Goal: Task Accomplishment & Management: Manage account settings

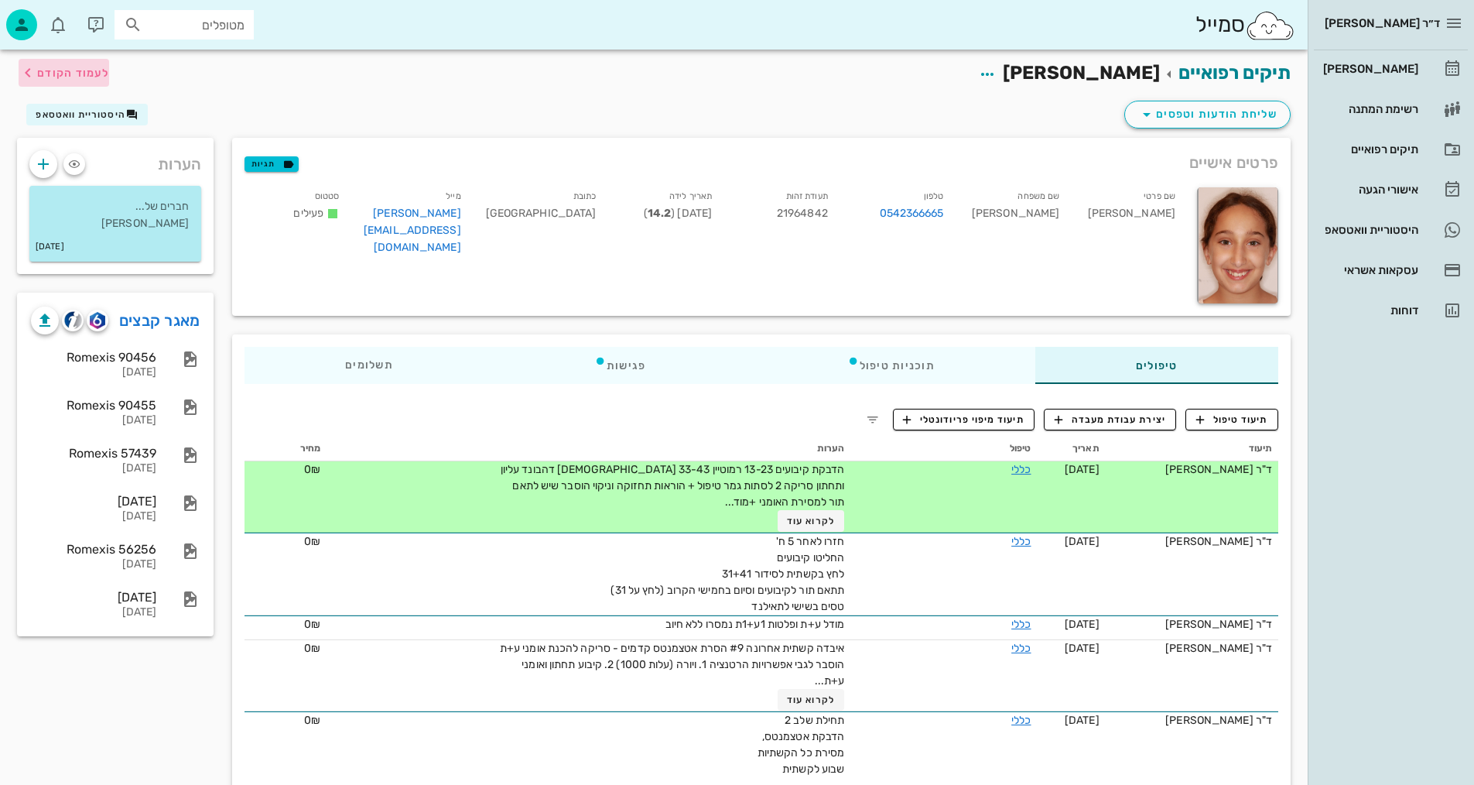
click at [77, 64] on span "לעמוד הקודם" at bounding box center [64, 72] width 91 height 19
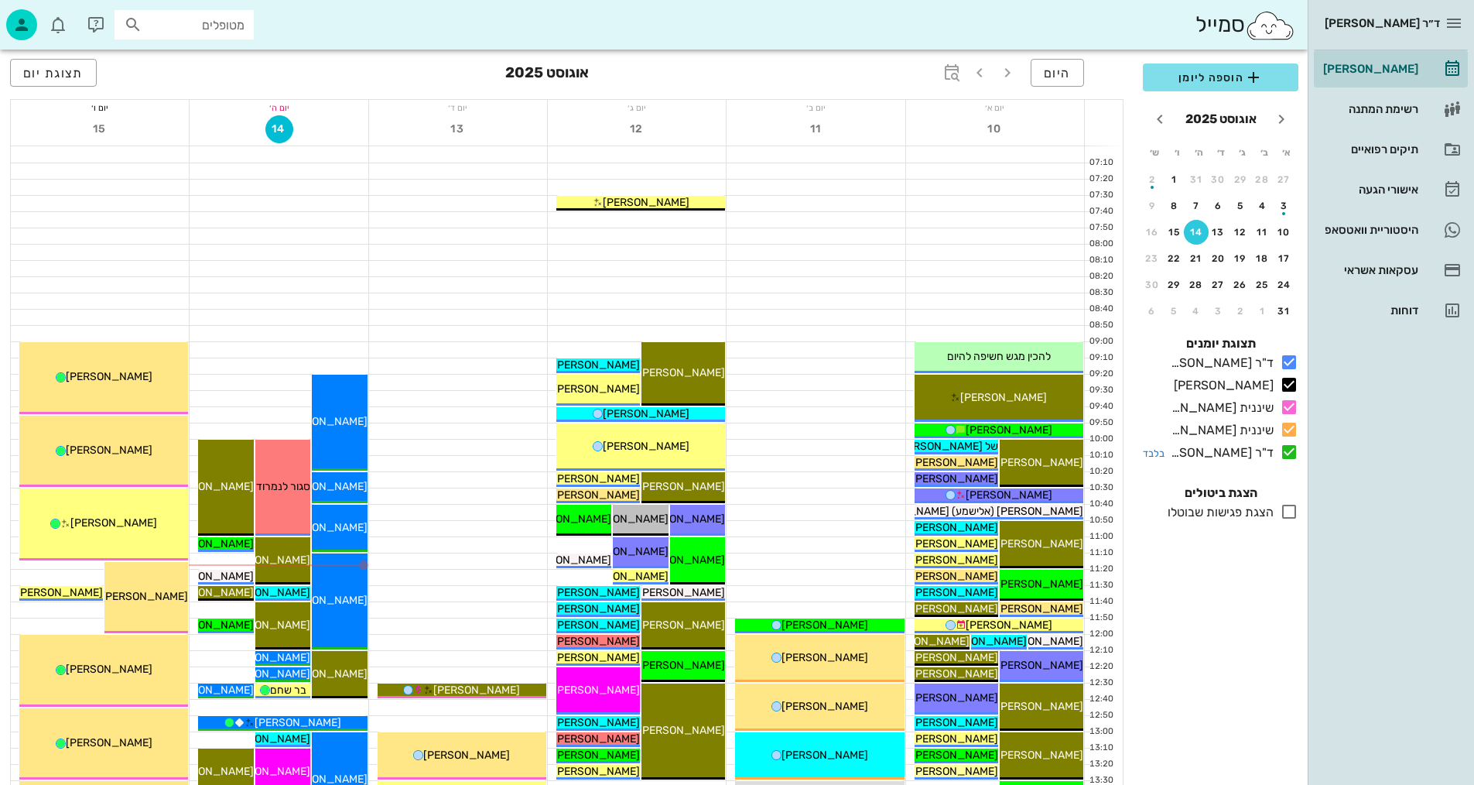
click at [1282, 452] on icon at bounding box center [1289, 452] width 19 height 19
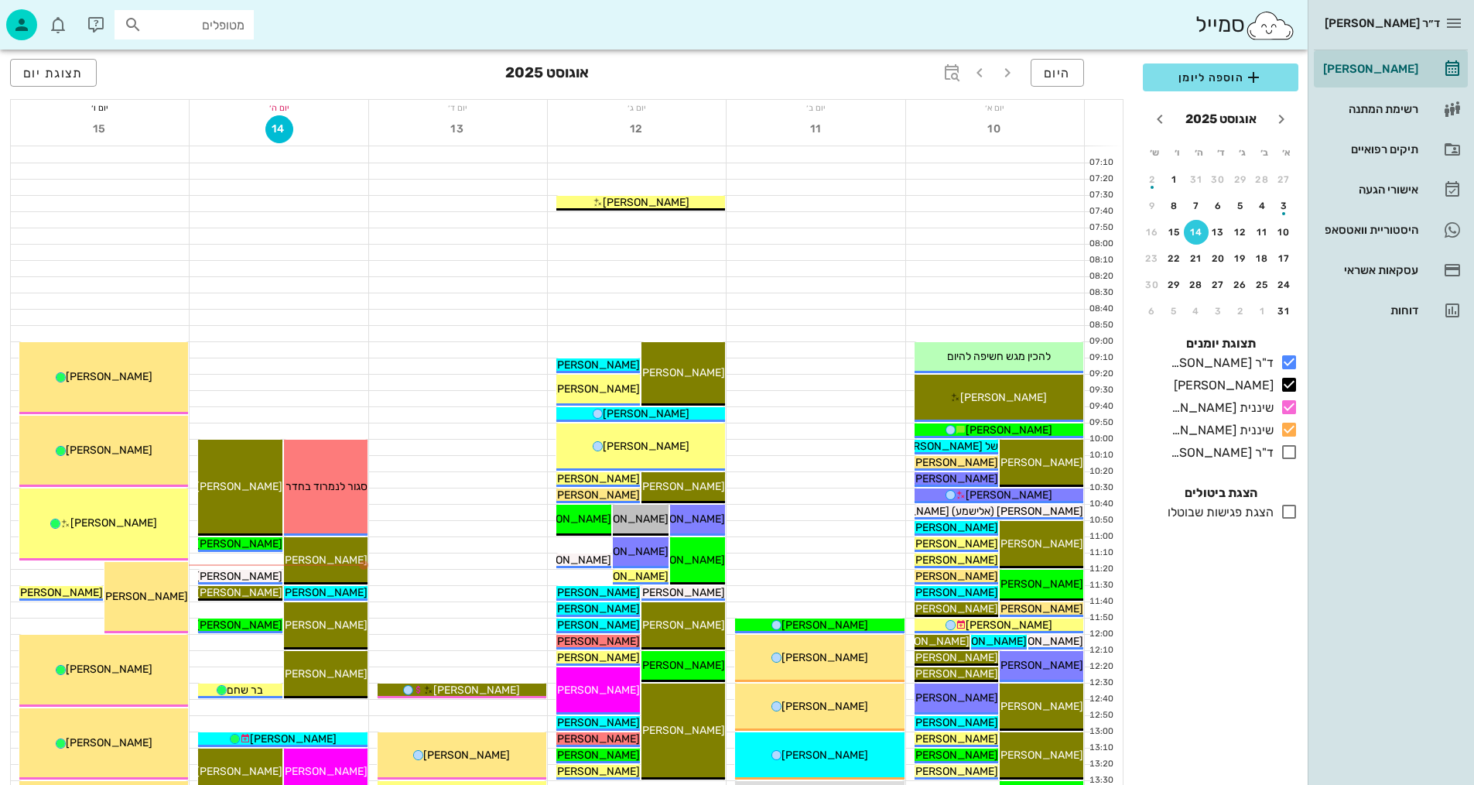
click at [1282, 464] on div "כולם תצוגת יומנים ד"ר [PERSON_NAME] בלבד [PERSON_NAME] בלבד שיננית [PERSON_NAME…" at bounding box center [1221, 399] width 174 height 149
click at [1290, 450] on icon at bounding box center [1289, 452] width 19 height 19
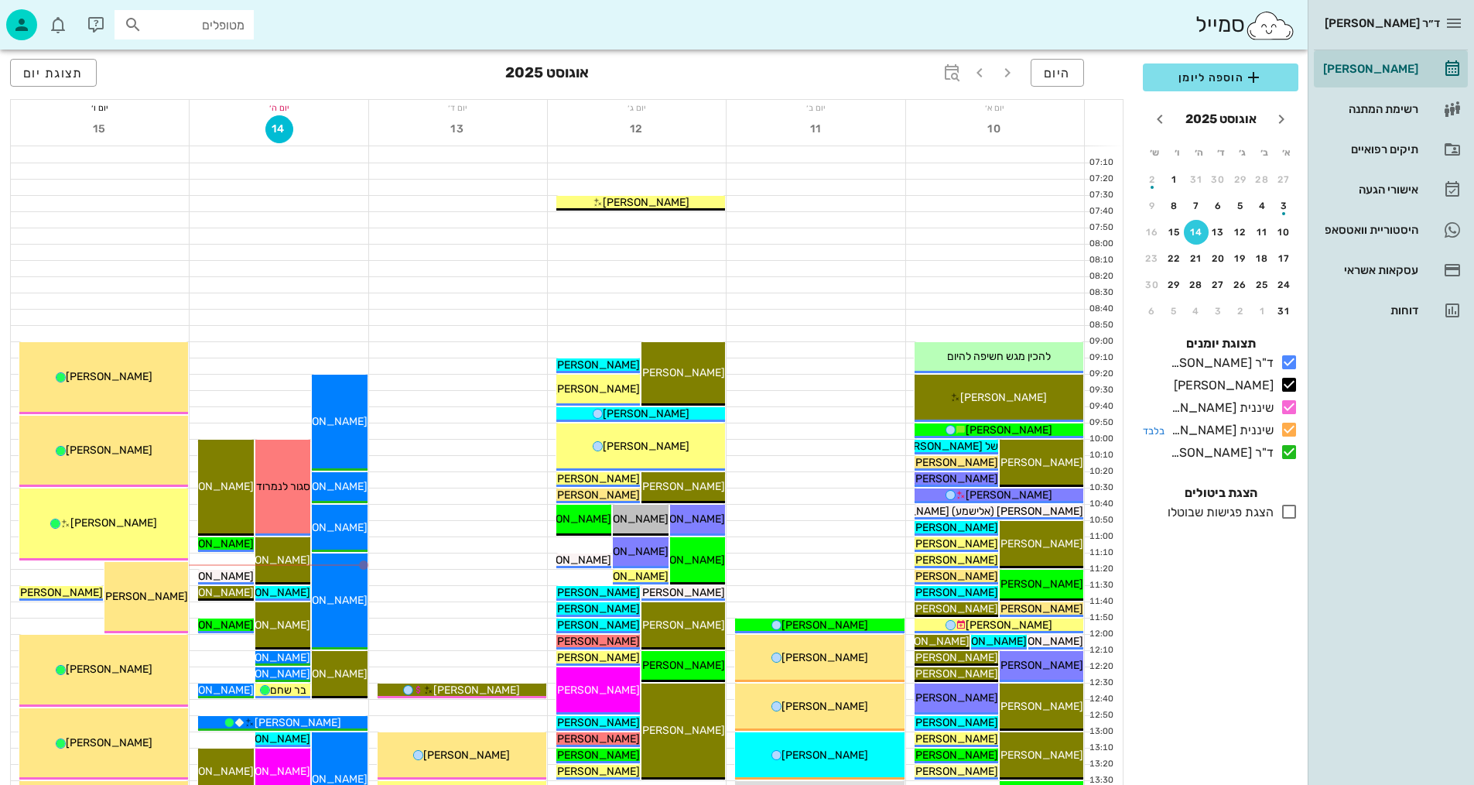
click at [1293, 425] on icon at bounding box center [1289, 429] width 19 height 19
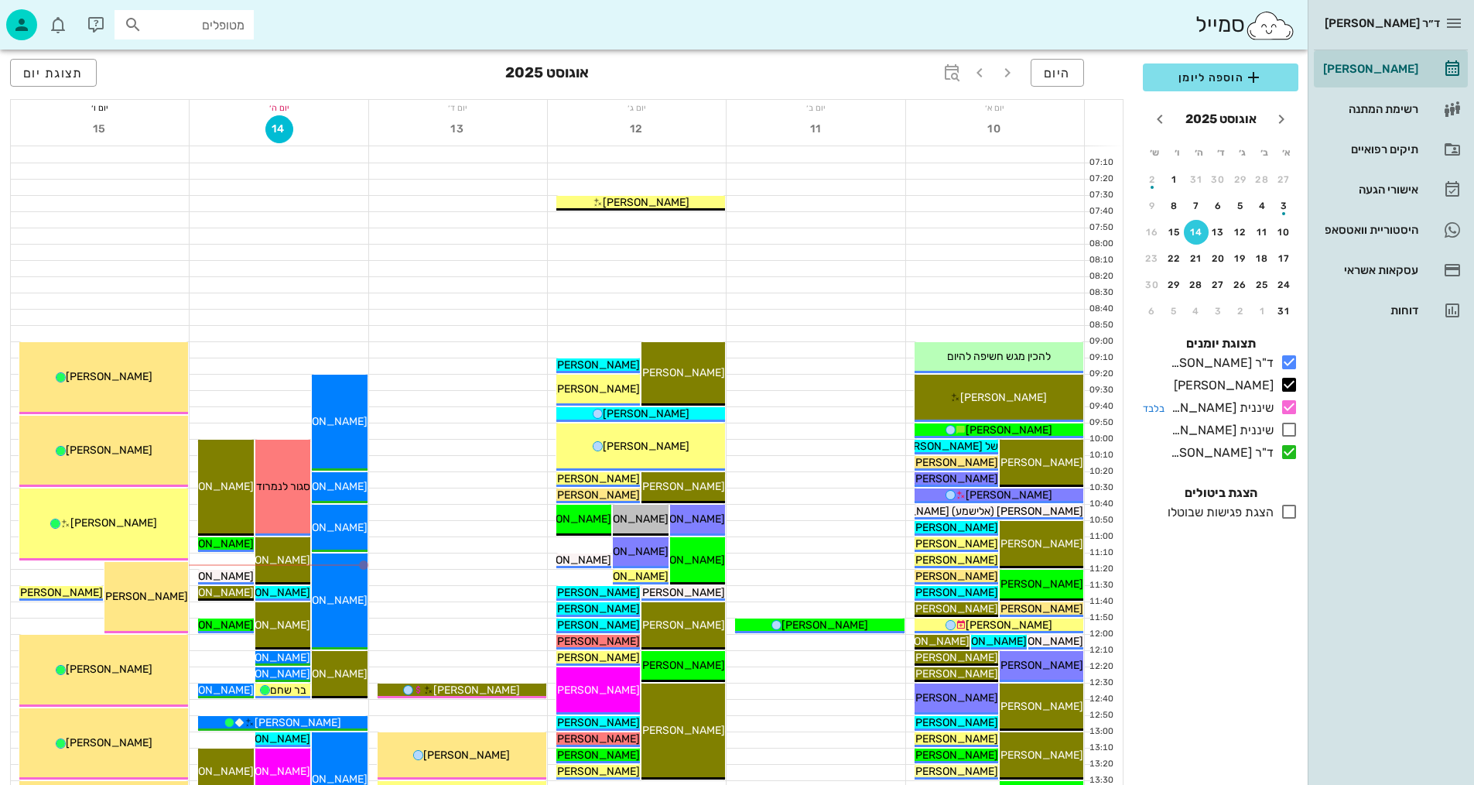
click at [1290, 402] on icon at bounding box center [1289, 407] width 19 height 19
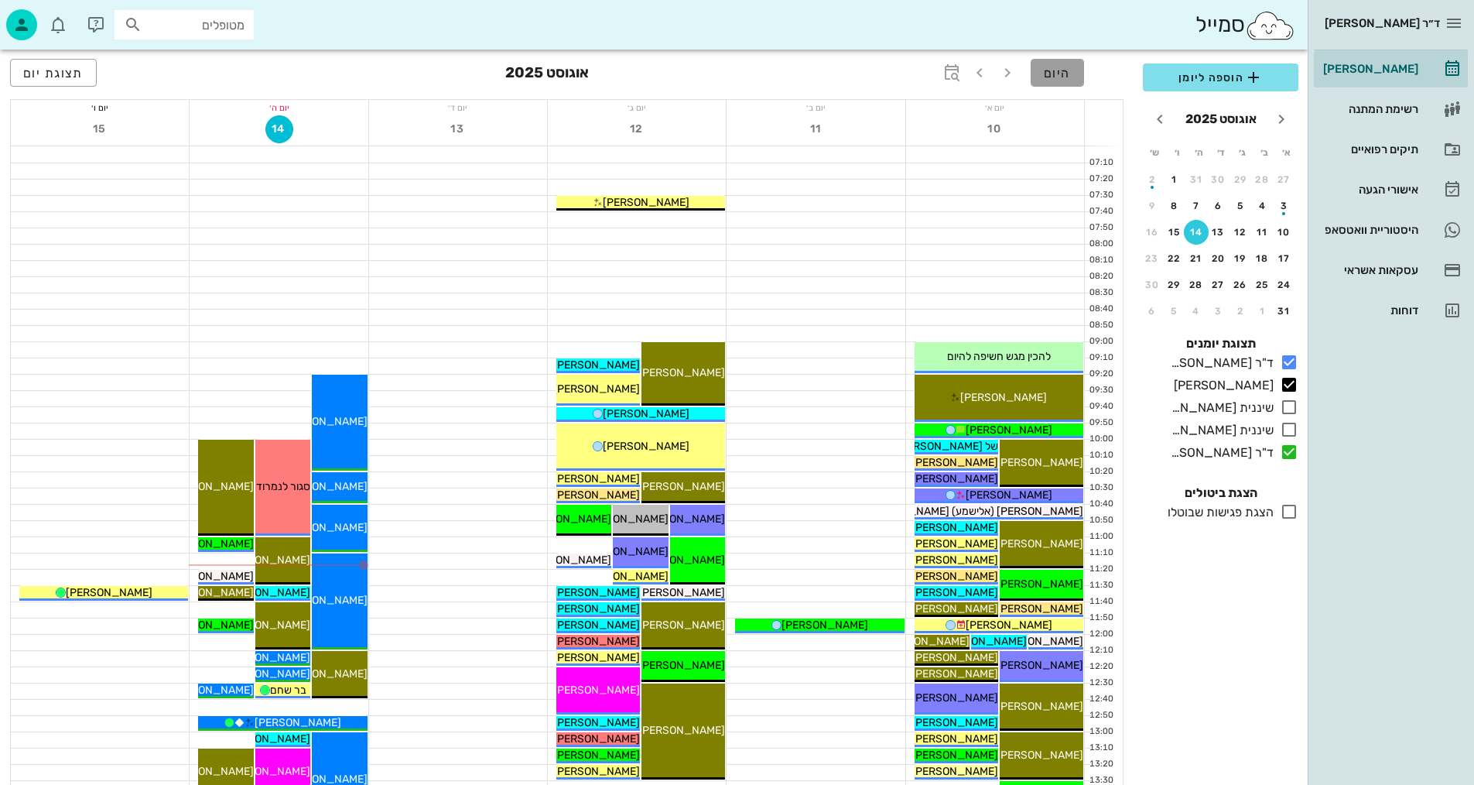
click at [1070, 70] on span "היום" at bounding box center [1057, 73] width 27 height 15
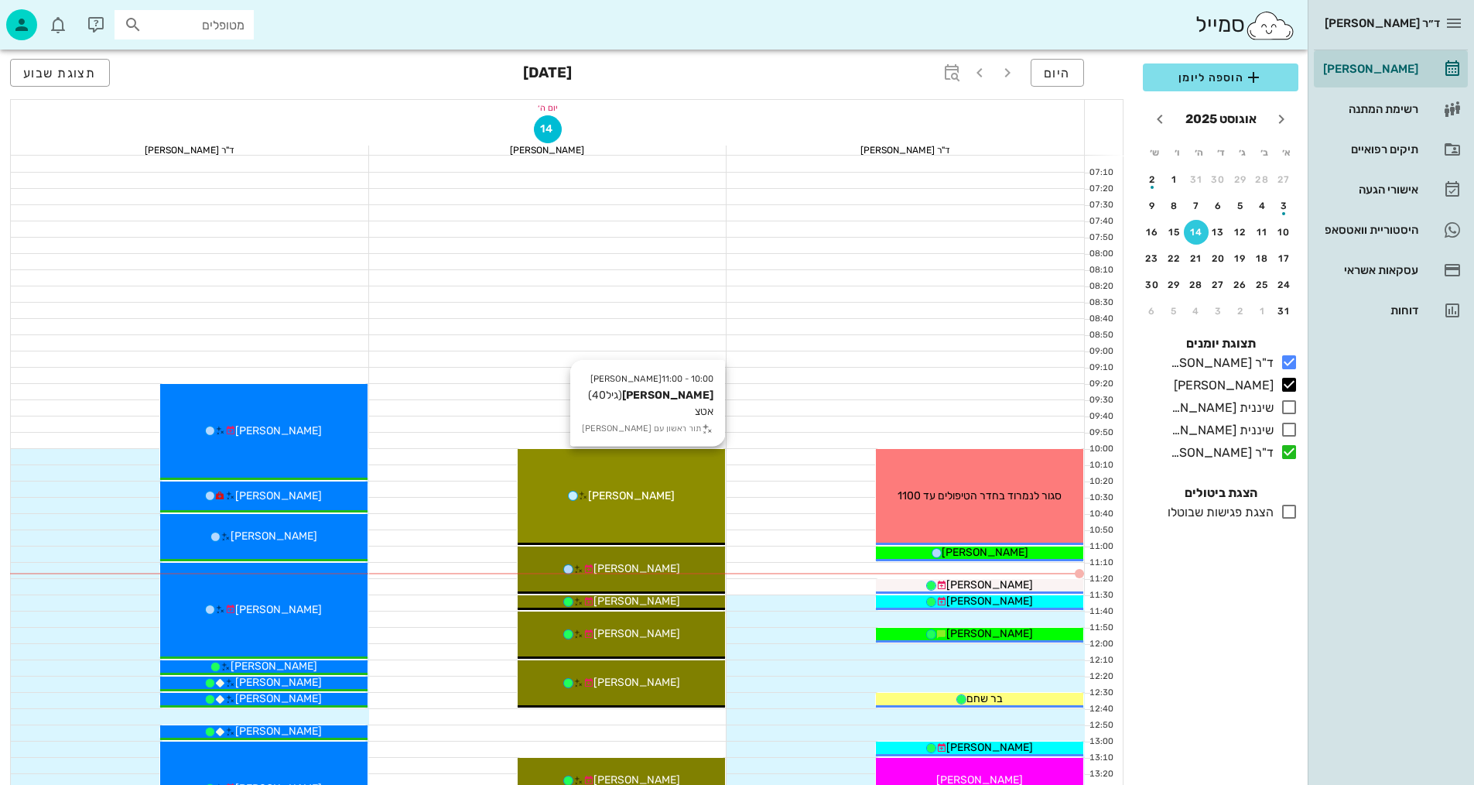
click at [685, 511] on div "10:00 - 11:00 [PERSON_NAME] (גיל 40 ) אטצ תור ראשון עם [PERSON_NAME]" at bounding box center [621, 497] width 207 height 96
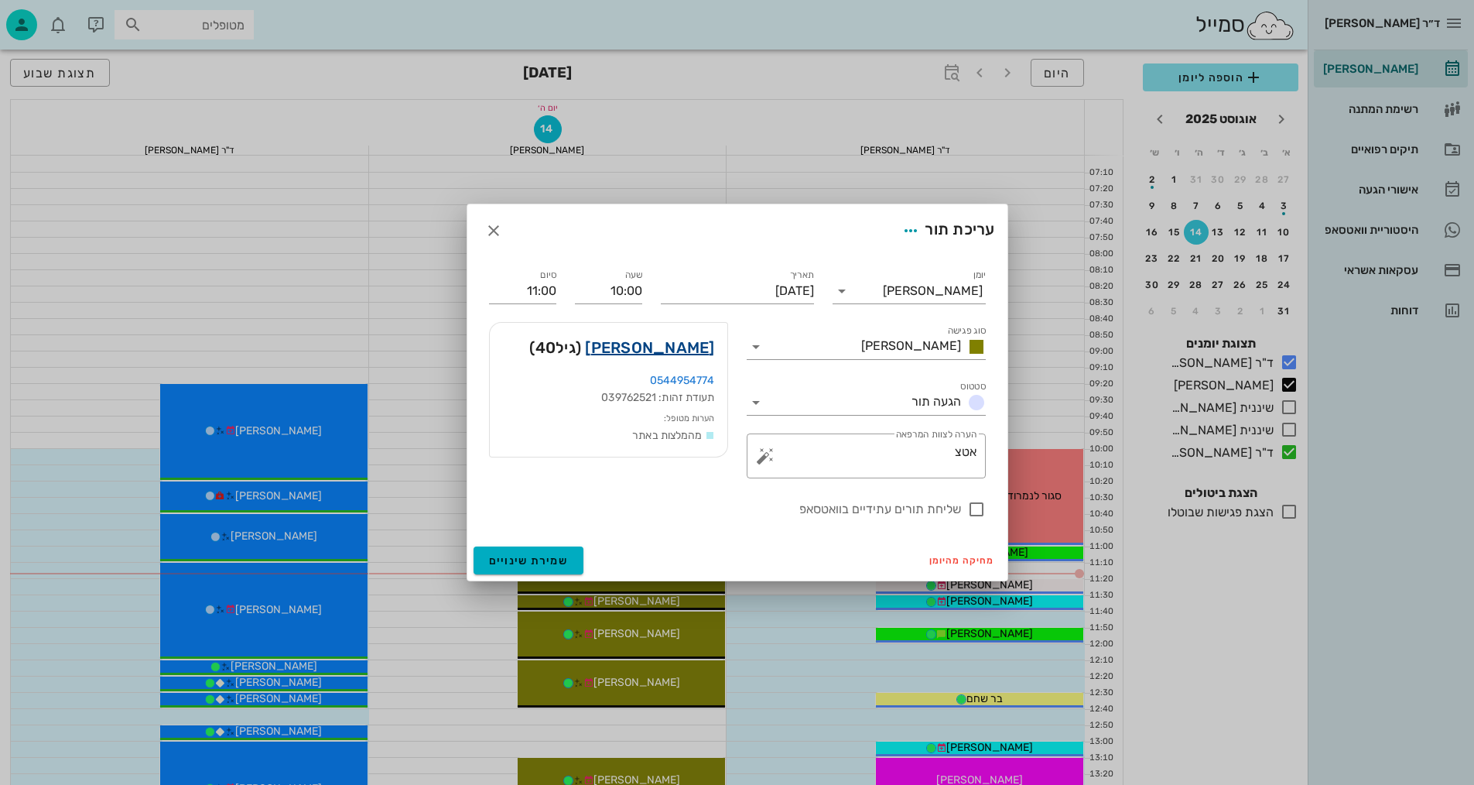
click at [686, 347] on link "[PERSON_NAME]" at bounding box center [649, 347] width 129 height 25
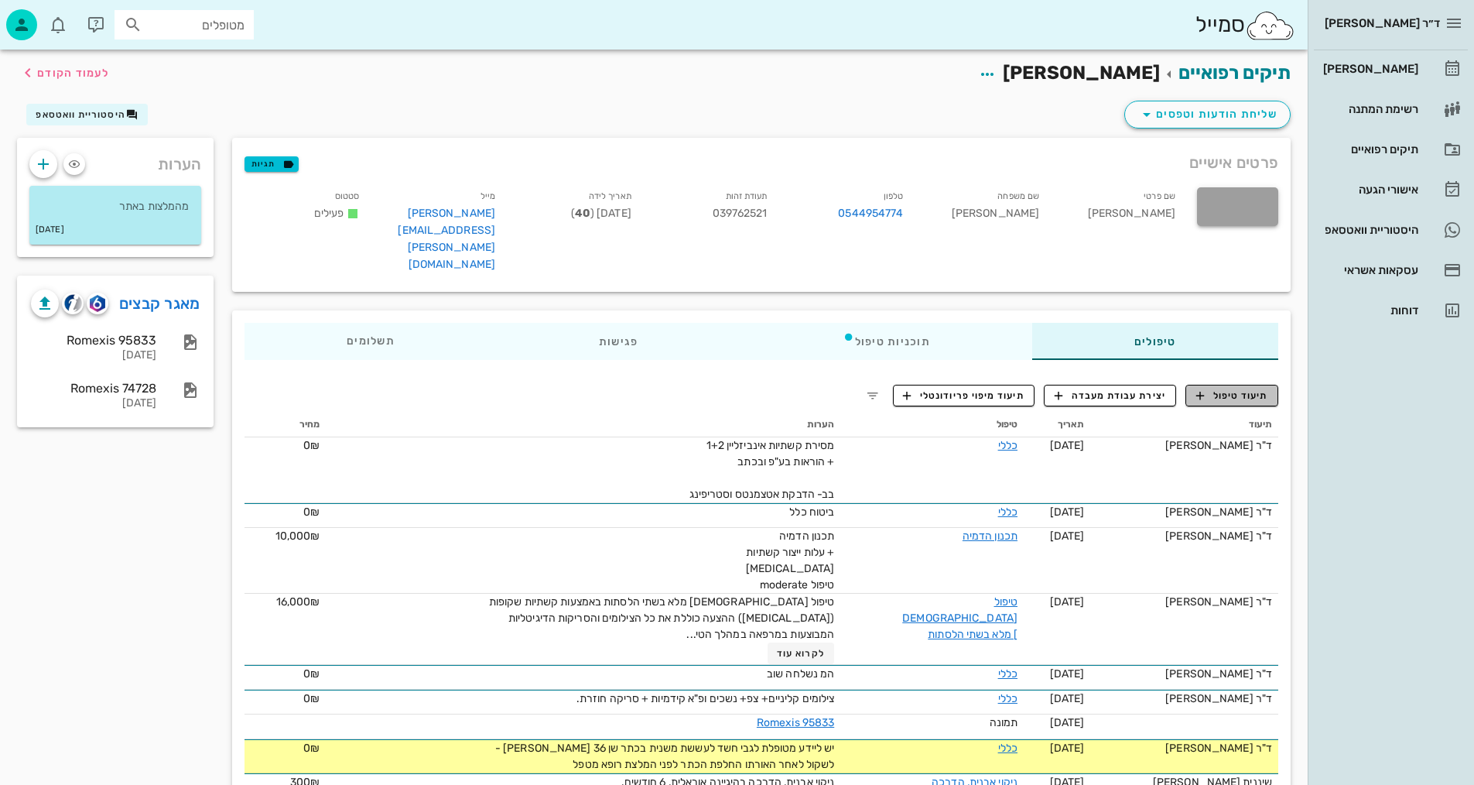
click at [1248, 389] on span "תיעוד טיפול" at bounding box center [1232, 396] width 72 height 14
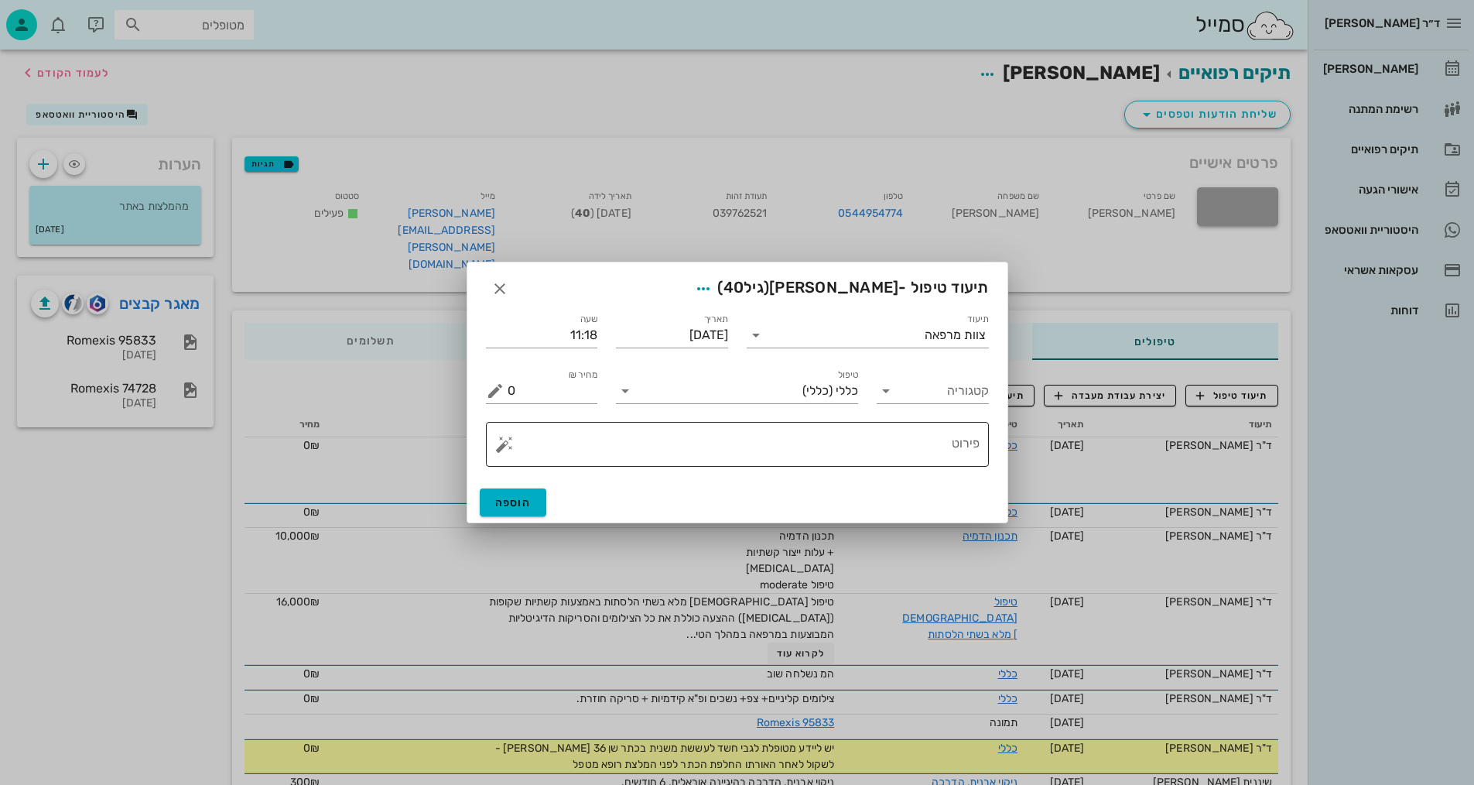
click at [506, 444] on button "button" at bounding box center [504, 444] width 19 height 19
click at [540, 385] on div "[MEDICAL_DATA]" at bounding box center [558, 382] width 126 height 31
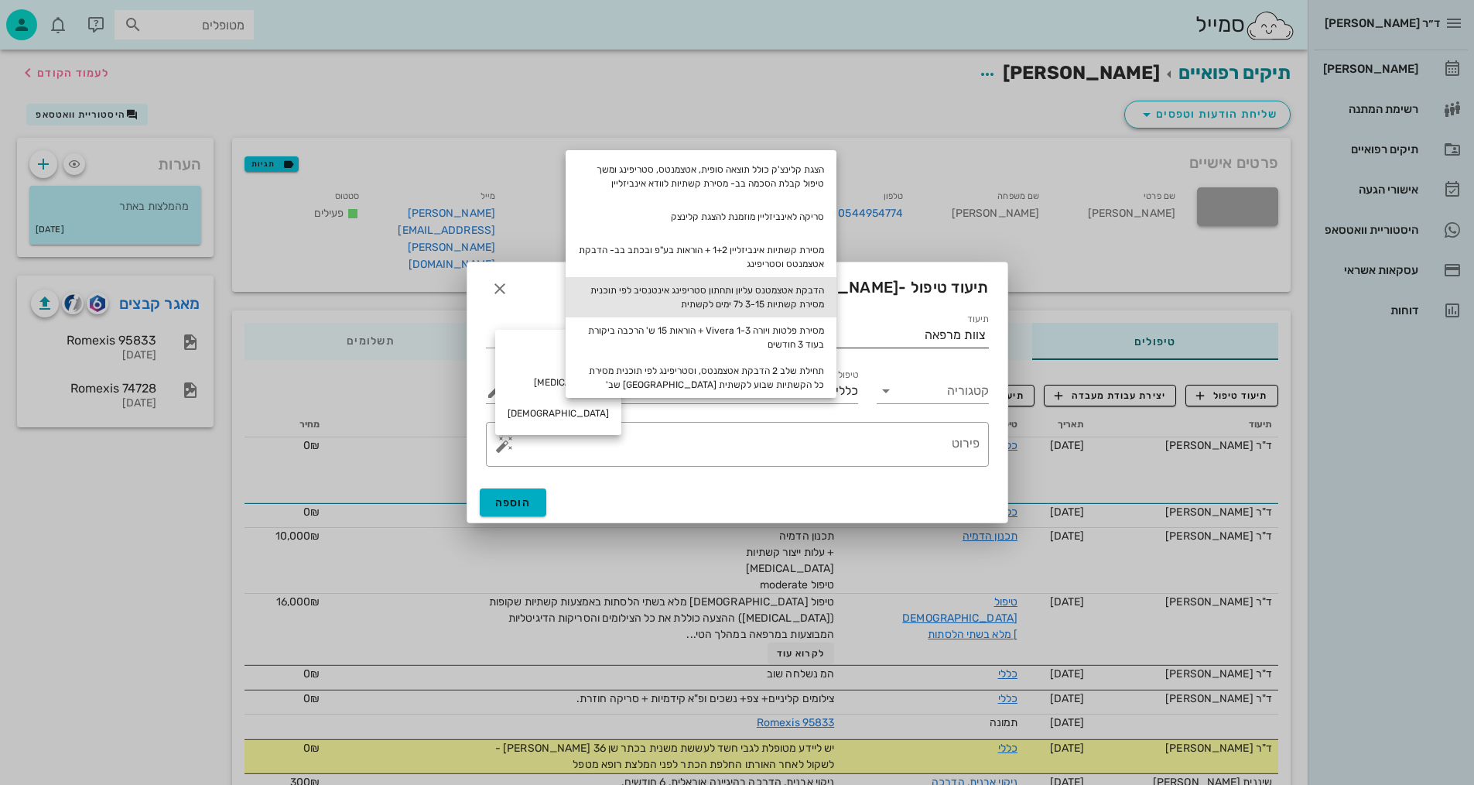
click at [786, 294] on div "הדבקת אטצמטנס עליון ותחתון סטריפינג אינטנסיב לפי תוכנית מסירת קשתיות 3-15 ל7 ימ…" at bounding box center [701, 297] width 271 height 40
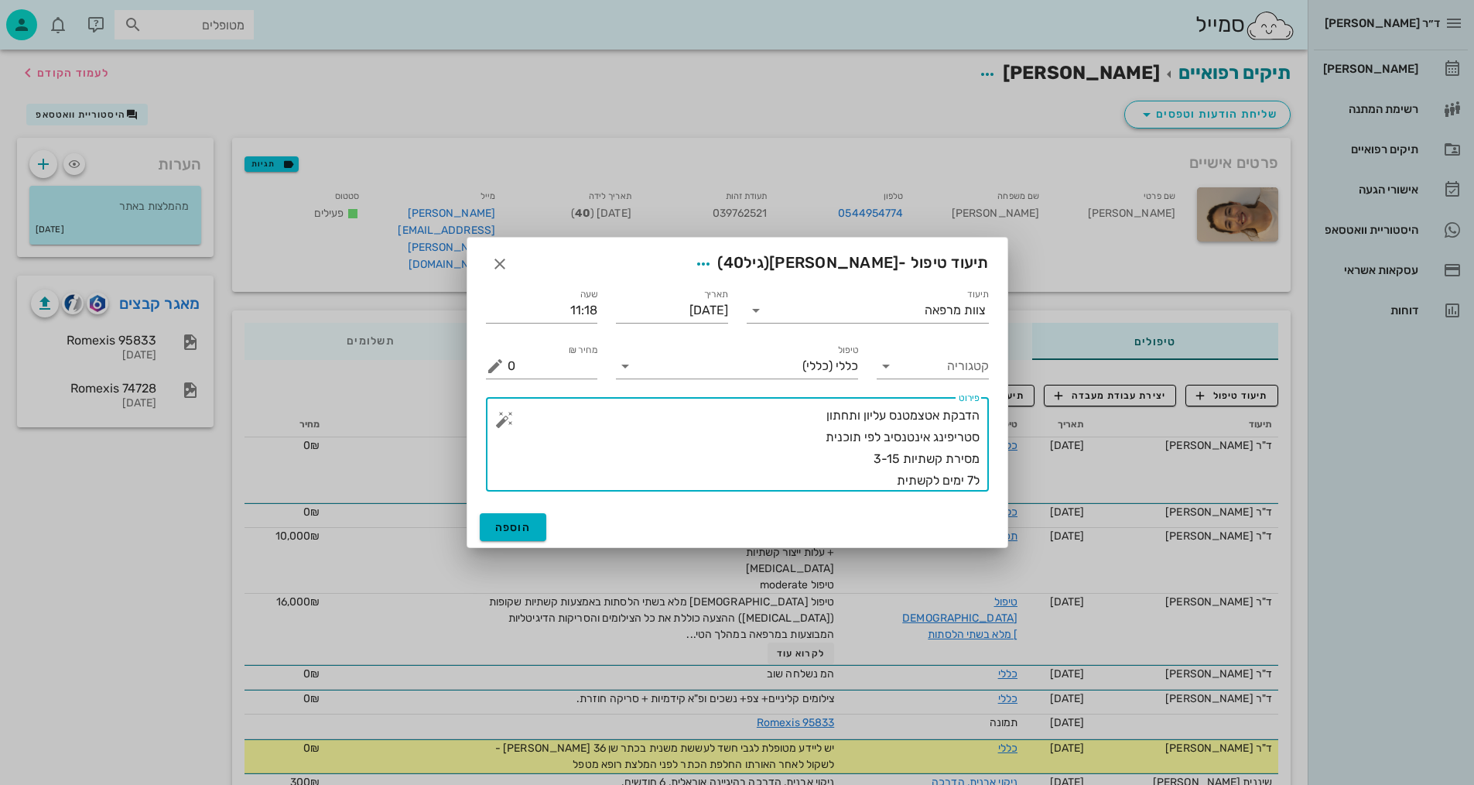
drag, startPoint x: 889, startPoint y: 457, endPoint x: 899, endPoint y: 455, distance: 9.4
click at [899, 455] on textarea "הדבקת אטצמטנס עליון ותחתון סטריפינג אינטנסיב לפי תוכנית מסירת קשתיות 3-15 ל7 ימ…" at bounding box center [744, 448] width 472 height 87
click at [812, 417] on textarea "הדבקת אטצמטנס עליון ותחתון סטריפינג אינטנסיב לפי תוכנית מסירת קשתיות 3-20 ל7 ימ…" at bounding box center [744, 448] width 472 height 87
click at [970, 479] on textarea "הדבקת אטצמטנס עליון ותחתון שלב 1 סטריפינג אינטנסיב לפי תוכנית מסירת קשתיות 3-20…" at bounding box center [744, 448] width 472 height 87
click at [869, 478] on textarea "הדבקת אטצמטנס עליון ותחתון שלב 1 סטריפינג אינטנסיב לפי תוכנית מסירת קשתיות 3-20…" at bounding box center [744, 448] width 472 height 87
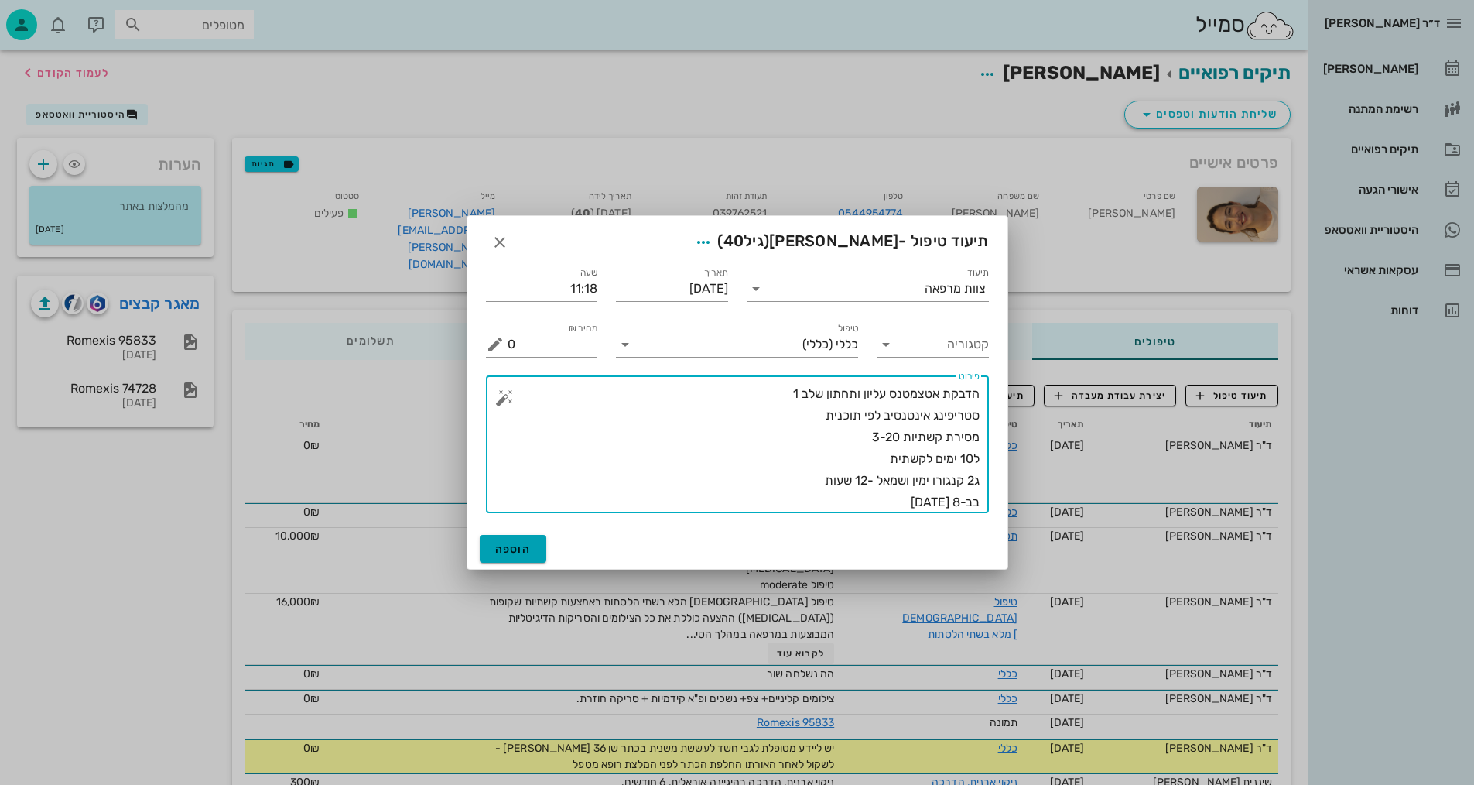
type textarea "הדבקת אטצמטנס עליון ותחתון שלב 1 סטריפינג אינטנסיב לפי תוכנית מסירת קשתיות 3-20…"
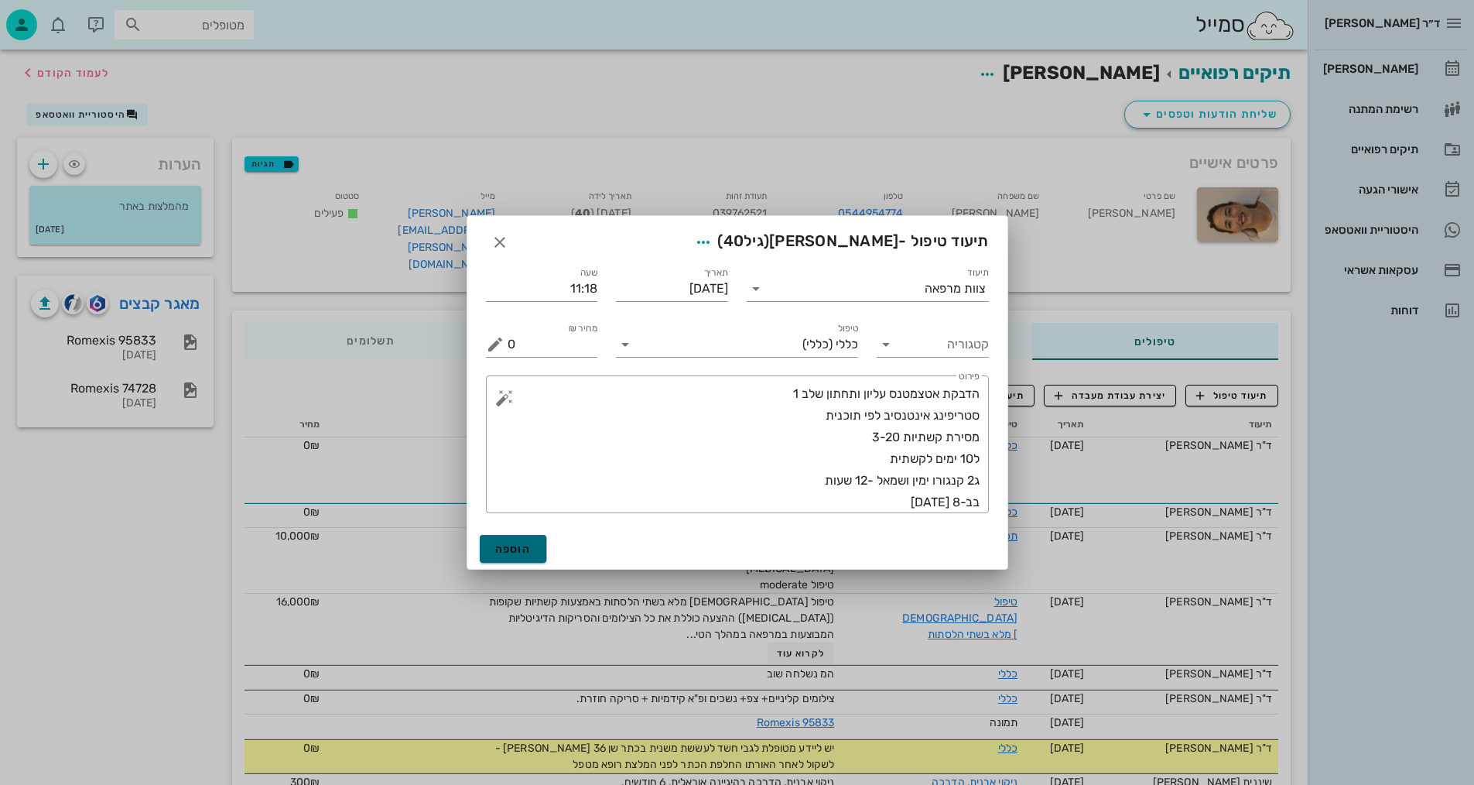
click at [506, 548] on span "הוספה" at bounding box center [513, 549] width 36 height 13
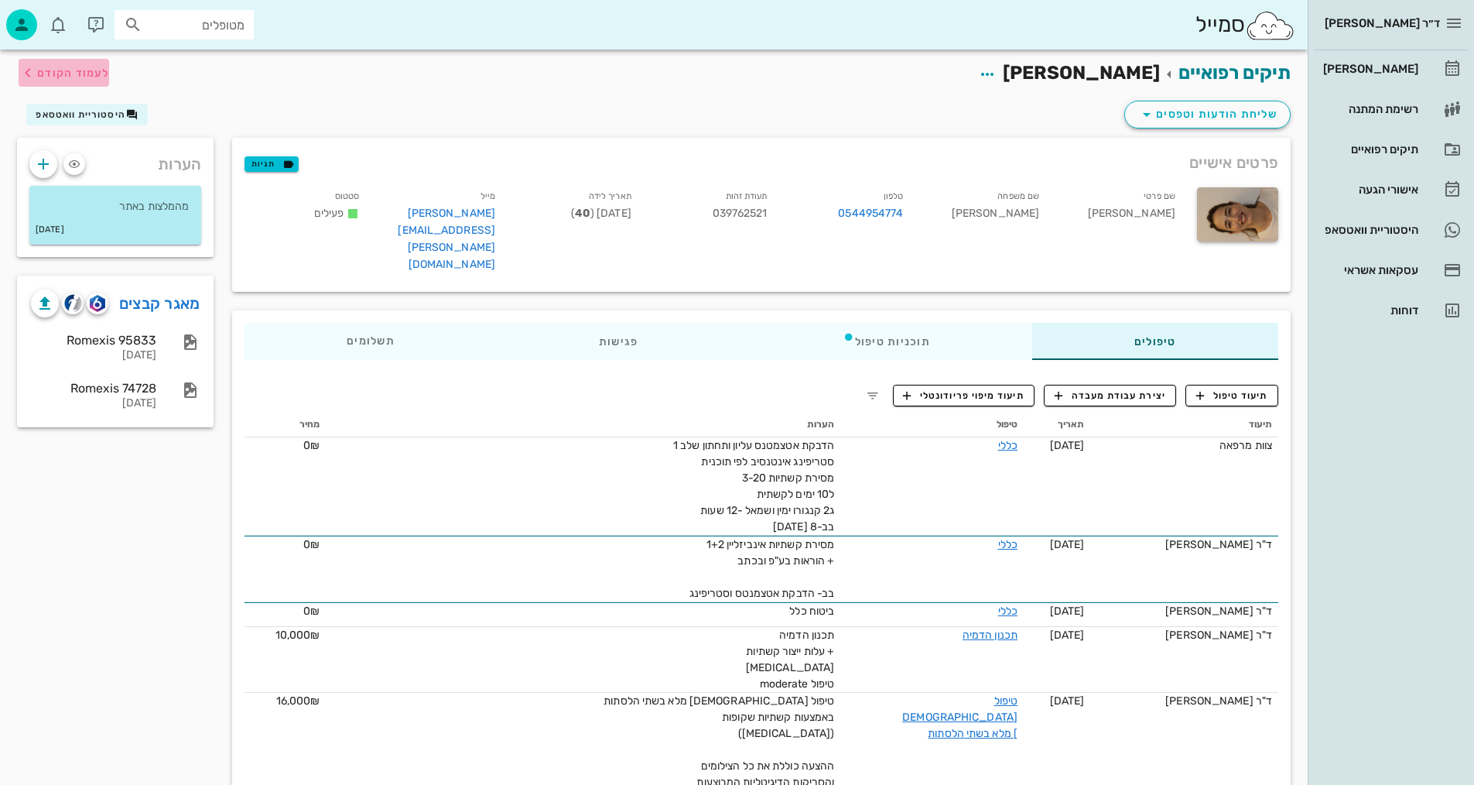
click at [57, 71] on span "לעמוד הקודם" at bounding box center [73, 73] width 72 height 13
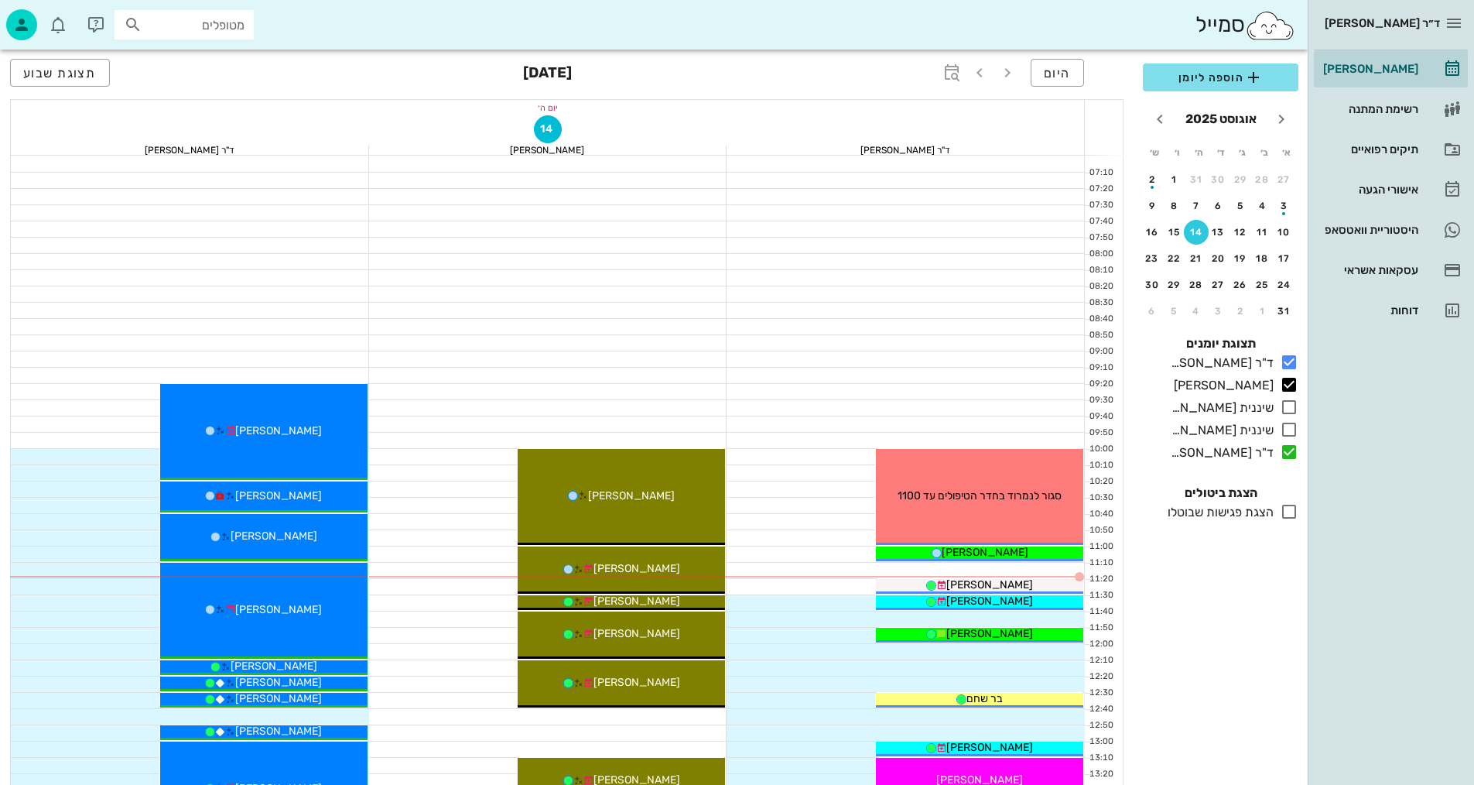
click at [780, 419] on div at bounding box center [906, 423] width 358 height 15
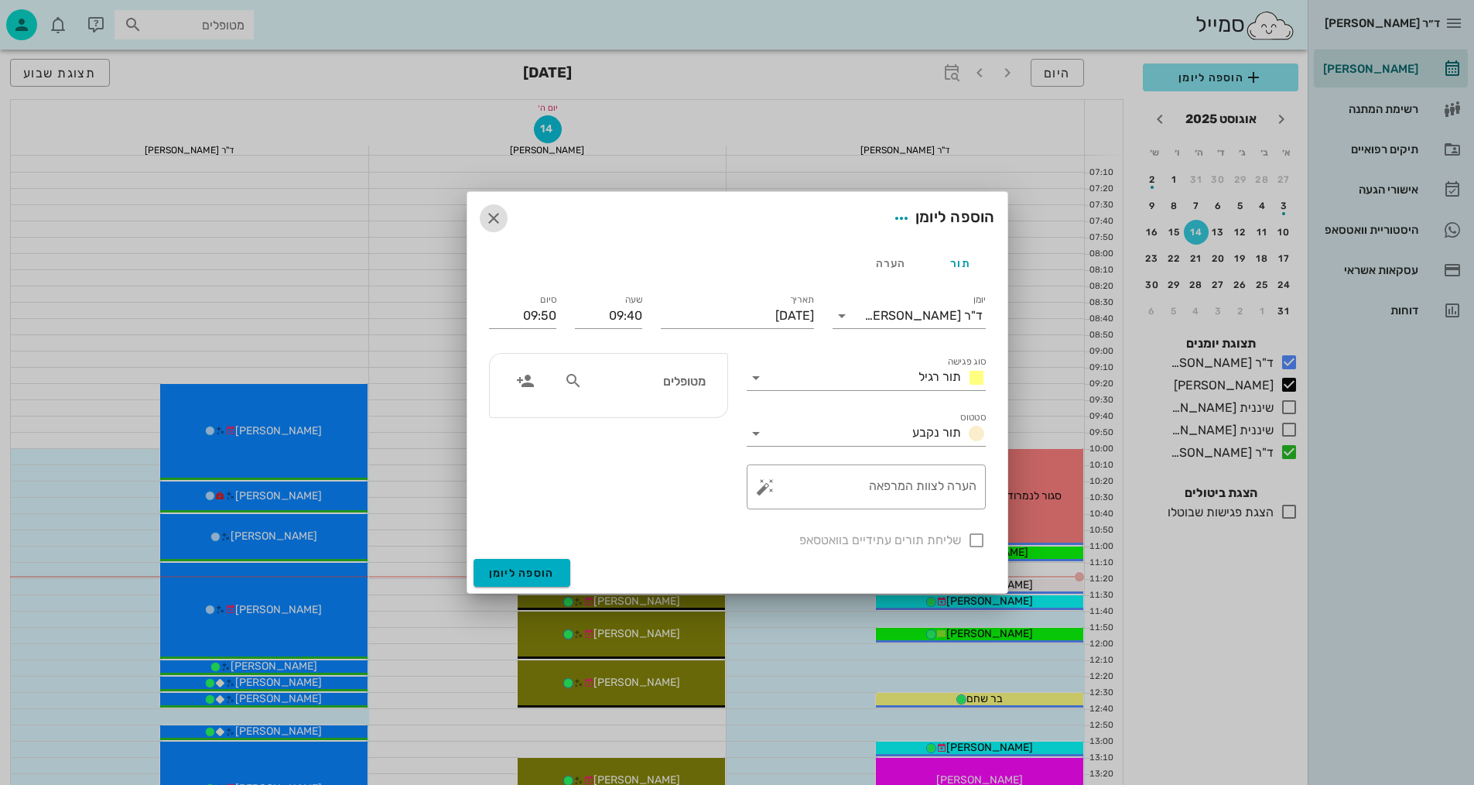
click at [498, 215] on icon "button" at bounding box center [493, 218] width 19 height 19
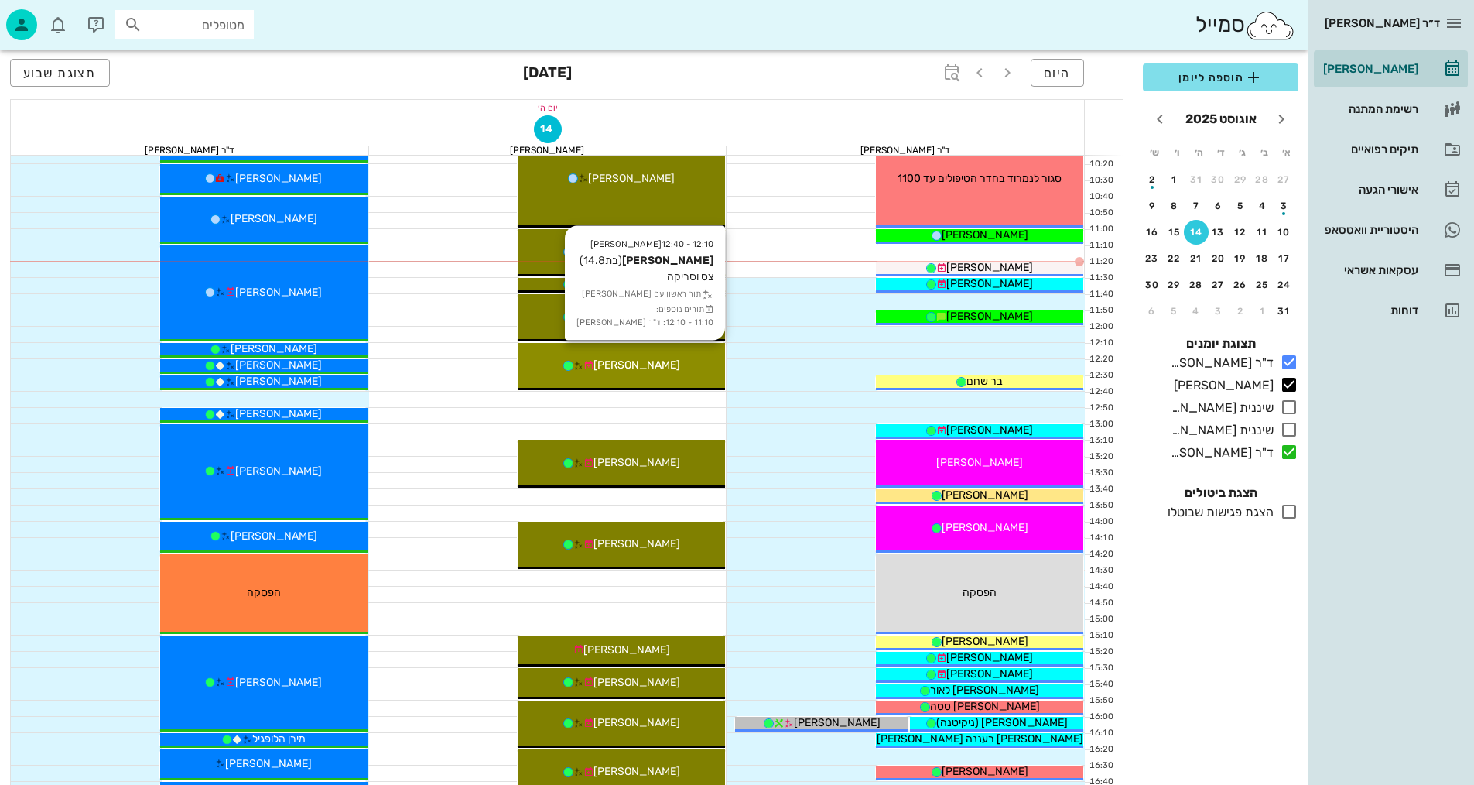
scroll to position [232, 0]
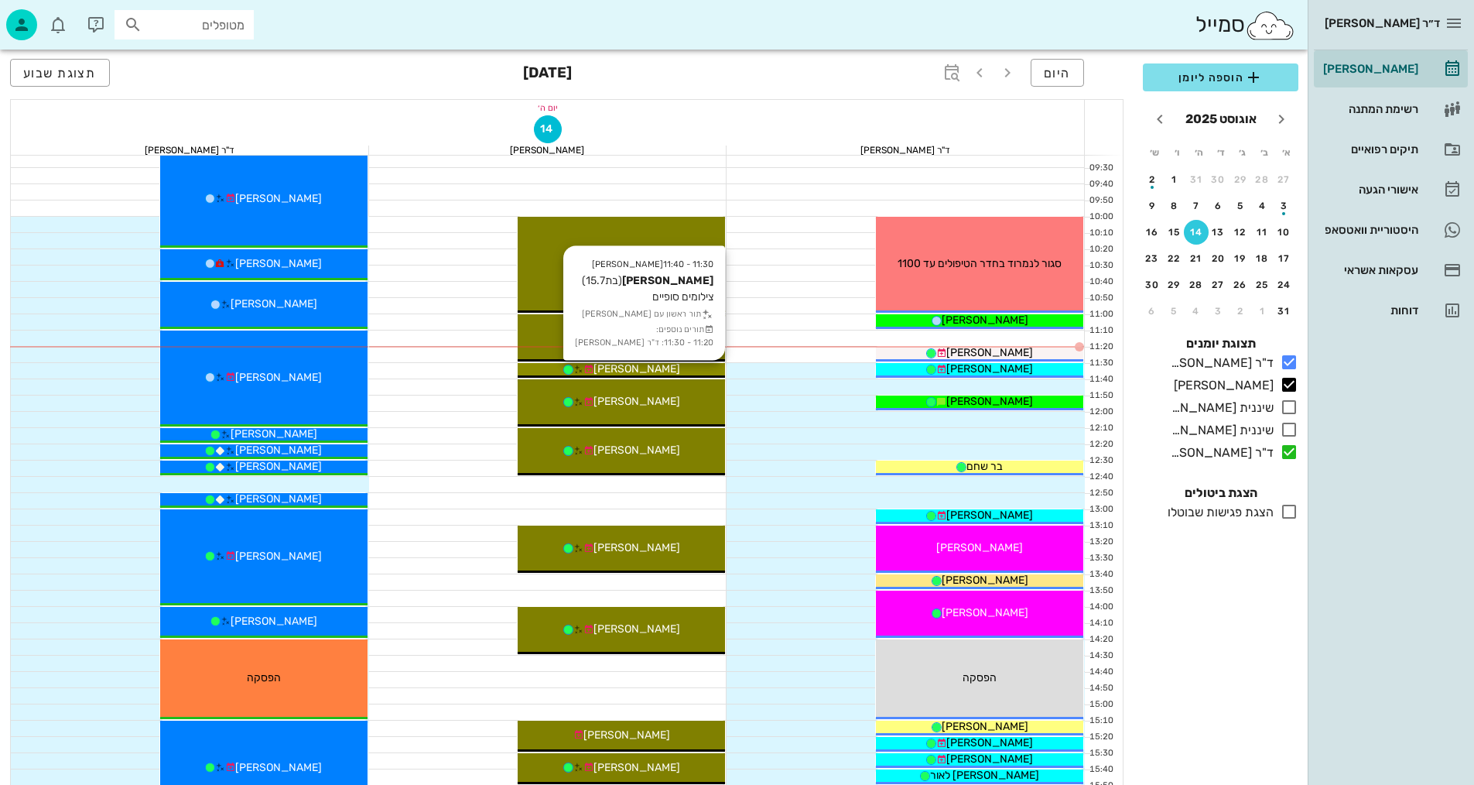
click at [673, 371] on div "[PERSON_NAME]" at bounding box center [621, 369] width 207 height 16
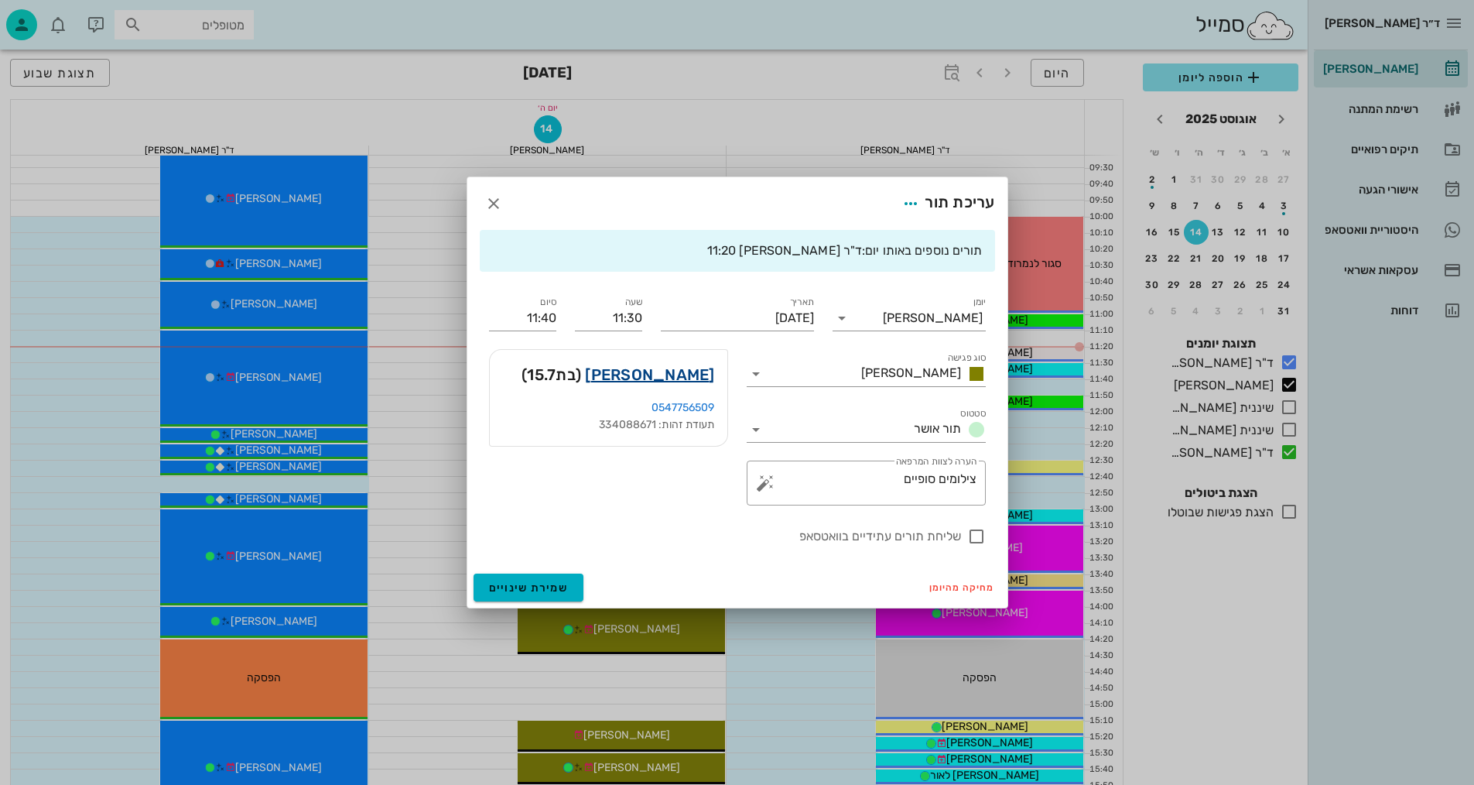
click at [693, 377] on link "[PERSON_NAME]" at bounding box center [649, 374] width 129 height 25
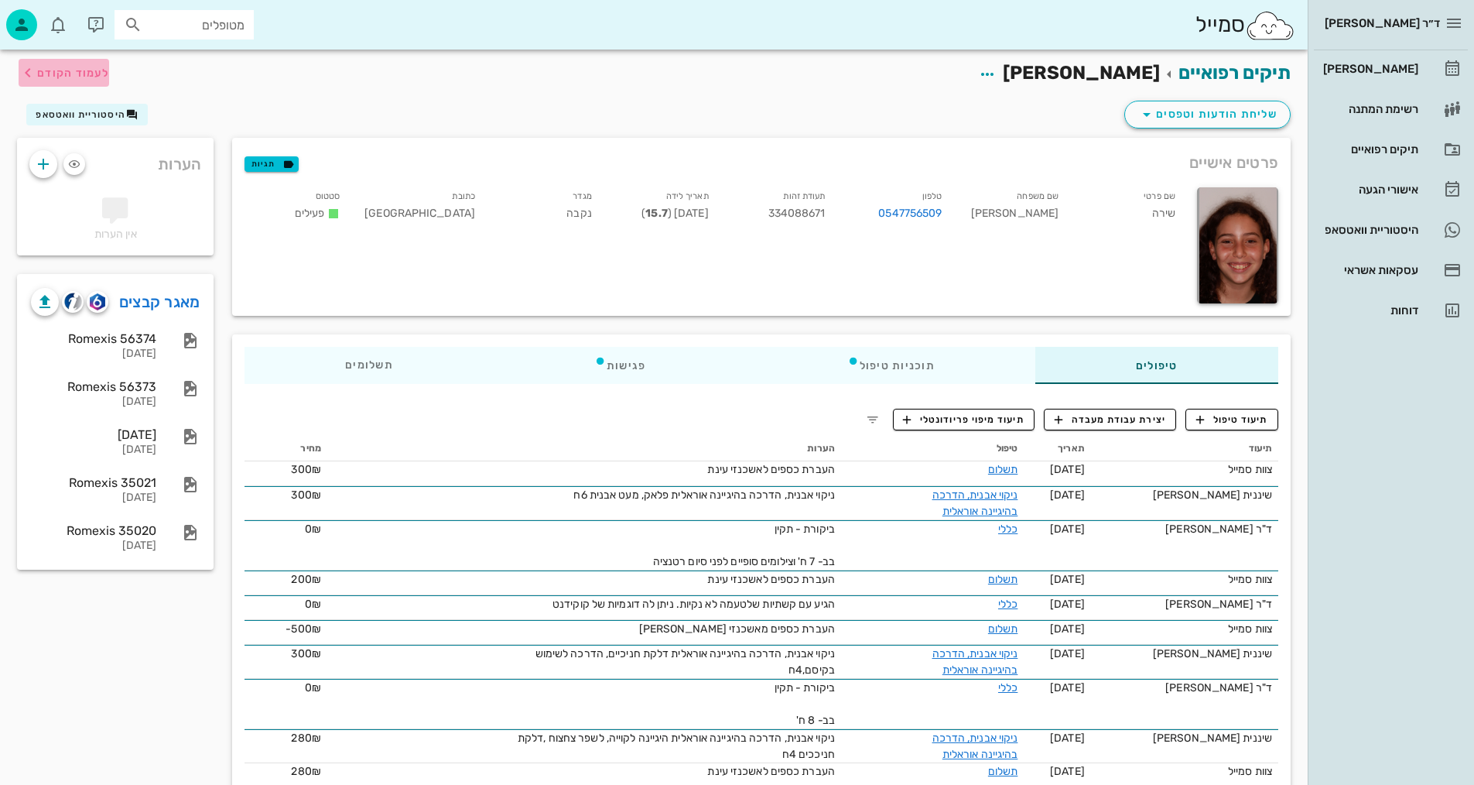
click at [26, 78] on icon "button" at bounding box center [28, 72] width 19 height 19
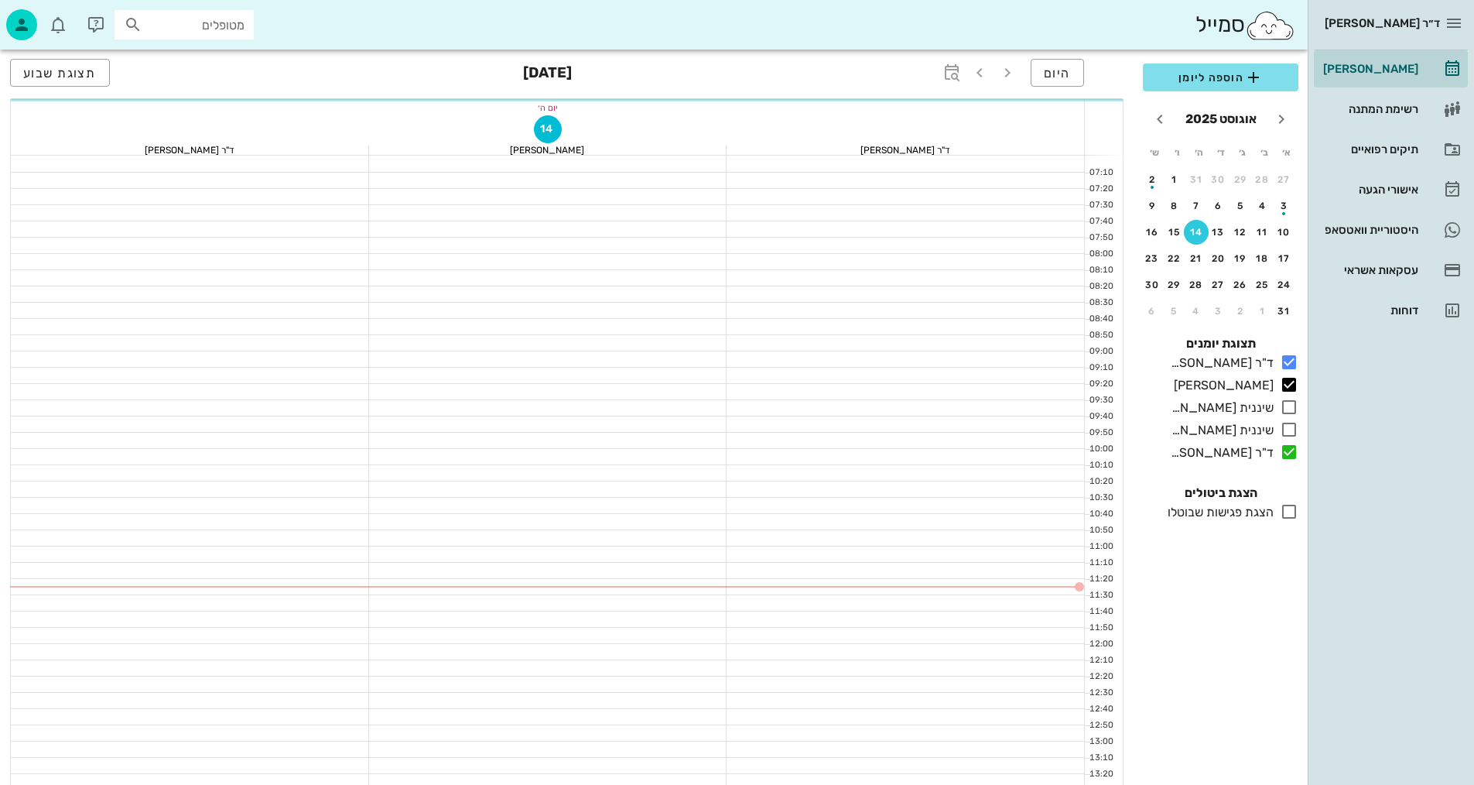
scroll to position [232, 0]
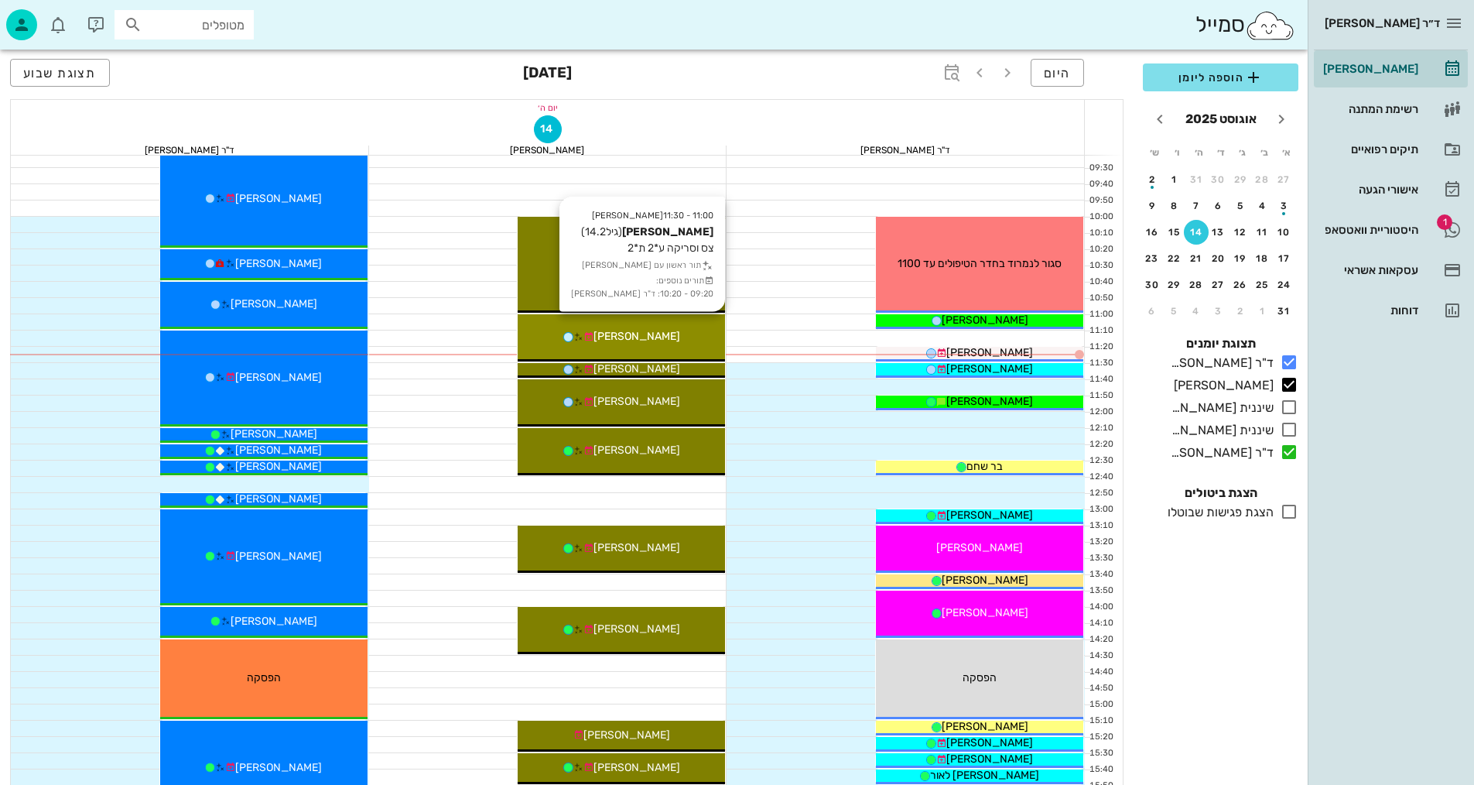
drag, startPoint x: 631, startPoint y: 365, endPoint x: 638, endPoint y: 361, distance: 8.4
click at [638, 361] on div "10:00 - 11:00 [PERSON_NAME] (גיל 40 ) אטצ תור ראשון עם [PERSON_NAME] 11:00 - 11…" at bounding box center [552, 605] width 350 height 1364
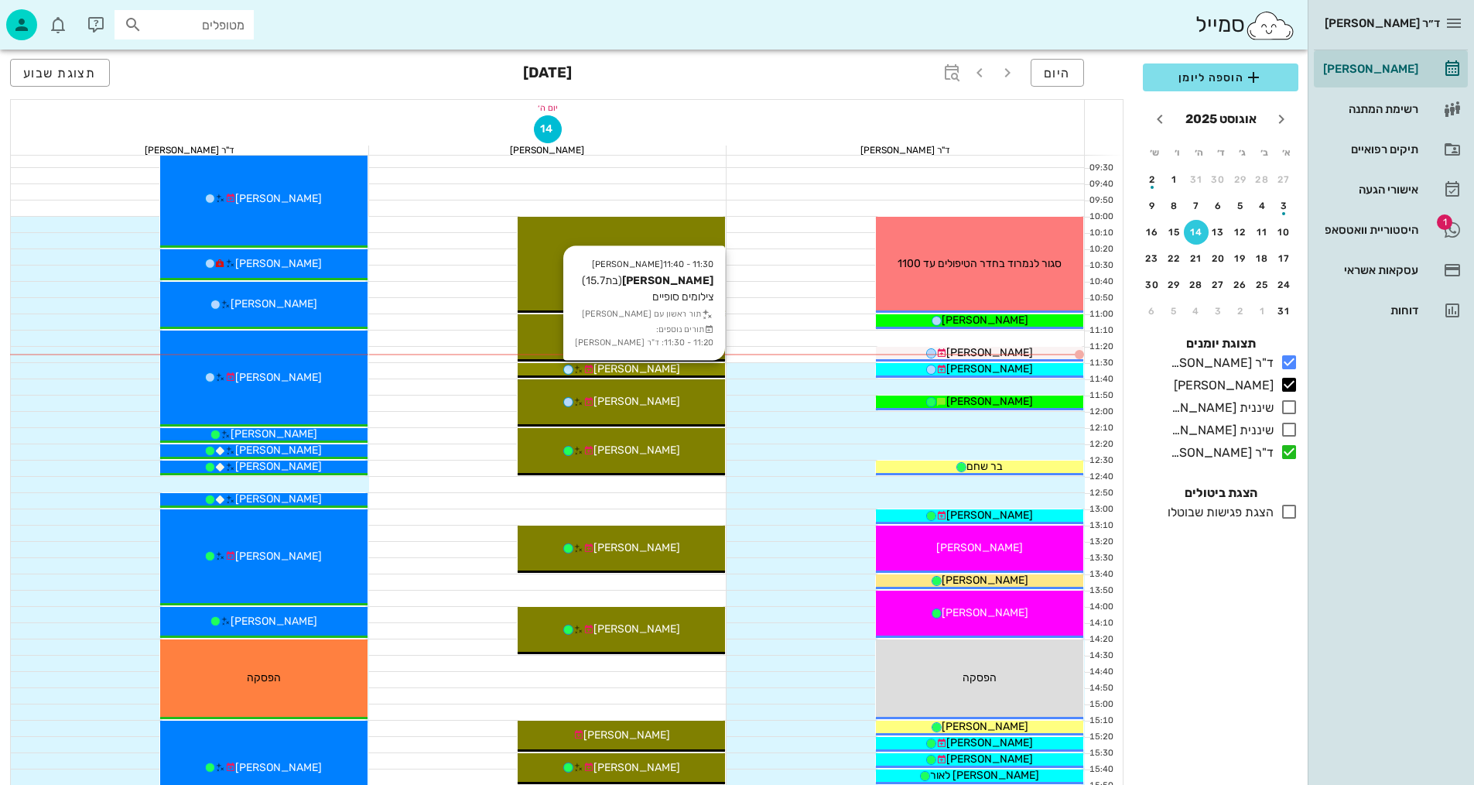
click at [642, 365] on span "[PERSON_NAME]" at bounding box center [637, 368] width 87 height 13
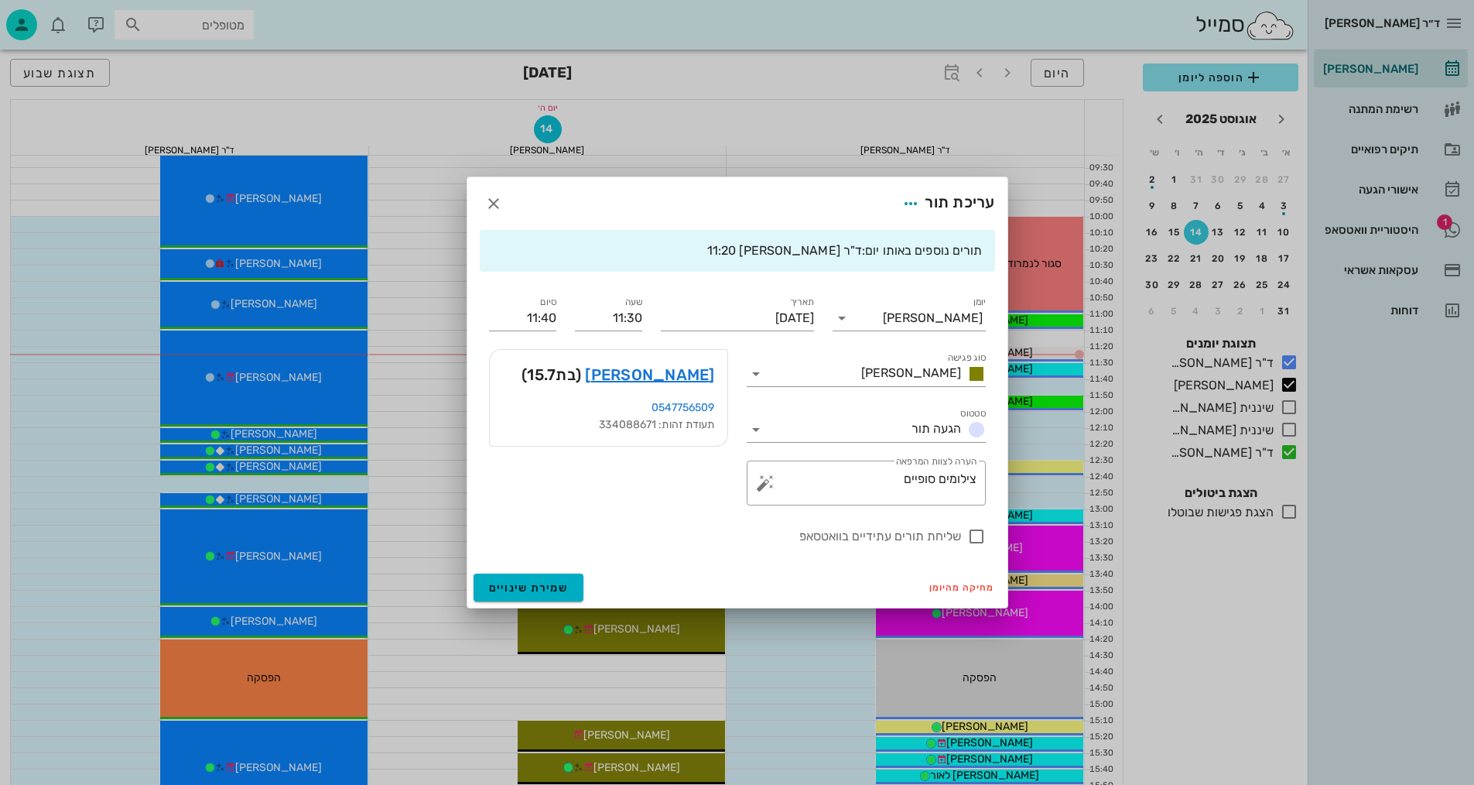
click at [643, 365] on div at bounding box center [737, 392] width 1474 height 785
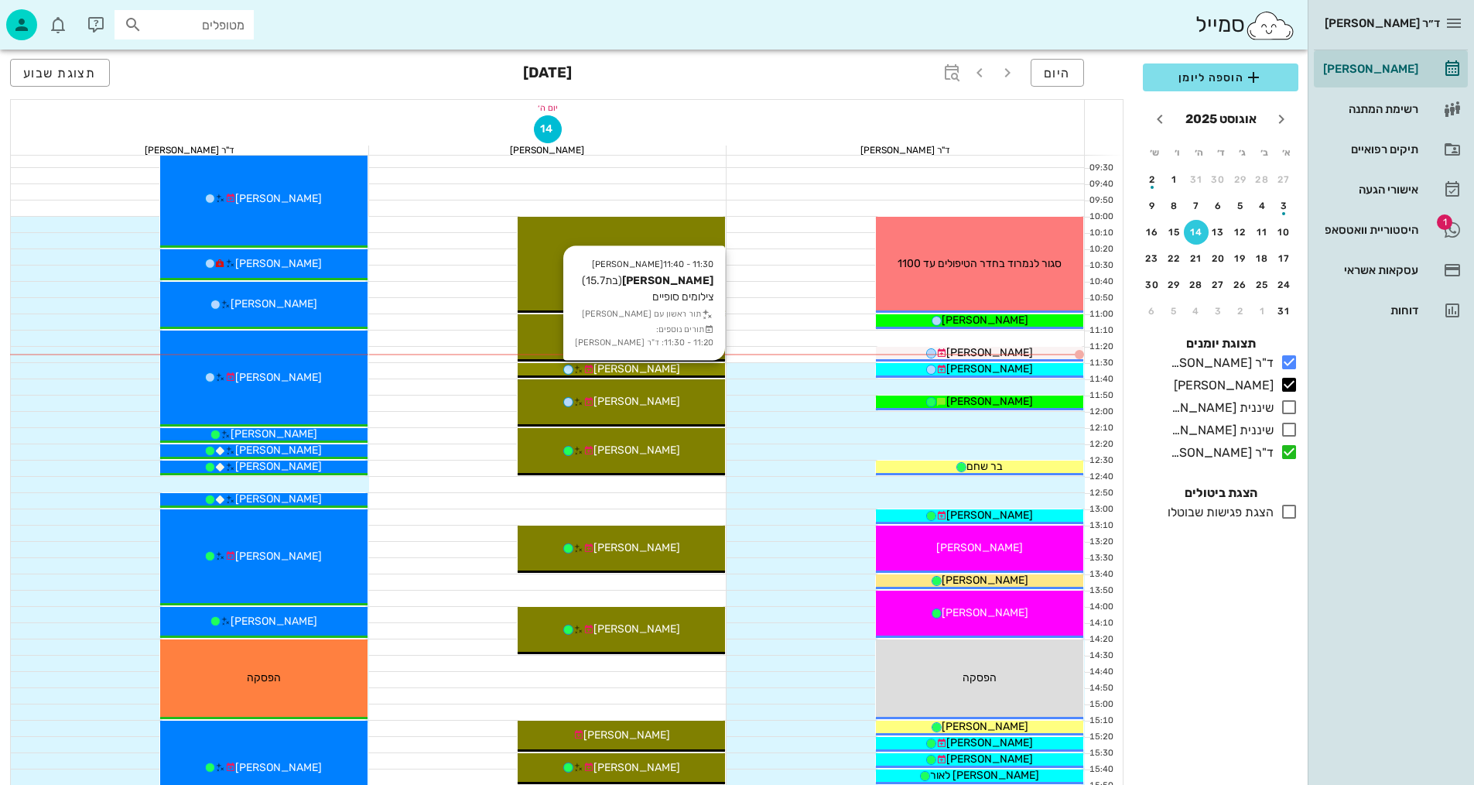
click at [643, 365] on span "[PERSON_NAME]" at bounding box center [637, 368] width 87 height 13
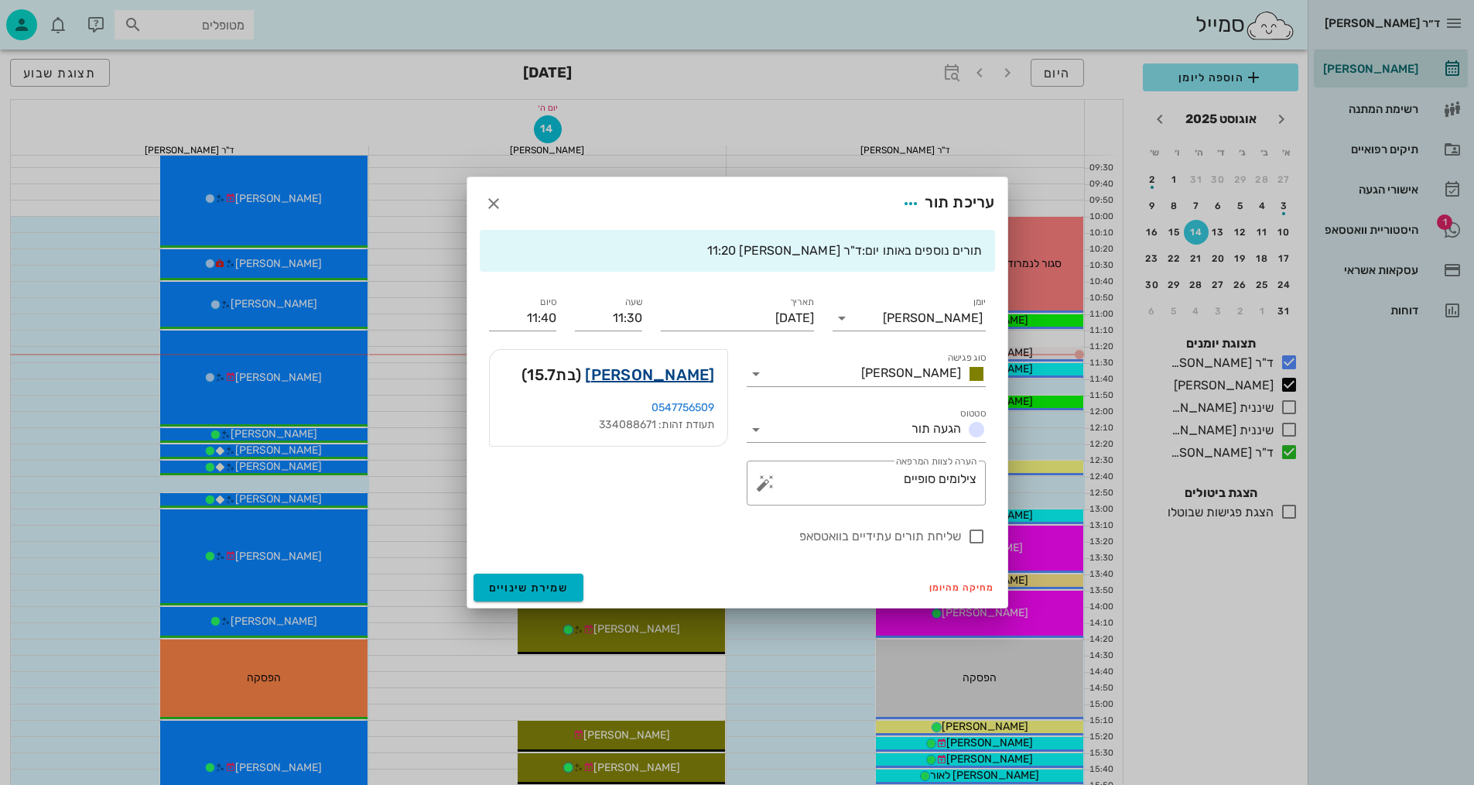
click at [684, 378] on link "[PERSON_NAME]" at bounding box center [649, 374] width 129 height 25
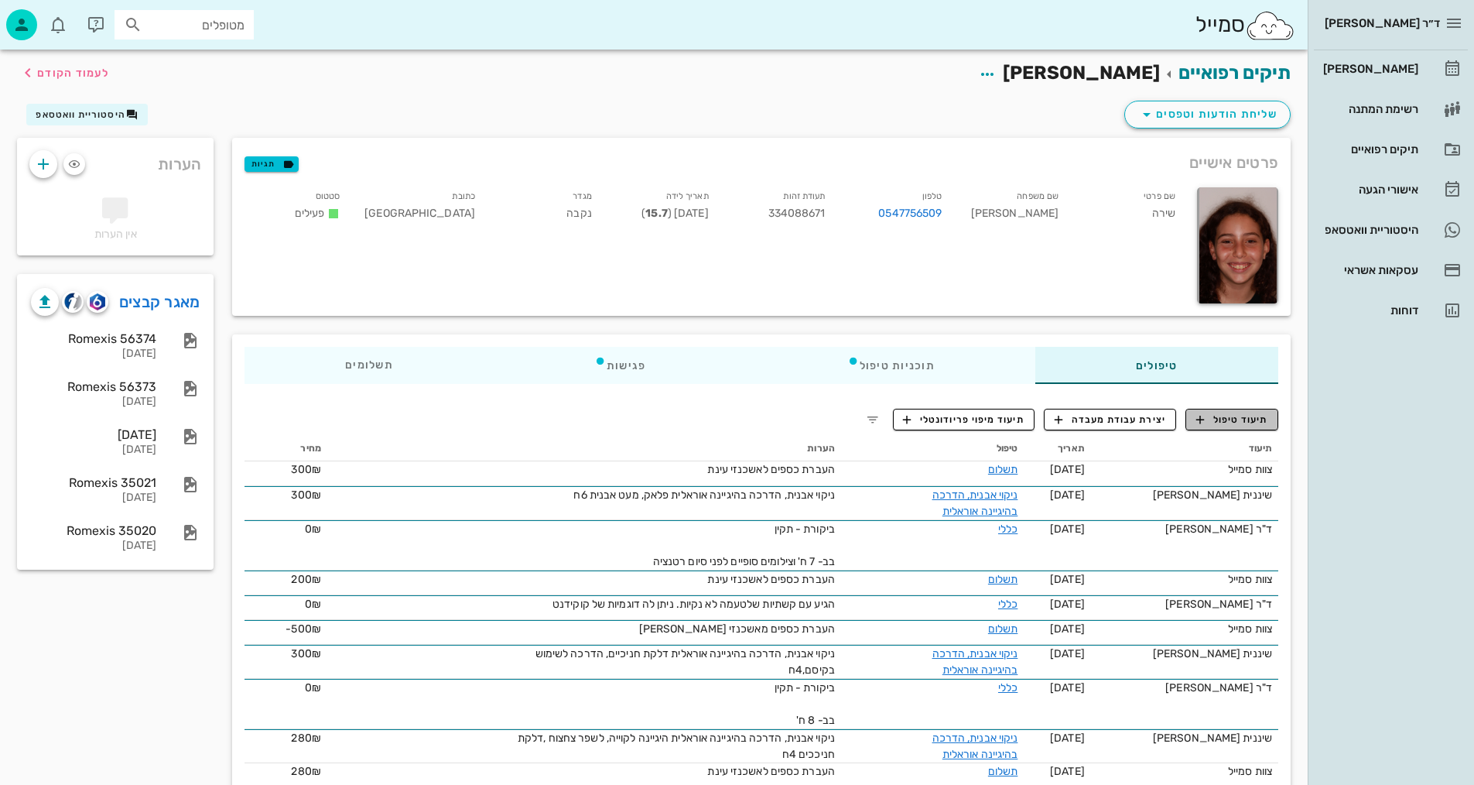
click at [1248, 419] on span "תיעוד טיפול" at bounding box center [1232, 419] width 72 height 14
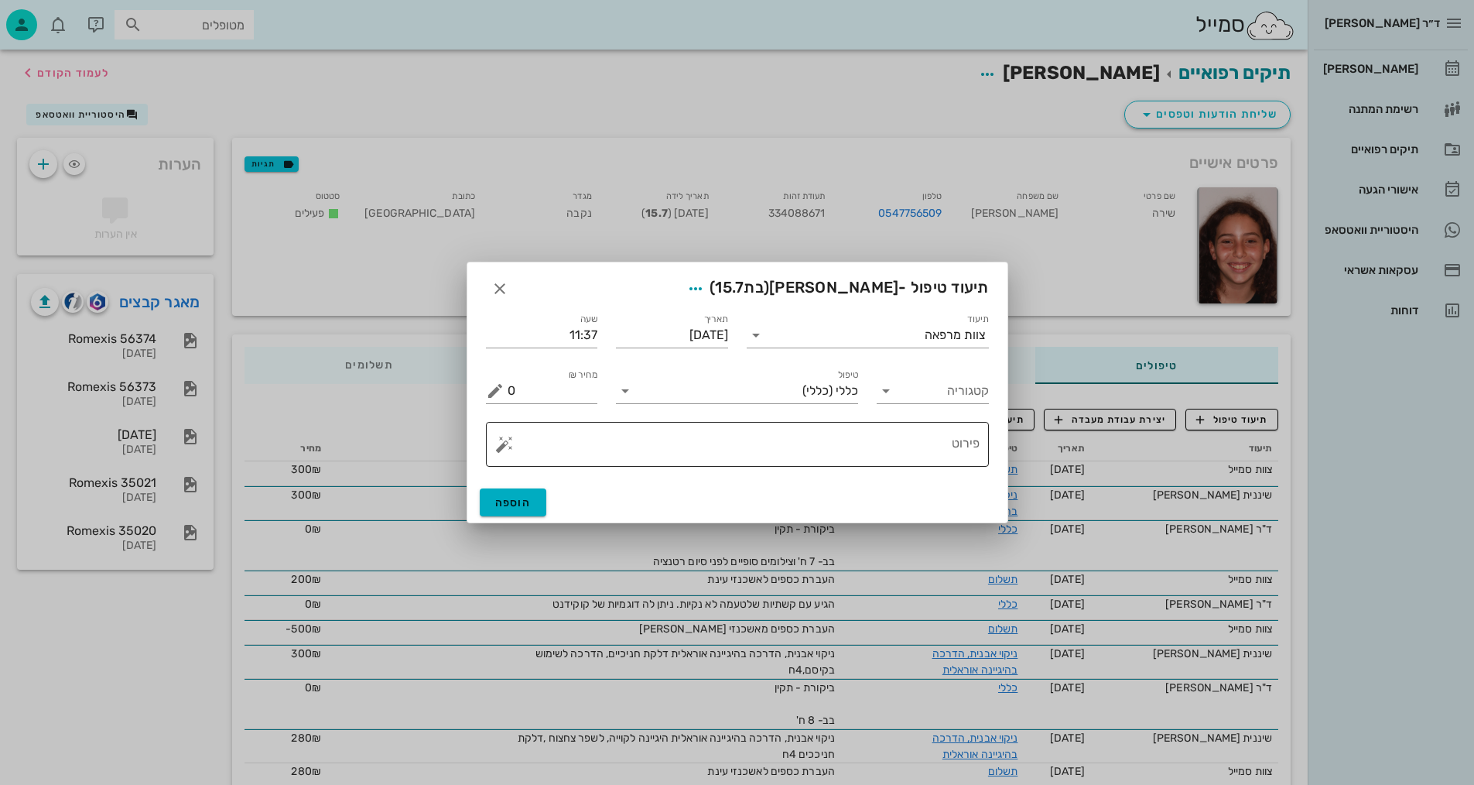
click at [692, 447] on textarea "פירוט" at bounding box center [744, 448] width 472 height 37
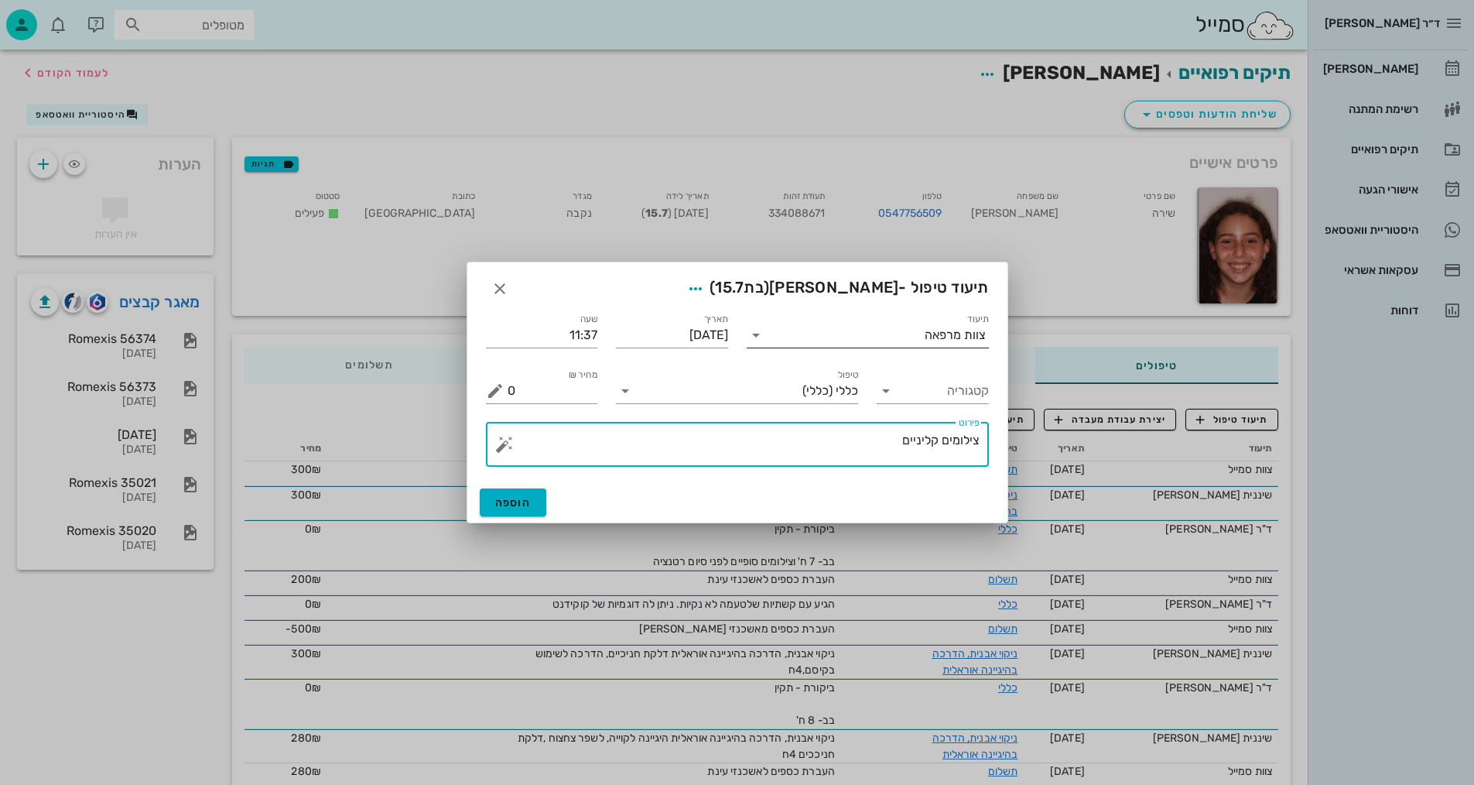
drag, startPoint x: 765, startPoint y: 334, endPoint x: 825, endPoint y: 342, distance: 61.0
type textarea "צילומים קליניים"
click at [774, 334] on div "תיעוד צוות מרפאה" at bounding box center [868, 335] width 242 height 25
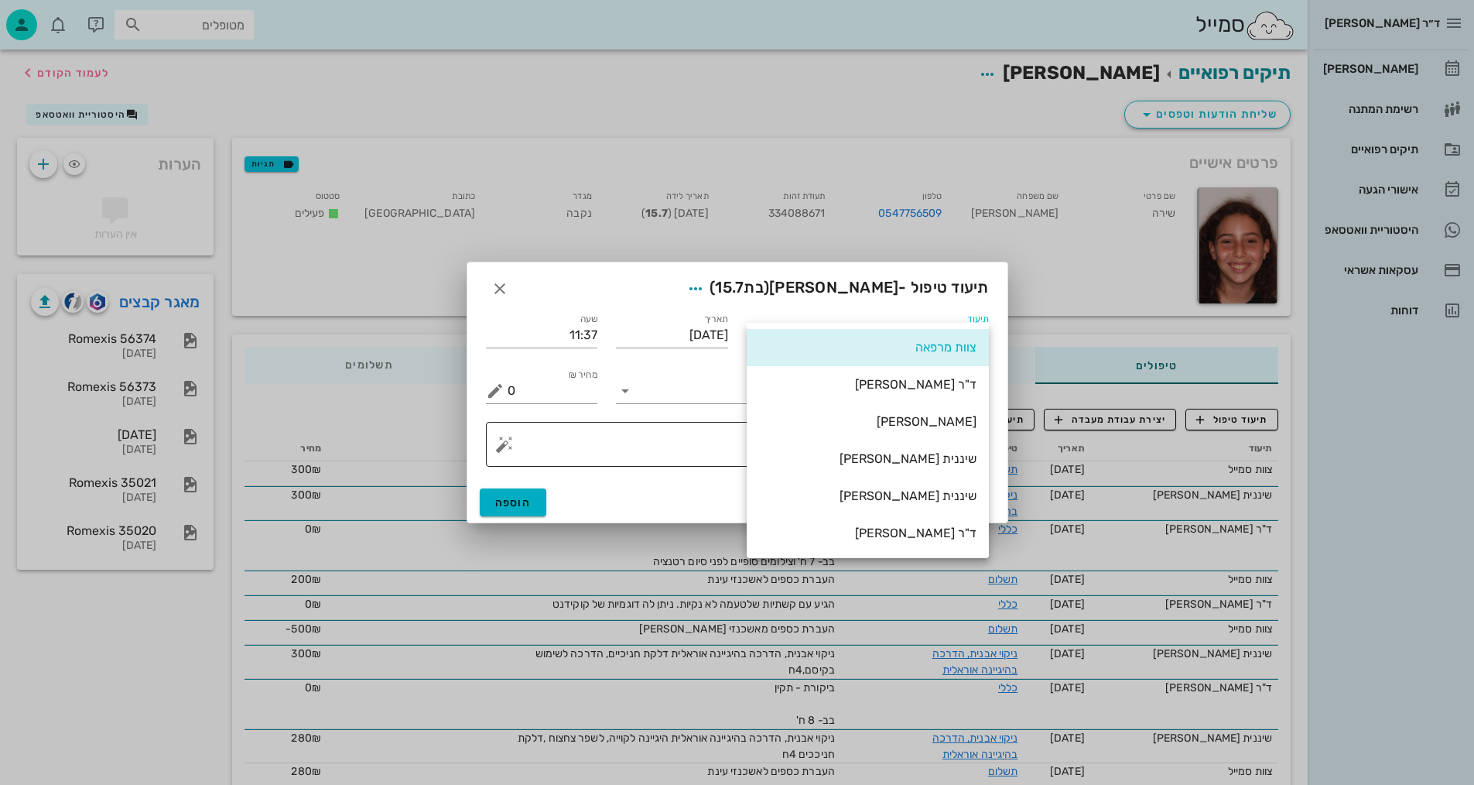
click at [947, 454] on div "שיננית [PERSON_NAME]" at bounding box center [867, 458] width 217 height 15
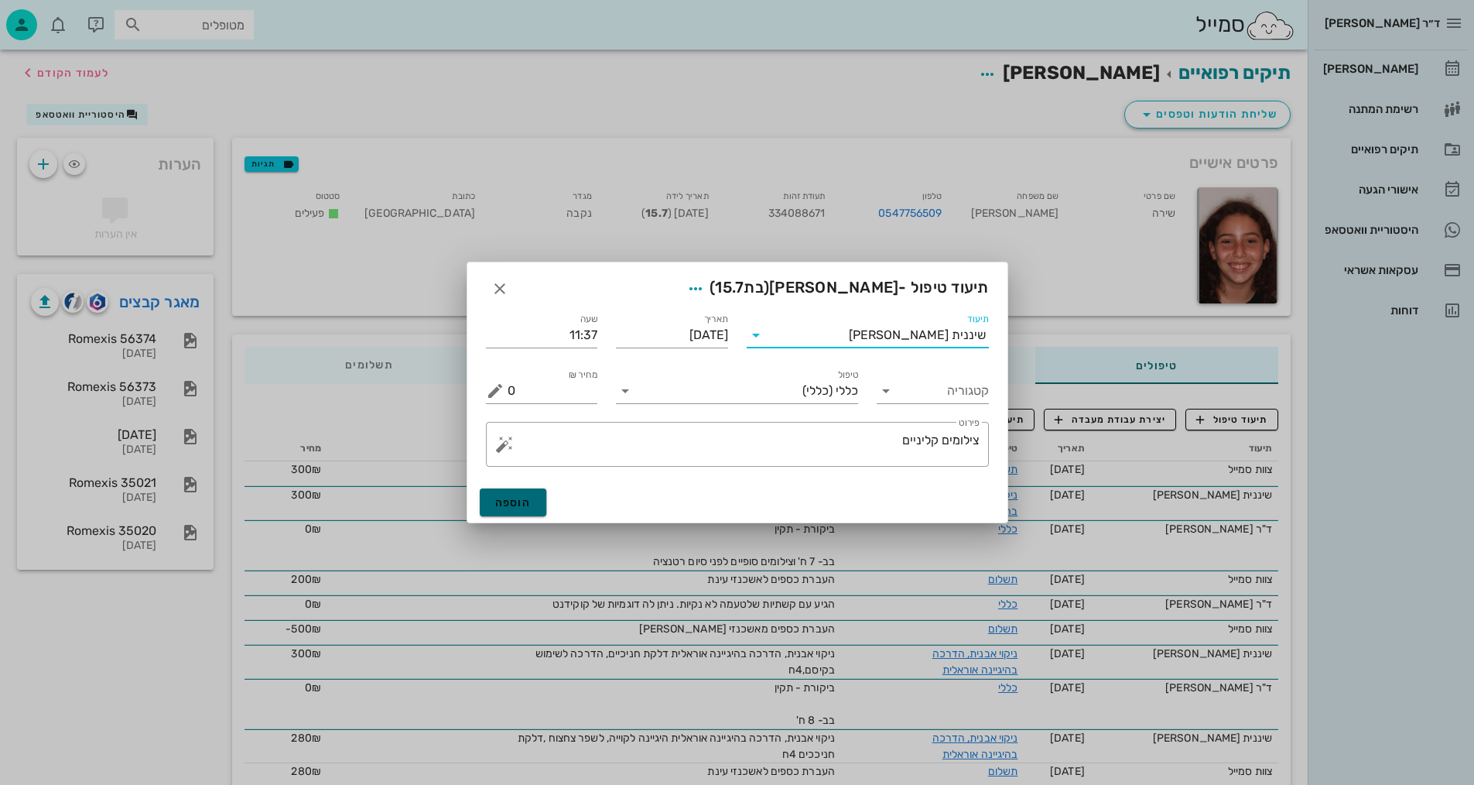
click at [523, 503] on span "הוספה" at bounding box center [513, 502] width 36 height 13
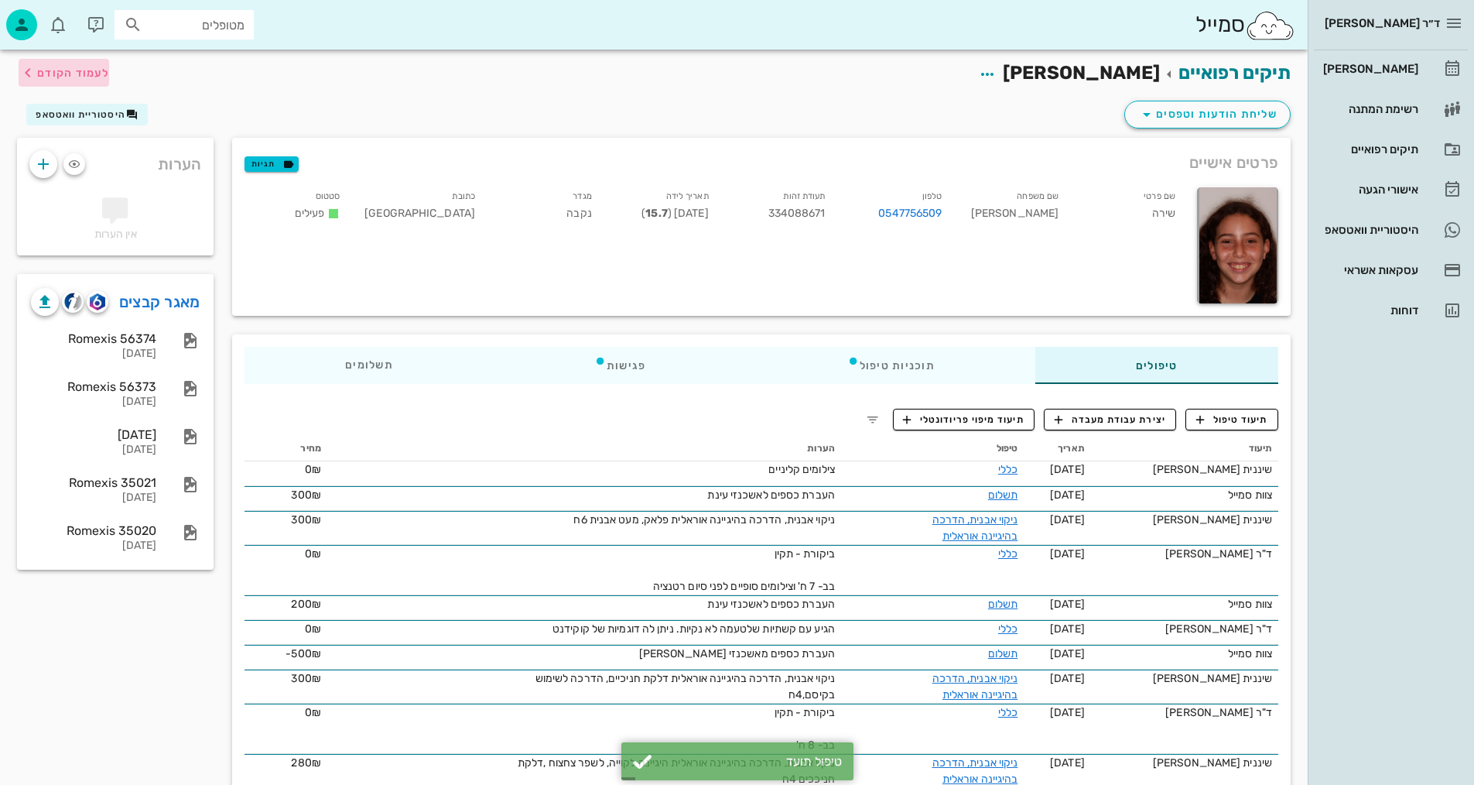
click at [50, 70] on span "לעמוד הקודם" at bounding box center [73, 73] width 72 height 13
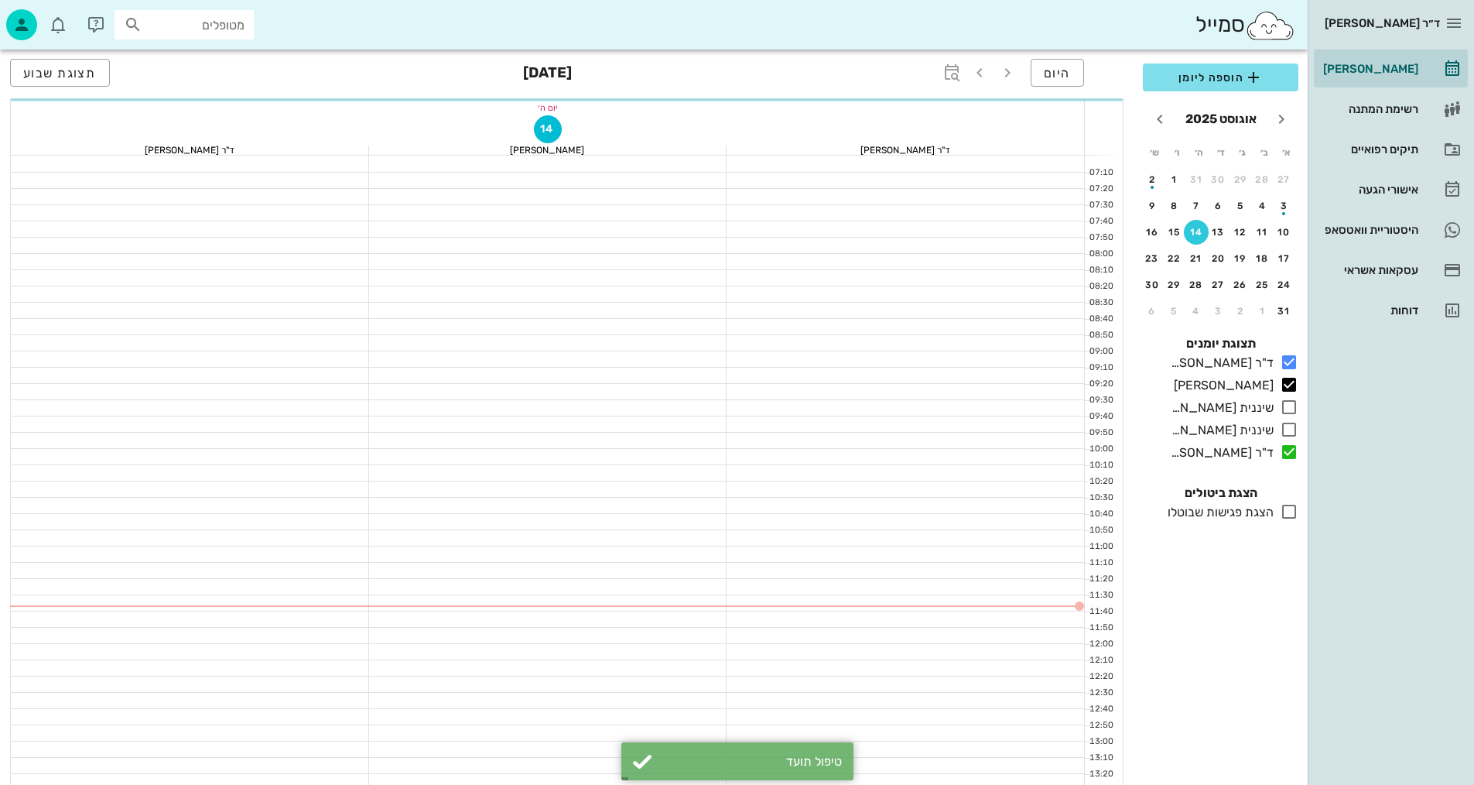
scroll to position [232, 0]
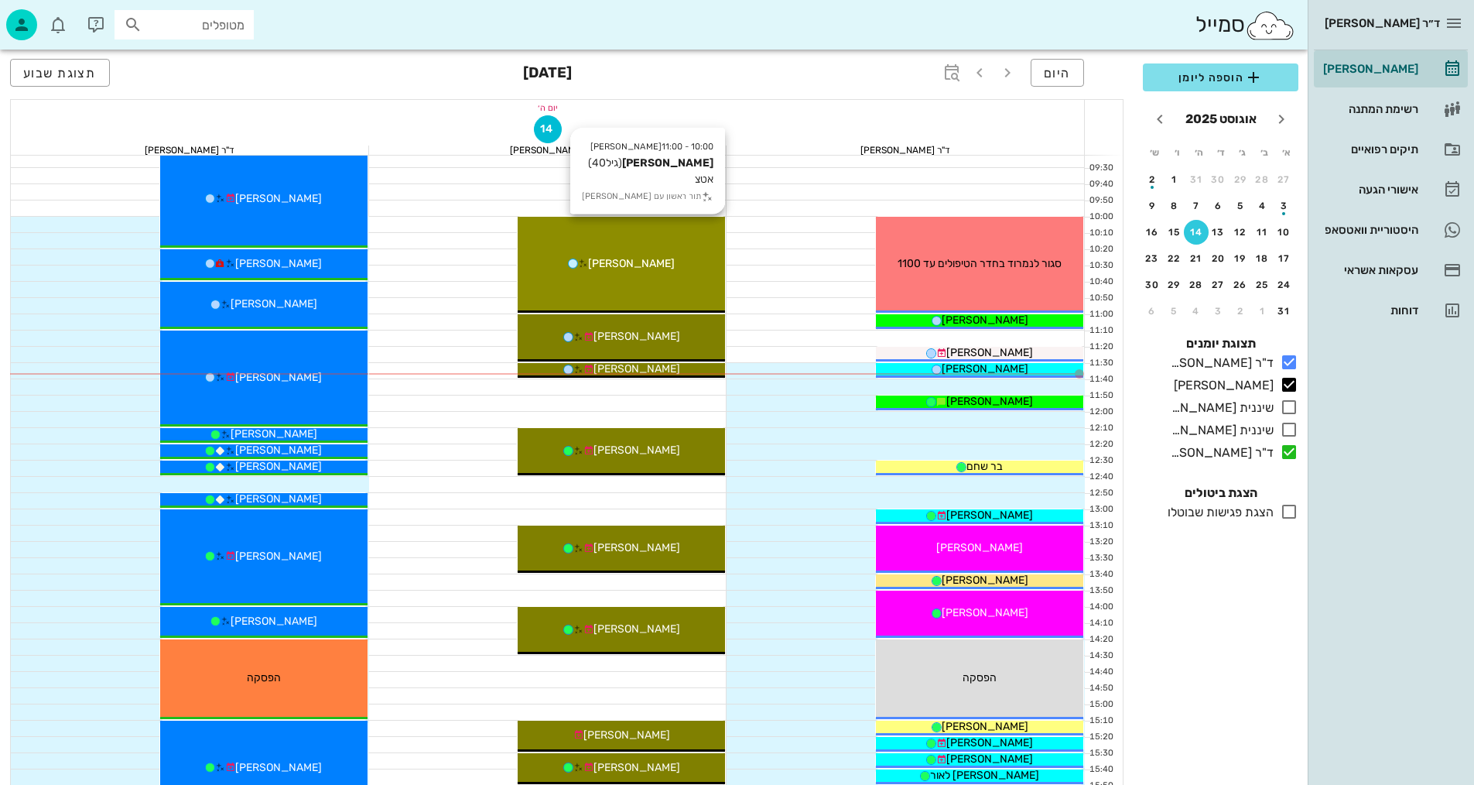
click at [673, 255] on div "[PERSON_NAME]" at bounding box center [621, 263] width 207 height 16
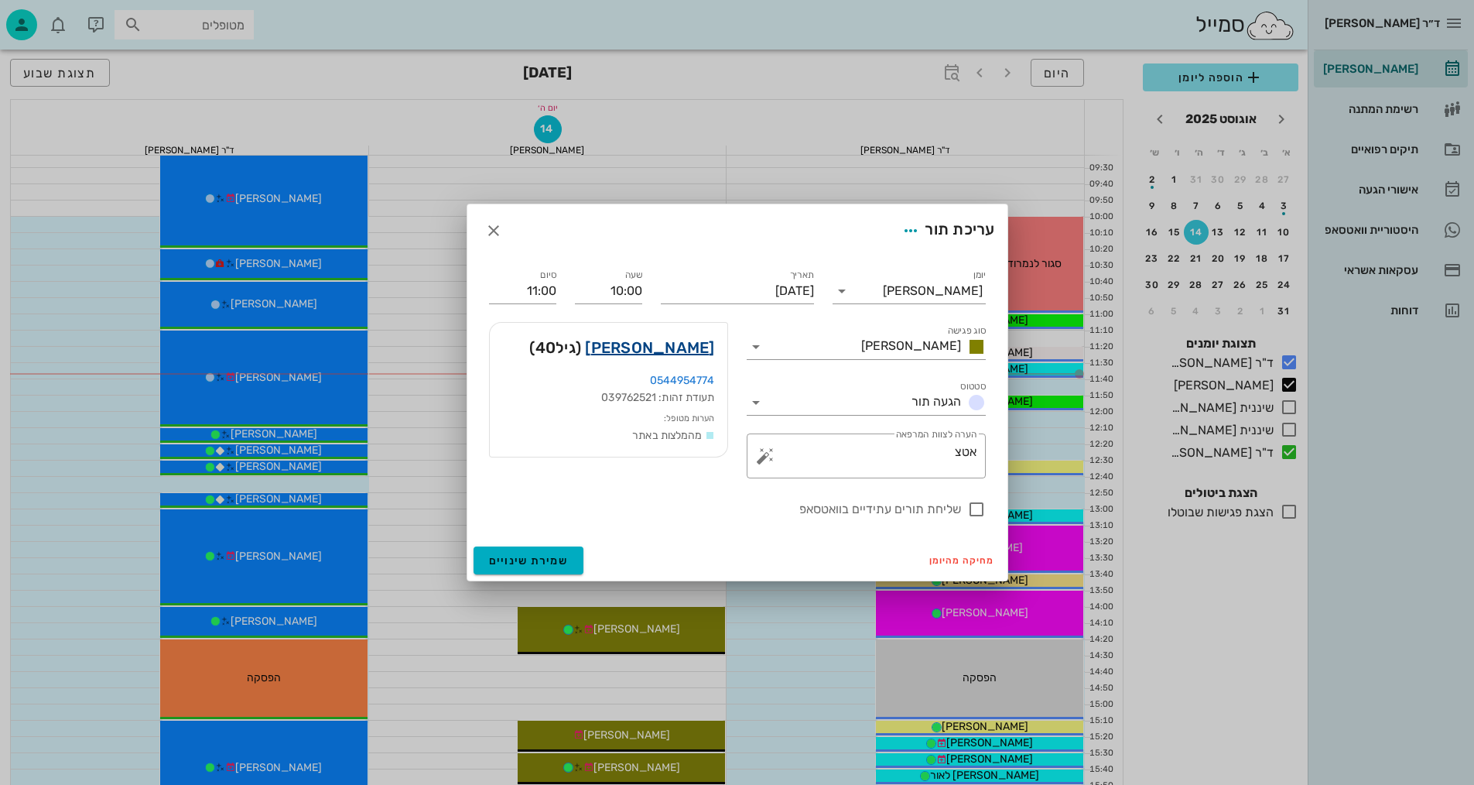
click at [673, 347] on link "[PERSON_NAME]" at bounding box center [649, 347] width 129 height 25
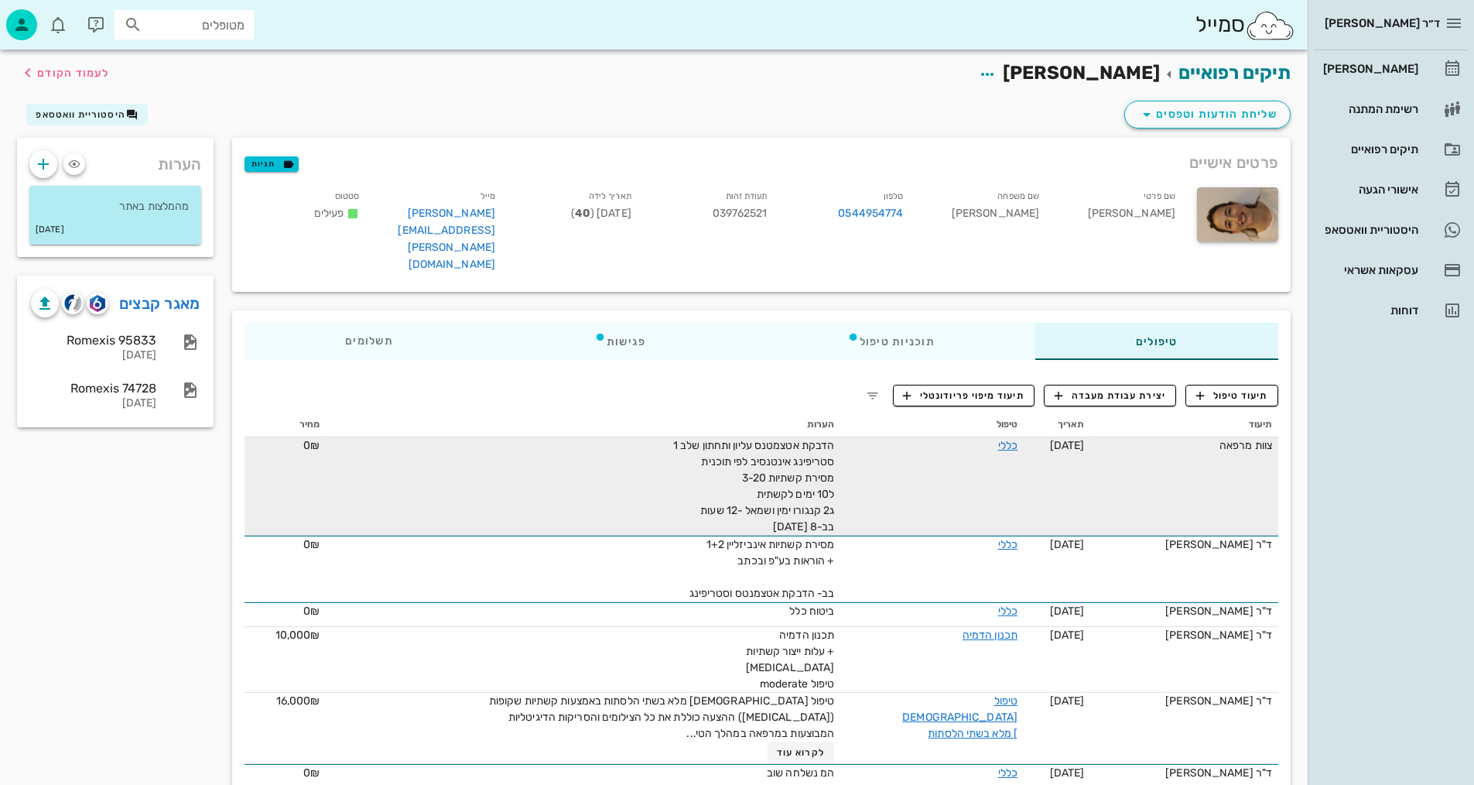
click at [1090, 437] on td "[DATE]" at bounding box center [1057, 486] width 67 height 98
click at [1015, 439] on link "כללי" at bounding box center [1007, 445] width 19 height 13
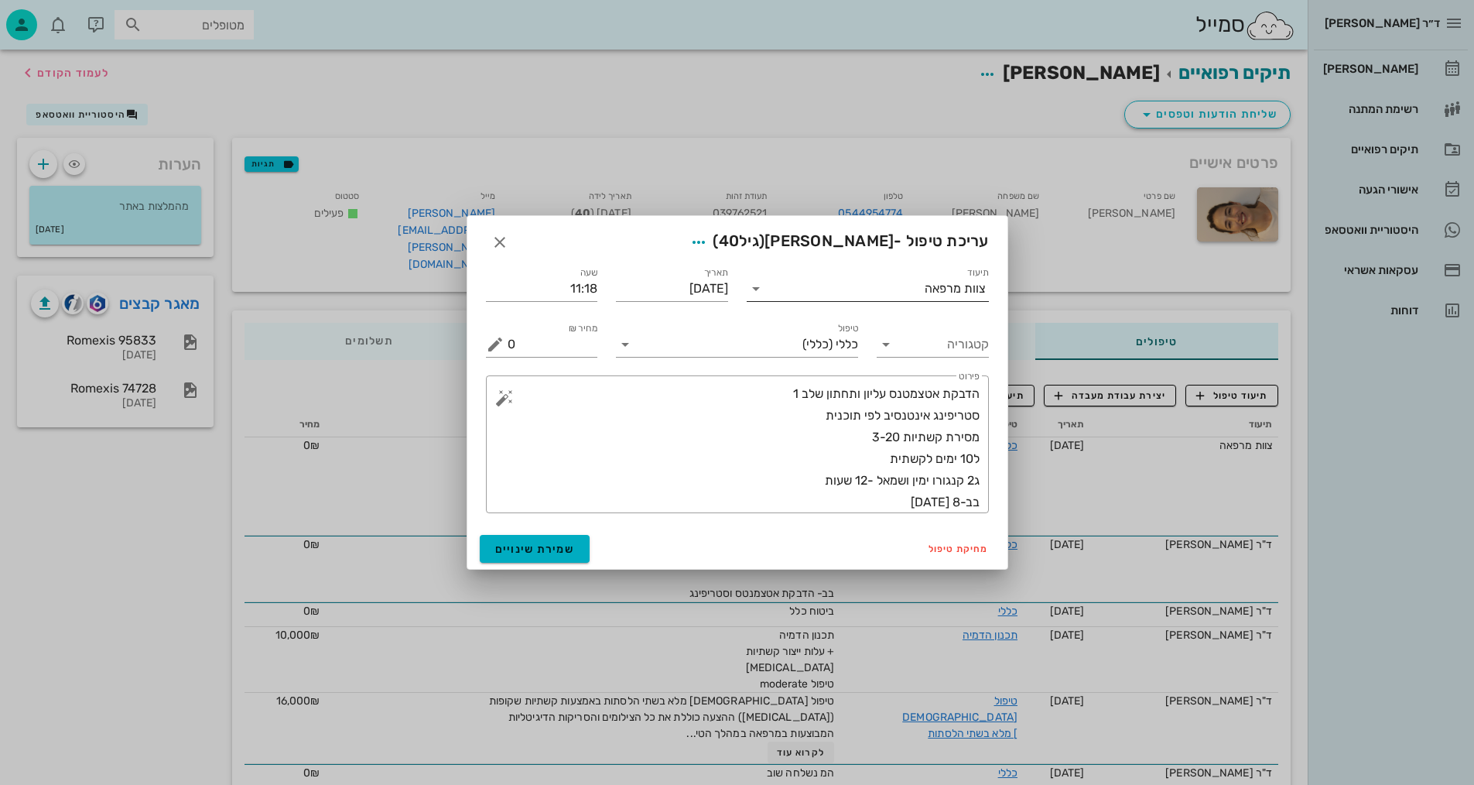
click at [928, 296] on div "צוות מרפאה" at bounding box center [878, 288] width 221 height 25
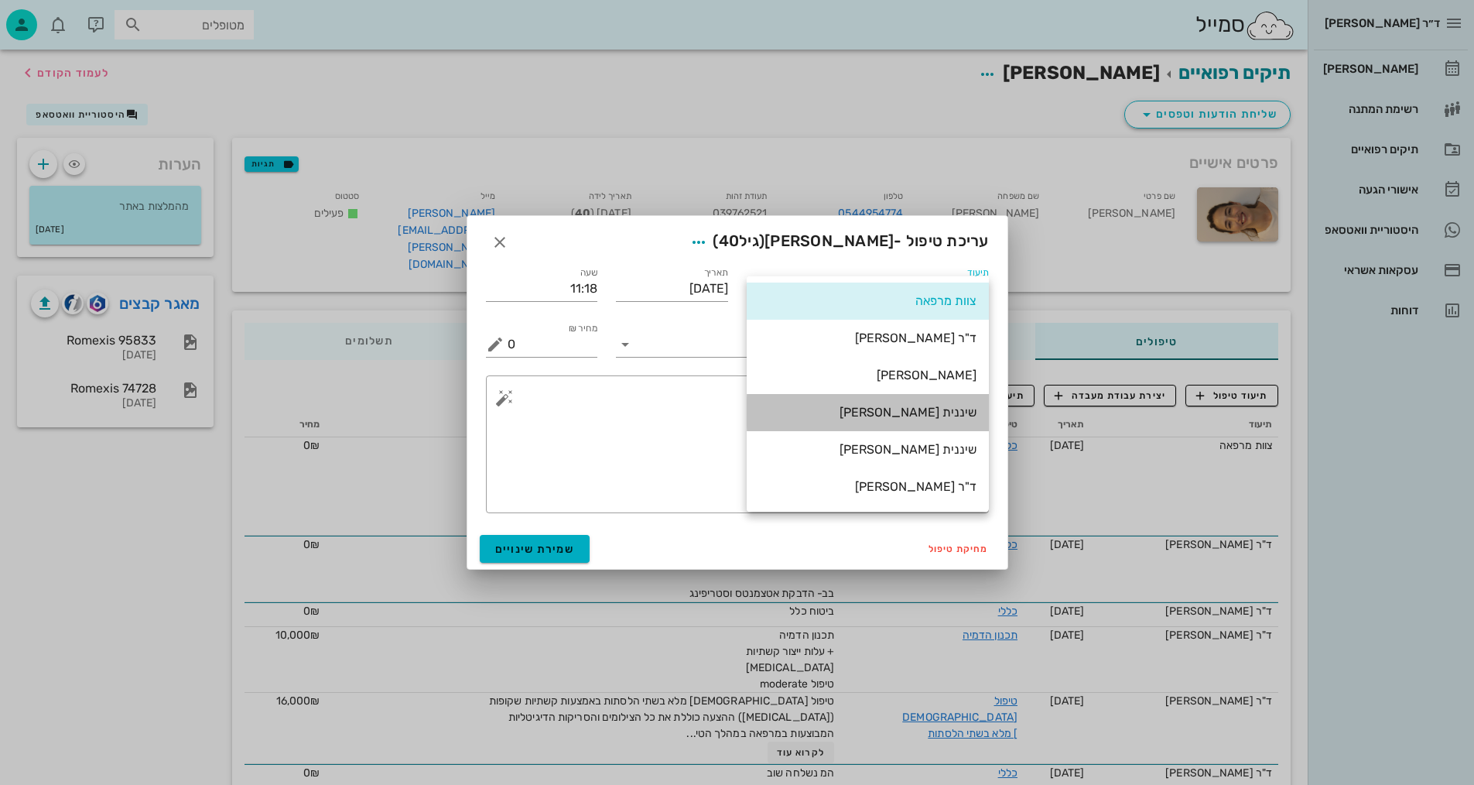
click at [954, 409] on div "שיננית [PERSON_NAME]" at bounding box center [867, 412] width 217 height 15
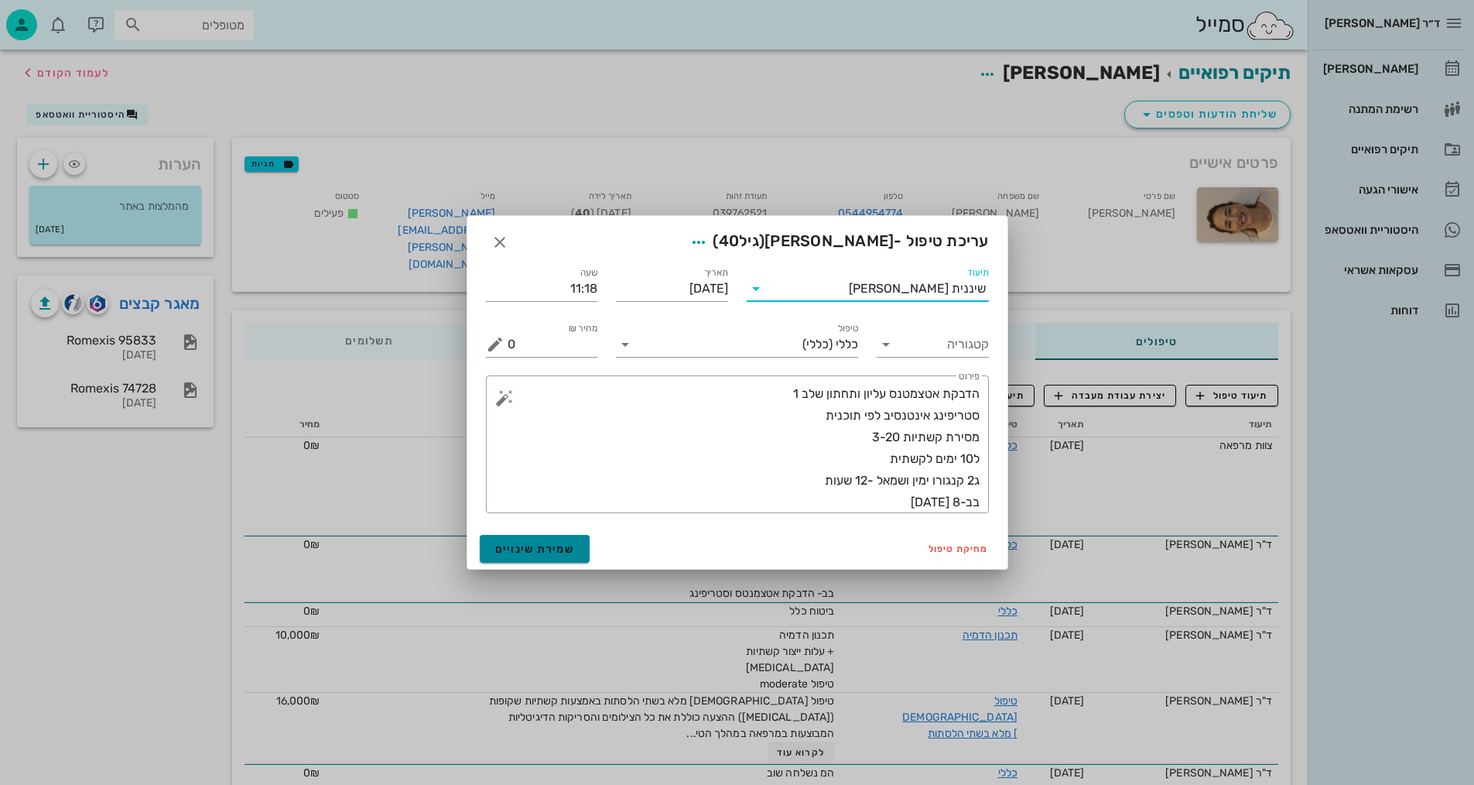
click at [577, 549] on button "שמירת שינויים" at bounding box center [535, 549] width 111 height 28
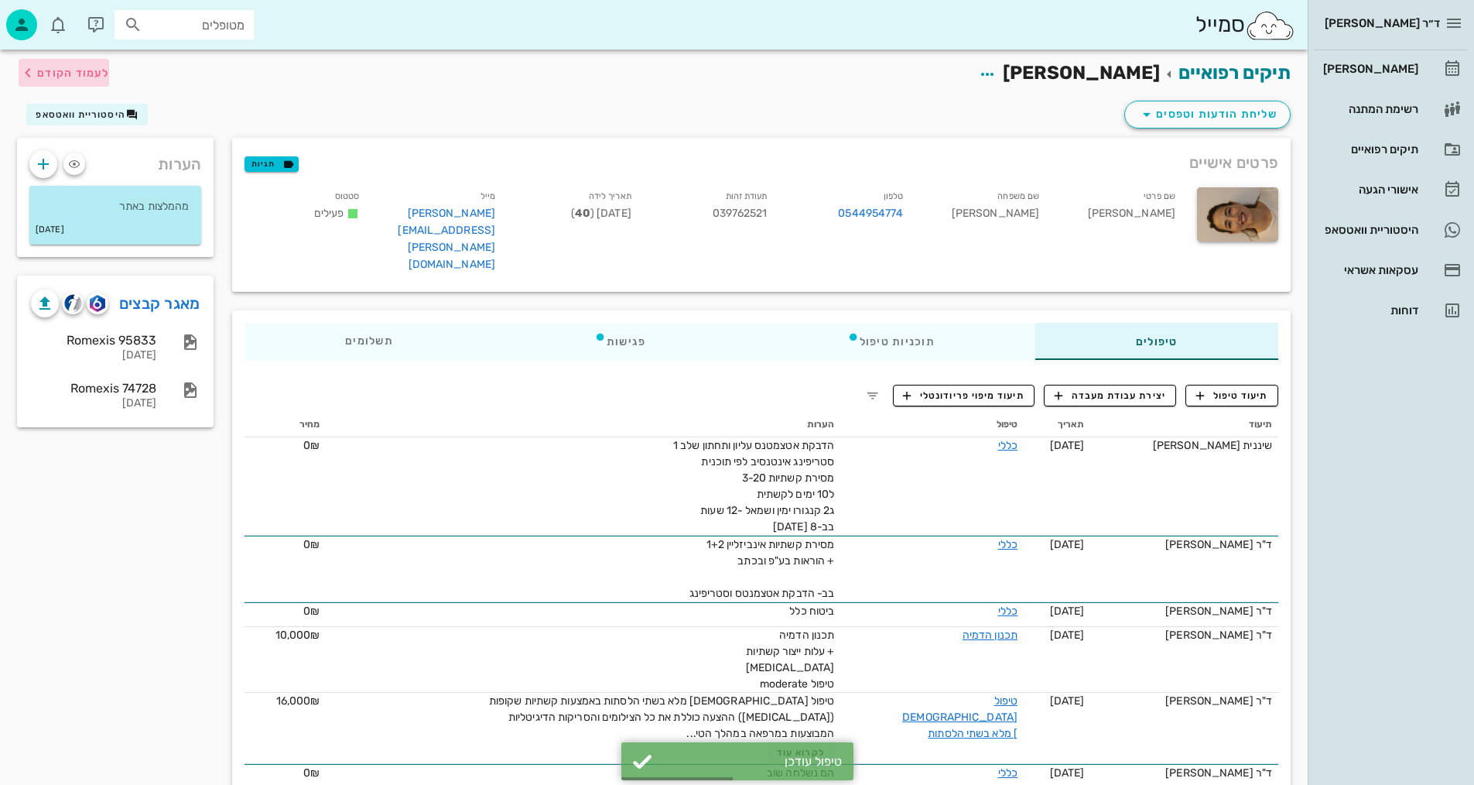
click at [50, 76] on span "לעמוד הקודם" at bounding box center [73, 73] width 72 height 13
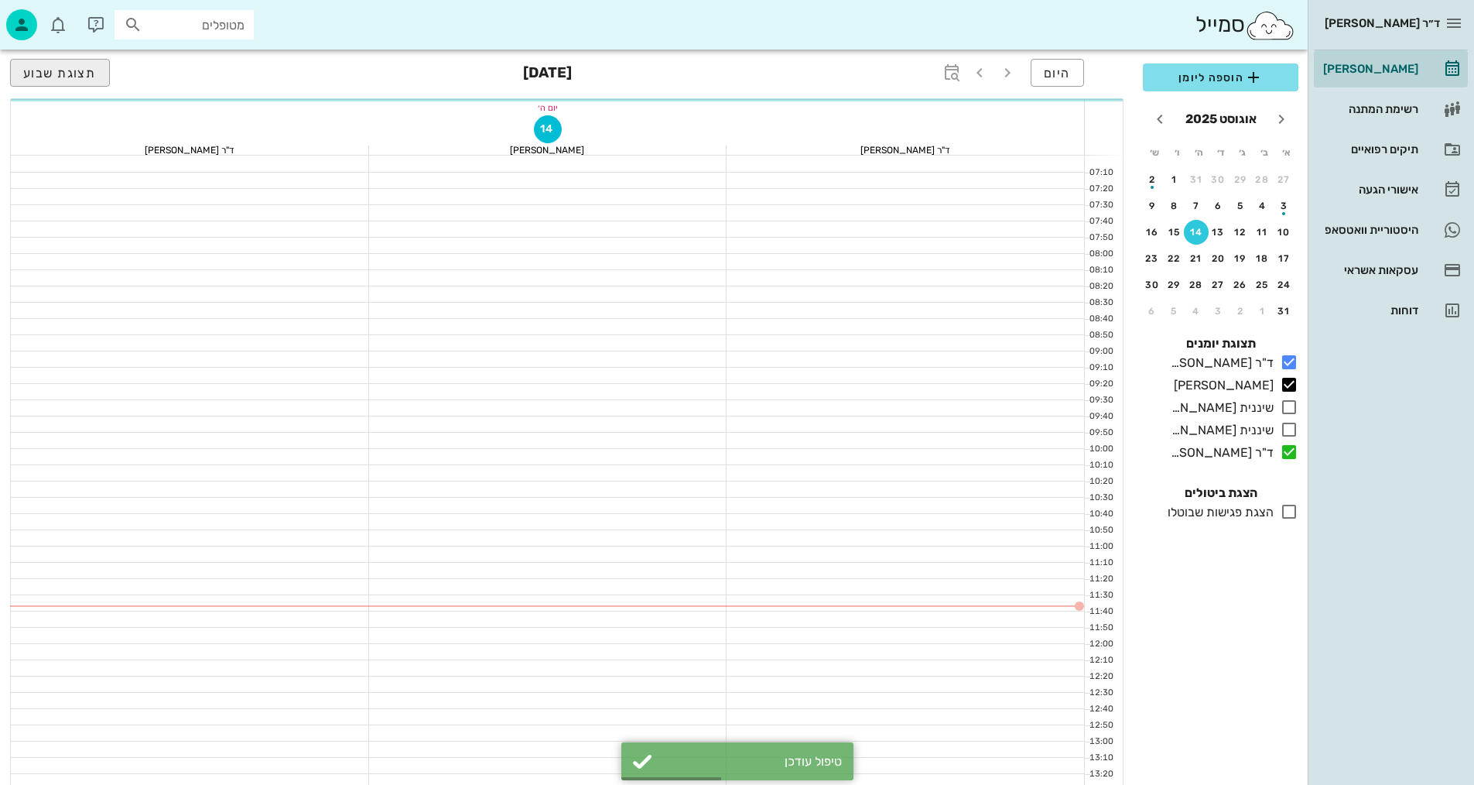
scroll to position [232, 0]
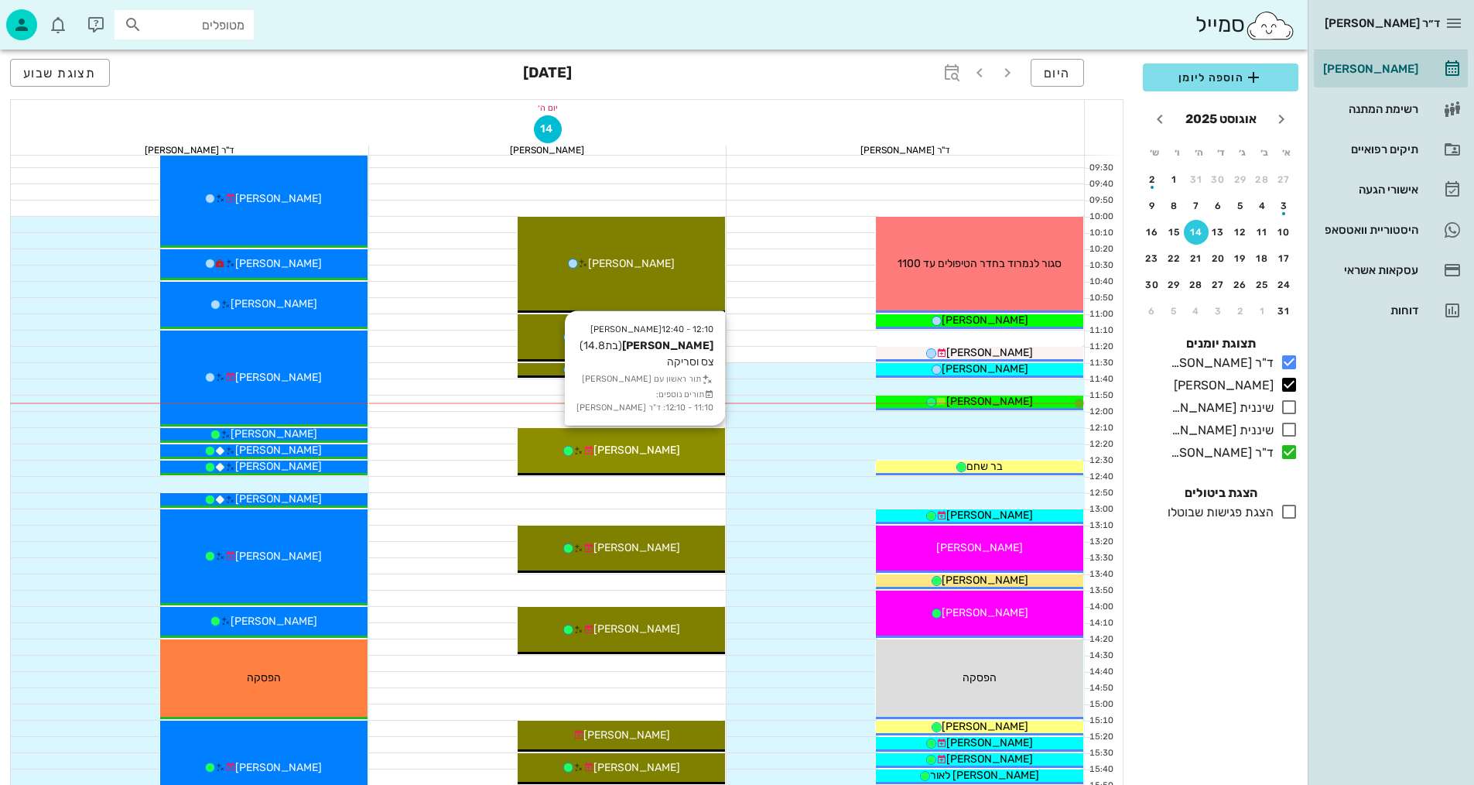
click at [683, 454] on div "[PERSON_NAME]" at bounding box center [621, 450] width 207 height 16
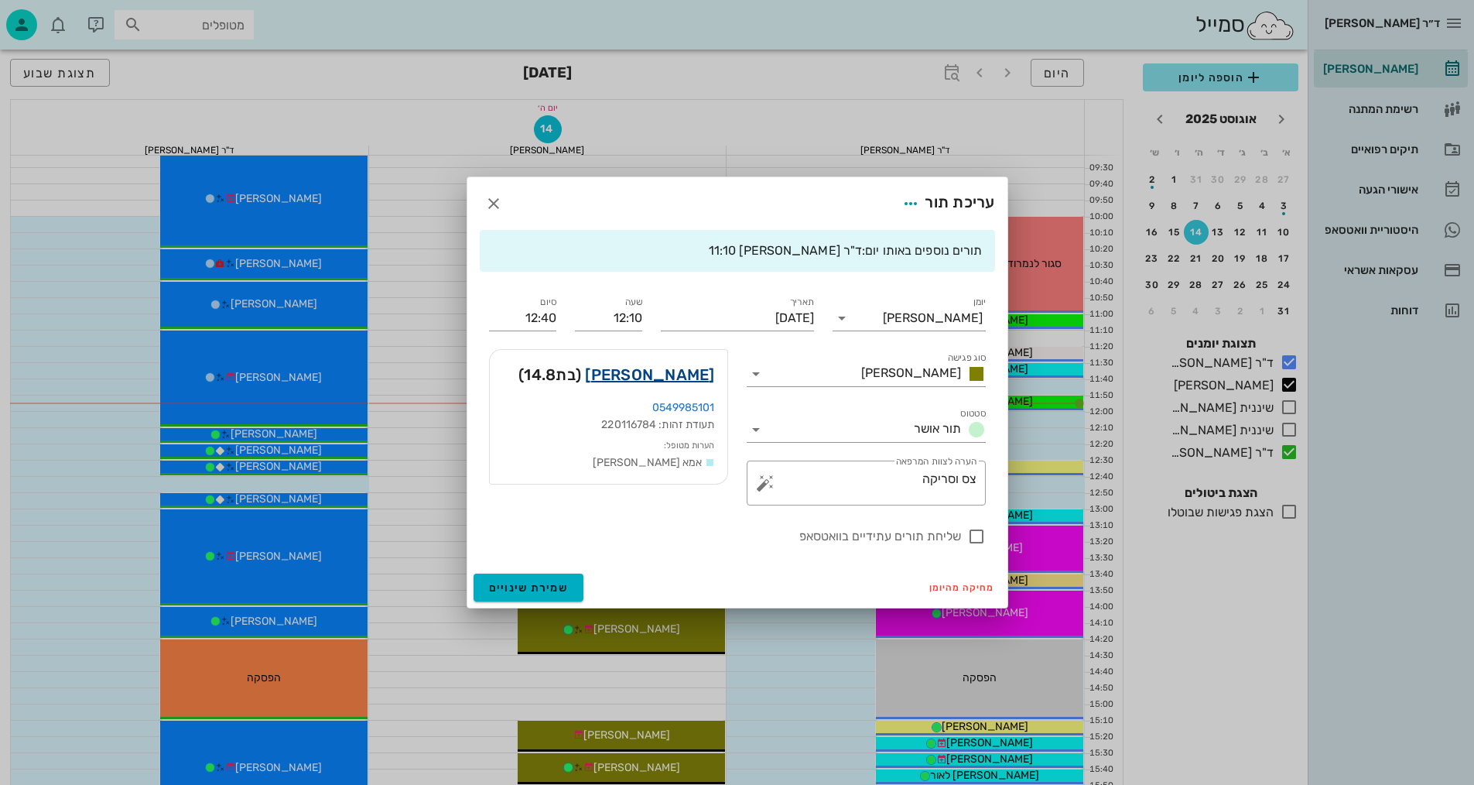
click at [695, 381] on link "[PERSON_NAME]" at bounding box center [649, 374] width 129 height 25
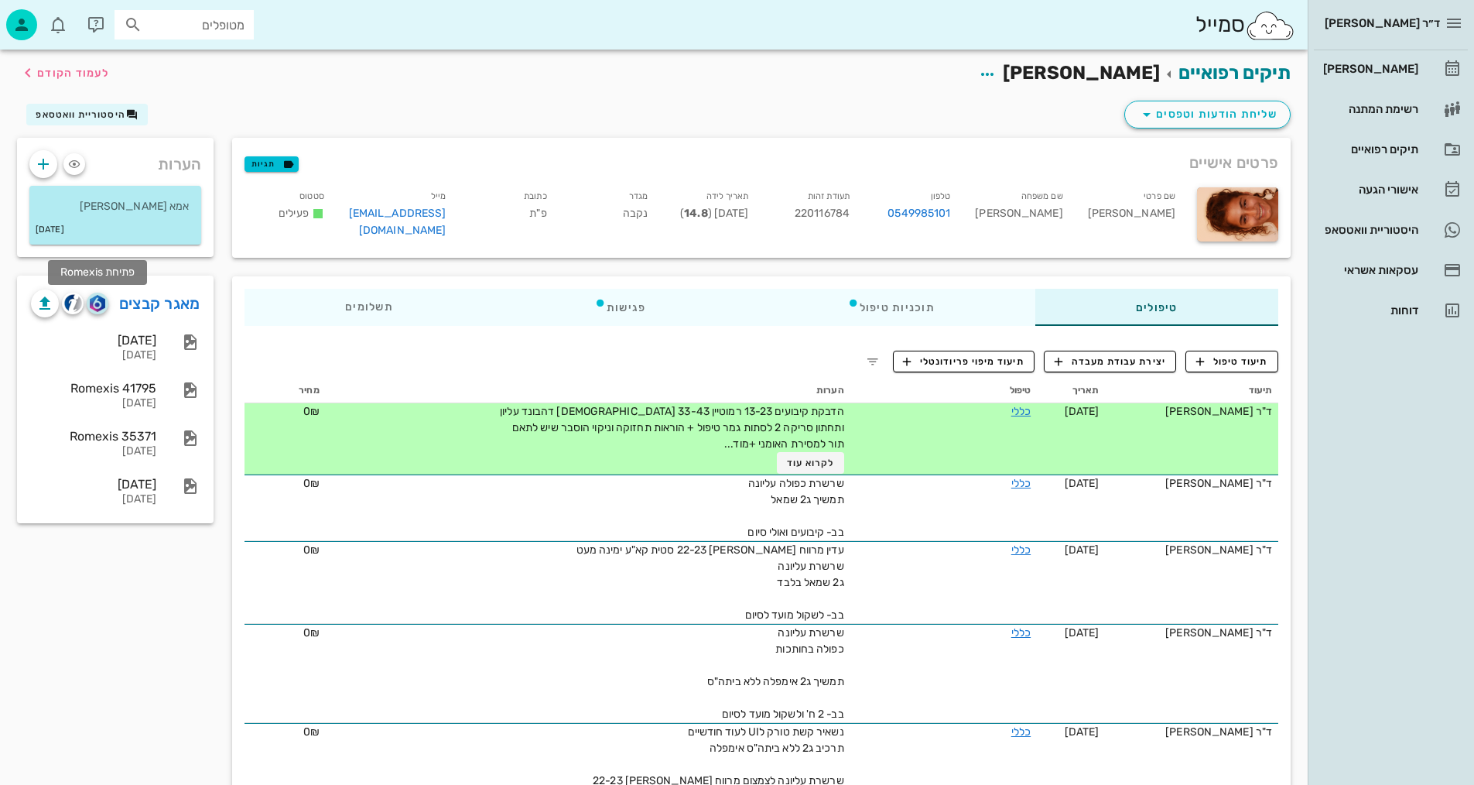
click at [100, 300] on img "button" at bounding box center [97, 303] width 15 height 17
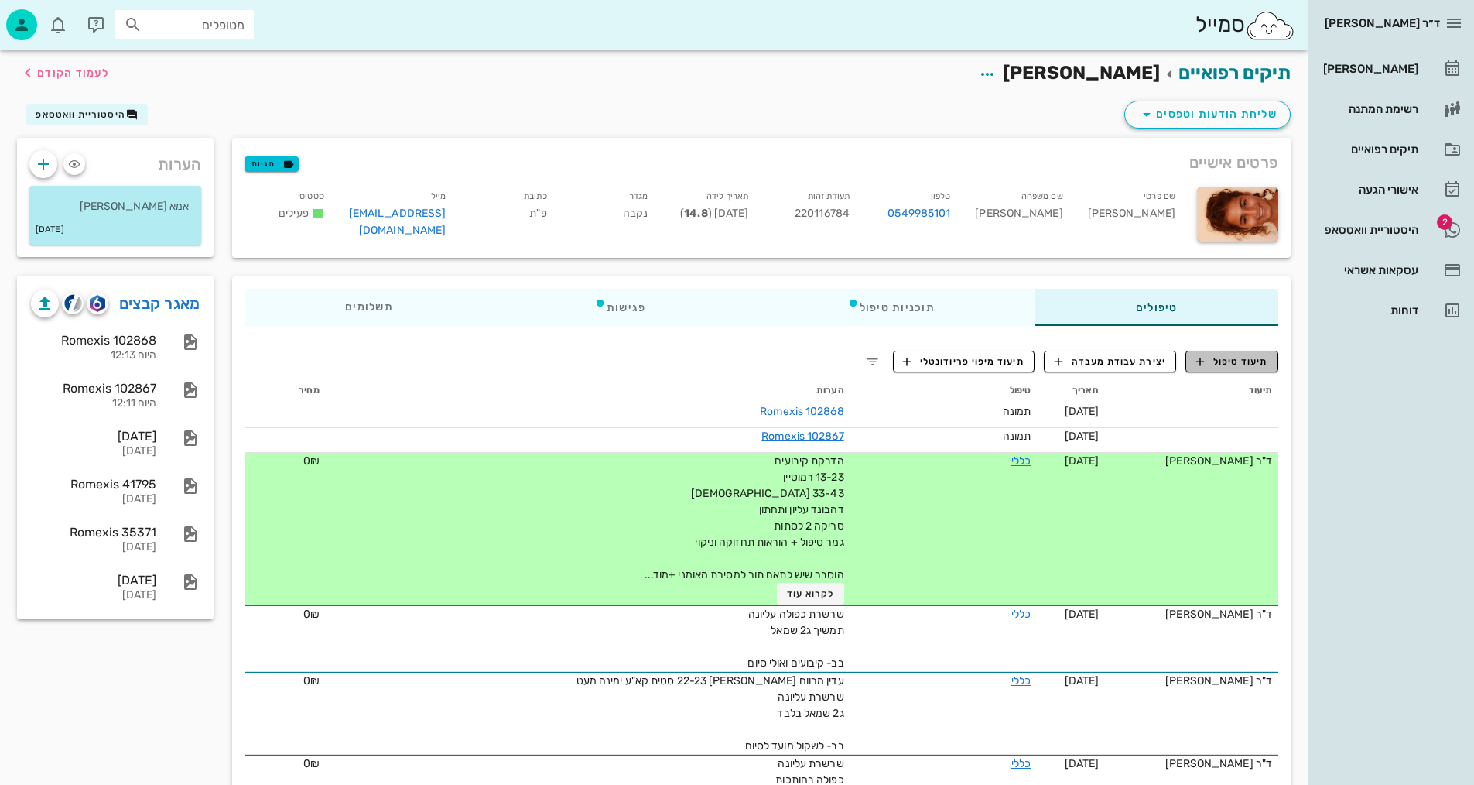
click at [1262, 356] on span "תיעוד טיפול" at bounding box center [1232, 361] width 72 height 14
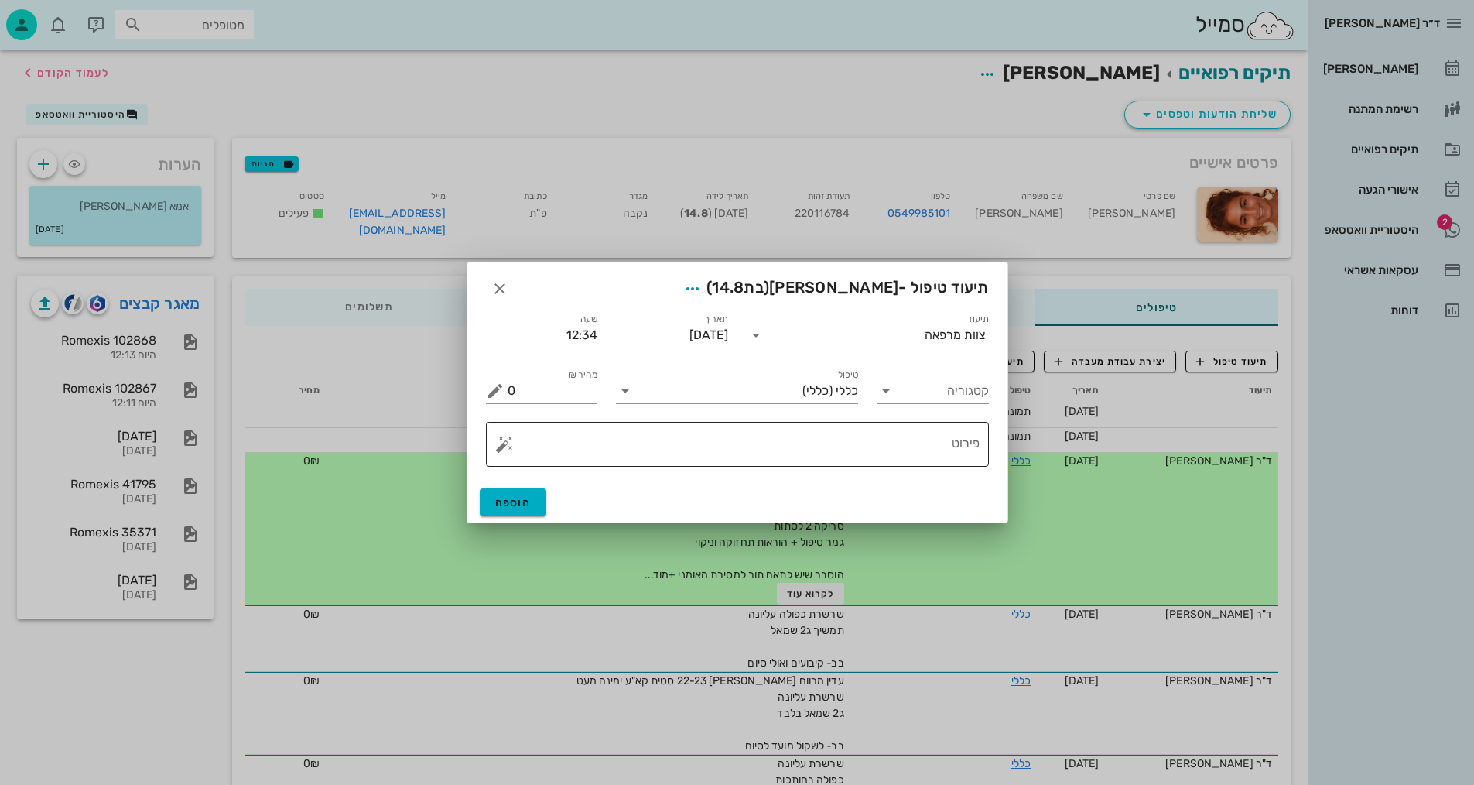
click at [893, 455] on textarea "פירוט" at bounding box center [744, 448] width 472 height 37
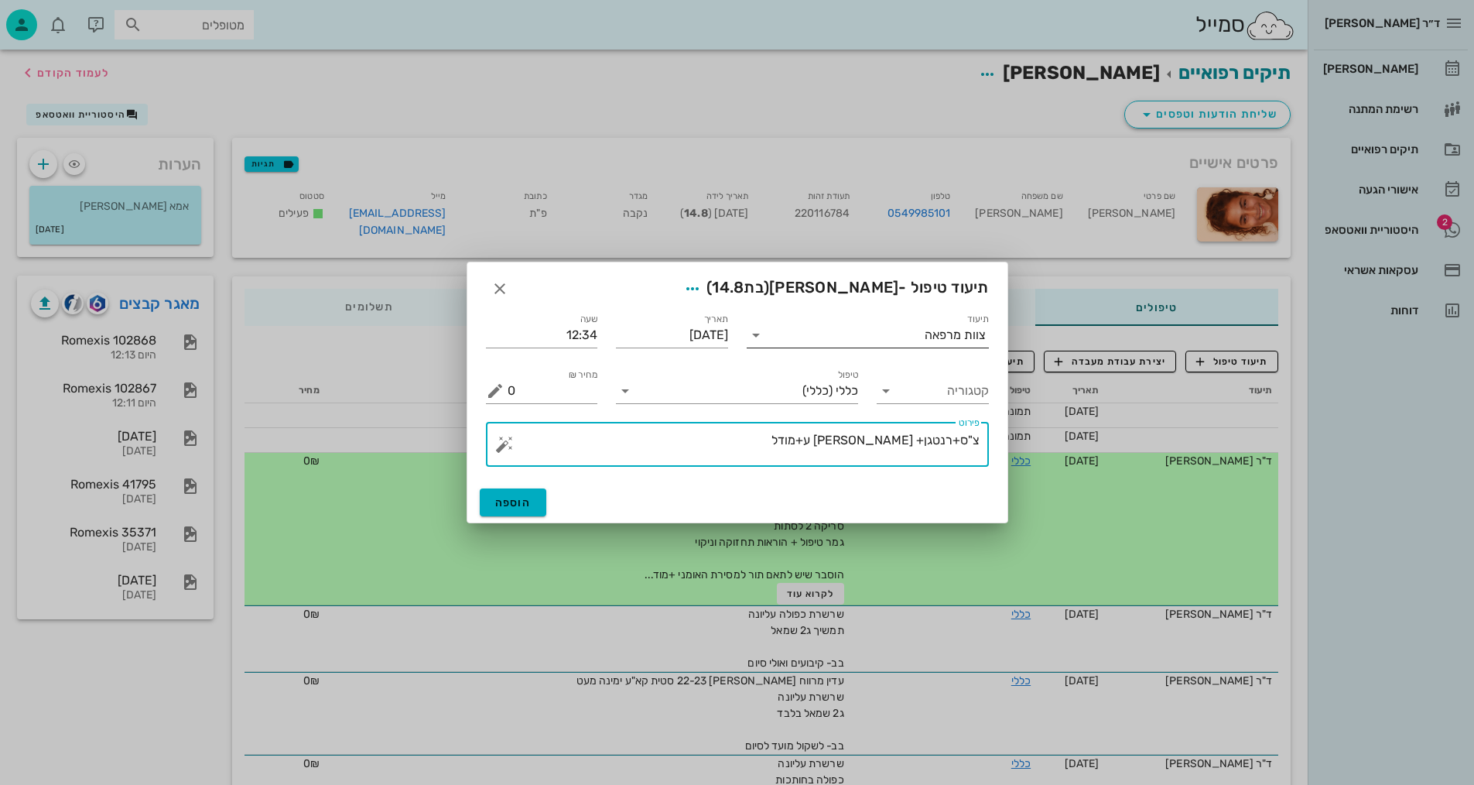
type textarea "צ"ס+רנטגן+ [PERSON_NAME] ע+מודל"
click at [929, 331] on div "צוות מרפאה" at bounding box center [955, 335] width 61 height 14
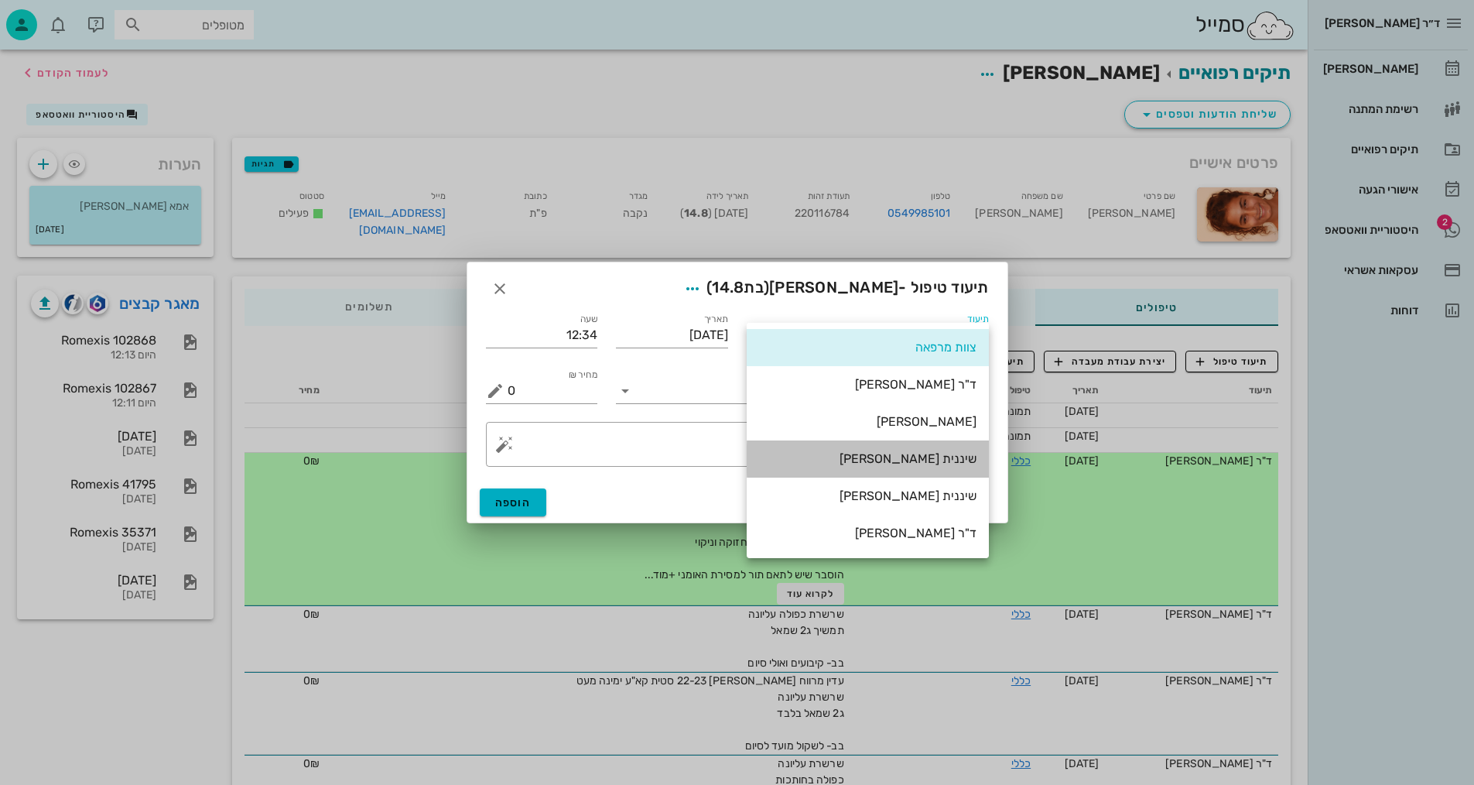
click at [944, 456] on div "שיננית [PERSON_NAME]" at bounding box center [867, 458] width 217 height 15
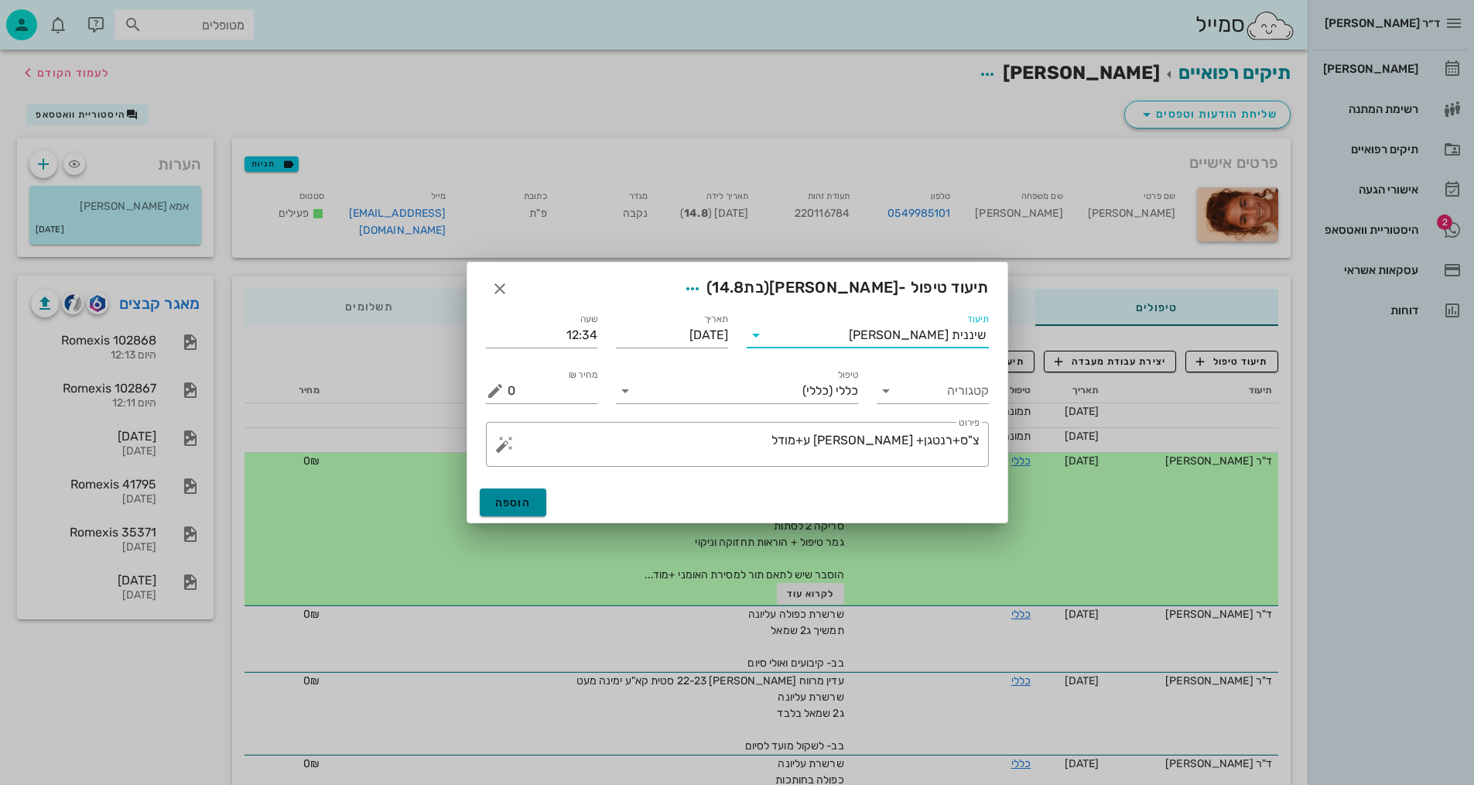
click at [501, 498] on span "הוספה" at bounding box center [513, 502] width 36 height 13
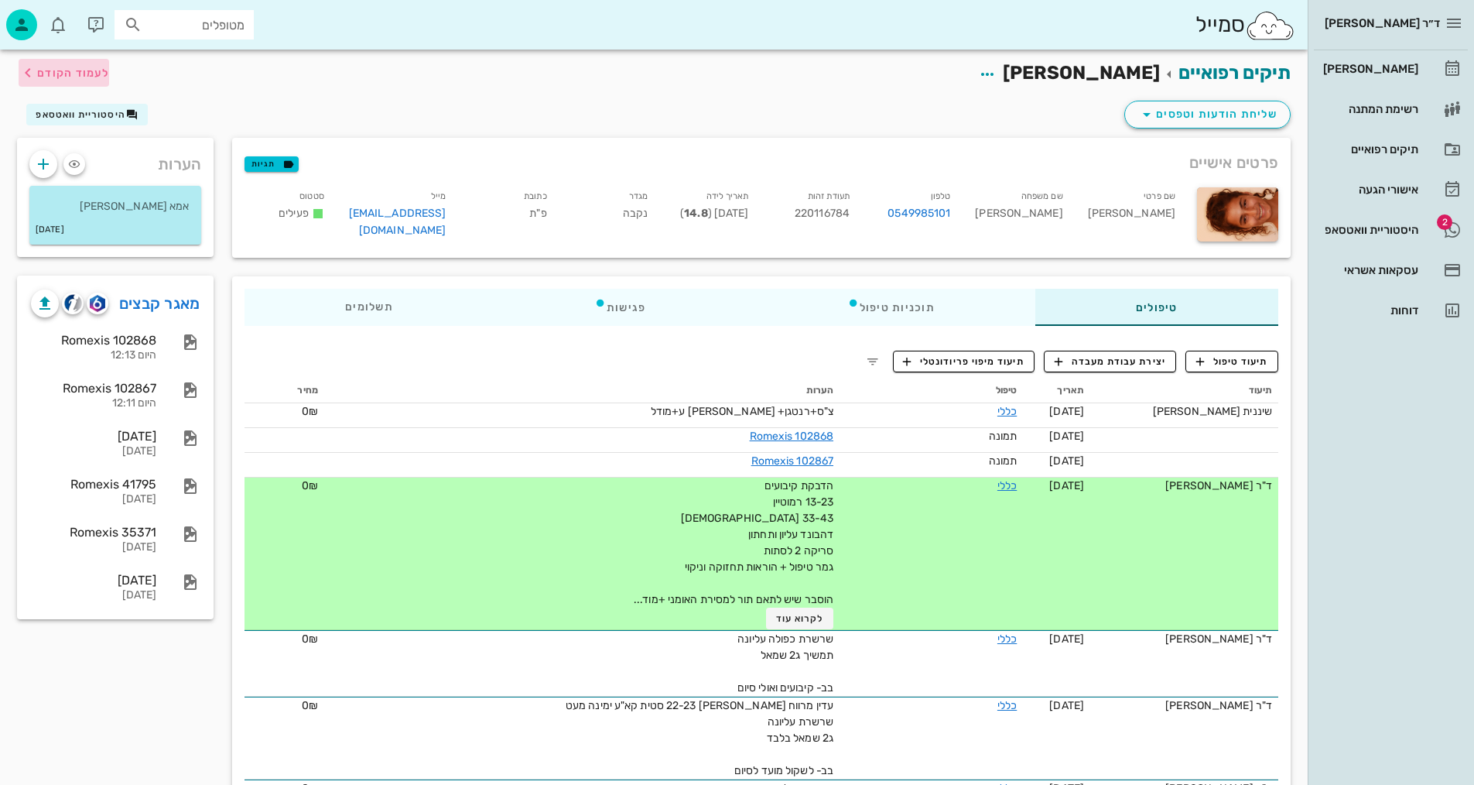
click at [31, 75] on icon "button" at bounding box center [28, 72] width 19 height 19
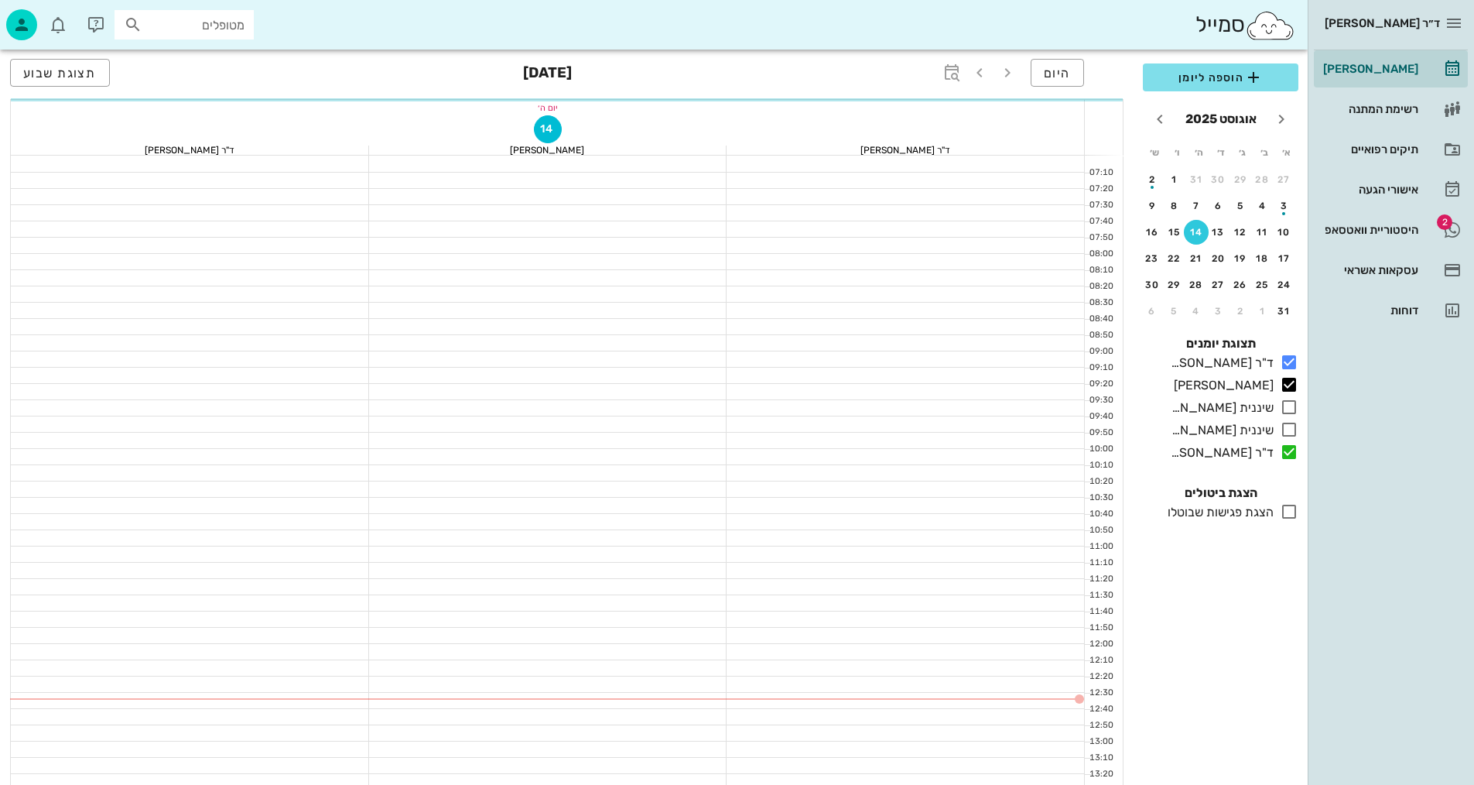
scroll to position [232, 0]
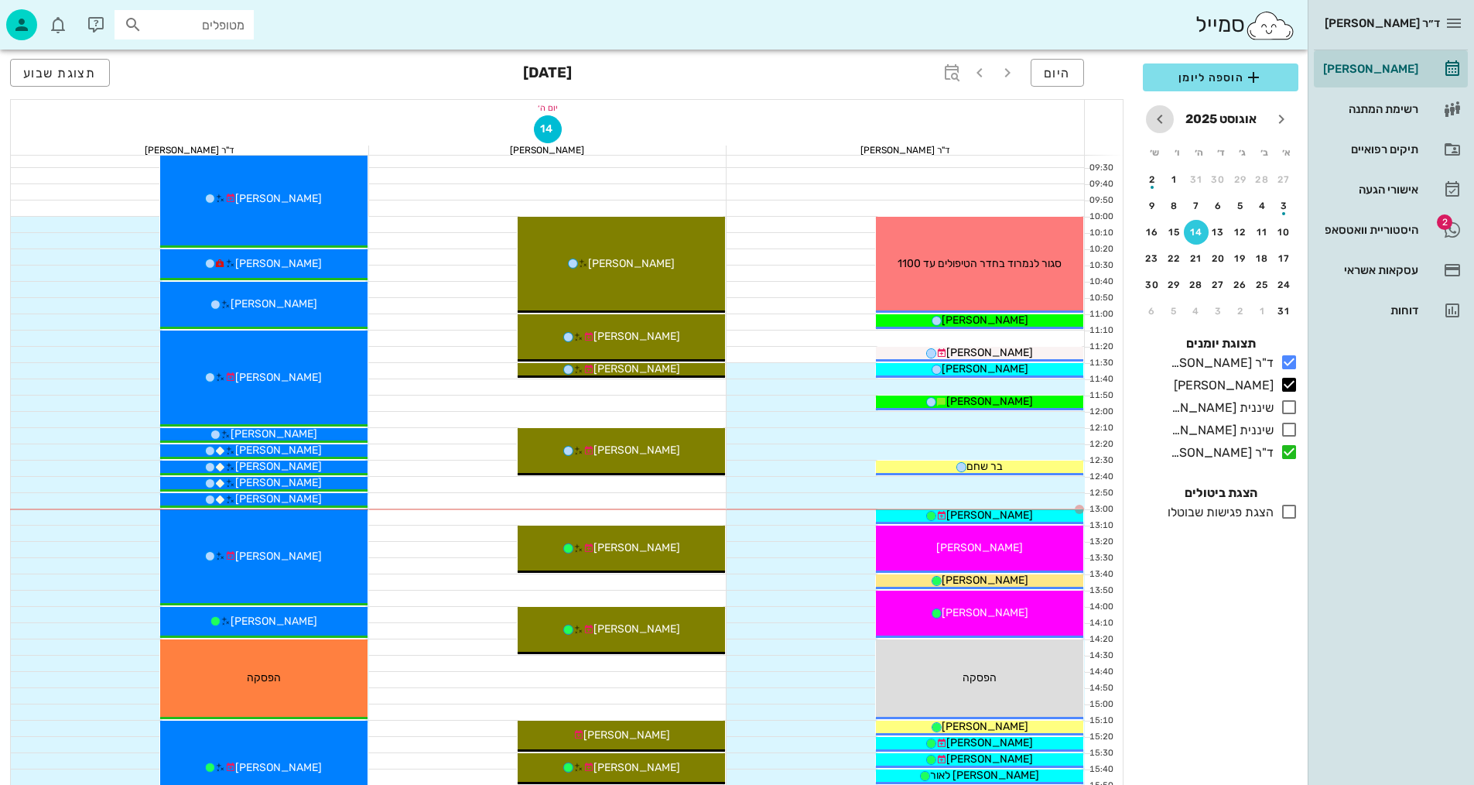
click at [1152, 125] on icon "חודש הבא" at bounding box center [1160, 119] width 19 height 19
click at [1152, 124] on icon "חודש הבא" at bounding box center [1160, 119] width 19 height 19
click at [1175, 203] on div "12" at bounding box center [1174, 205] width 25 height 11
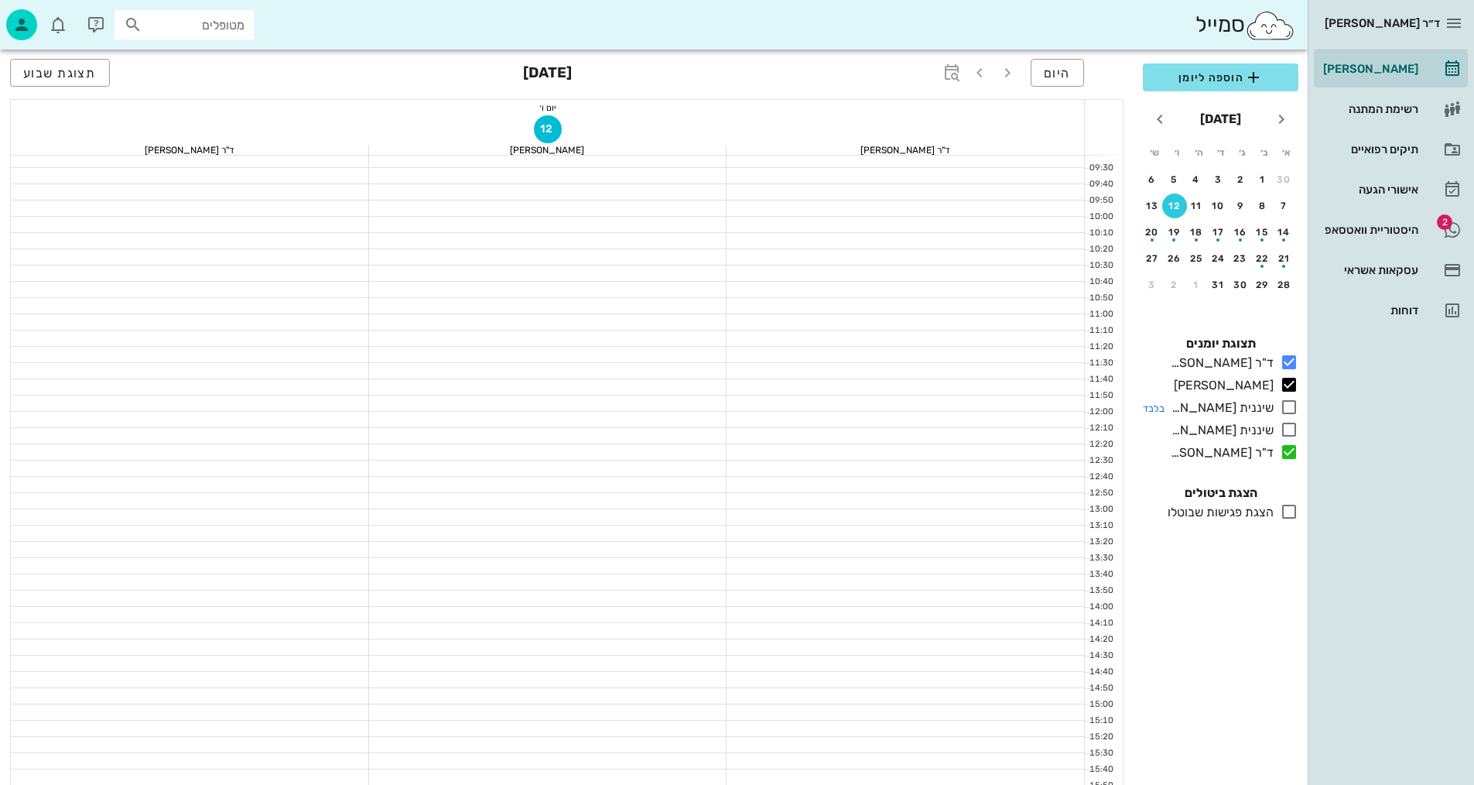
click at [1288, 405] on icon at bounding box center [1289, 407] width 19 height 19
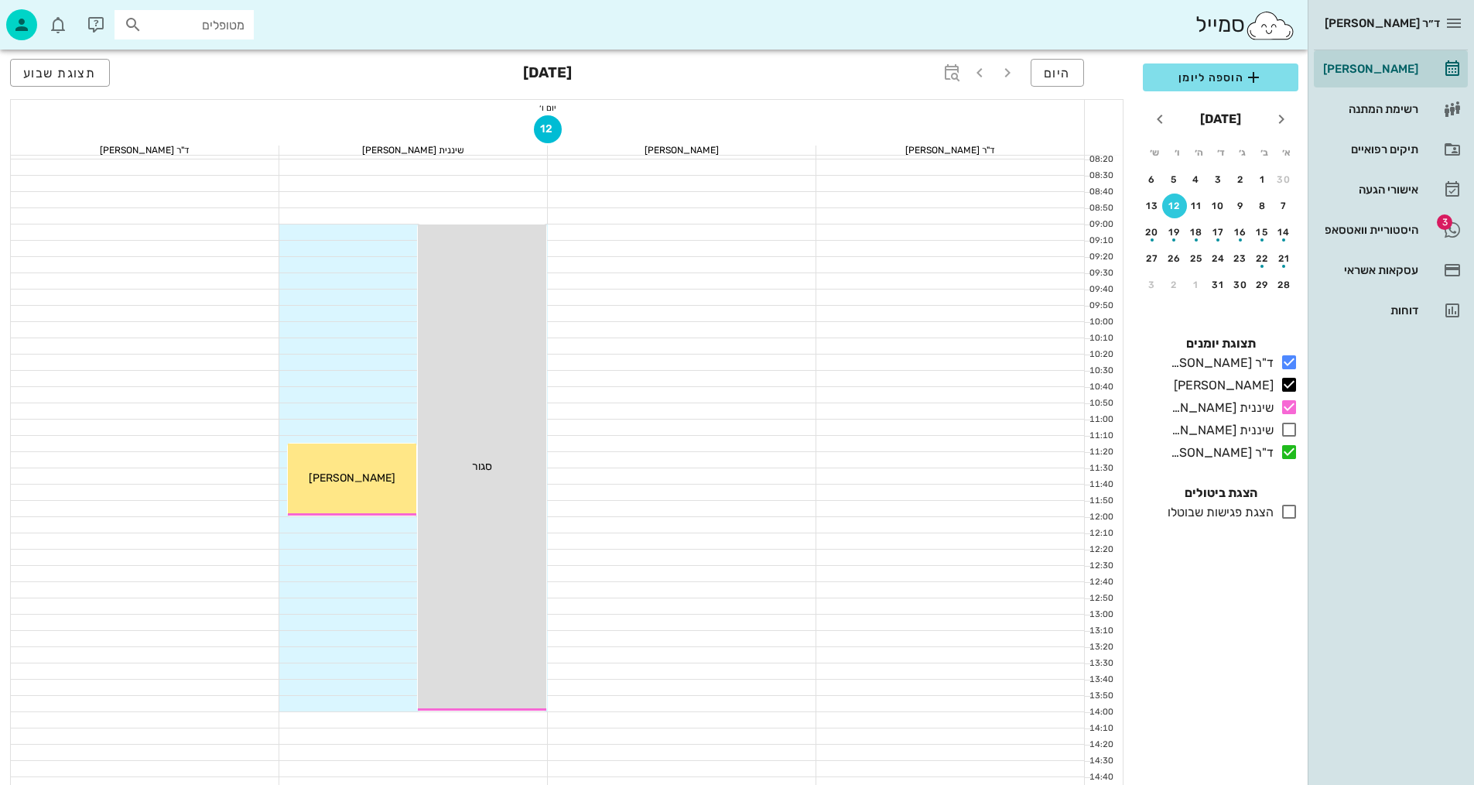
scroll to position [155, 0]
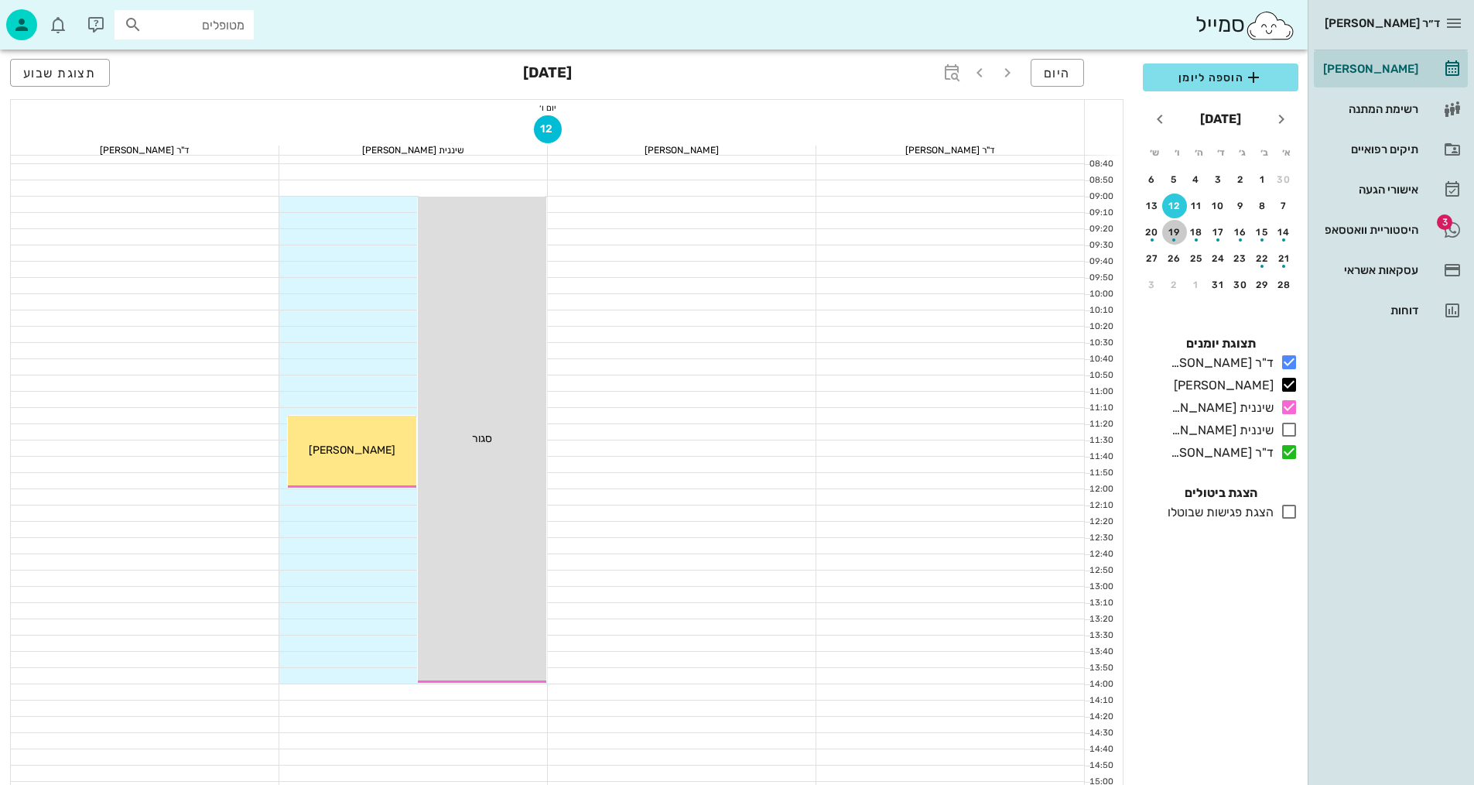
click at [1178, 232] on div "button" at bounding box center [1174, 235] width 25 height 9
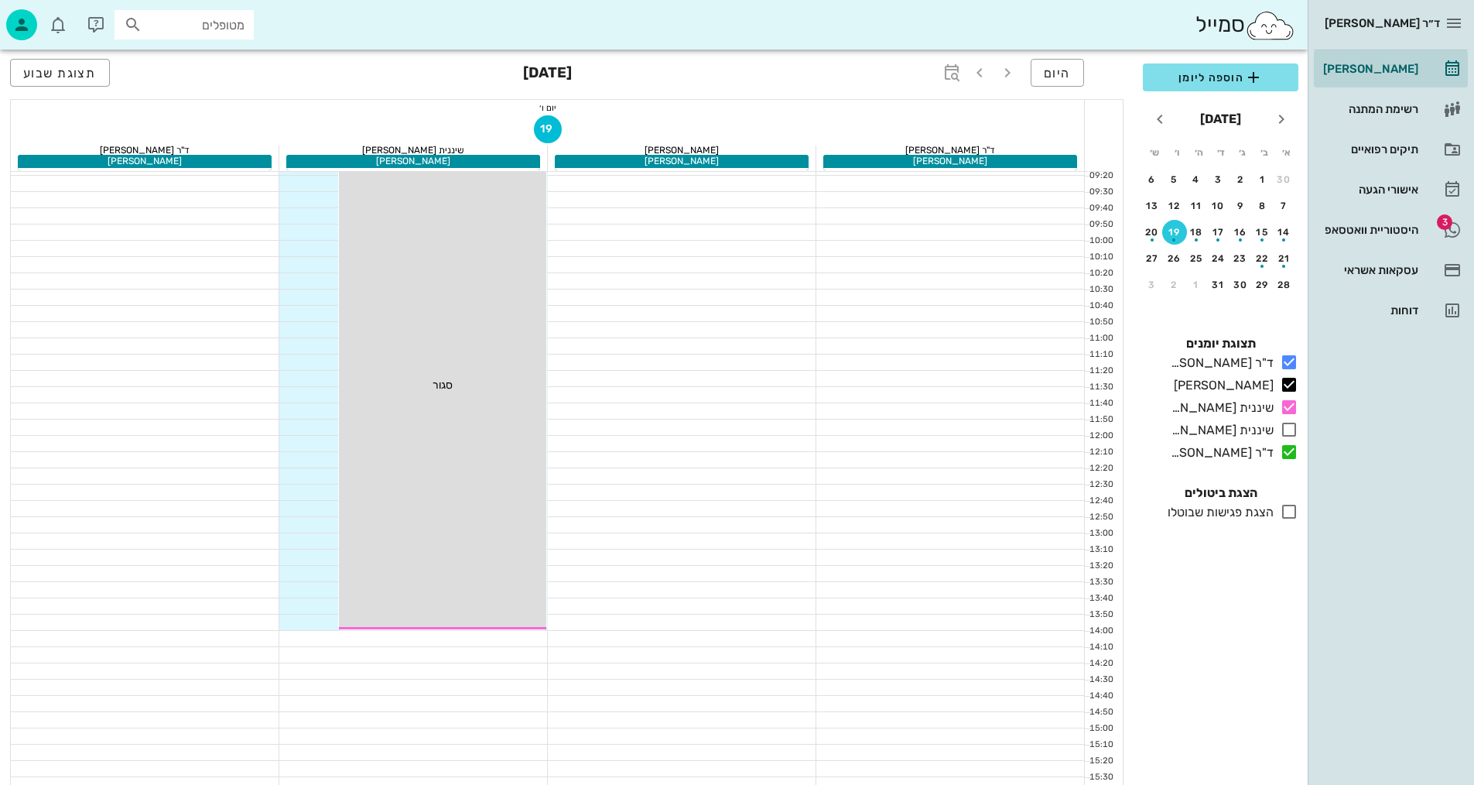
scroll to position [232, 0]
click at [1175, 179] on div "5" at bounding box center [1174, 179] width 25 height 11
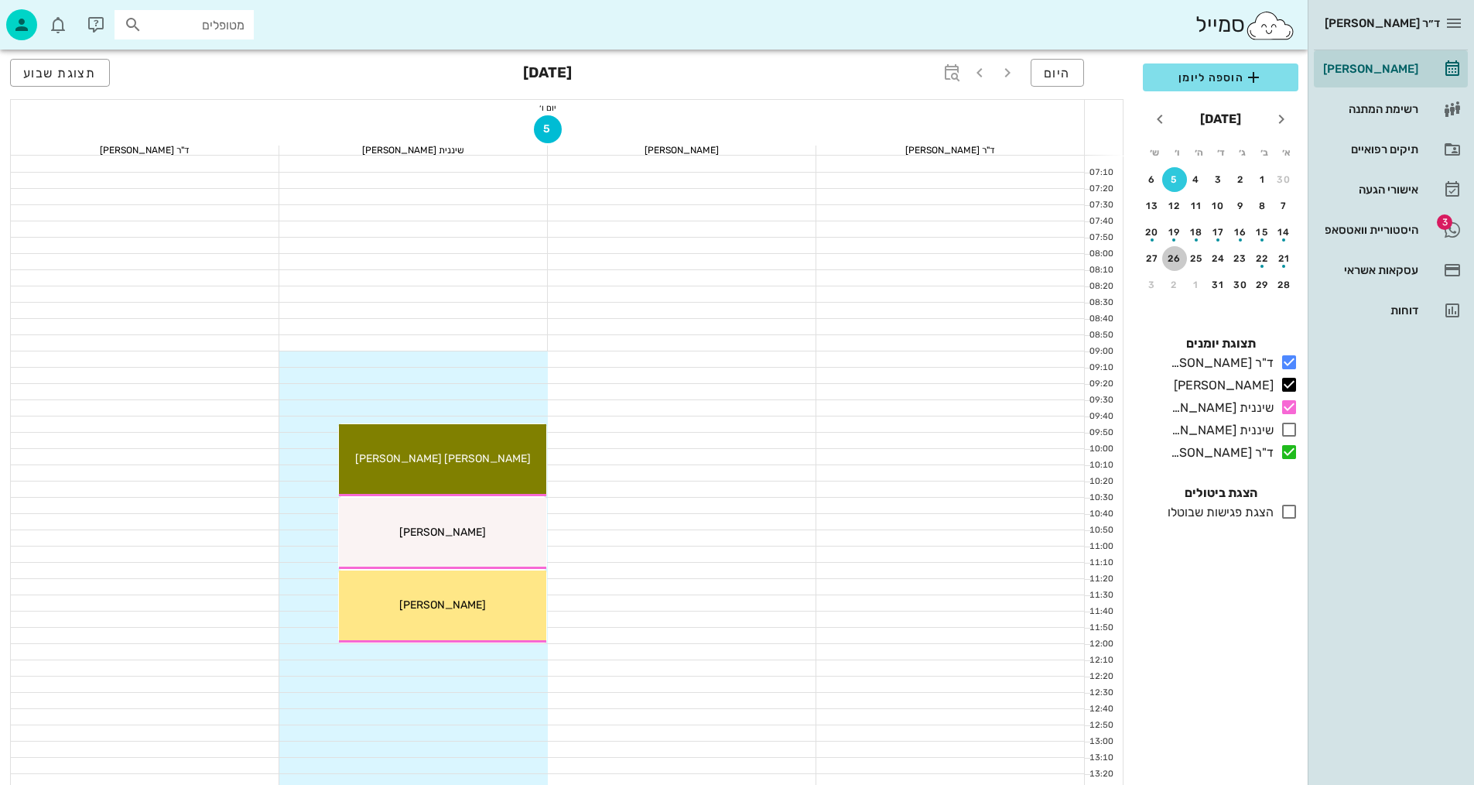
click at [1173, 254] on div "26" at bounding box center [1174, 258] width 25 height 11
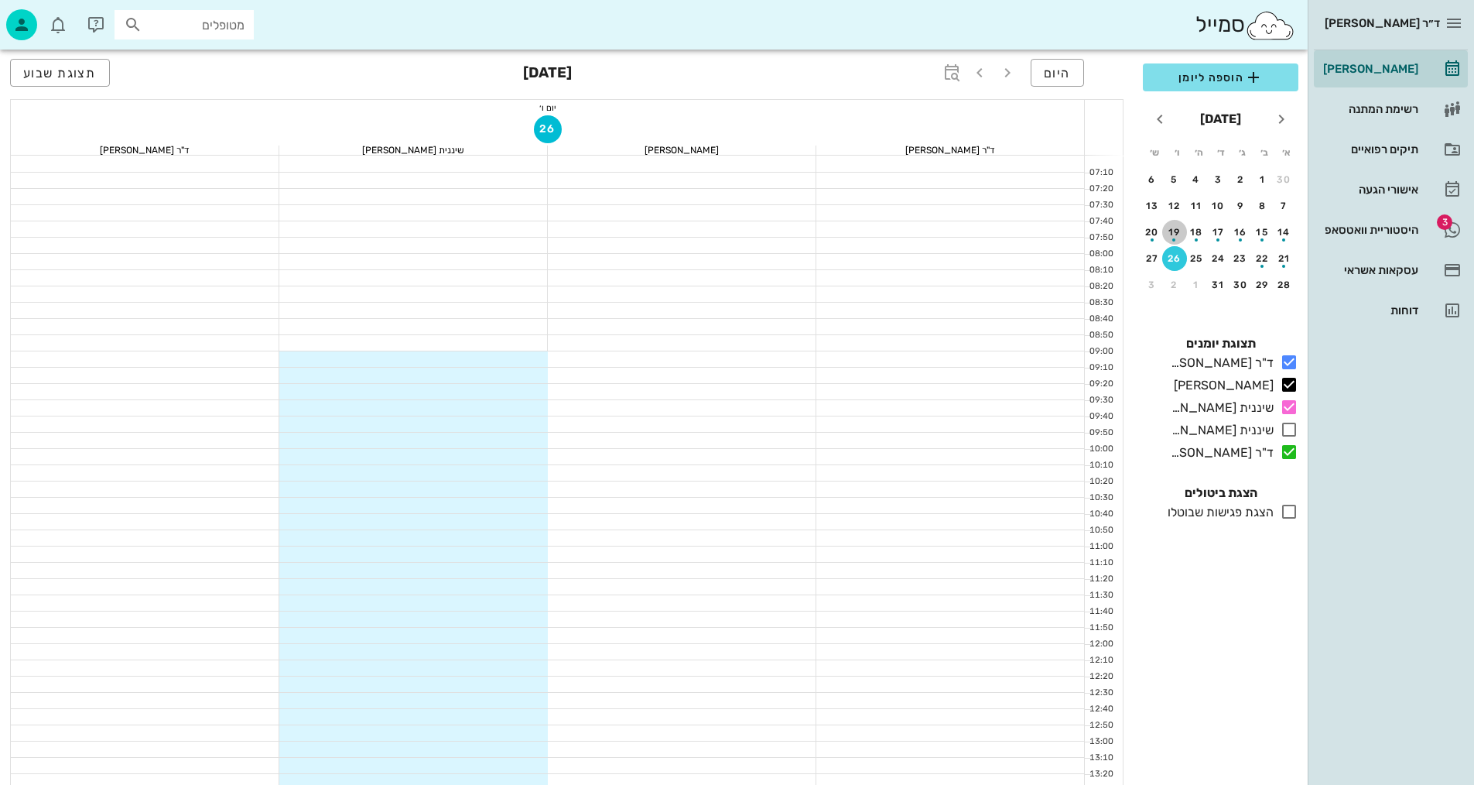
click at [1172, 238] on div "button" at bounding box center [1173, 239] width 3 height 3
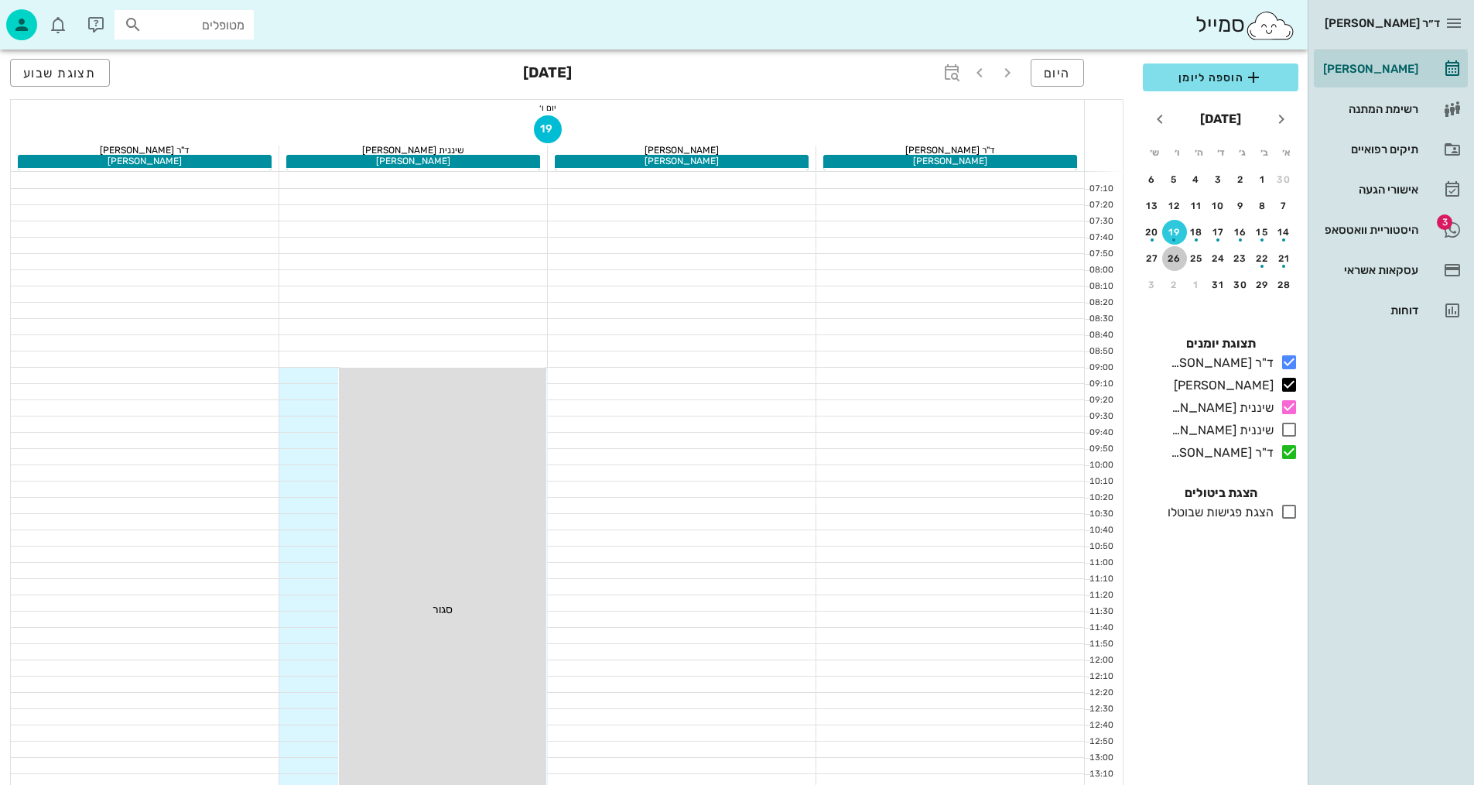
click at [1171, 258] on div "26" at bounding box center [1174, 258] width 25 height 11
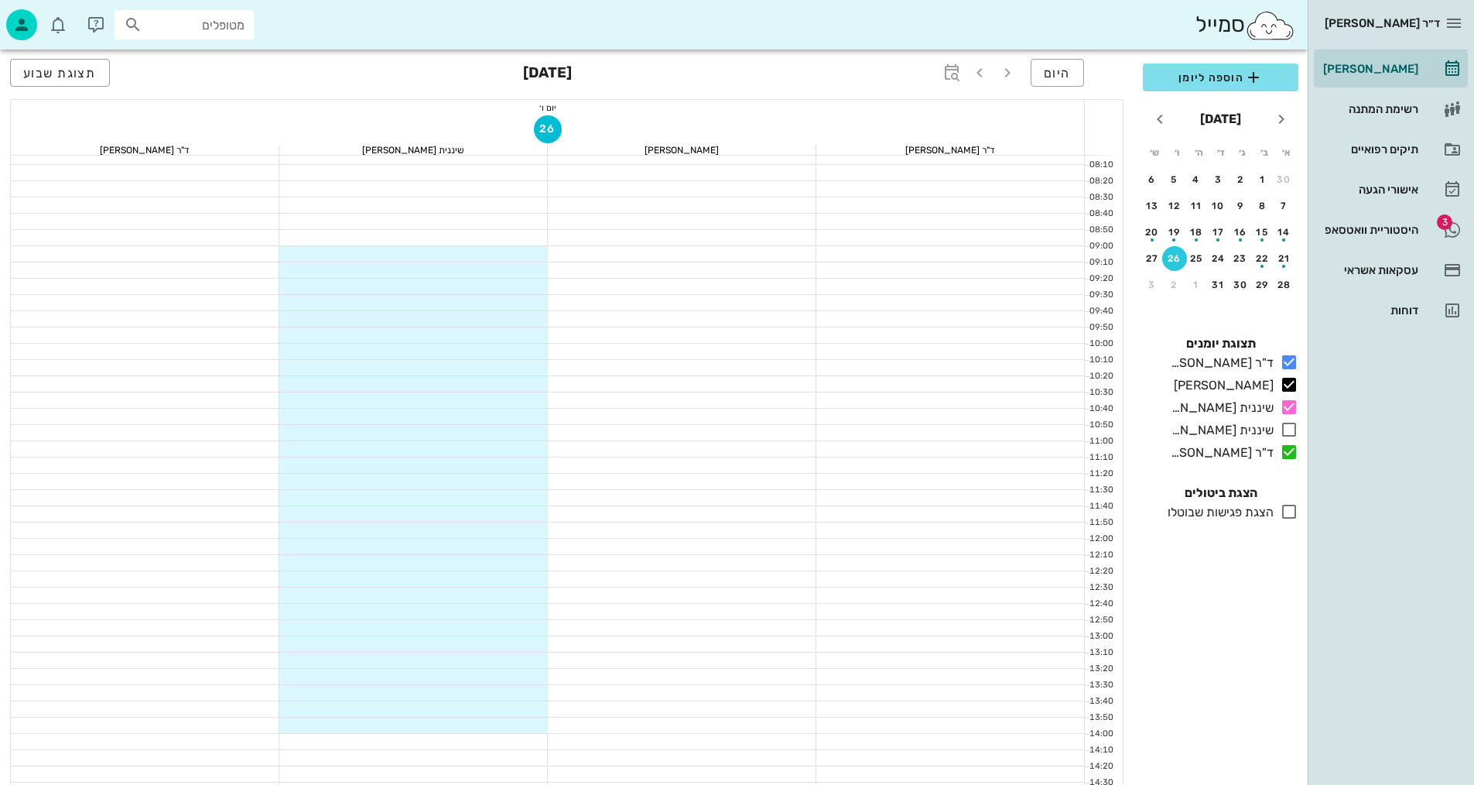
scroll to position [77, 0]
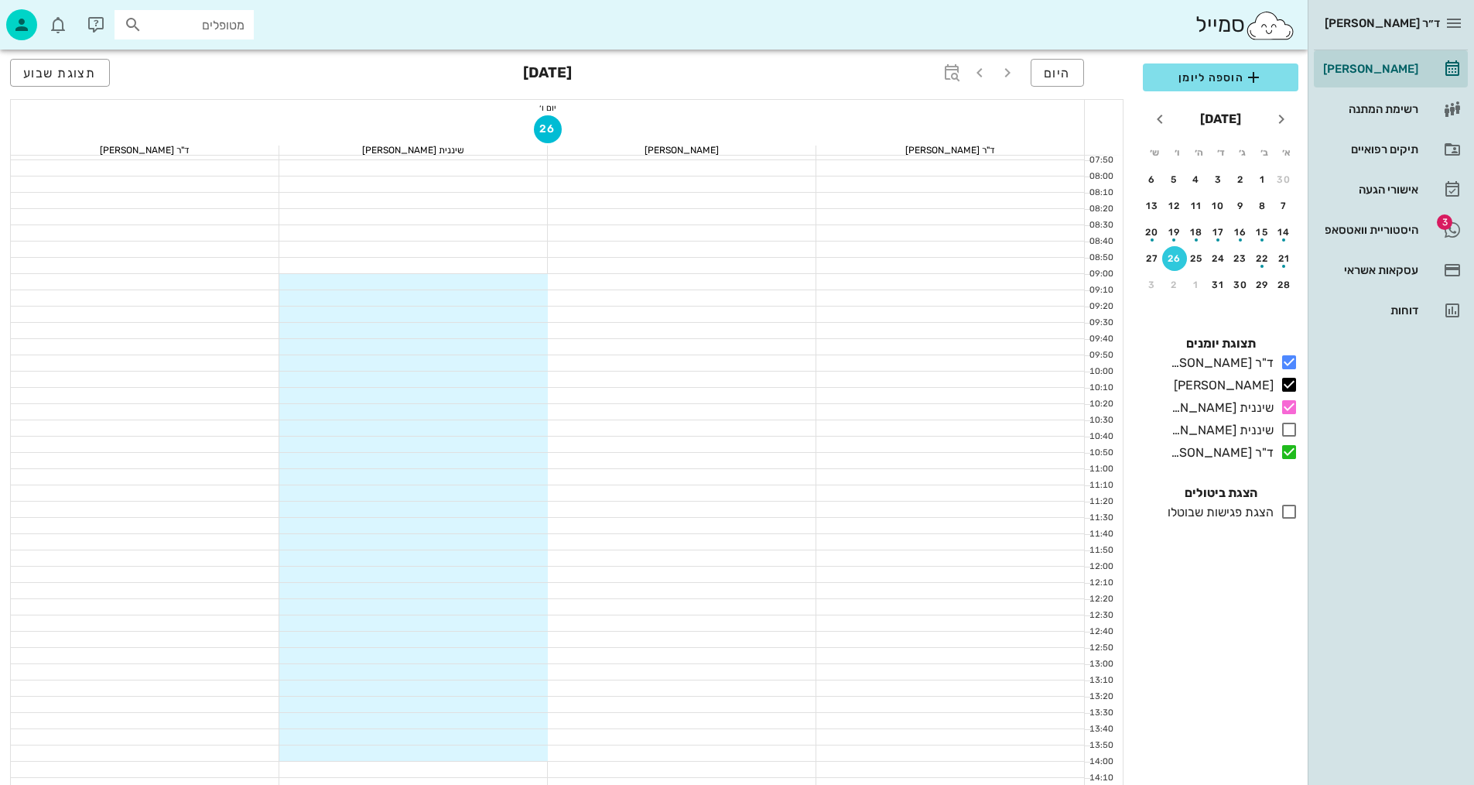
click at [502, 266] on div at bounding box center [413, 265] width 269 height 15
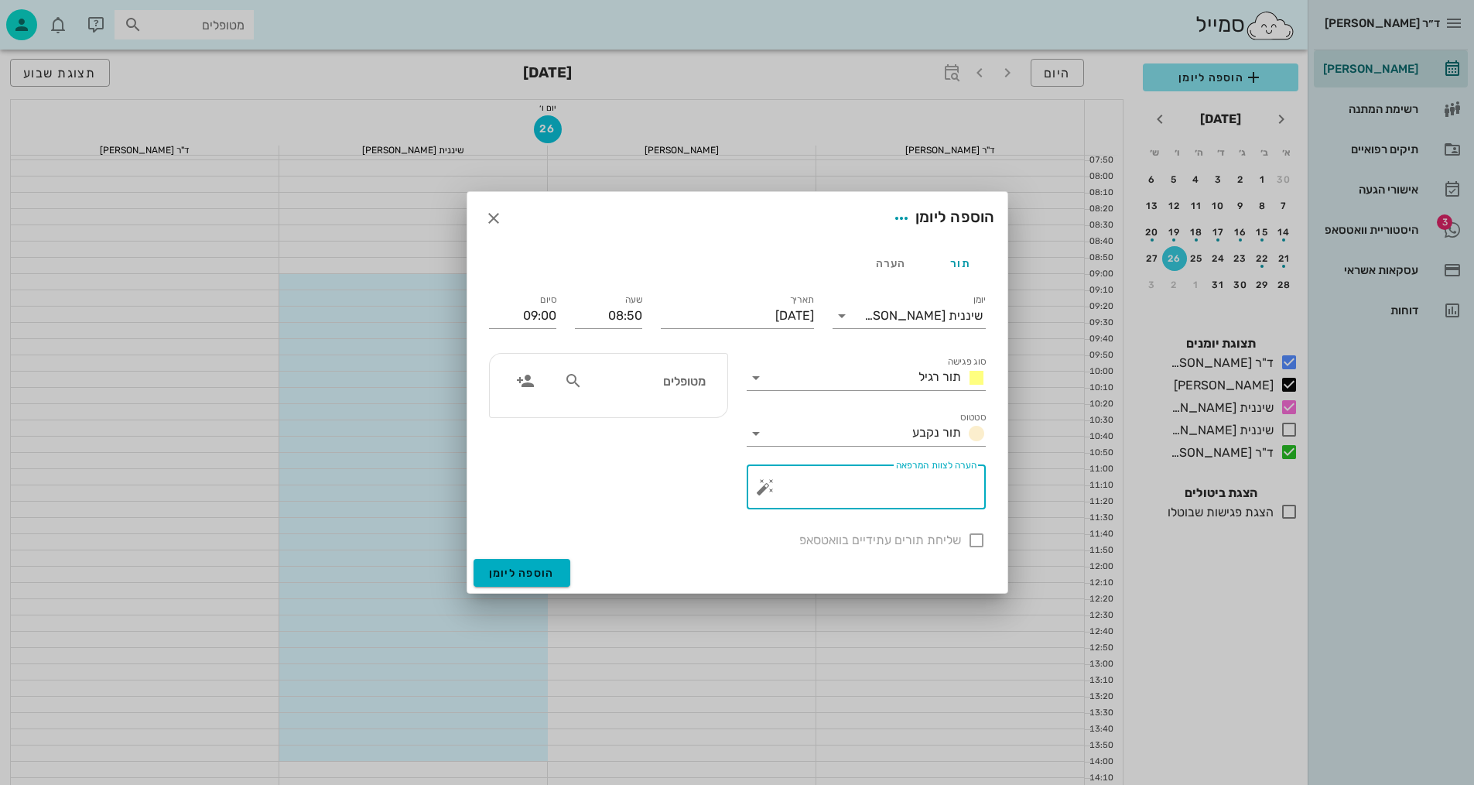
click at [888, 491] on textarea "הערה לצוות המרפאה" at bounding box center [872, 490] width 208 height 37
type textarea "[PERSON_NAME] עובדת מ9:00-13:00"
click at [761, 378] on icon at bounding box center [756, 377] width 19 height 19
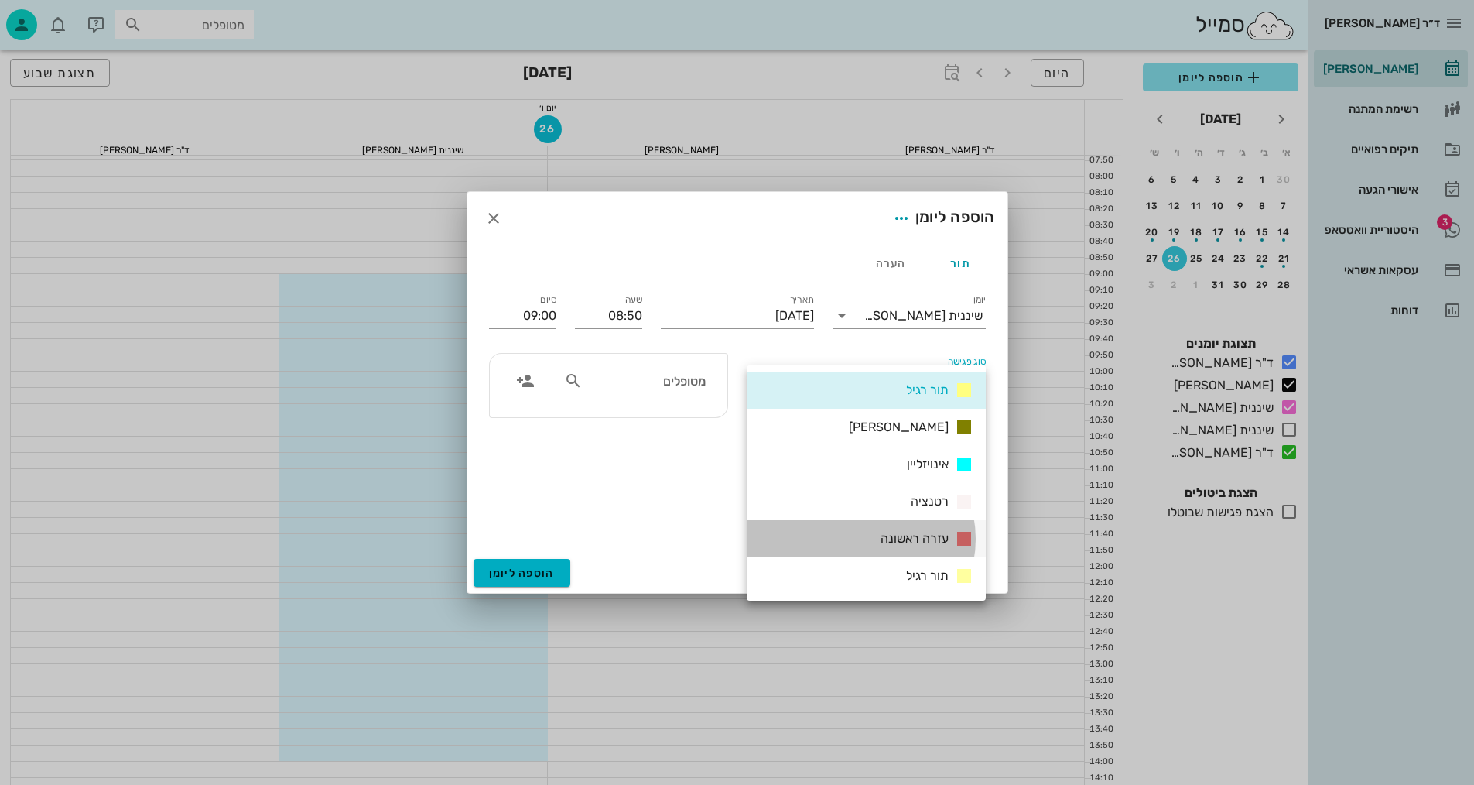
click at [905, 542] on span "עזרה ראשונה" at bounding box center [915, 538] width 68 height 15
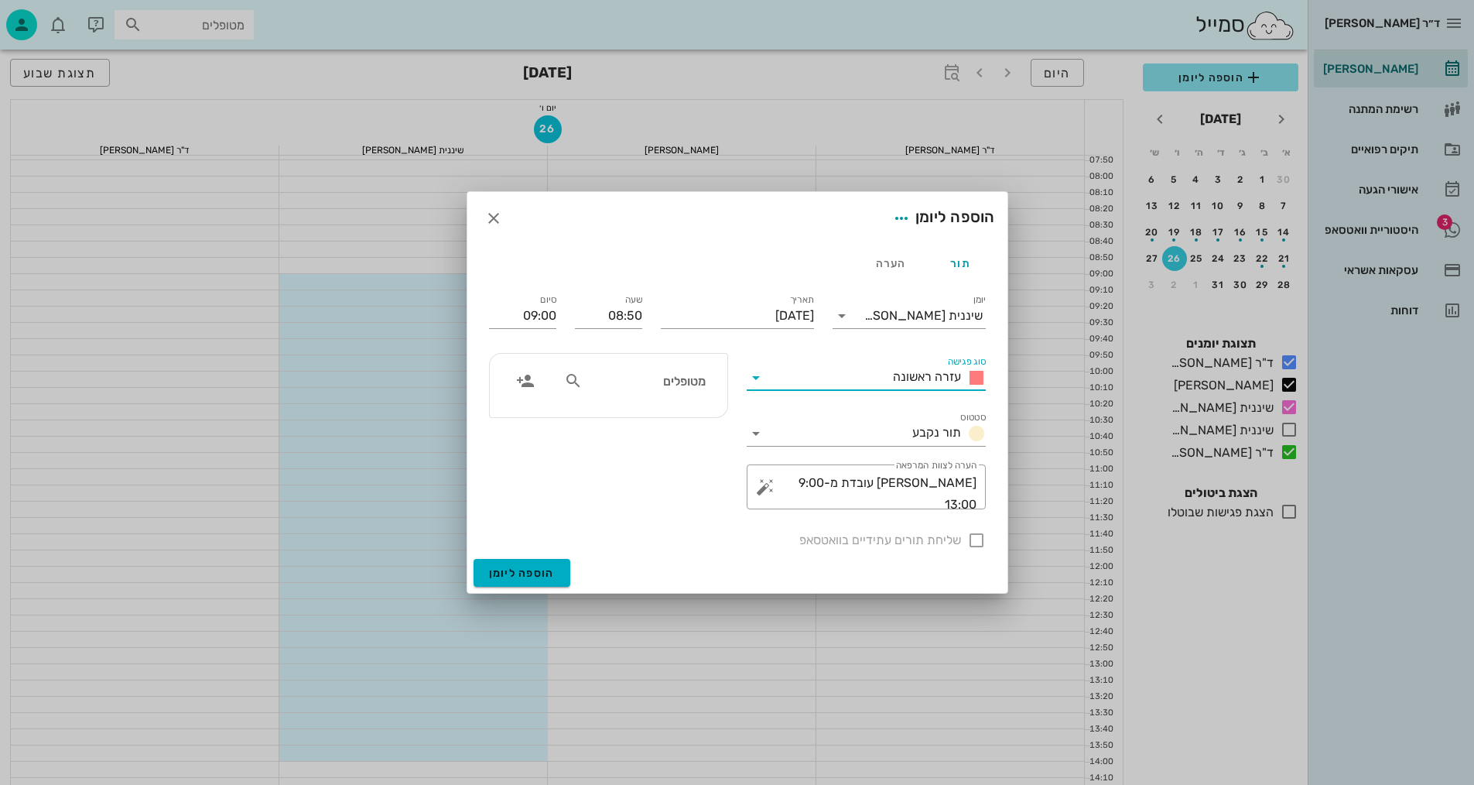
click at [757, 378] on icon at bounding box center [756, 377] width 19 height 19
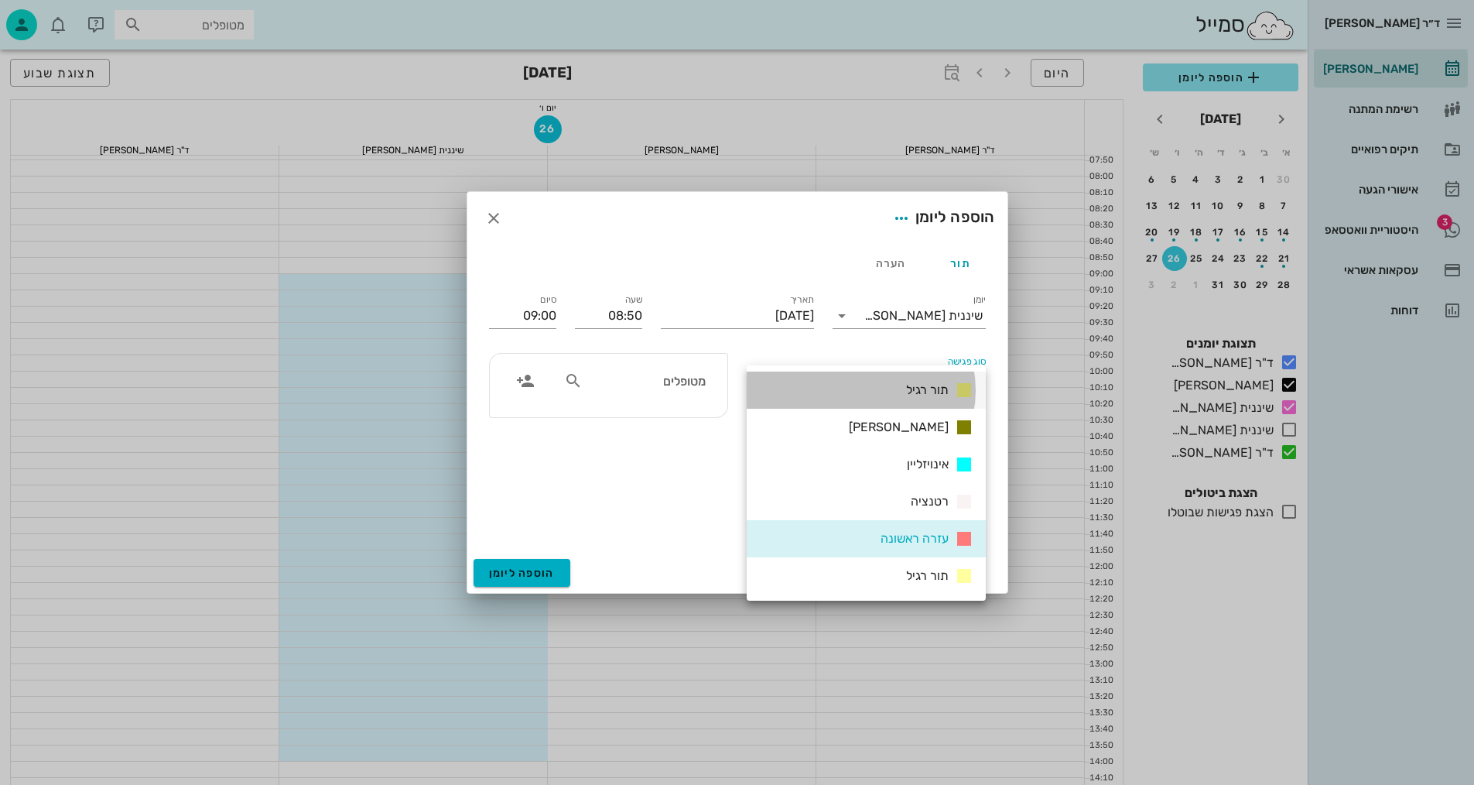
click at [885, 392] on div "תור רגיל" at bounding box center [866, 389] width 239 height 37
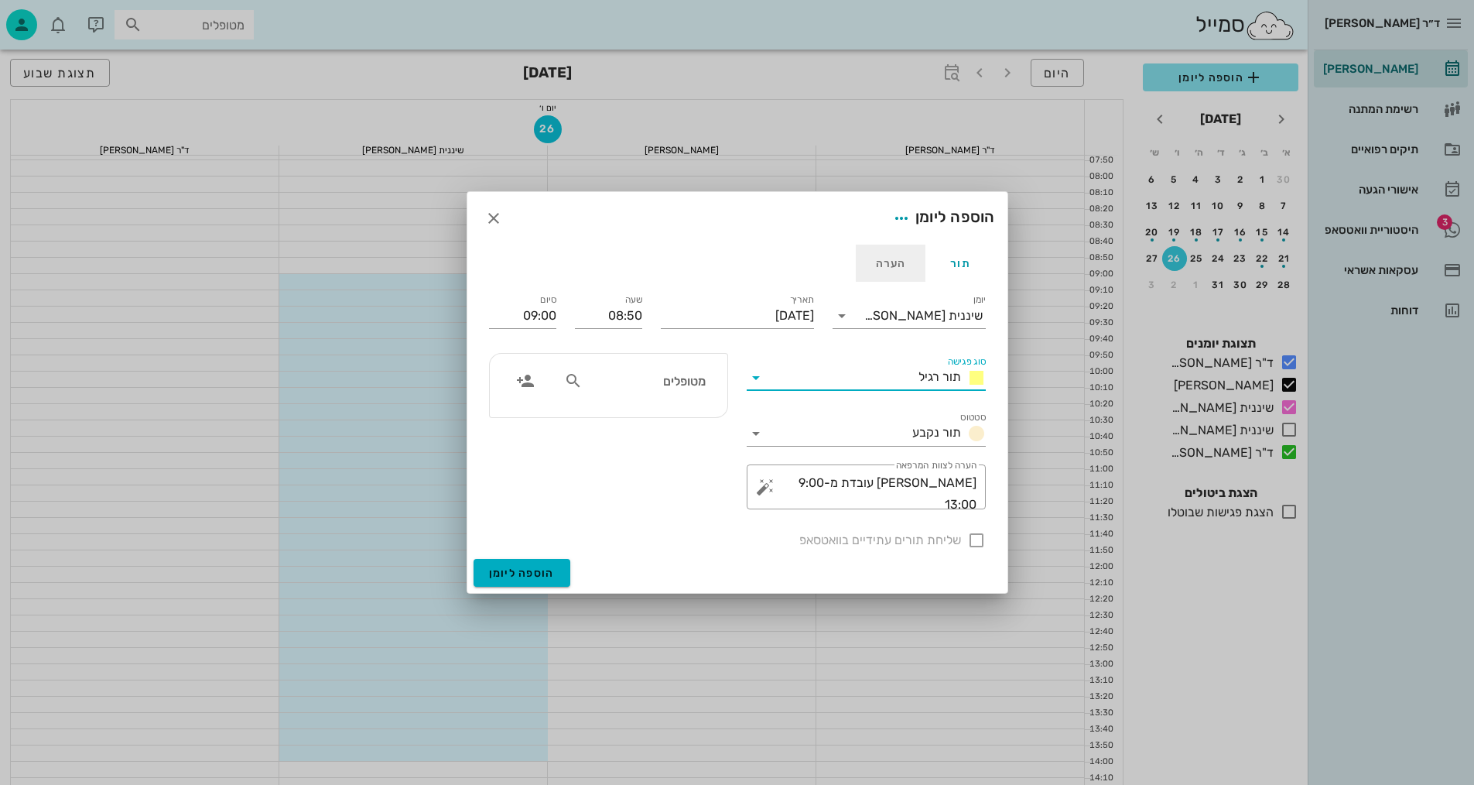
click at [863, 254] on div "הערה" at bounding box center [891, 263] width 70 height 37
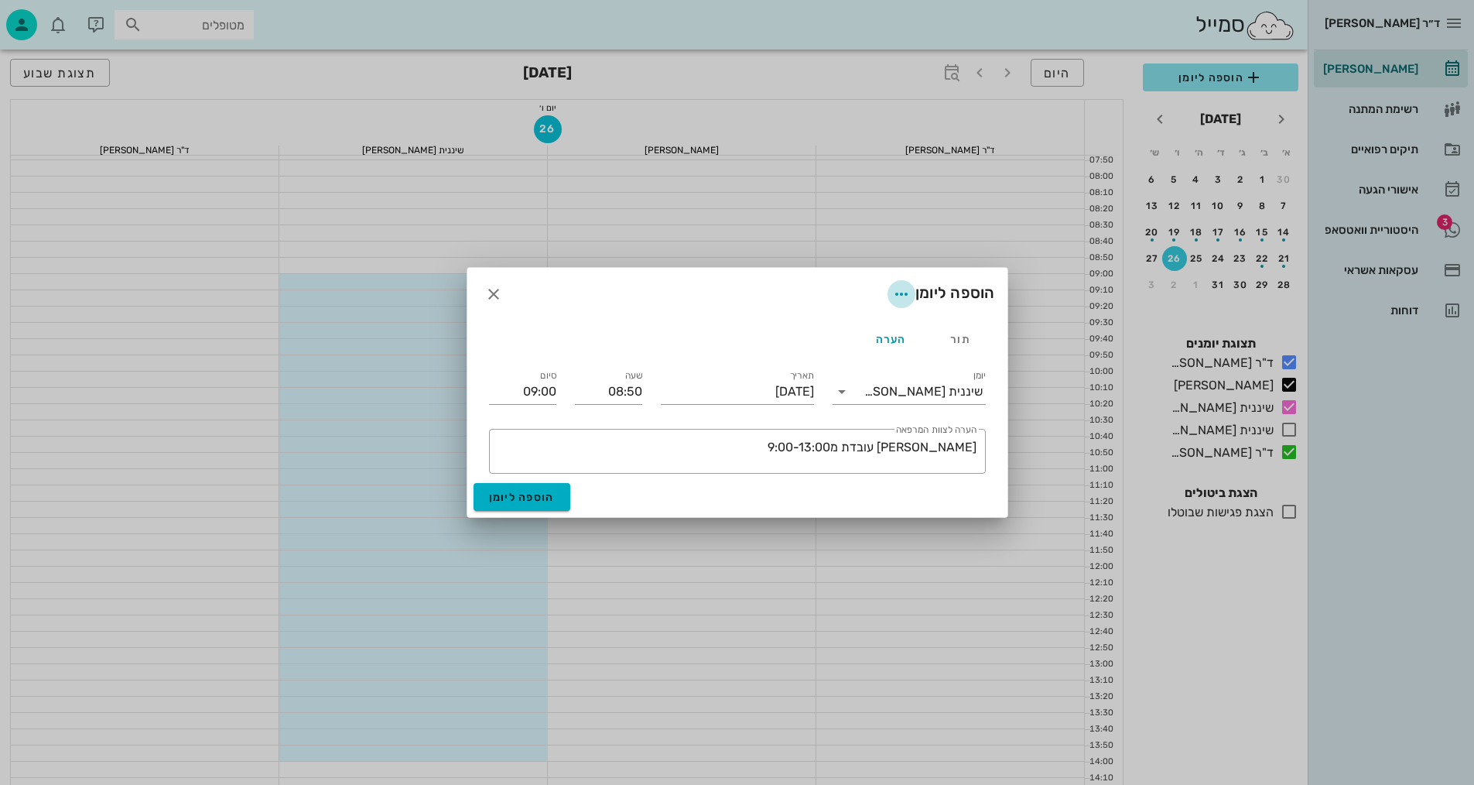
click at [897, 294] on icon "button" at bounding box center [901, 294] width 19 height 19
click at [873, 335] on div "צבע ההערה" at bounding box center [869, 334] width 64 height 15
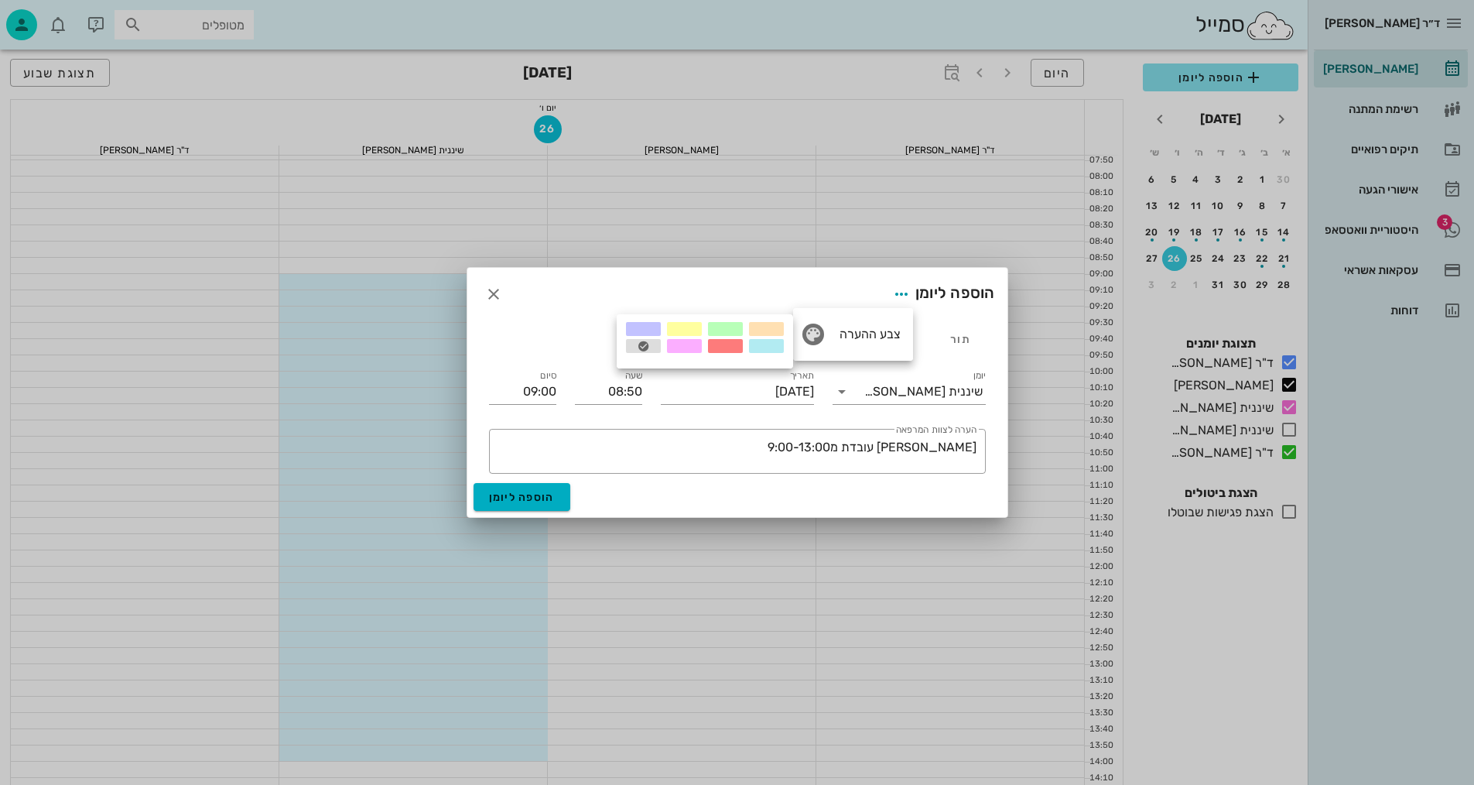
click at [727, 324] on div at bounding box center [725, 329] width 35 height 14
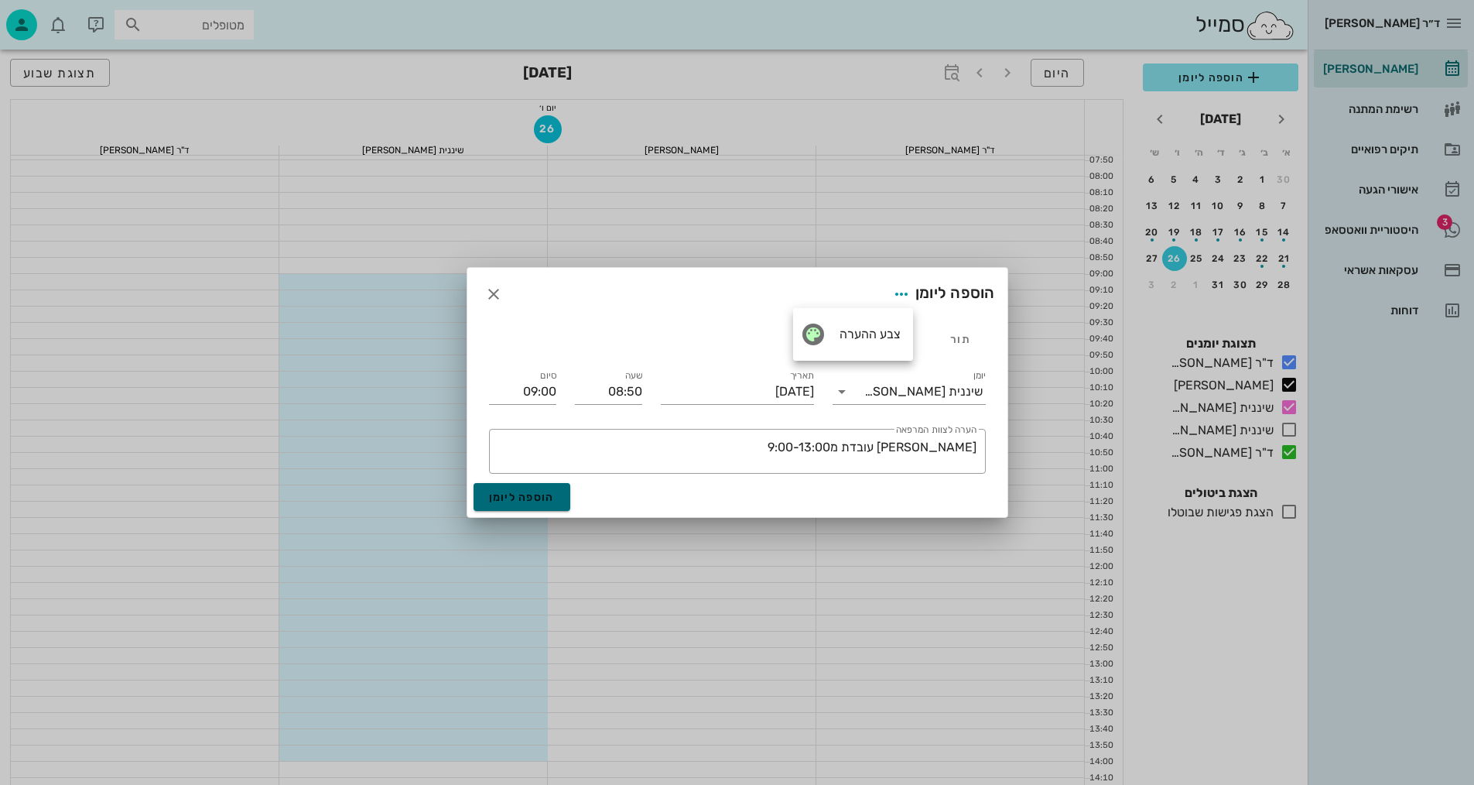
click at [529, 500] on span "הוספה ליומן" at bounding box center [522, 497] width 66 height 13
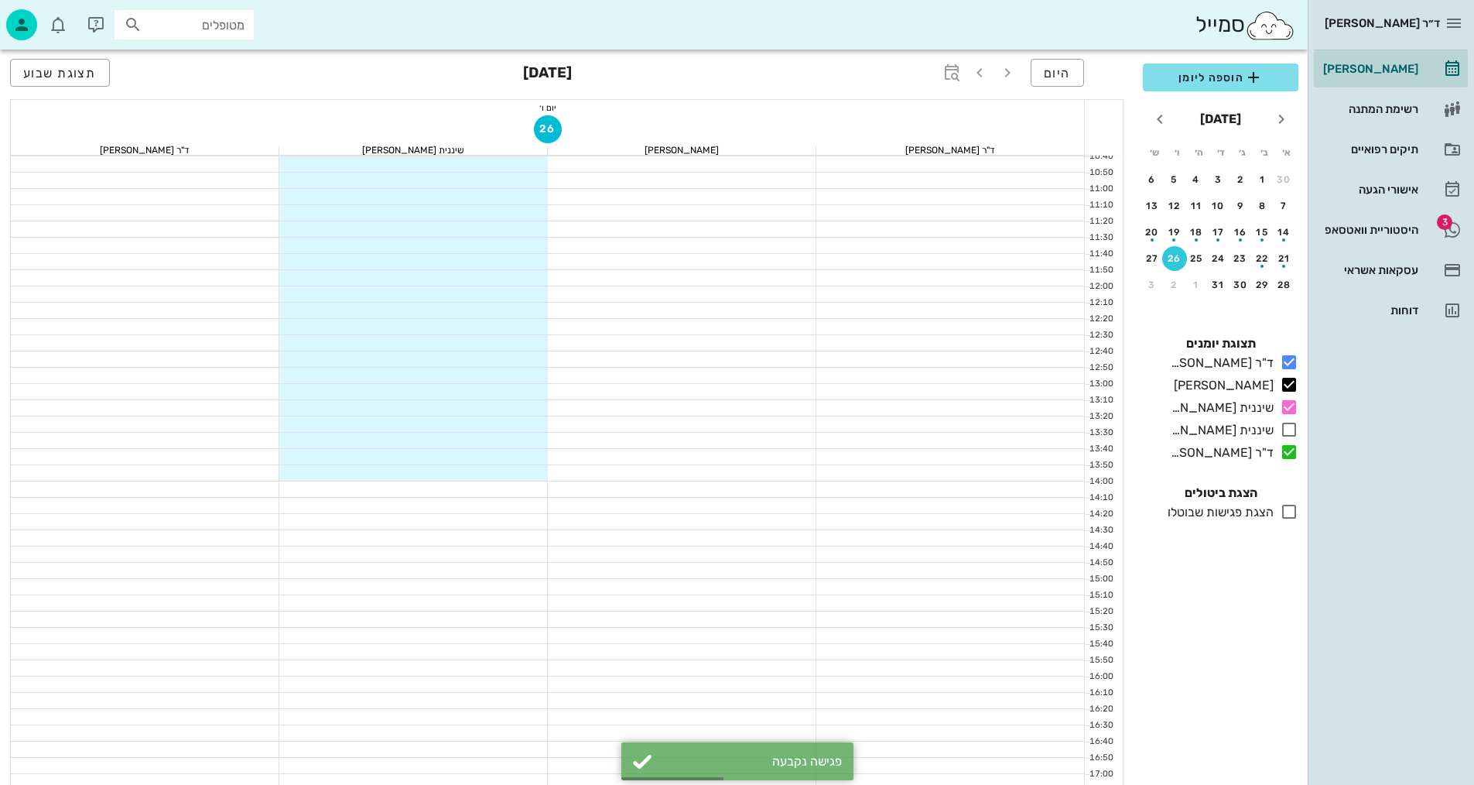
scroll to position [387, 0]
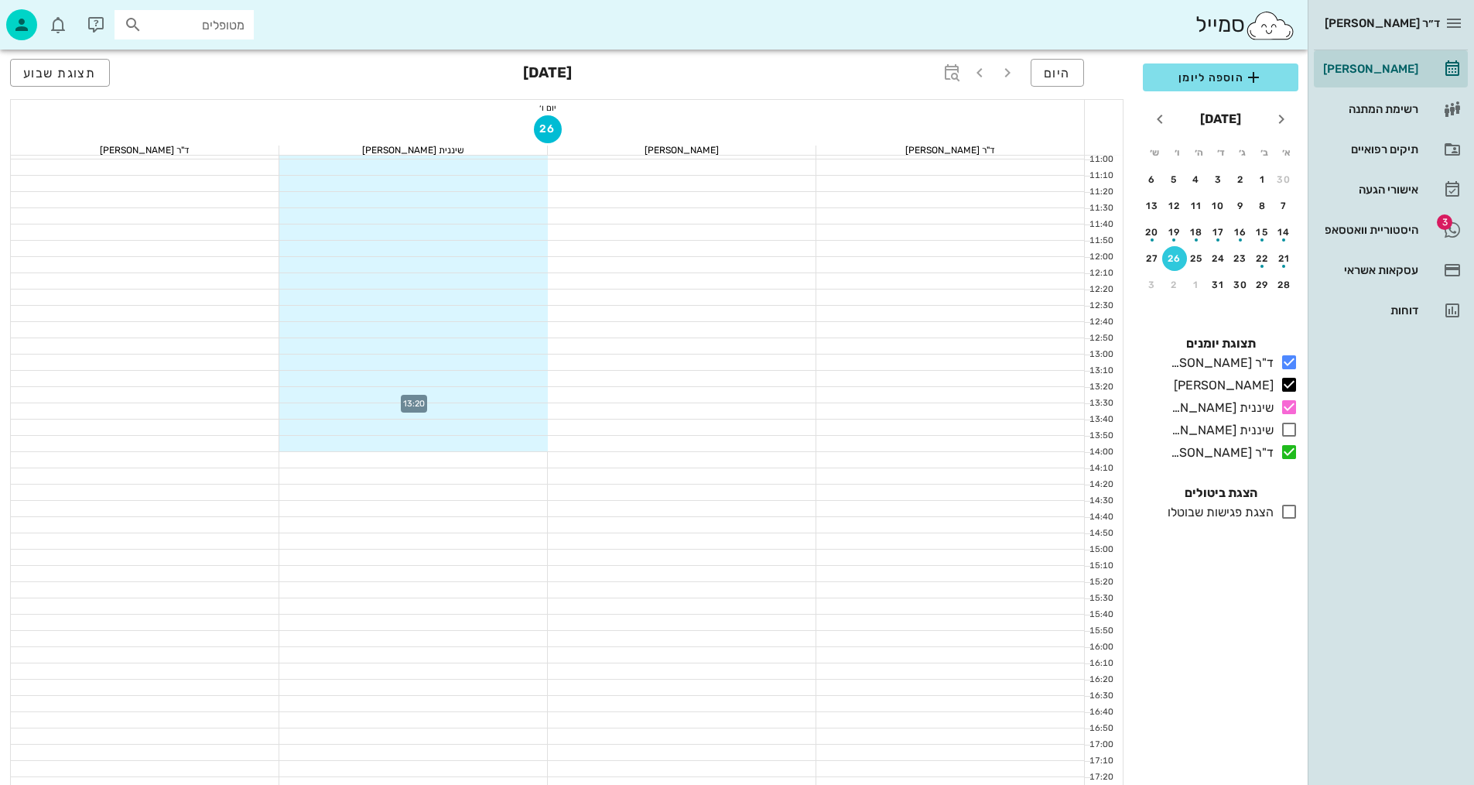
click at [505, 391] on div at bounding box center [413, 394] width 269 height 15
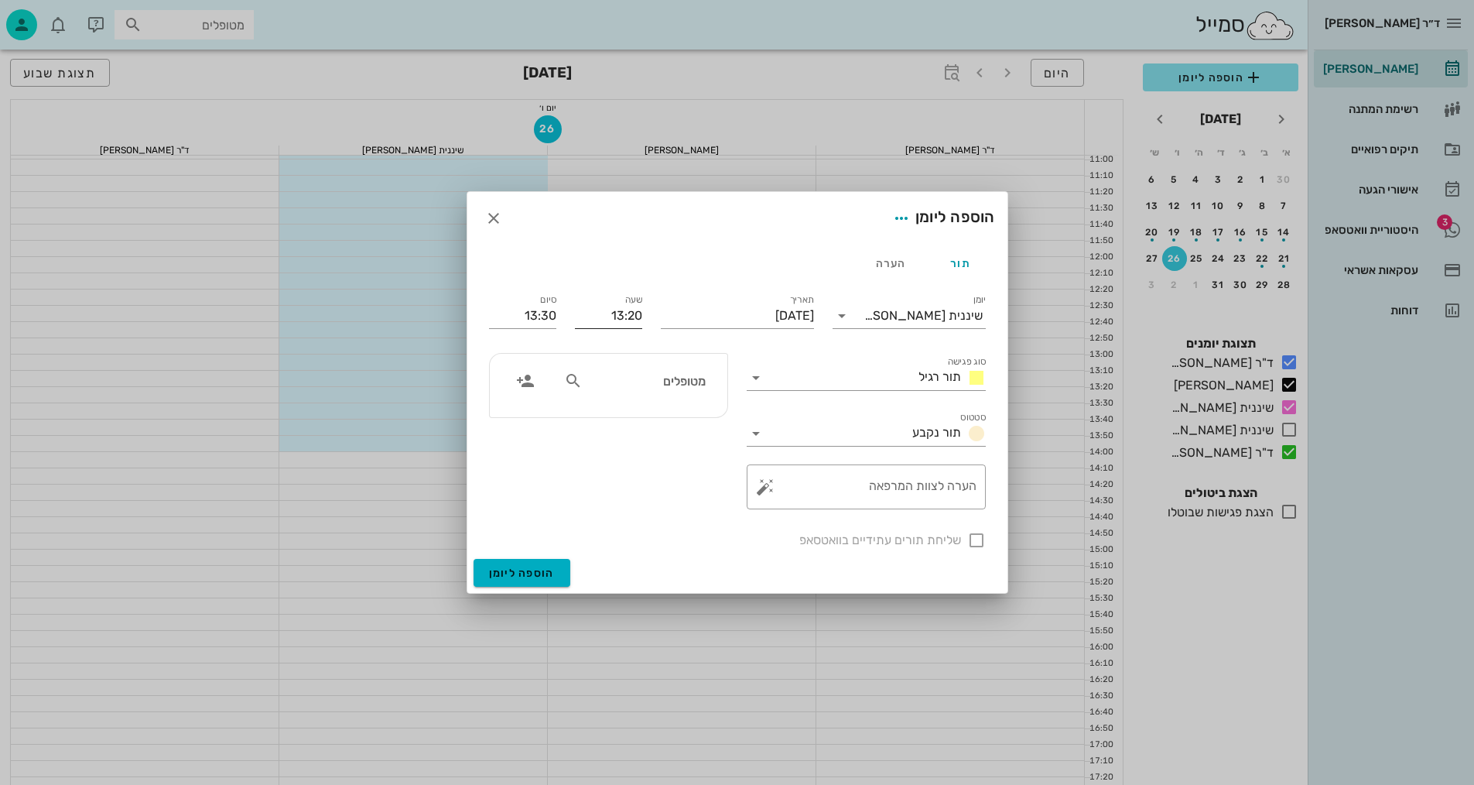
click at [613, 312] on input "13:20" at bounding box center [608, 315] width 67 height 25
click at [620, 368] on div "13:00" at bounding box center [608, 373] width 43 height 12
type input "13:00"
type input "13:10"
click at [888, 264] on div "הערה" at bounding box center [891, 263] width 70 height 37
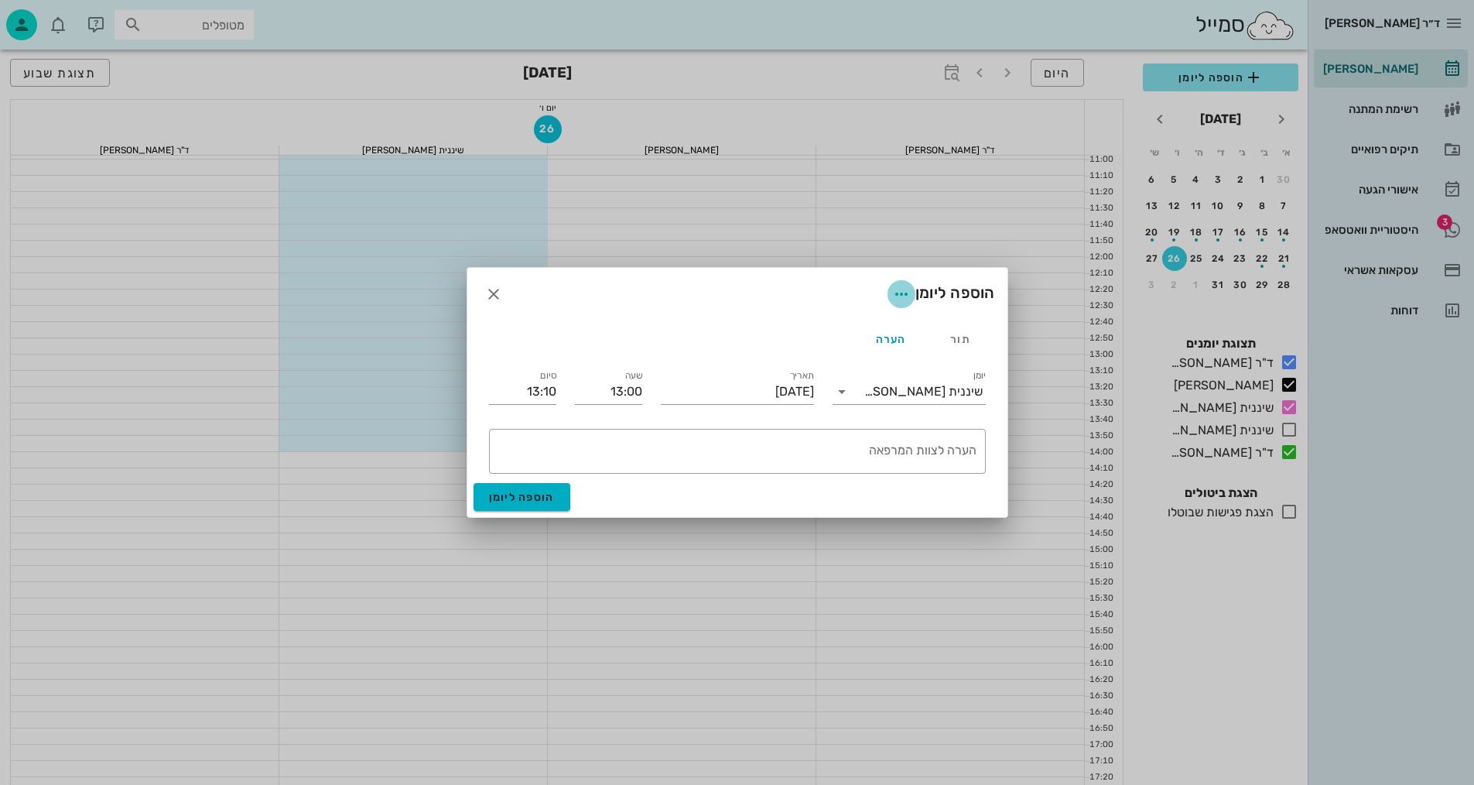
click at [896, 291] on icon "button" at bounding box center [901, 294] width 19 height 19
click at [838, 325] on div "צבע ההערה" at bounding box center [853, 334] width 120 height 40
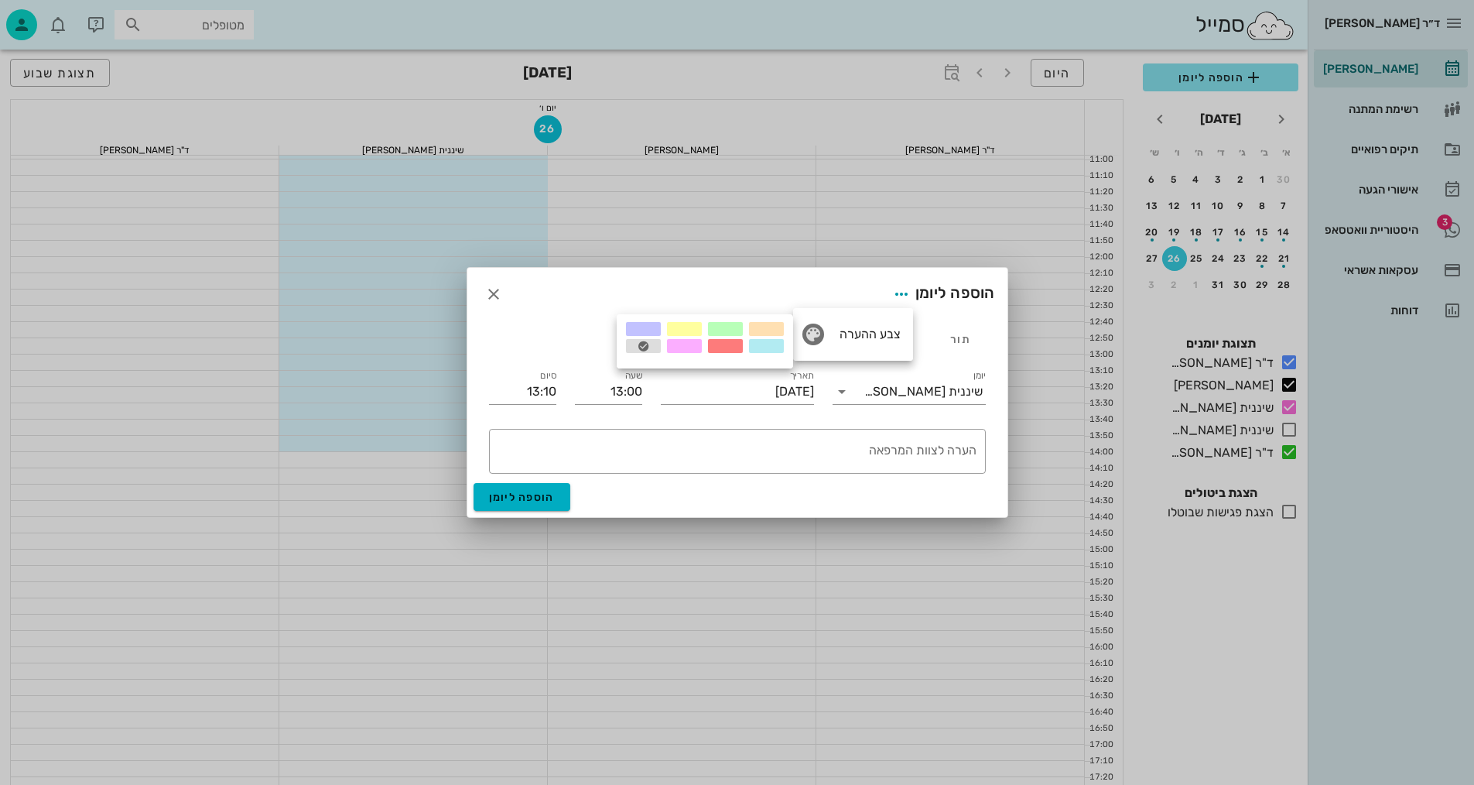
click at [737, 344] on div at bounding box center [725, 346] width 35 height 14
click at [770, 443] on textarea "הערה לצוות המרפאה" at bounding box center [734, 454] width 484 height 37
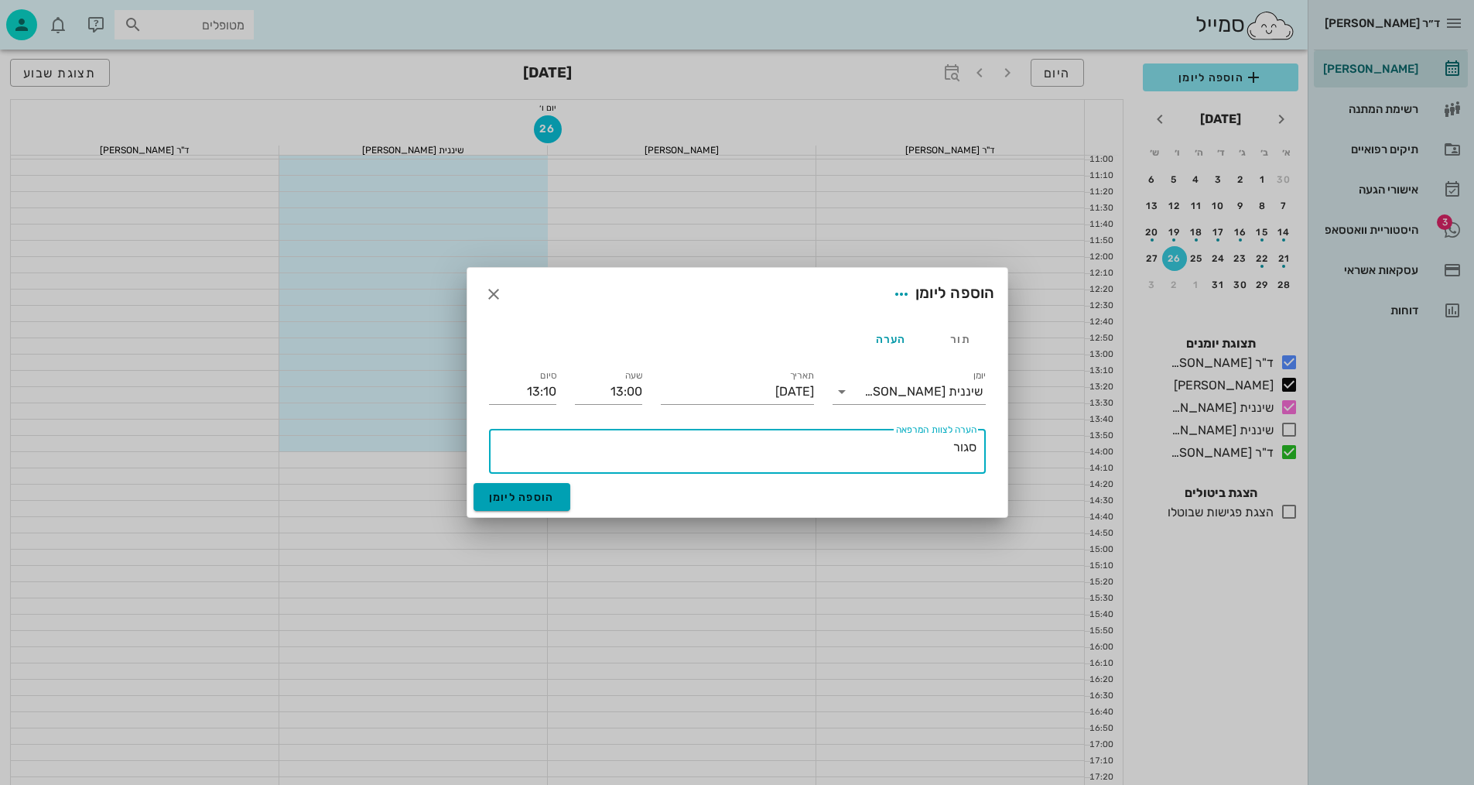
type textarea "סגור"
click at [540, 492] on span "הוספה ליומן" at bounding box center [522, 497] width 66 height 13
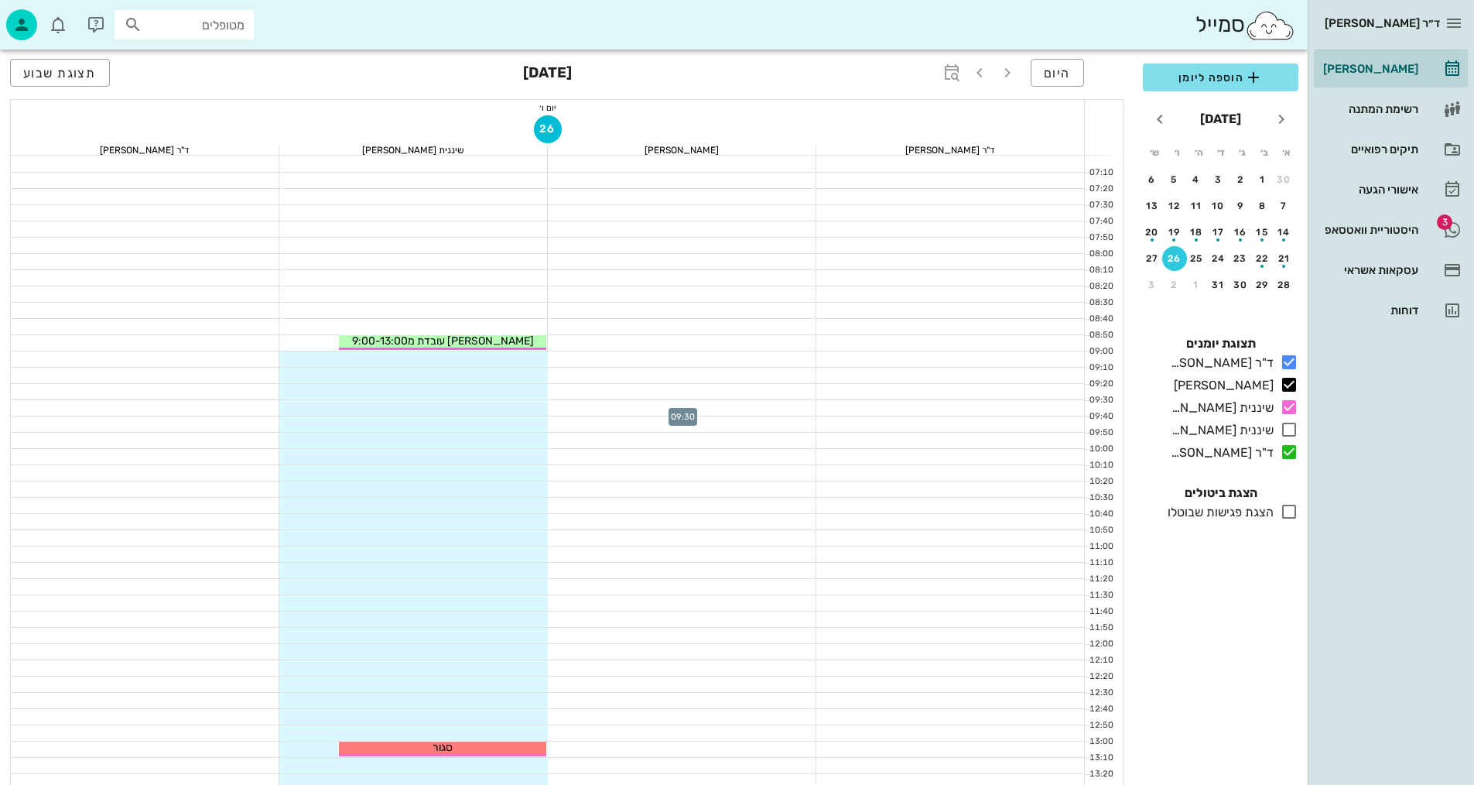
scroll to position [77, 0]
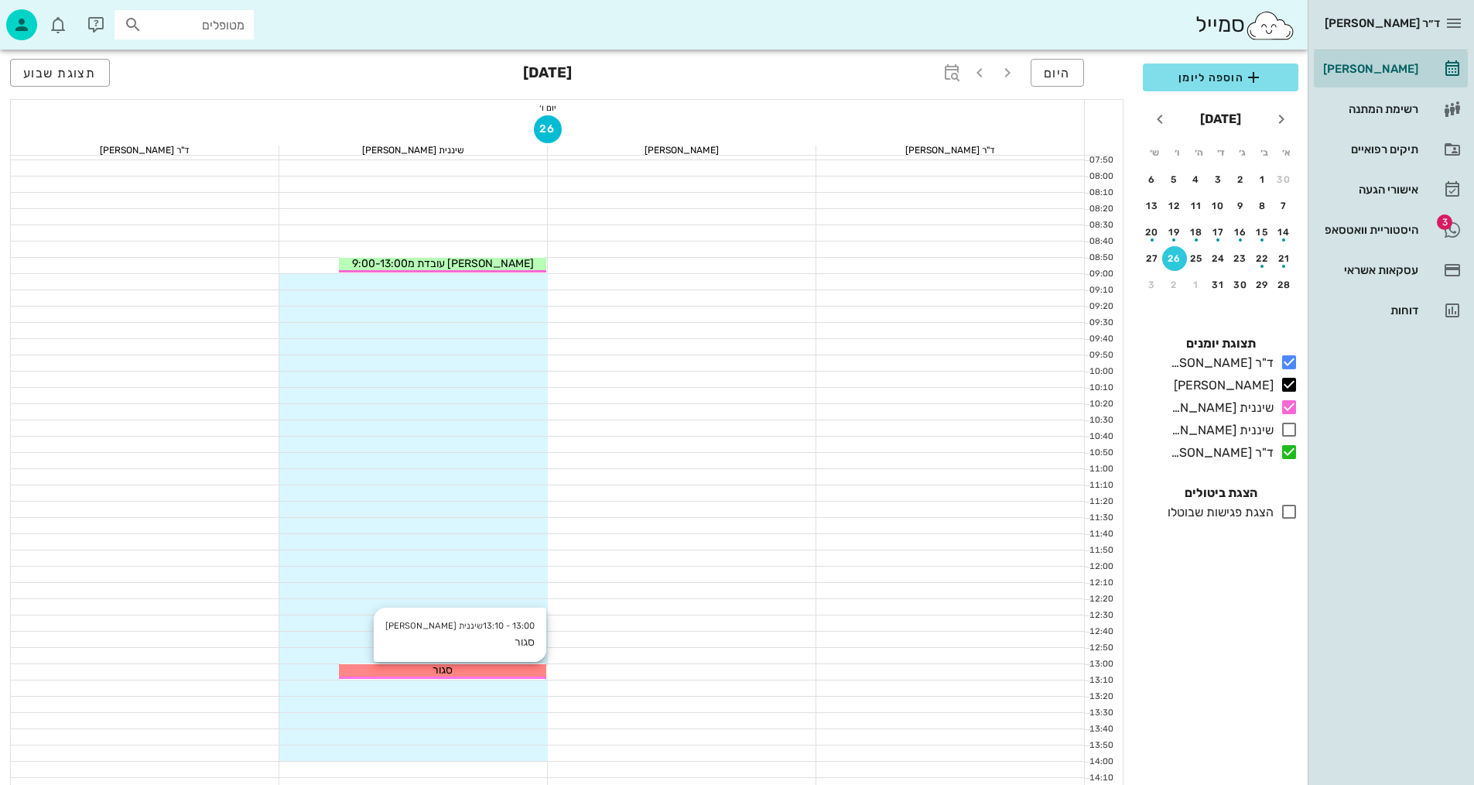
click at [530, 673] on div "סגור" at bounding box center [442, 670] width 207 height 16
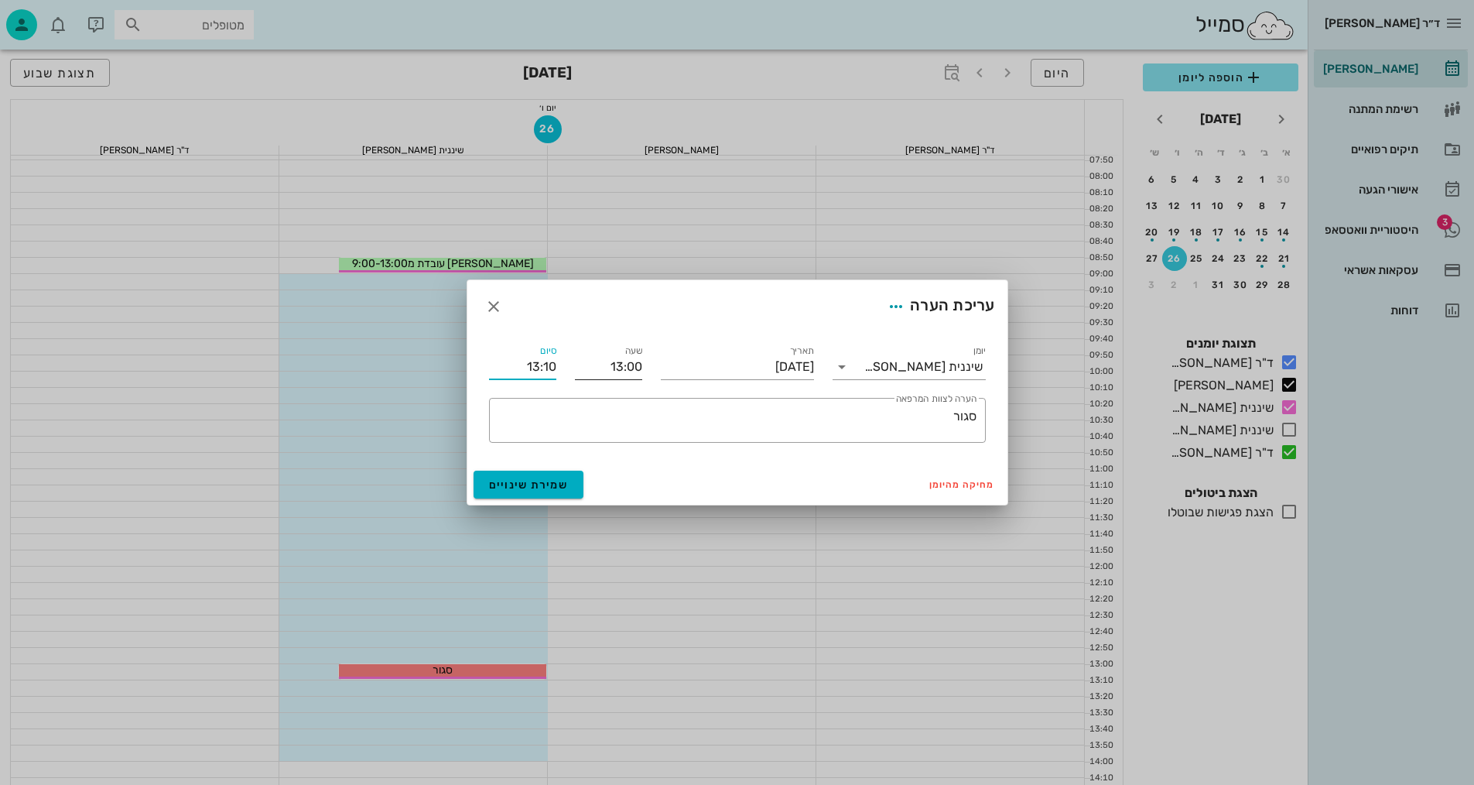
drag, startPoint x: 521, startPoint y: 365, endPoint x: 589, endPoint y: 358, distance: 68.5
click at [589, 358] on div "יומן שיננית [PERSON_NAME] תאריך [DATE] שעה 13:00 סיום 13:10 ​ הערה לצוות המרפאה…" at bounding box center [737, 392] width 515 height 119
type input "14:00"
click at [526, 486] on span "שמירת שינויים" at bounding box center [529, 484] width 80 height 13
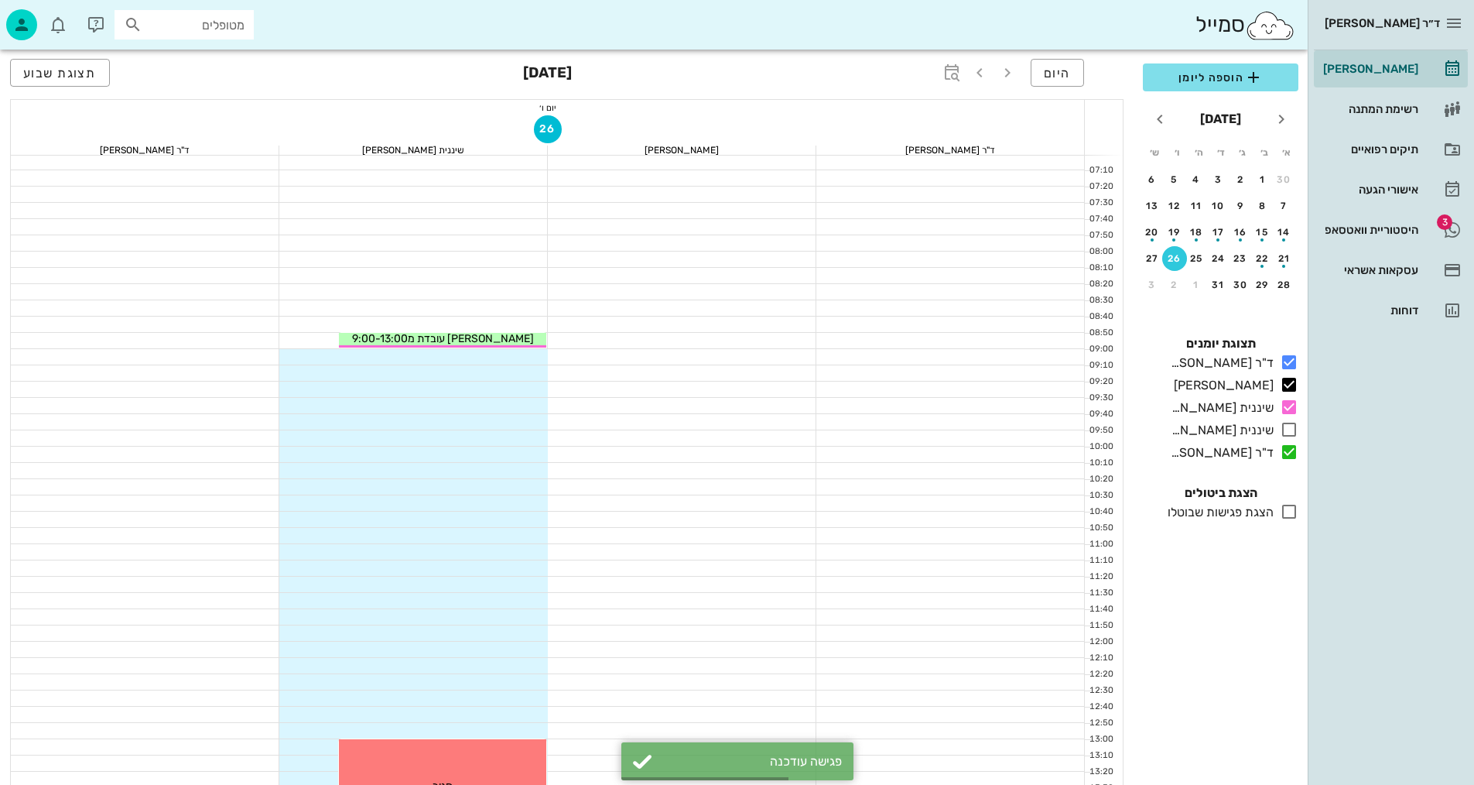
scroll to position [0, 0]
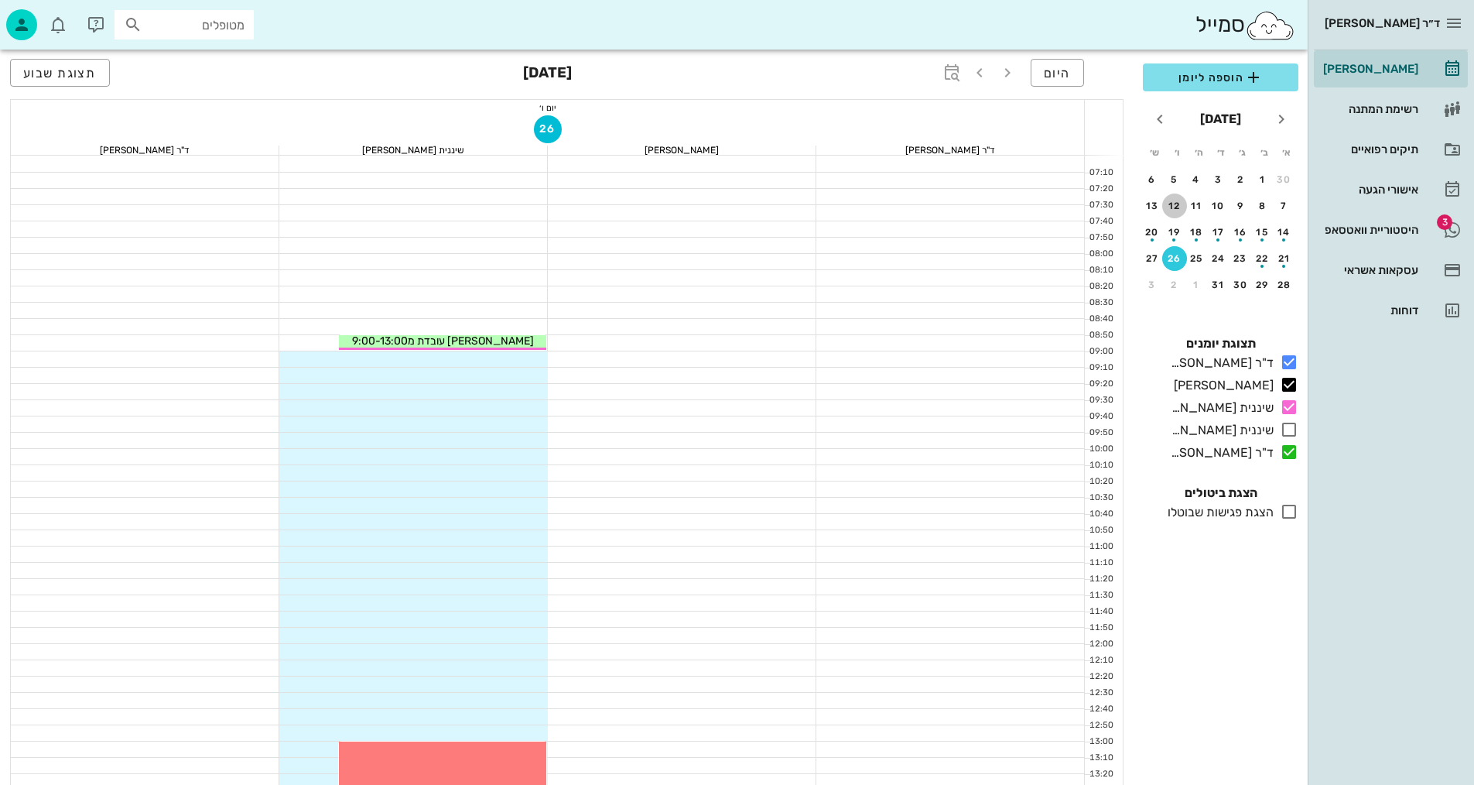
click at [1176, 209] on div "12" at bounding box center [1174, 205] width 25 height 11
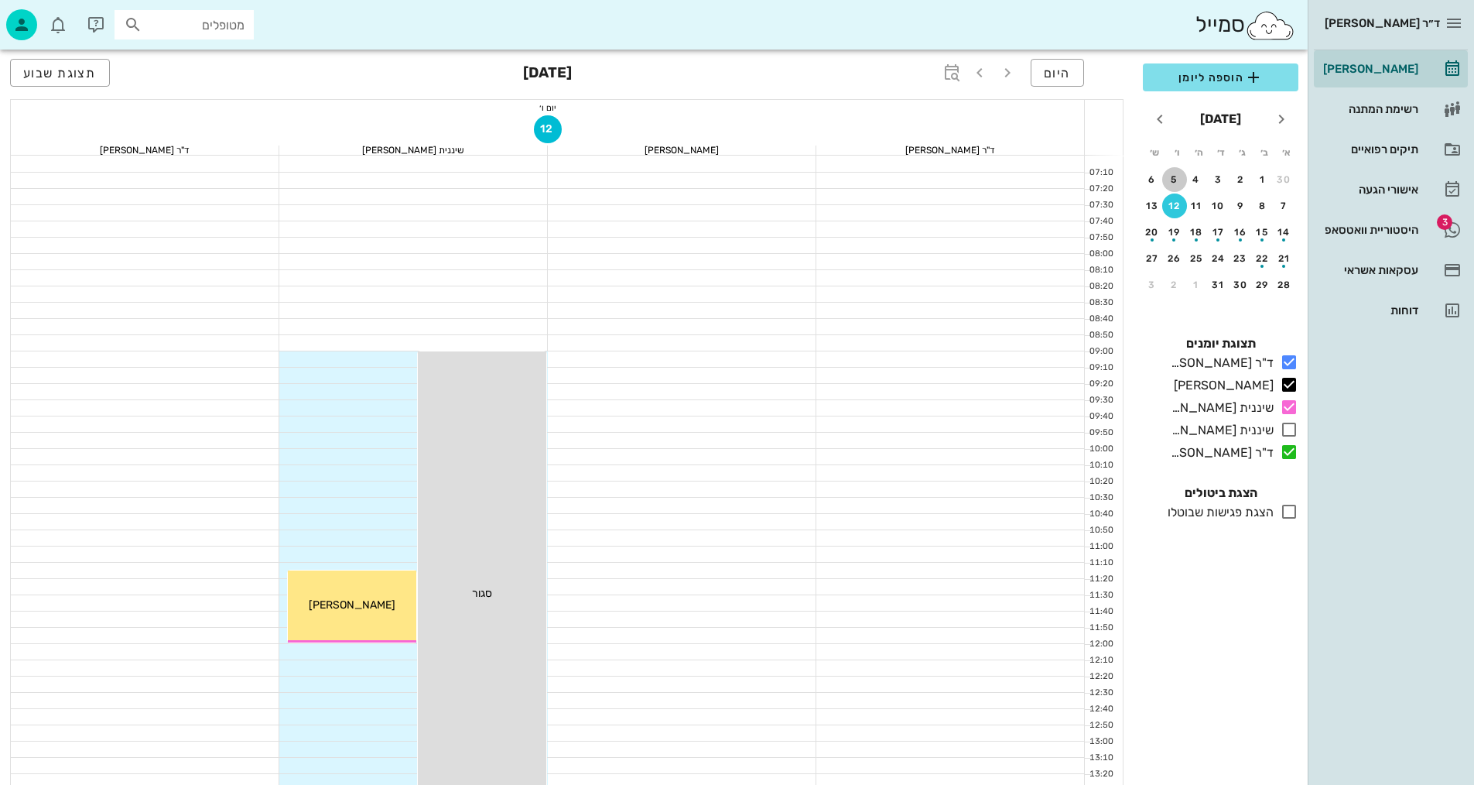
click at [1178, 178] on div "5" at bounding box center [1174, 179] width 25 height 11
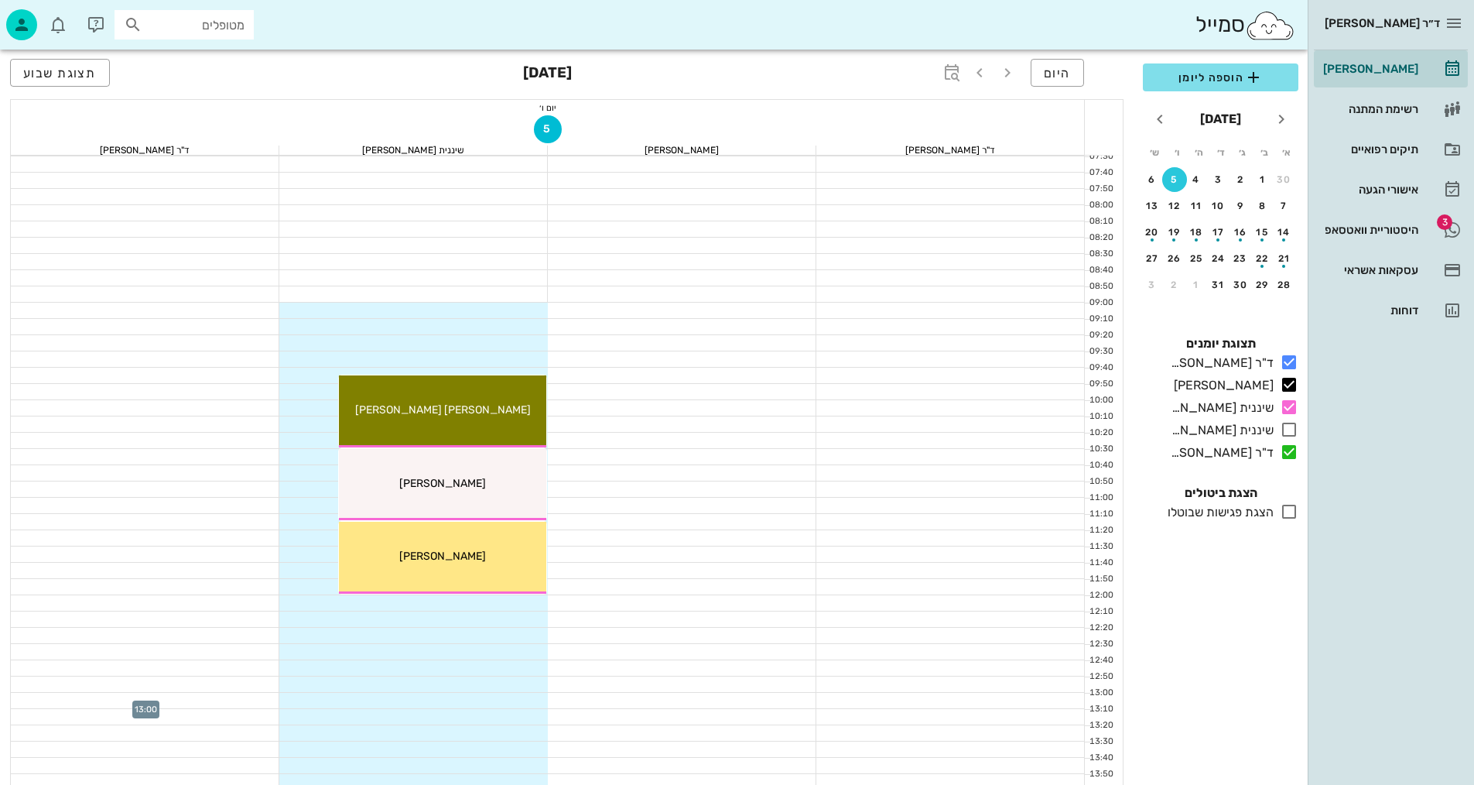
scroll to position [232, 0]
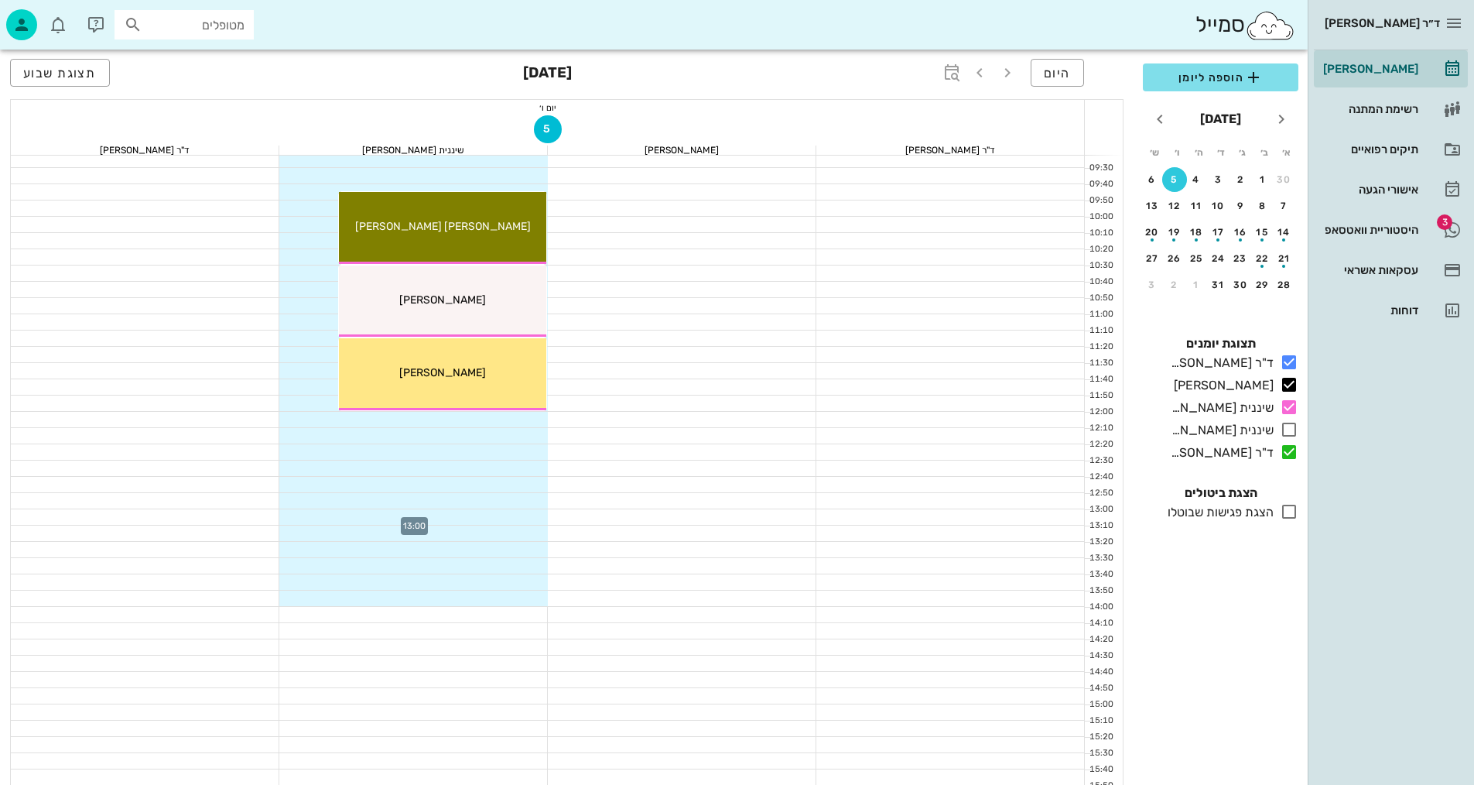
click at [524, 522] on div at bounding box center [413, 516] width 269 height 15
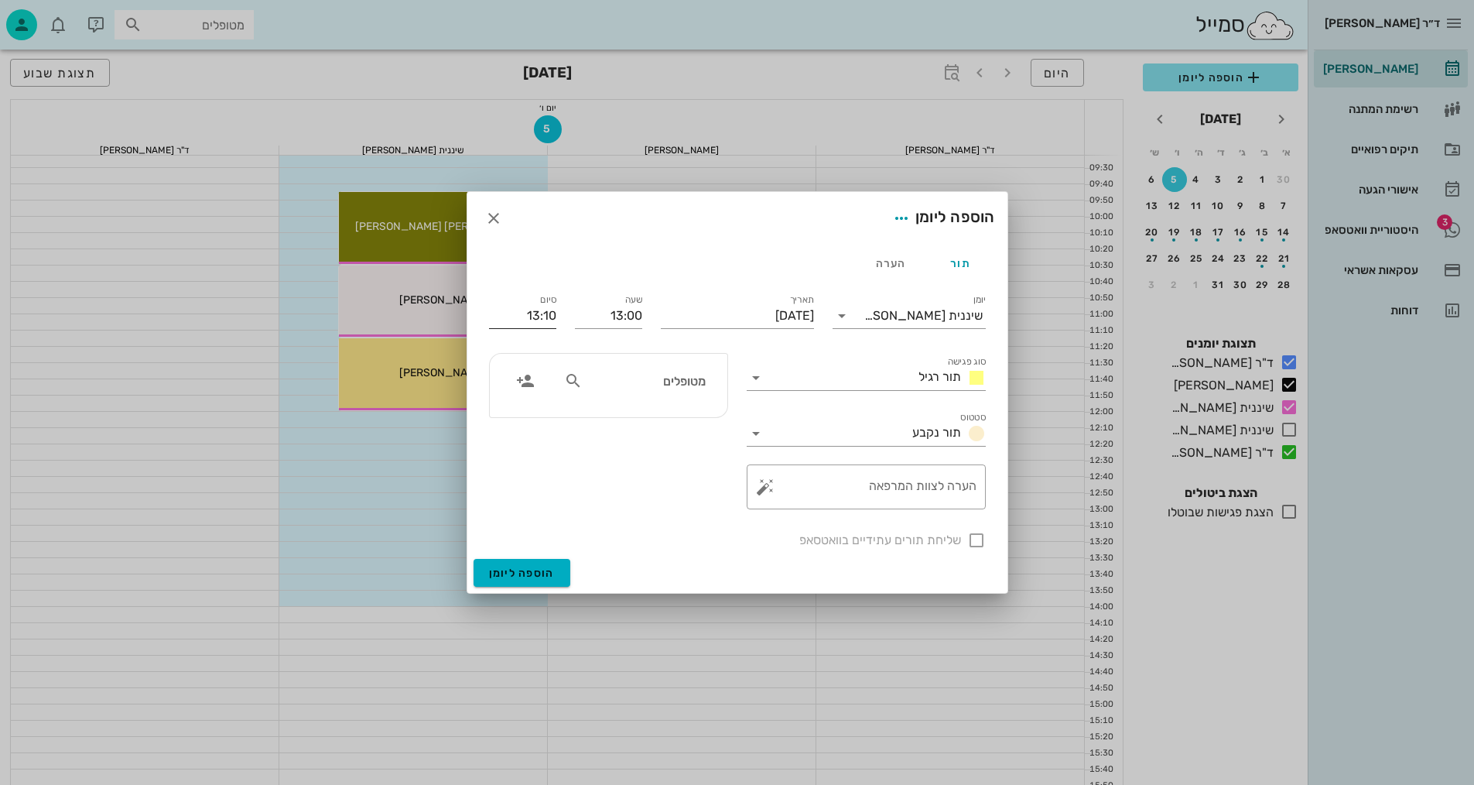
click at [516, 315] on input "13:10" at bounding box center [522, 315] width 67 height 25
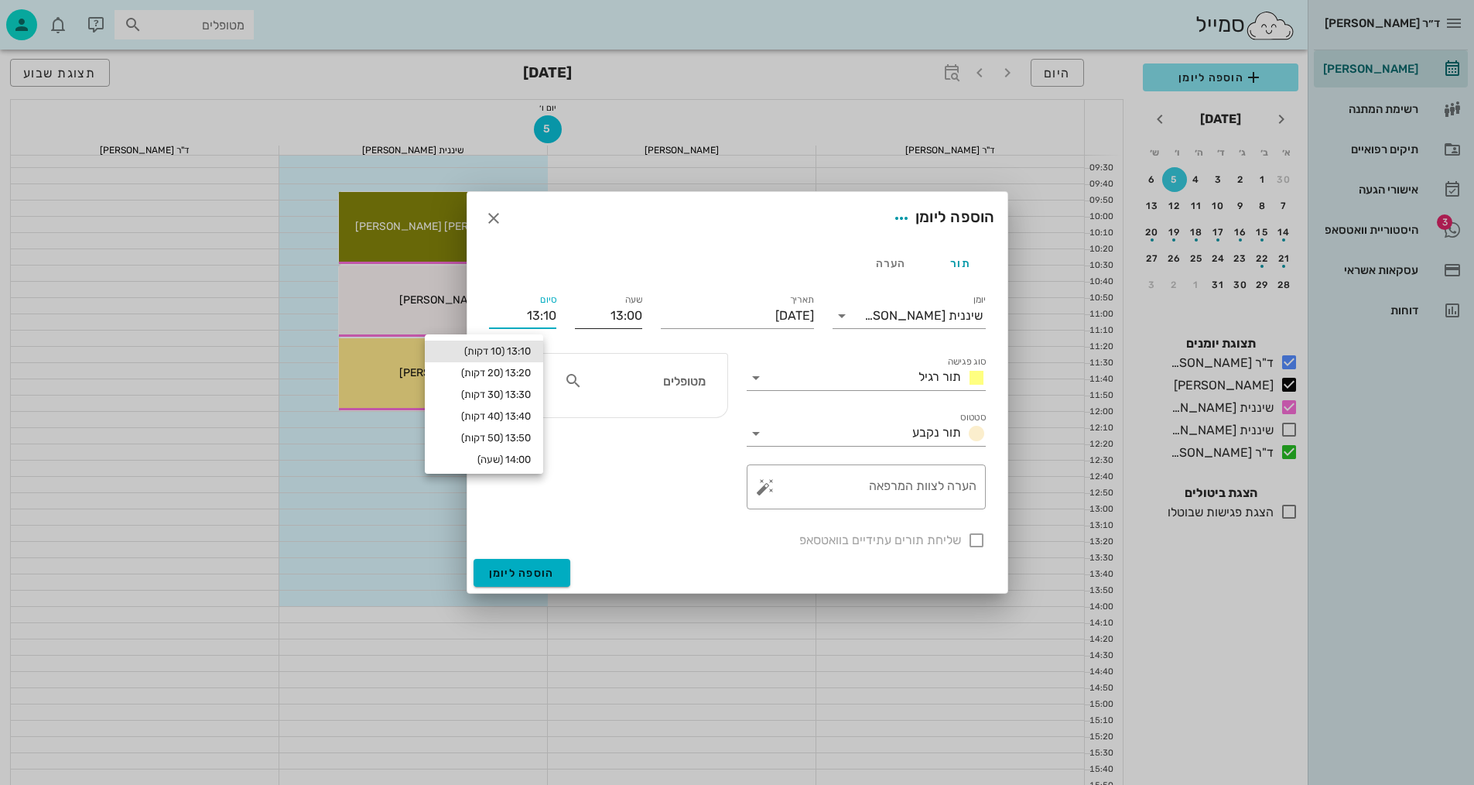
drag, startPoint x: 516, startPoint y: 315, endPoint x: 585, endPoint y: 300, distance: 70.6
click at [585, 300] on div "יומן שיננית [PERSON_NAME] סוג פגישה תור רגיל סטטוס תור נקבע תאריך [DATE] שעה 13…" at bounding box center [737, 420] width 515 height 277
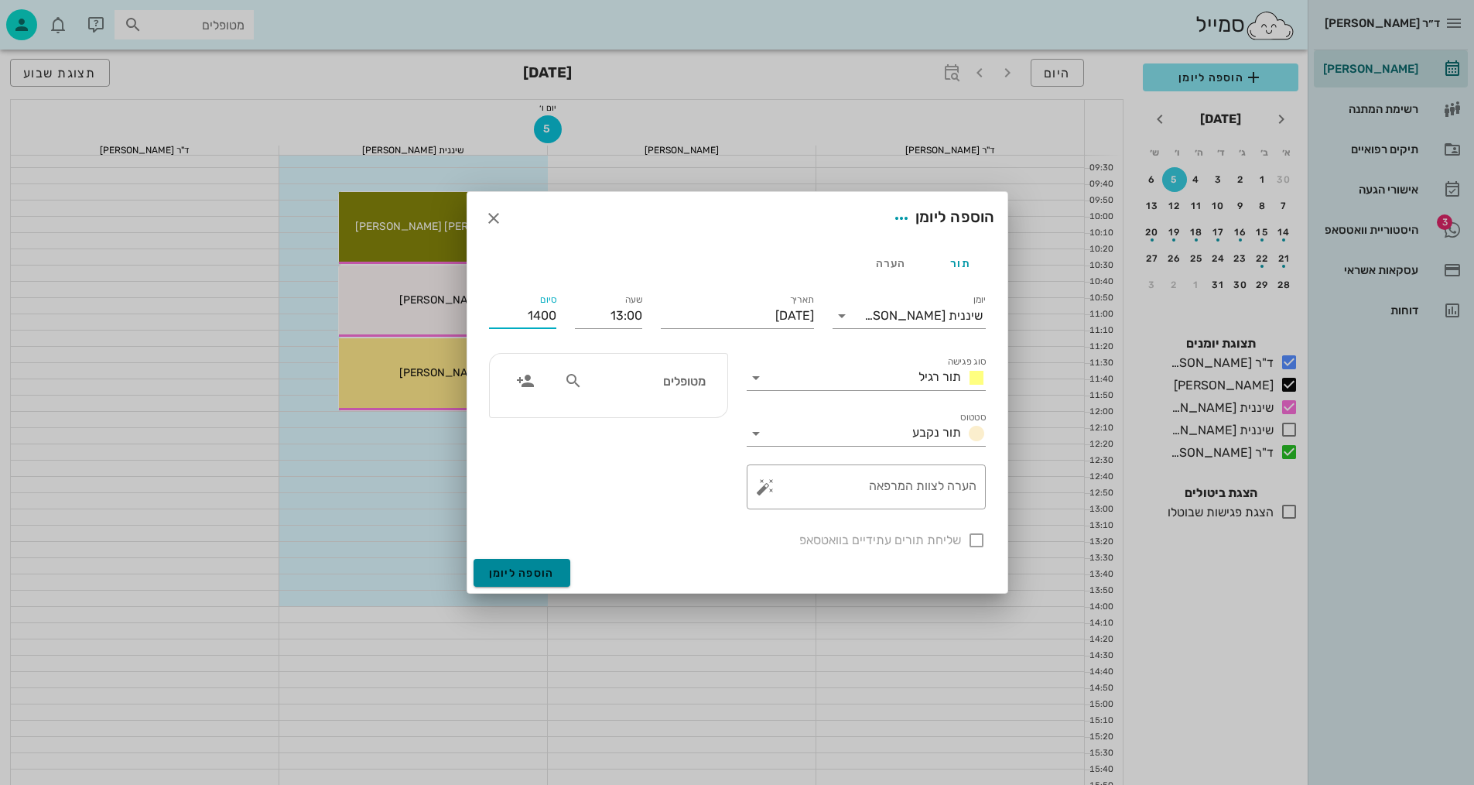
type input "14:00"
click at [542, 570] on span "הוספה ליומן" at bounding box center [522, 573] width 66 height 13
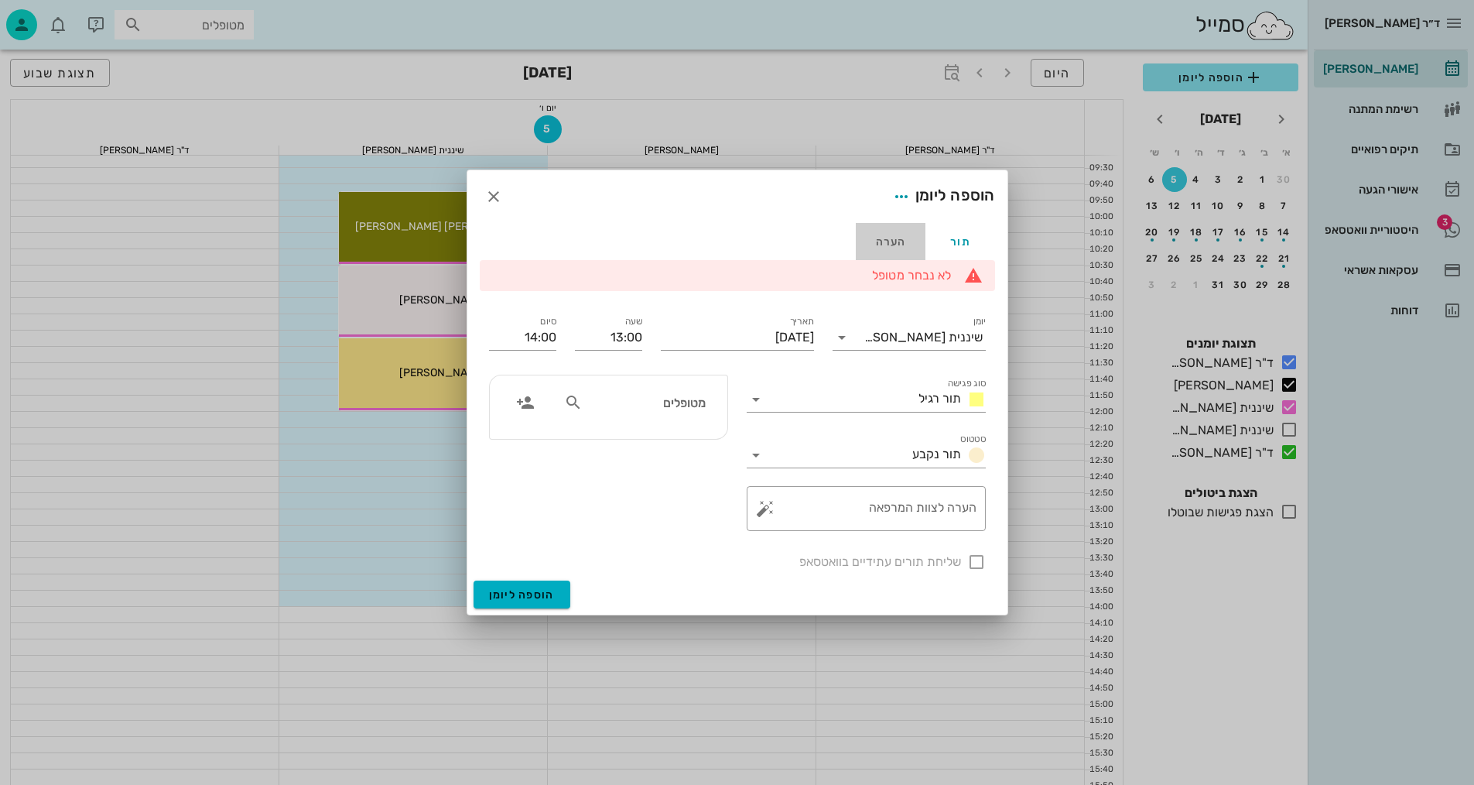
click at [890, 231] on div "הערה" at bounding box center [891, 241] width 70 height 37
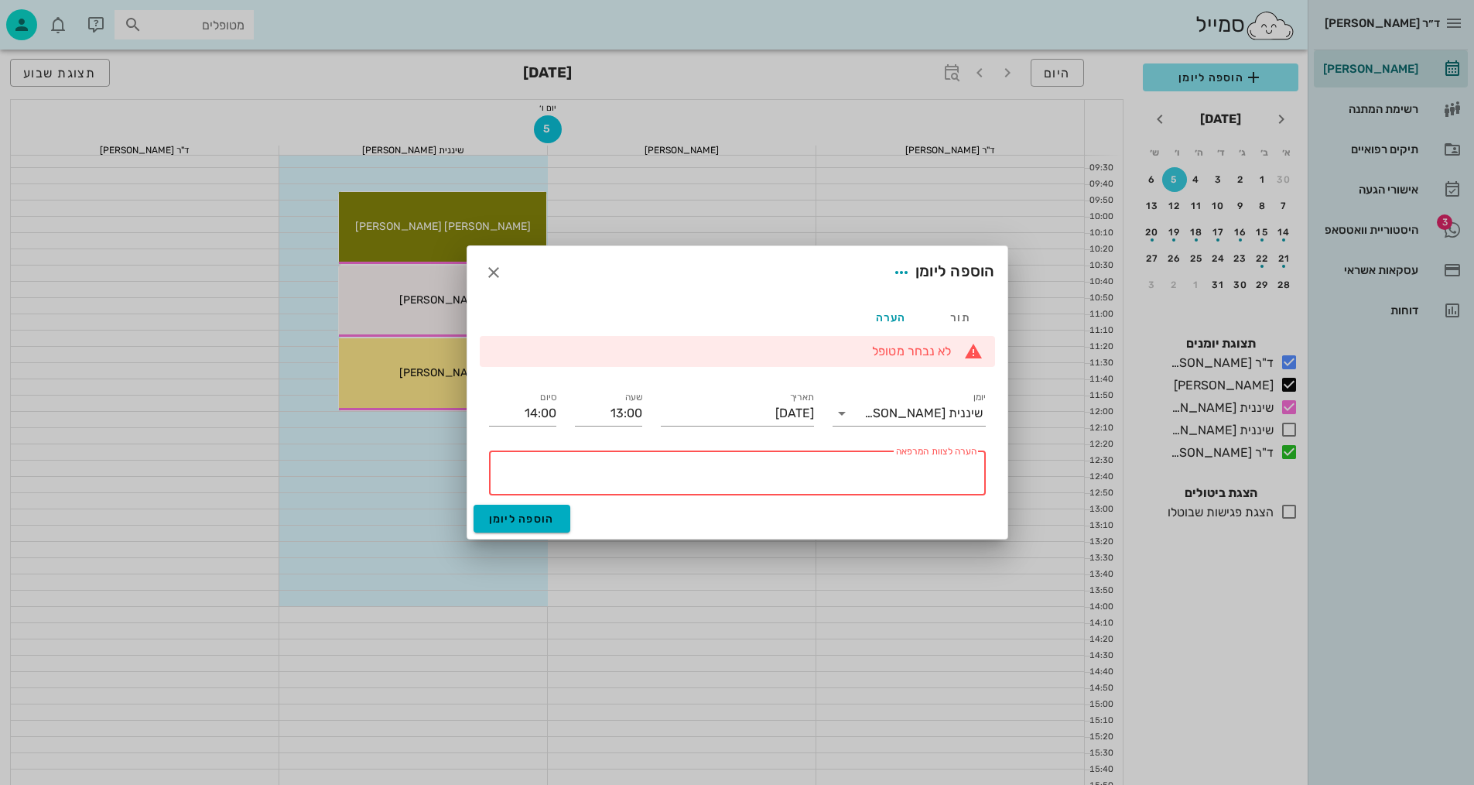
click at [782, 474] on textarea "הערה לצוות המרפאה" at bounding box center [734, 476] width 484 height 37
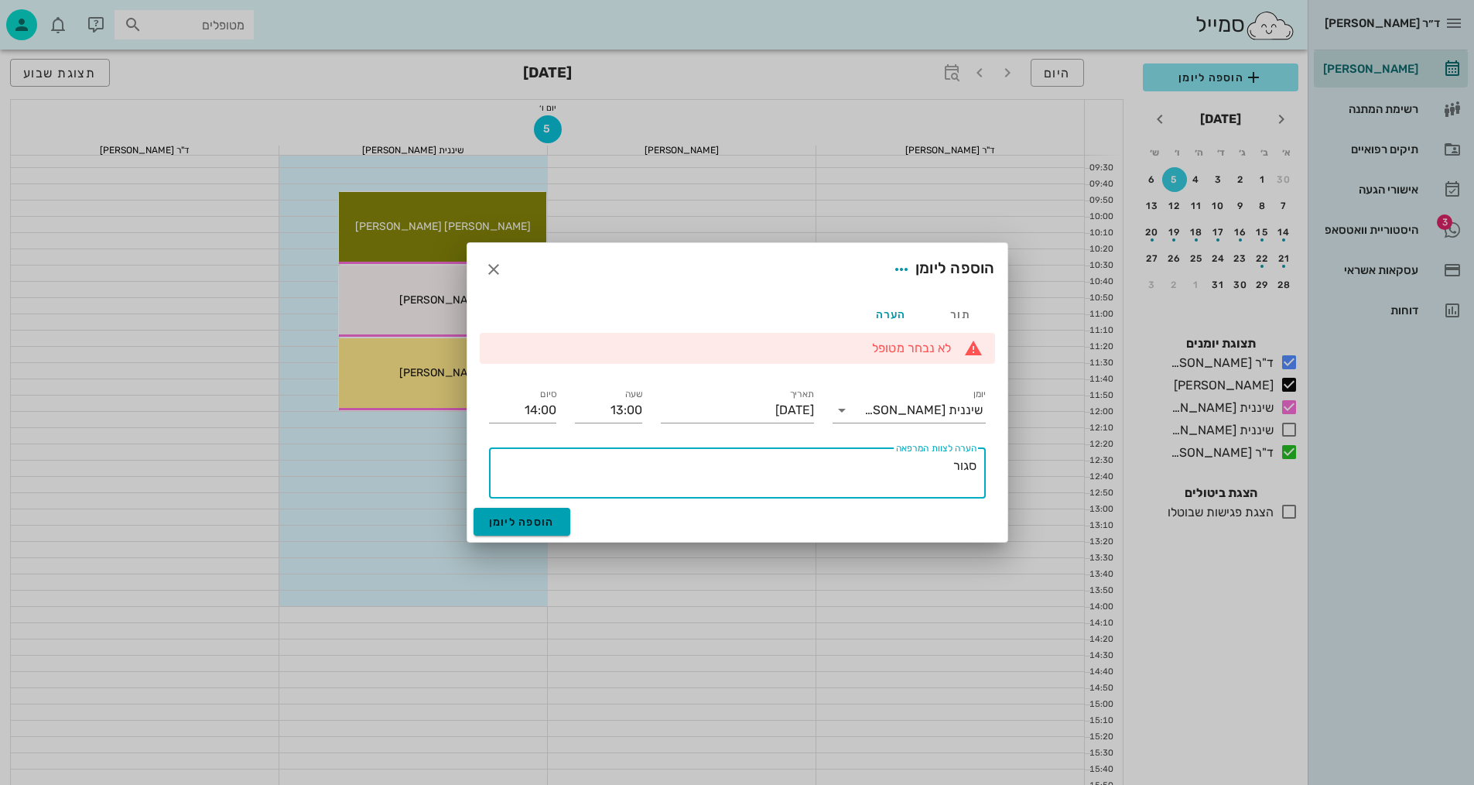
type textarea "סגור"
click at [557, 519] on button "הוספה ליומן" at bounding box center [522, 522] width 97 height 28
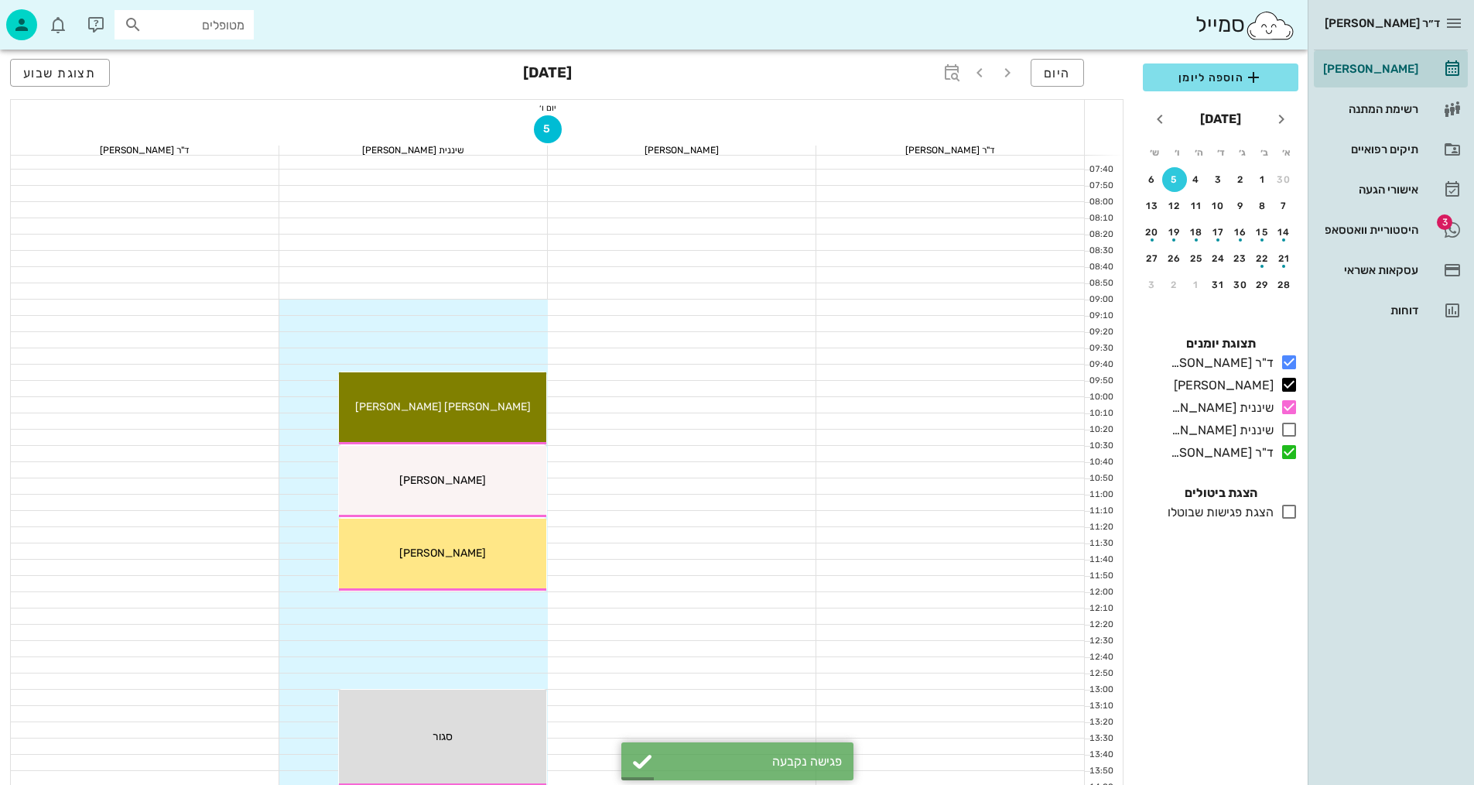
scroll to position [77, 0]
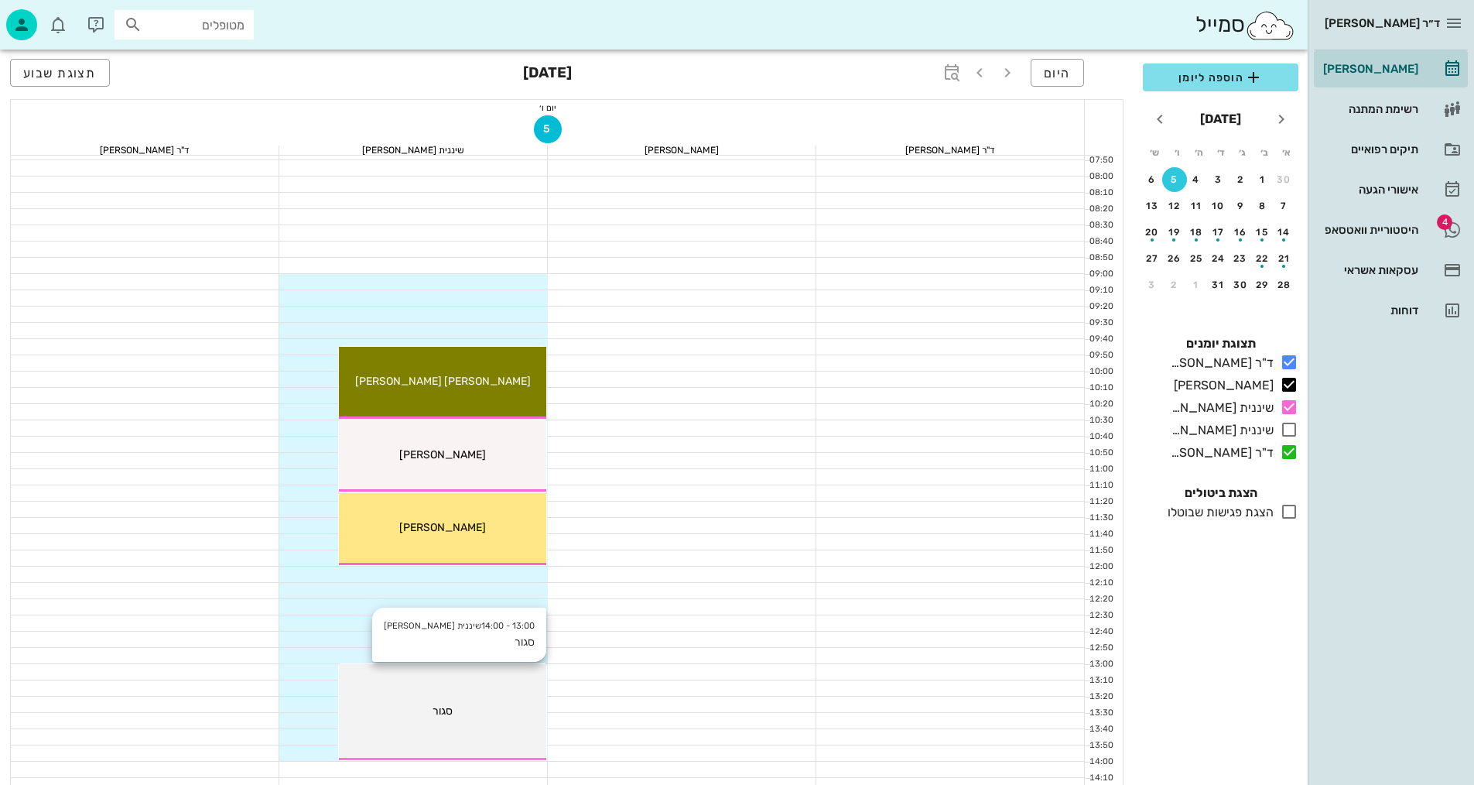
click at [436, 709] on span "סגור" at bounding box center [443, 710] width 20 height 13
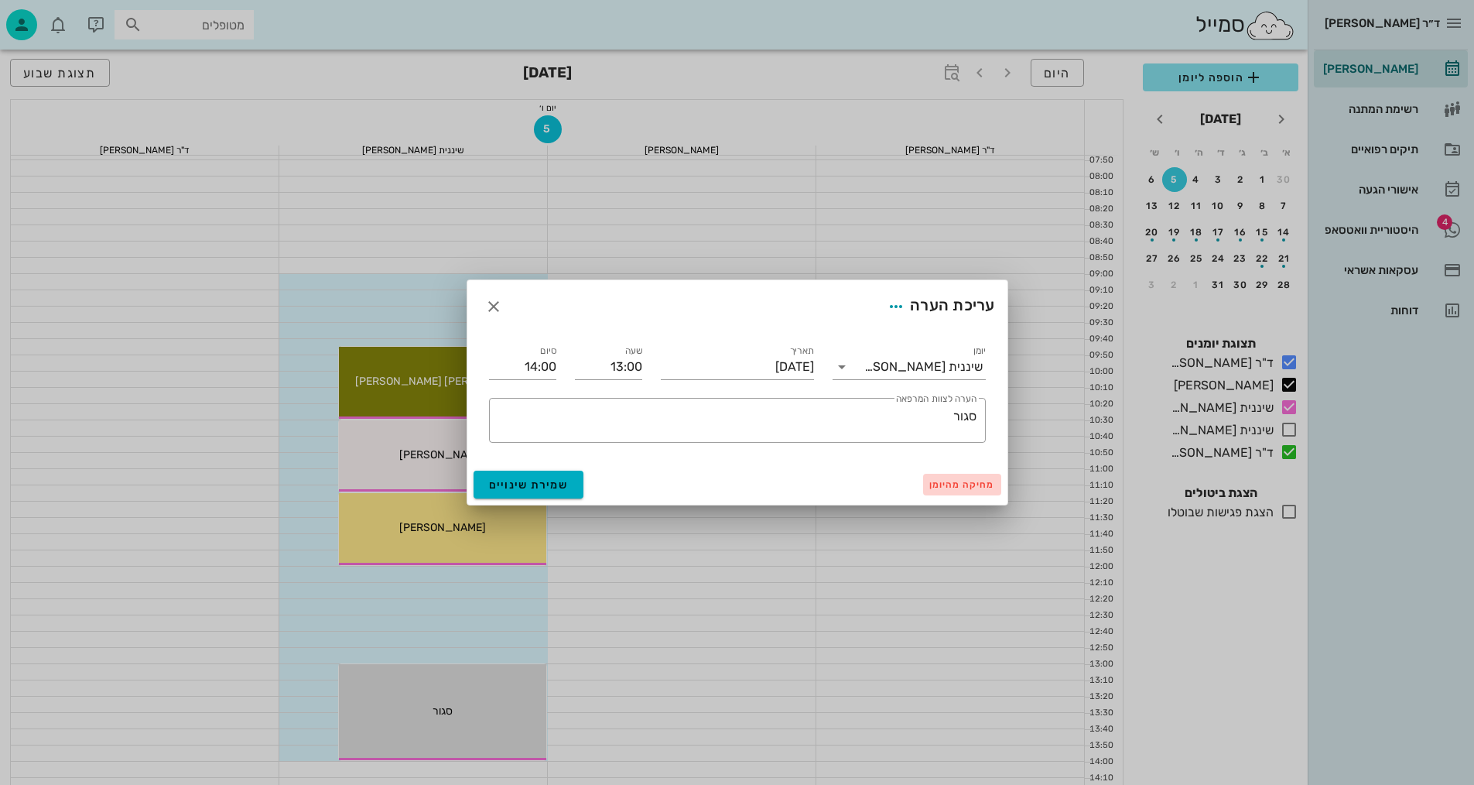
click at [968, 488] on span "מחיקה מהיומן" at bounding box center [962, 484] width 66 height 11
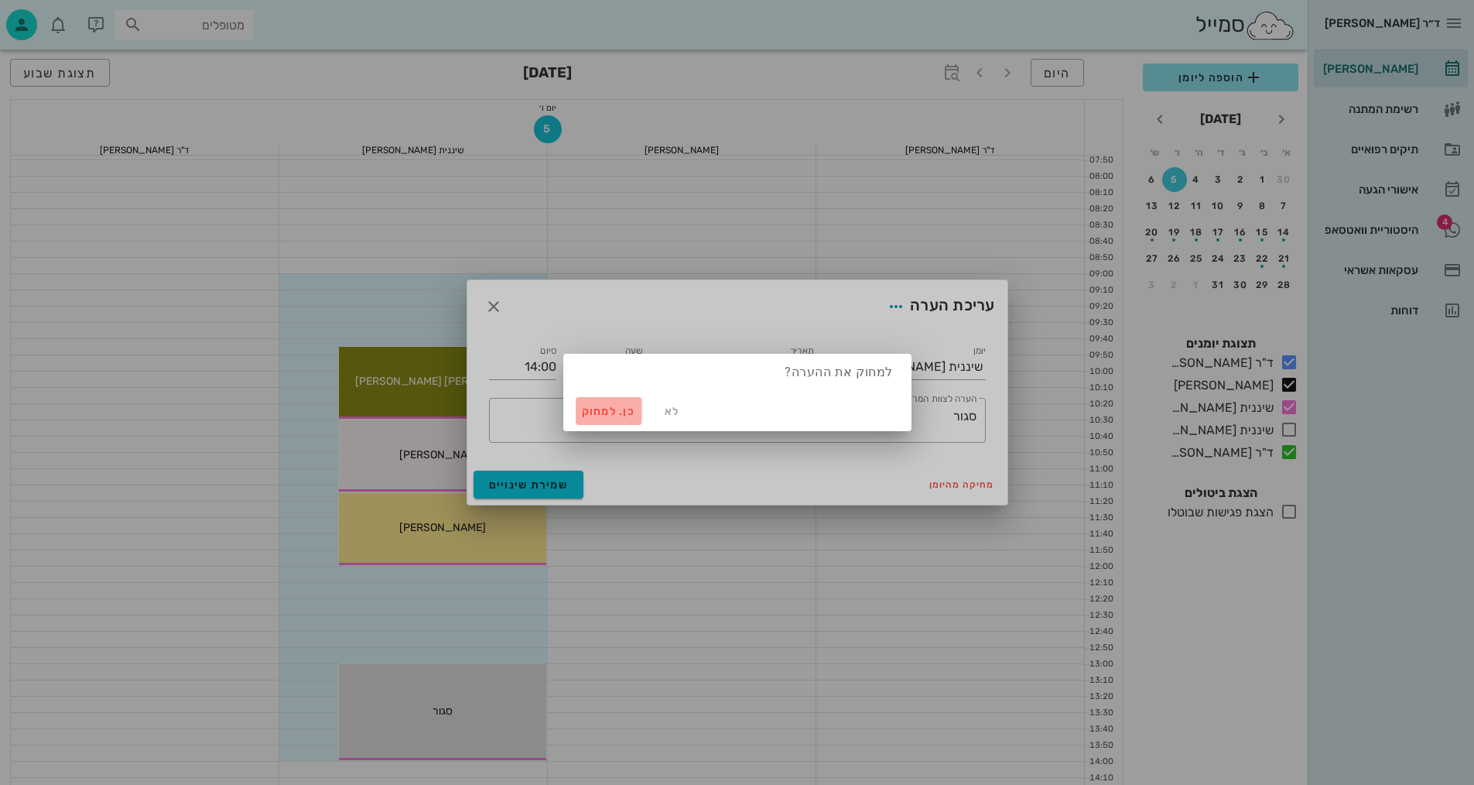
click at [609, 408] on span "כן. למחוק" at bounding box center [609, 411] width 54 height 13
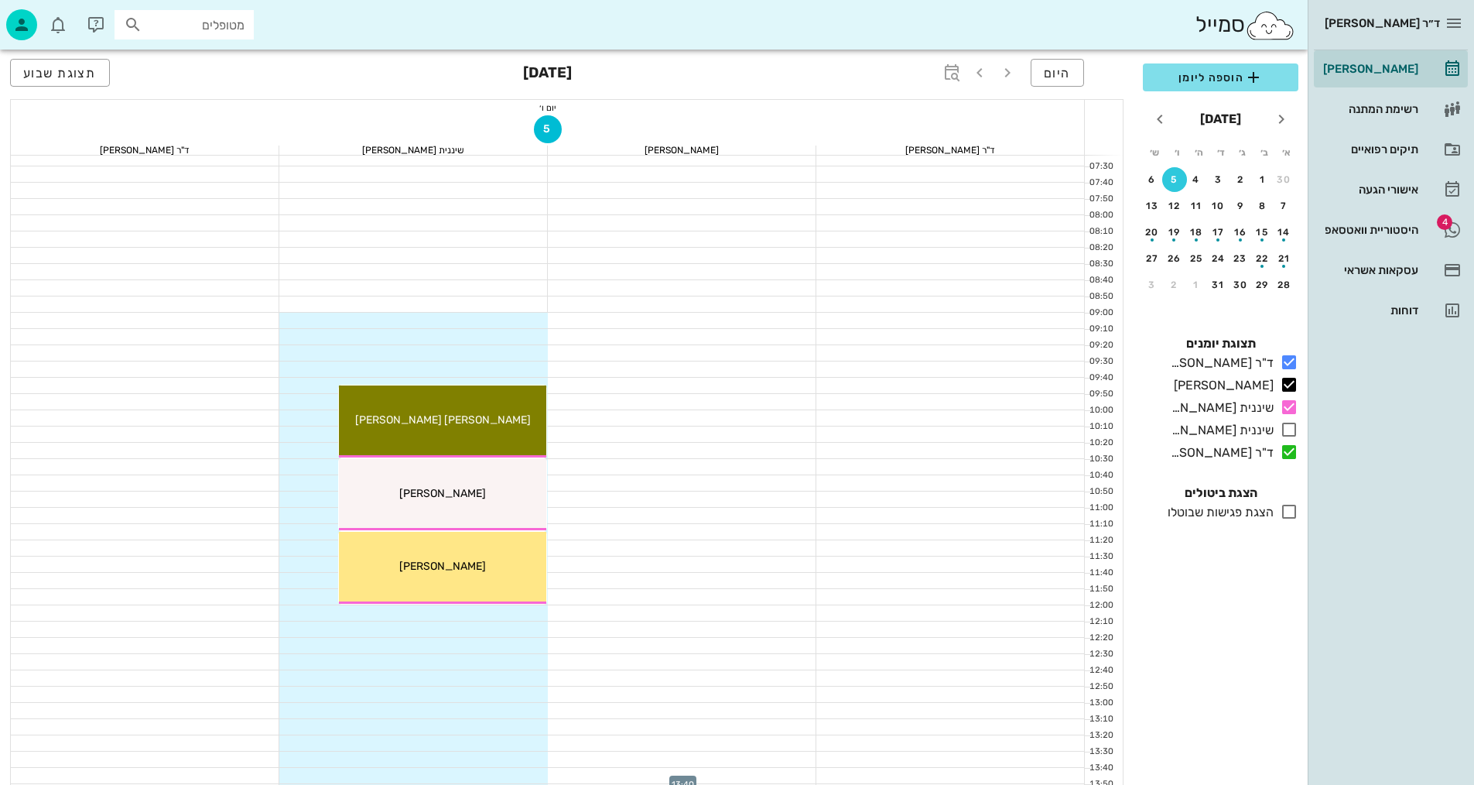
scroll to position [0, 0]
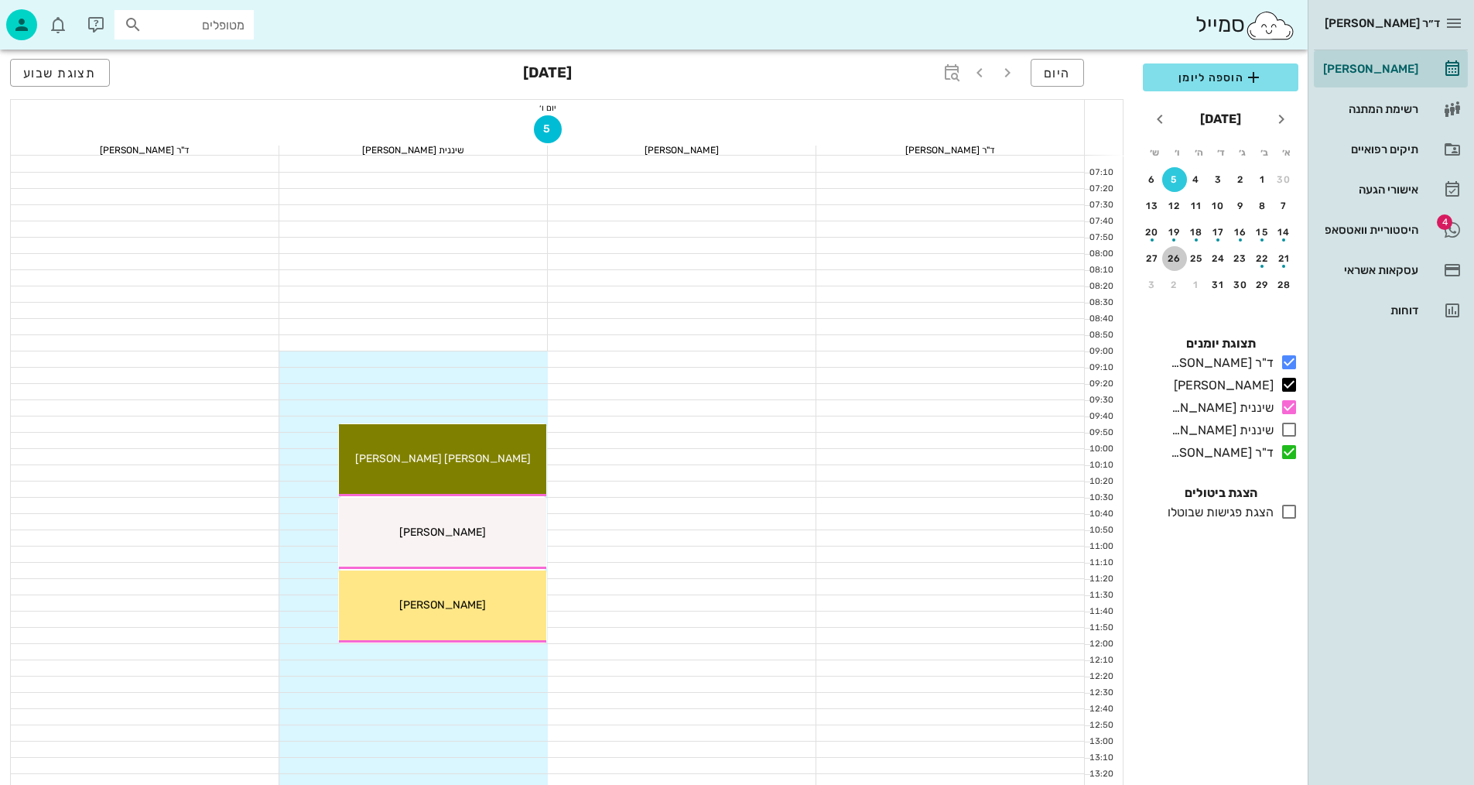
click at [1174, 259] on div "26" at bounding box center [1174, 258] width 25 height 11
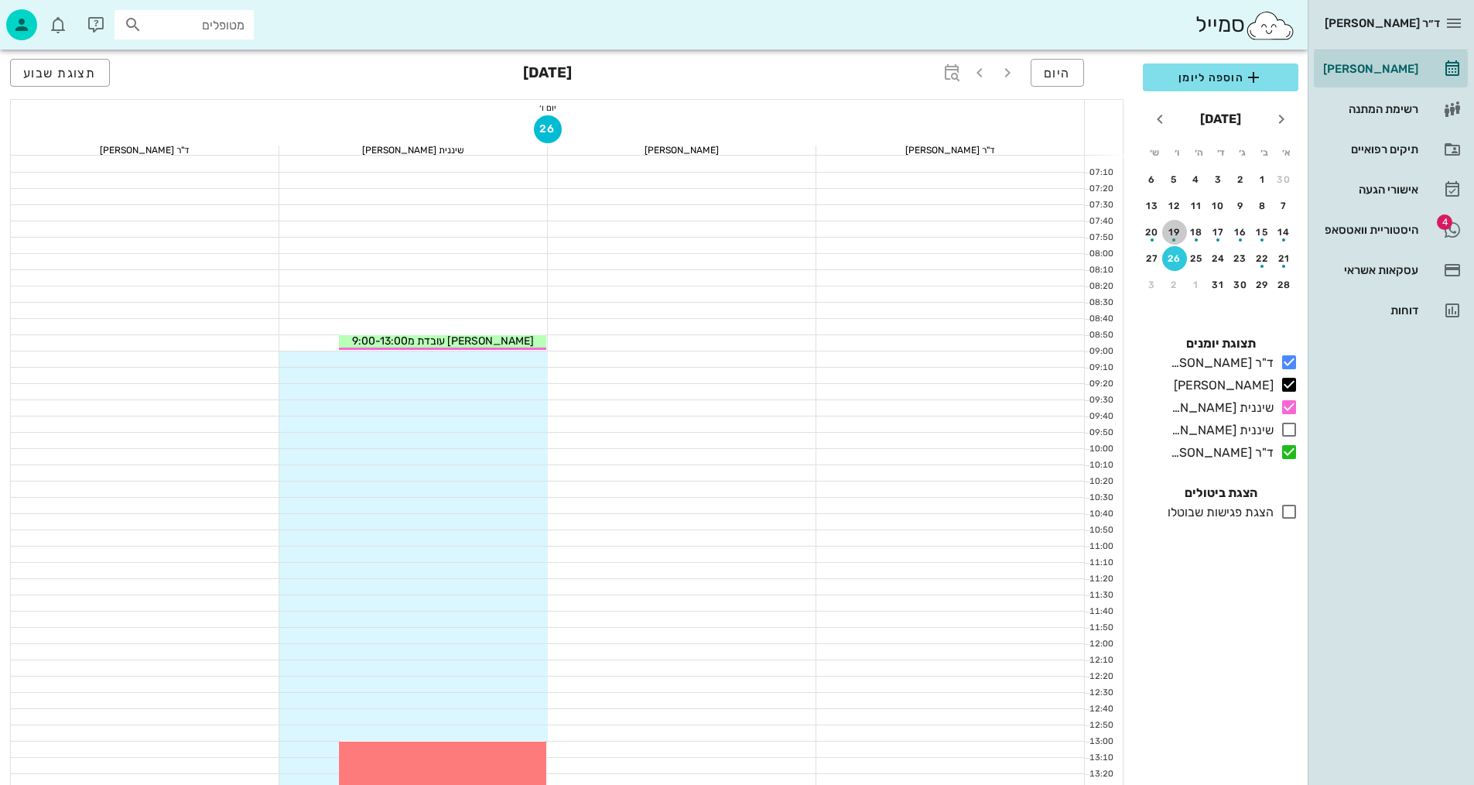
click at [1176, 234] on div "button" at bounding box center [1174, 235] width 25 height 9
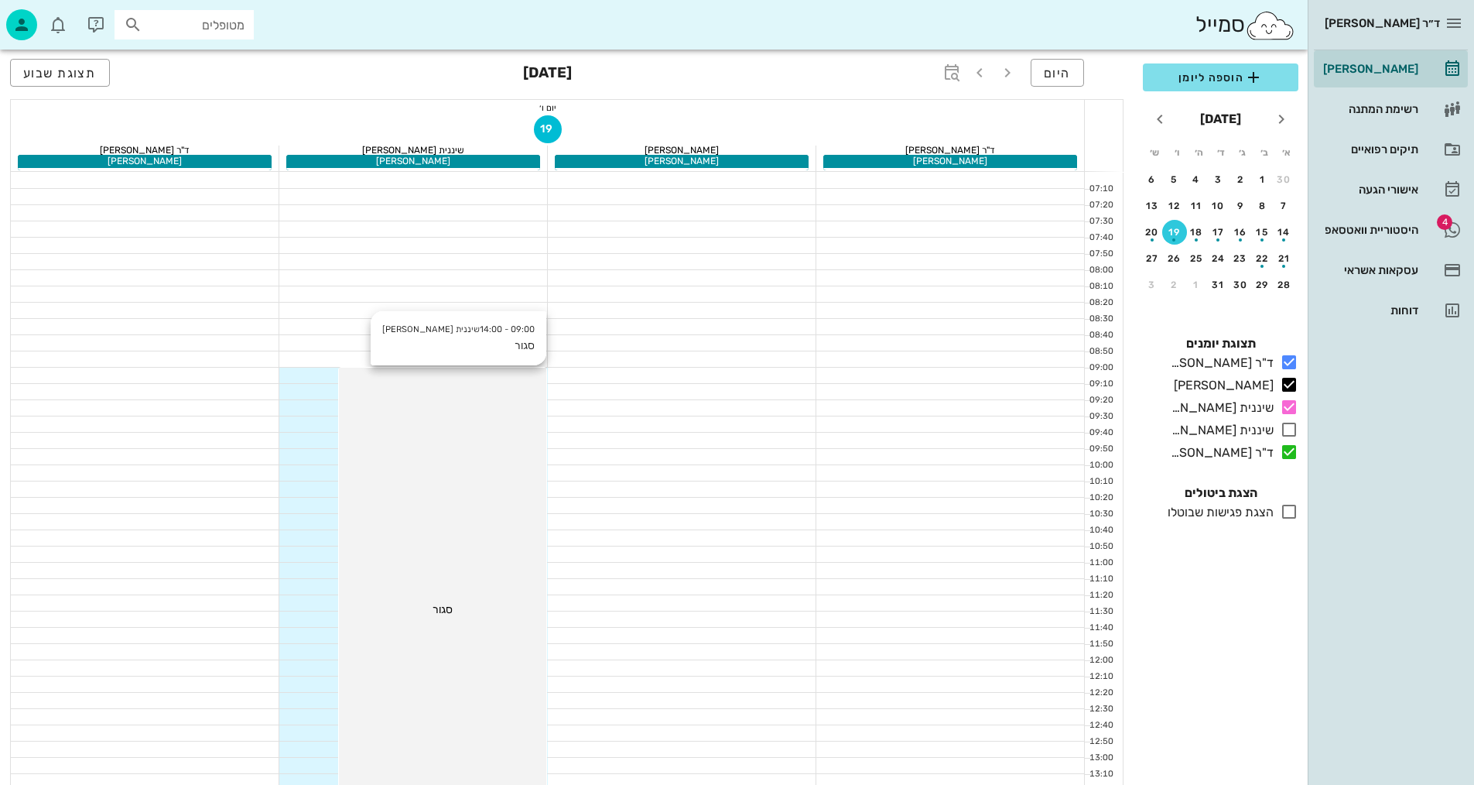
click at [474, 595] on div "09:00 - 14:00 שיננית [PERSON_NAME]" at bounding box center [442, 611] width 207 height 486
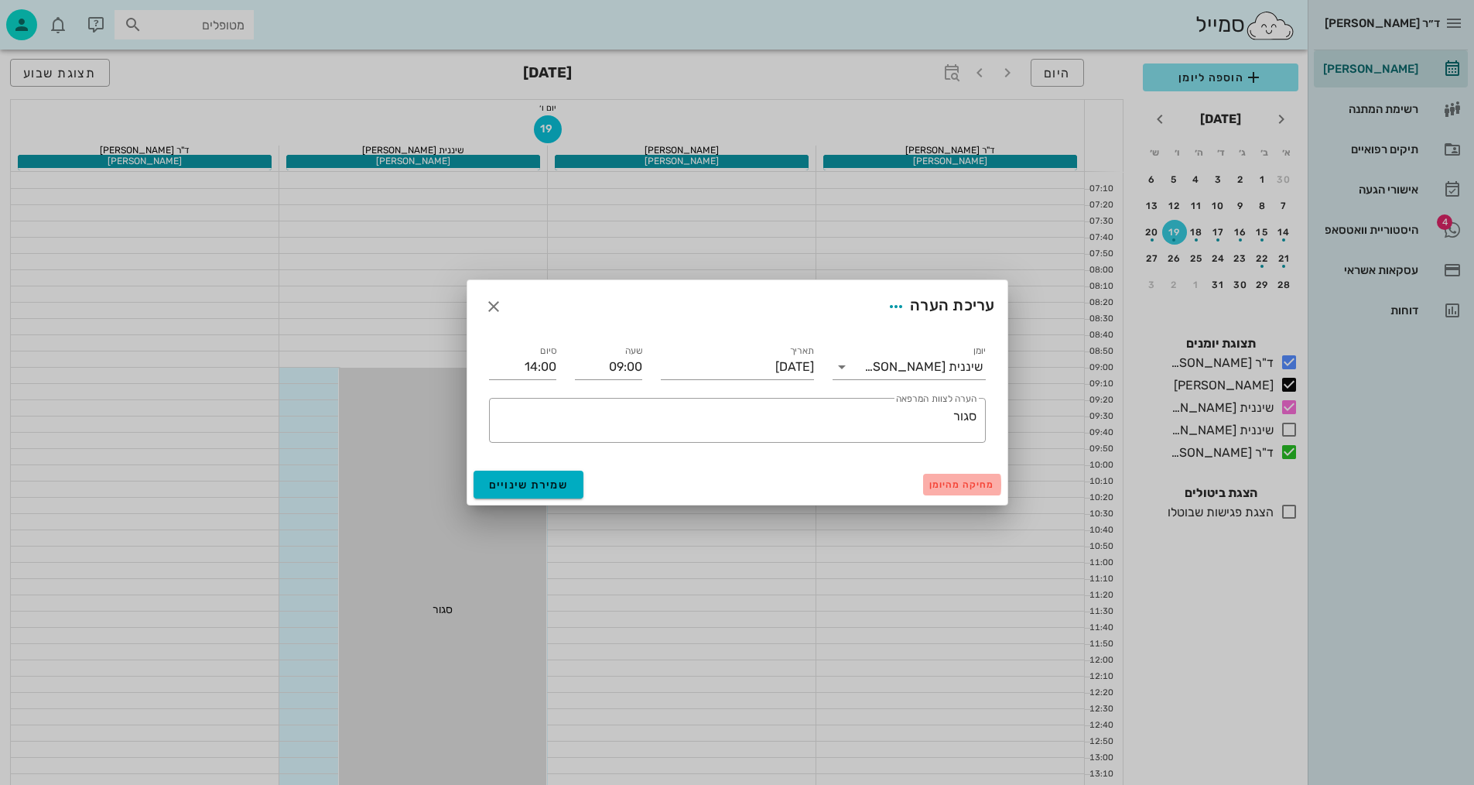
click at [961, 484] on span "מחיקה מהיומן" at bounding box center [962, 484] width 66 height 11
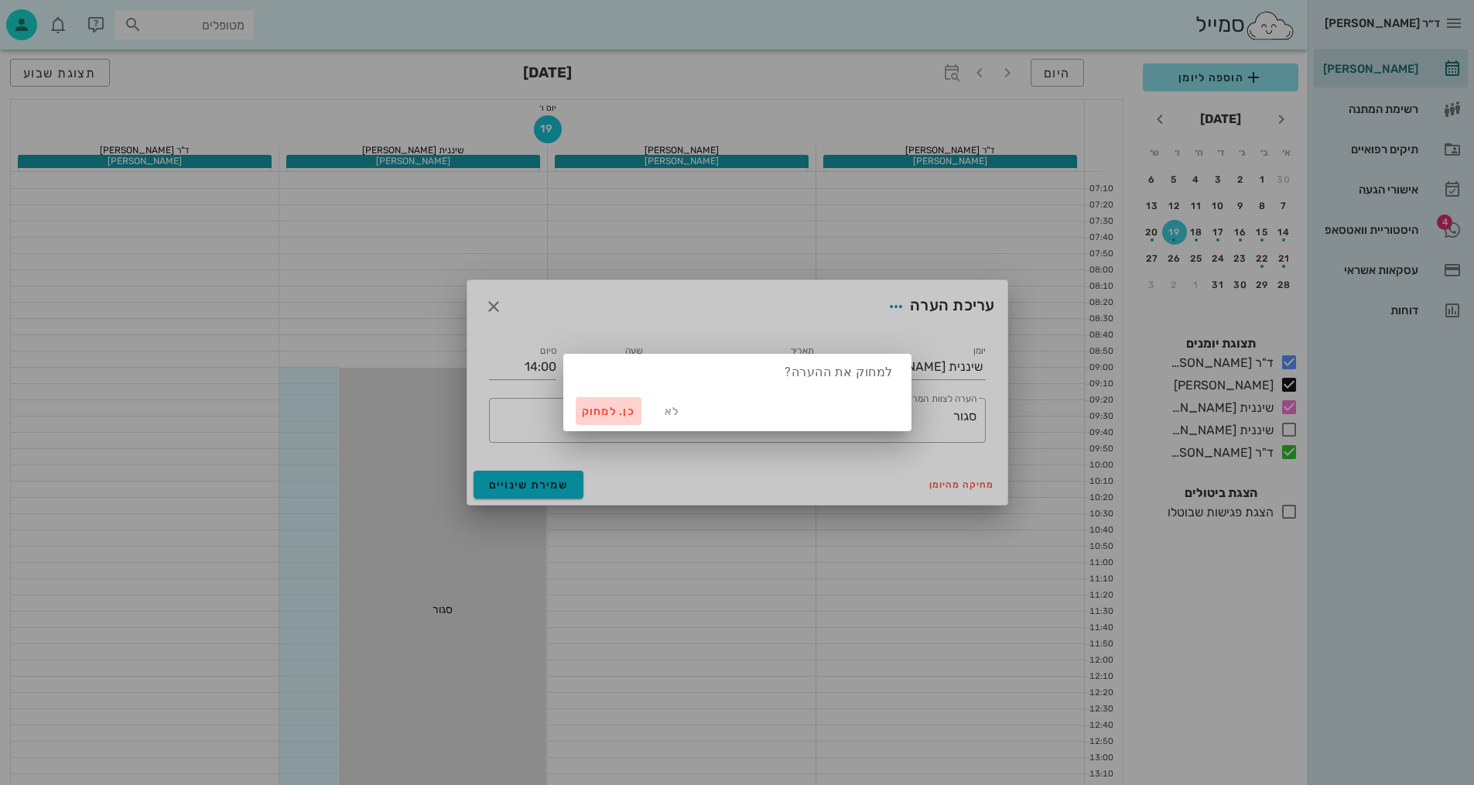
click at [608, 415] on span "כן. למחוק" at bounding box center [609, 411] width 54 height 13
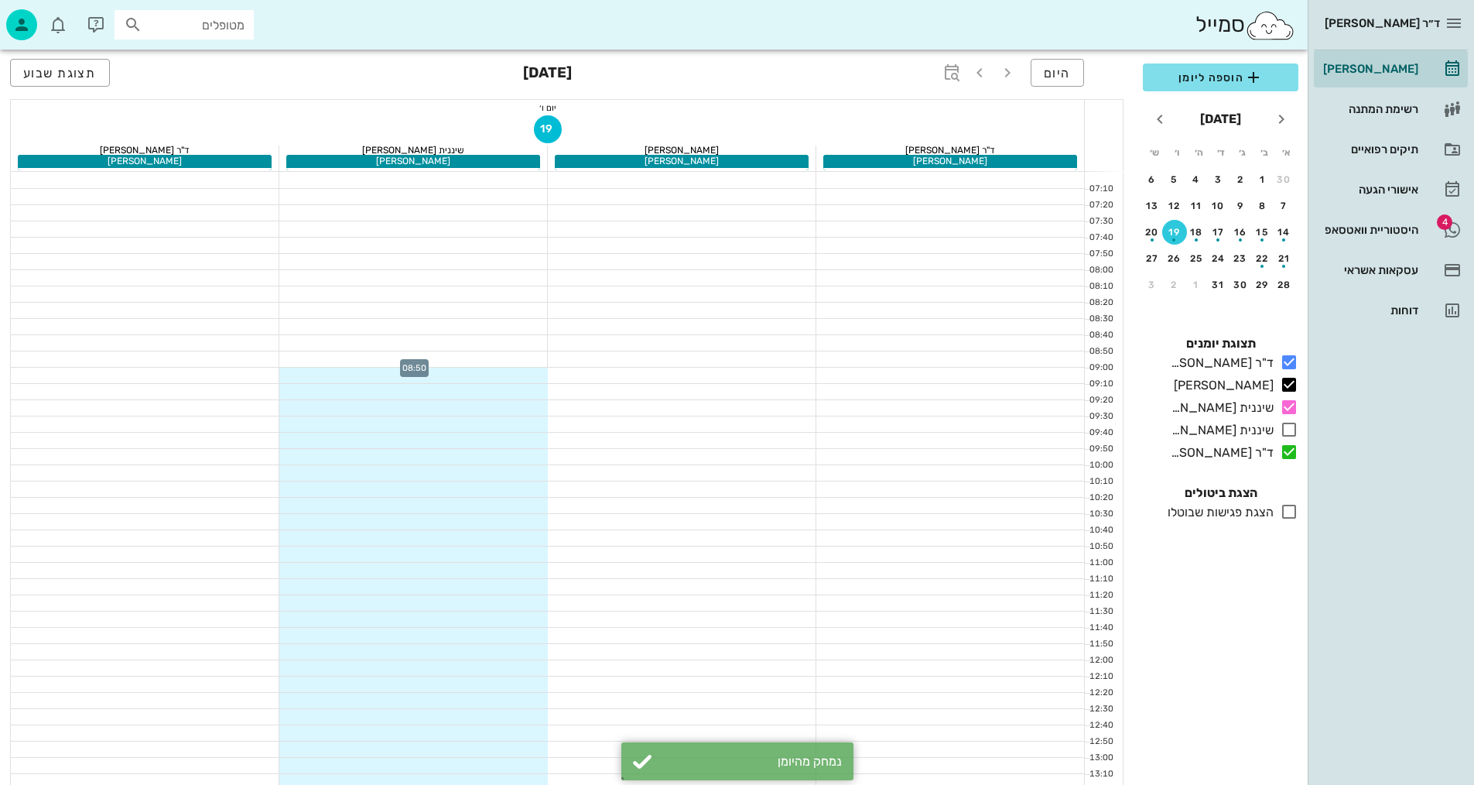
click at [514, 358] on div at bounding box center [413, 358] width 269 height 15
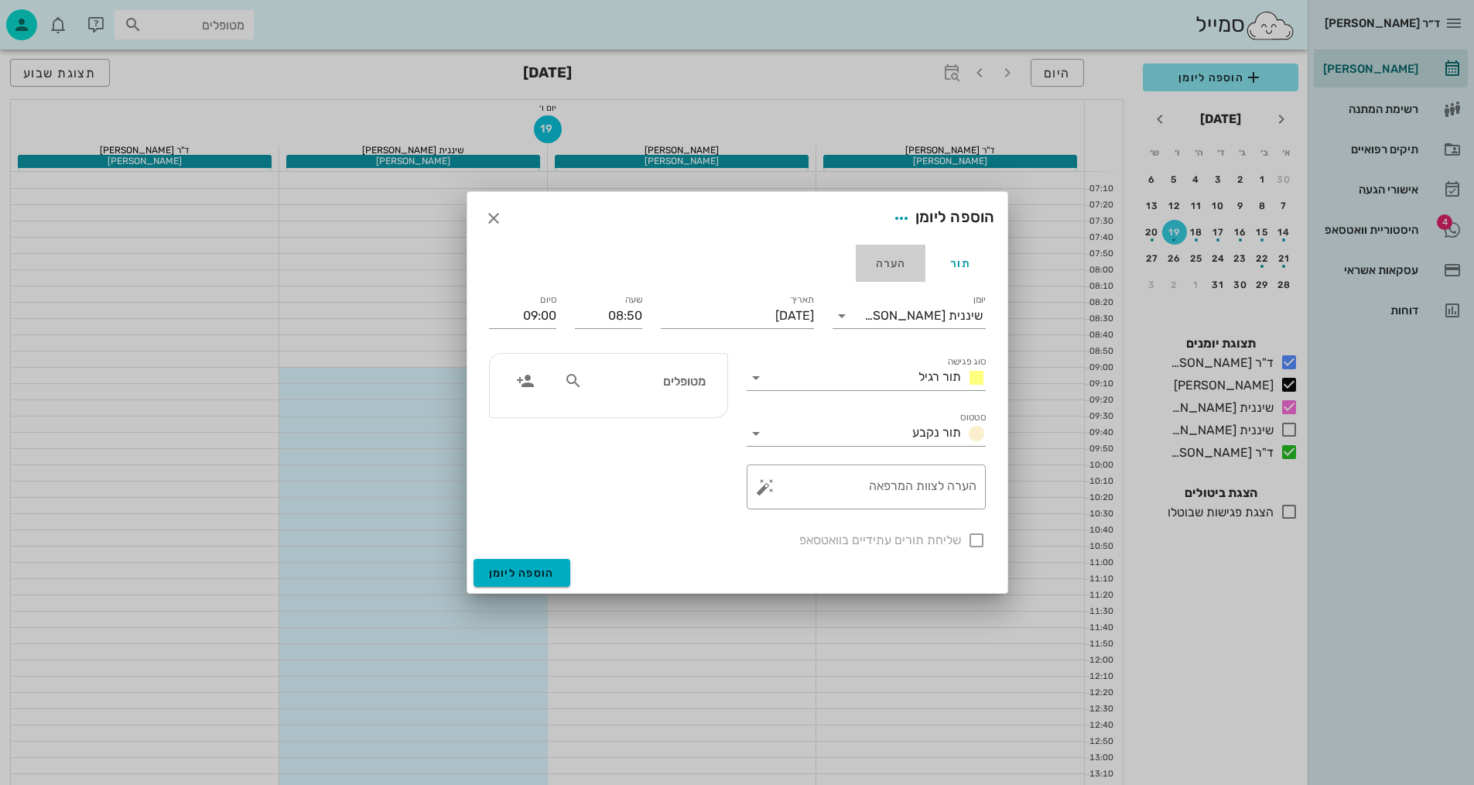
click at [883, 260] on div "הערה" at bounding box center [891, 263] width 70 height 37
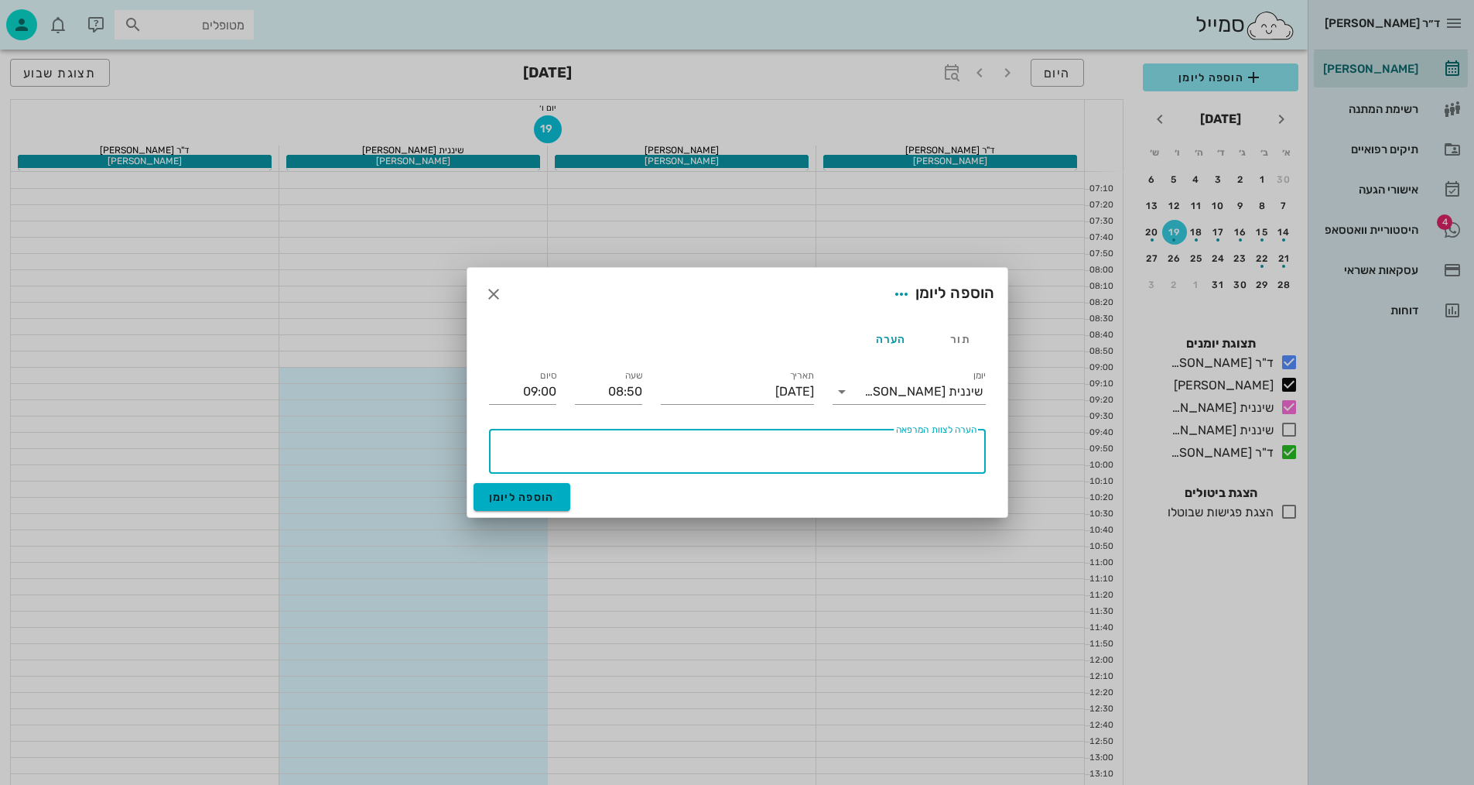
click at [835, 459] on textarea "הערה לצוות המרפאה" at bounding box center [734, 454] width 484 height 37
type textarea "[PERSON_NAME] עובדת מ9:00-13:00"
click at [900, 296] on icon "button" at bounding box center [901, 294] width 19 height 19
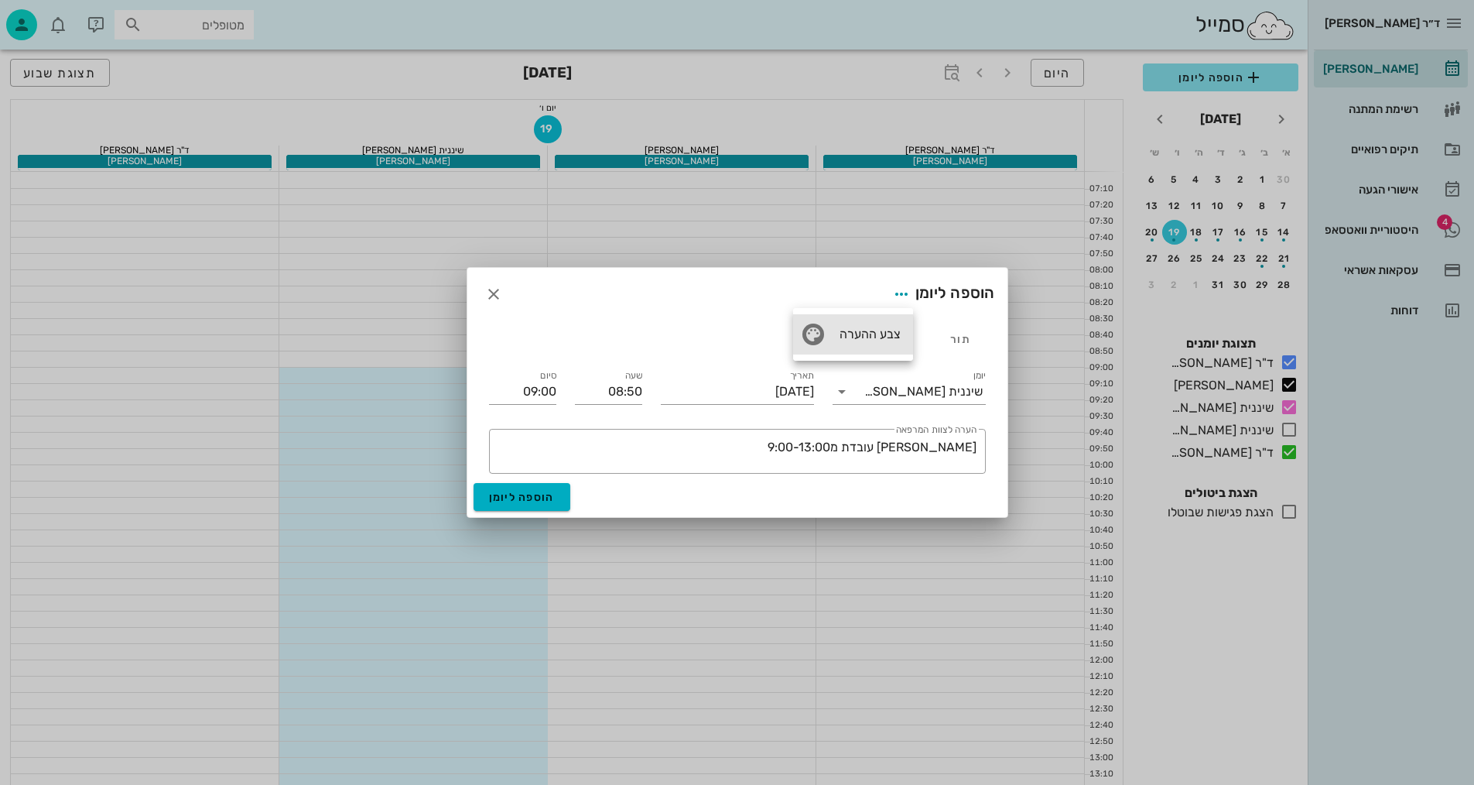
click at [862, 323] on div "צבע ההערה" at bounding box center [853, 334] width 120 height 40
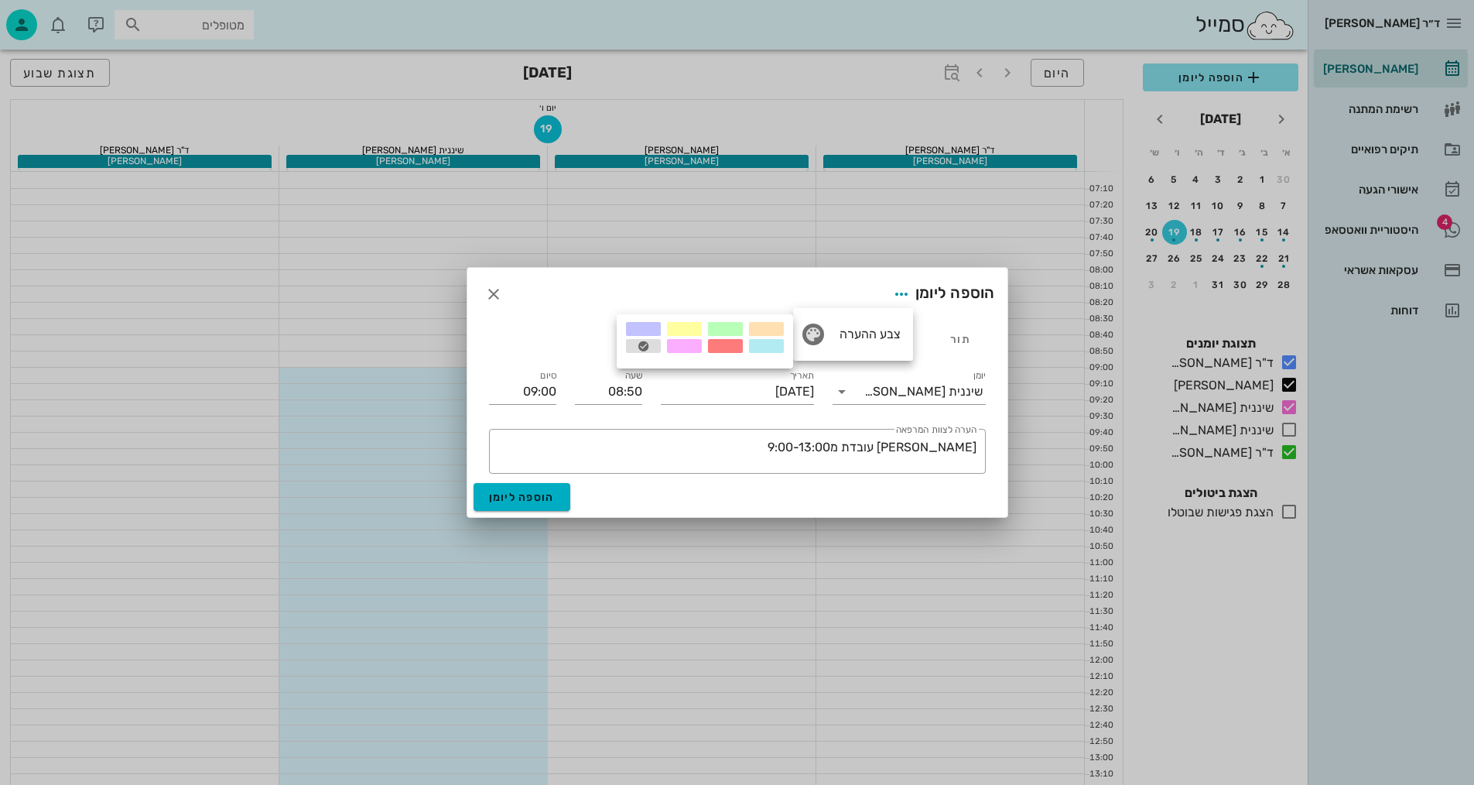
click at [723, 325] on div at bounding box center [725, 329] width 35 height 14
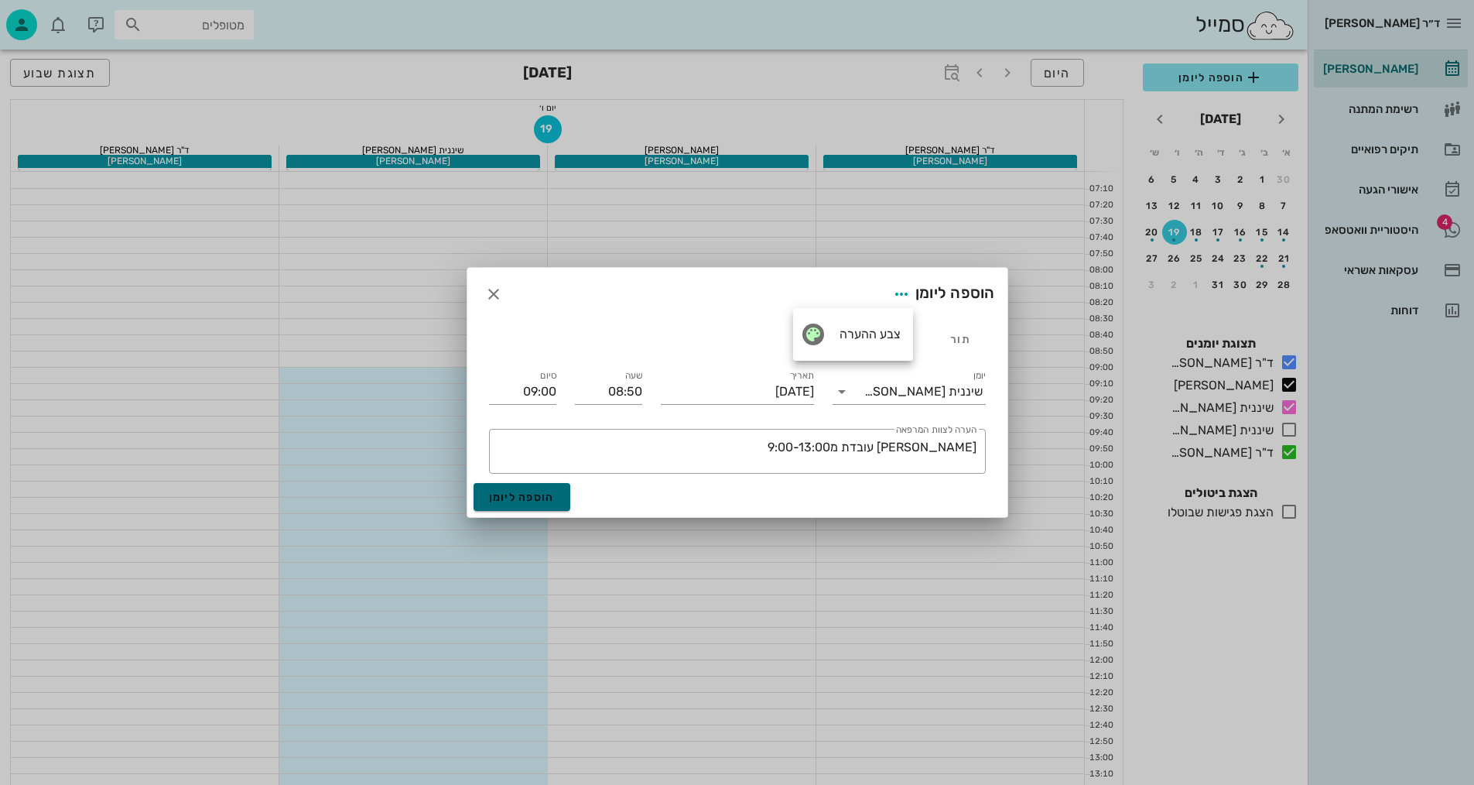
click at [534, 495] on span "הוספה ליומן" at bounding box center [522, 497] width 66 height 13
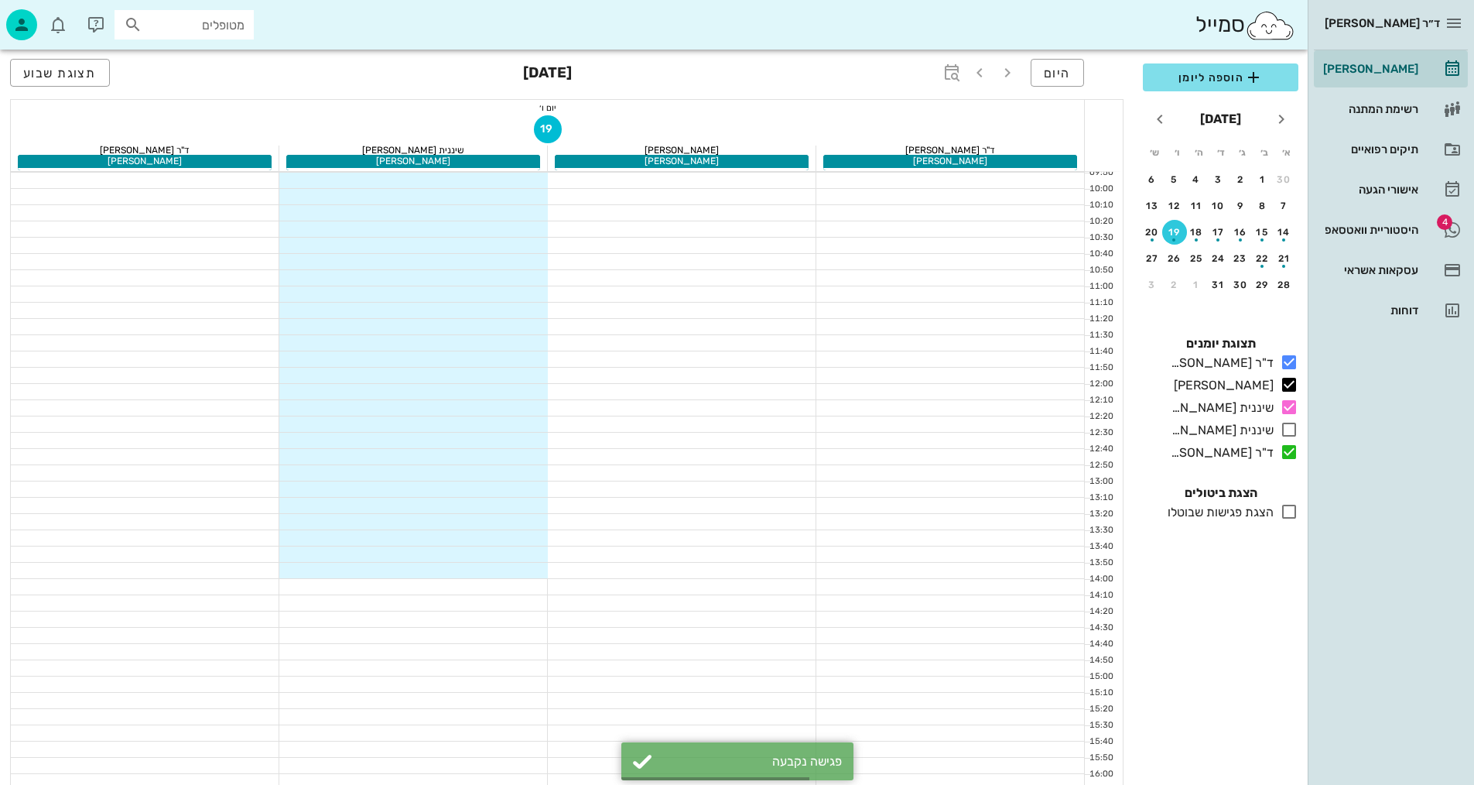
scroll to position [310, 0]
click at [498, 454] on div at bounding box center [413, 455] width 269 height 15
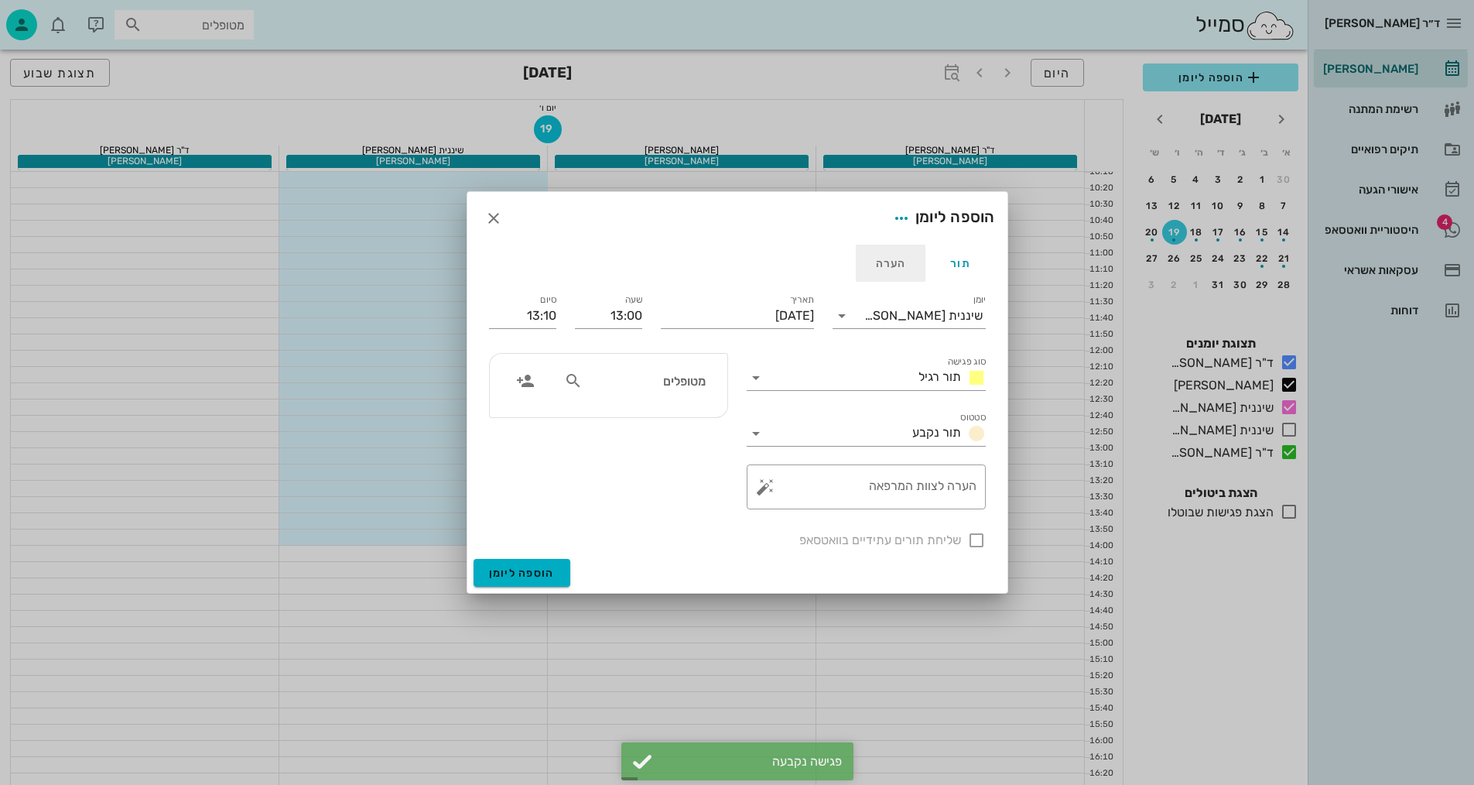
click at [892, 262] on div "הערה" at bounding box center [891, 263] width 70 height 37
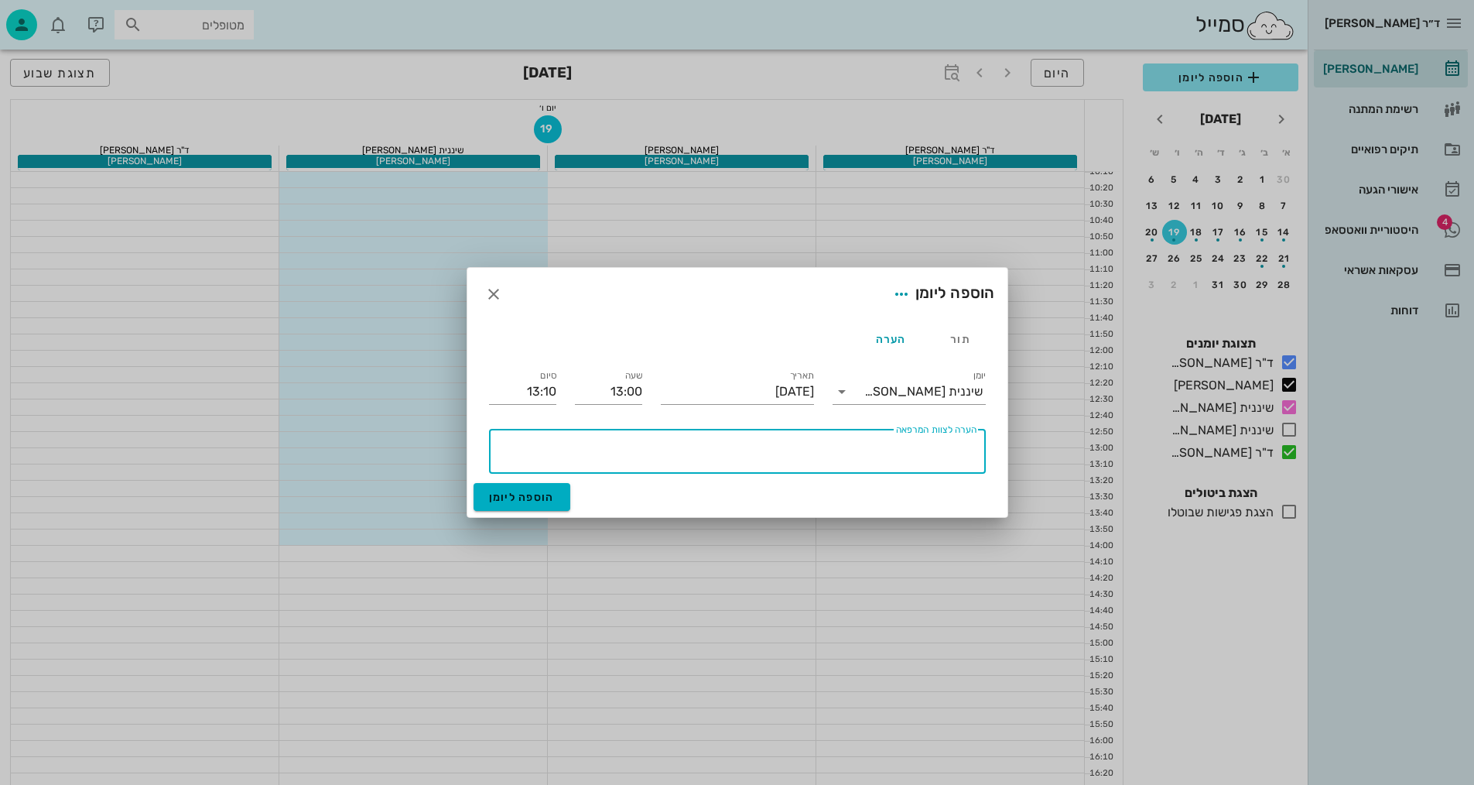
click at [847, 447] on textarea "הערה לצוות המרפאה" at bounding box center [734, 454] width 484 height 37
type textarea "סגור"
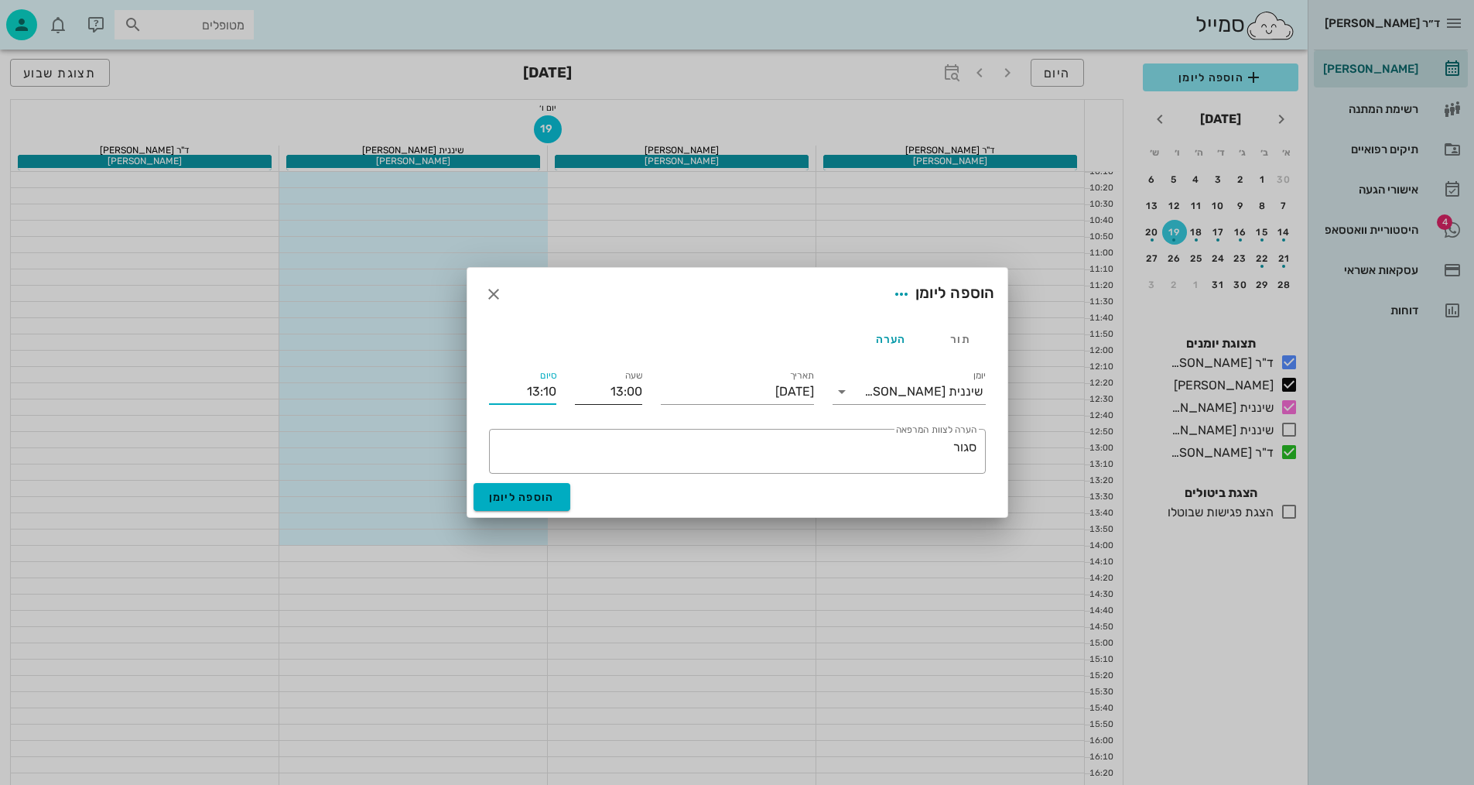
drag, startPoint x: 517, startPoint y: 389, endPoint x: 574, endPoint y: 381, distance: 57.8
click at [574, 381] on div "יומן שיננית [PERSON_NAME] תאריך [DATE] שעה 13:00 סיום 13:10 ​ הערה לצוות המרפאה…" at bounding box center [737, 420] width 515 height 125
type input "14:00"
click at [528, 501] on span "הוספה ליומן" at bounding box center [522, 497] width 66 height 13
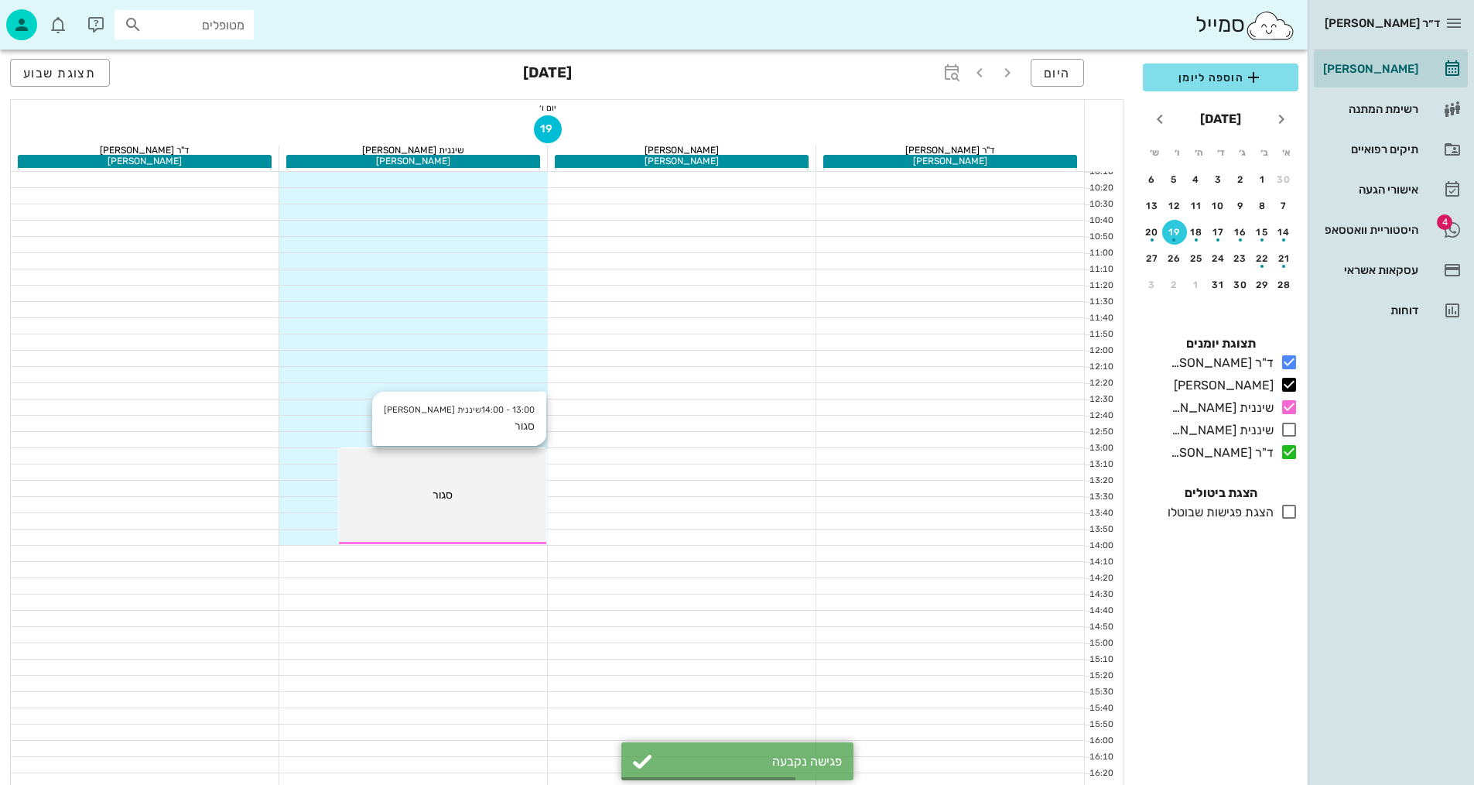
click at [471, 512] on div "13:00 - 14:00 שיננית [PERSON_NAME]" at bounding box center [442, 496] width 207 height 96
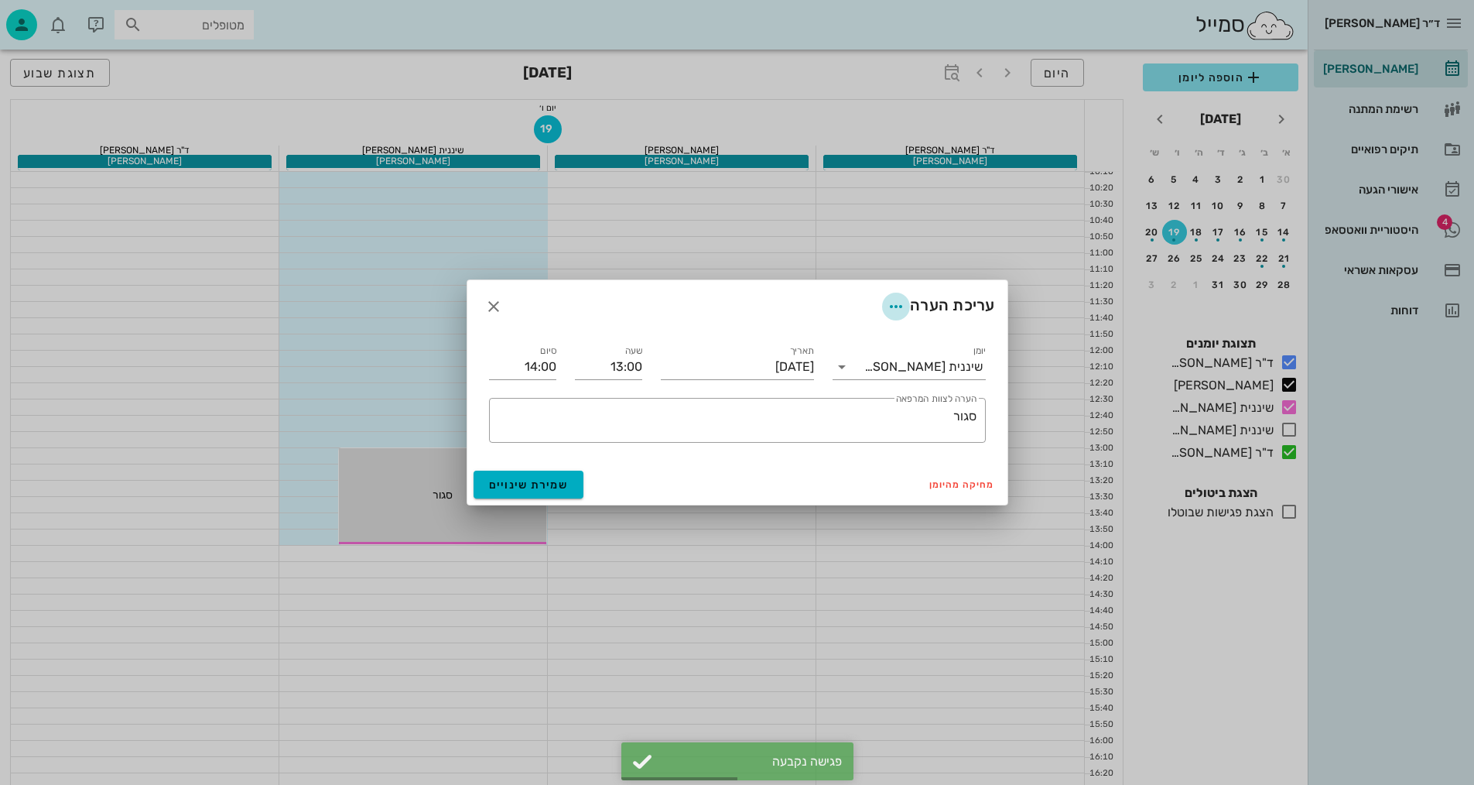
click at [897, 302] on icon "button" at bounding box center [896, 306] width 19 height 19
click at [491, 302] on icon "button" at bounding box center [493, 306] width 19 height 19
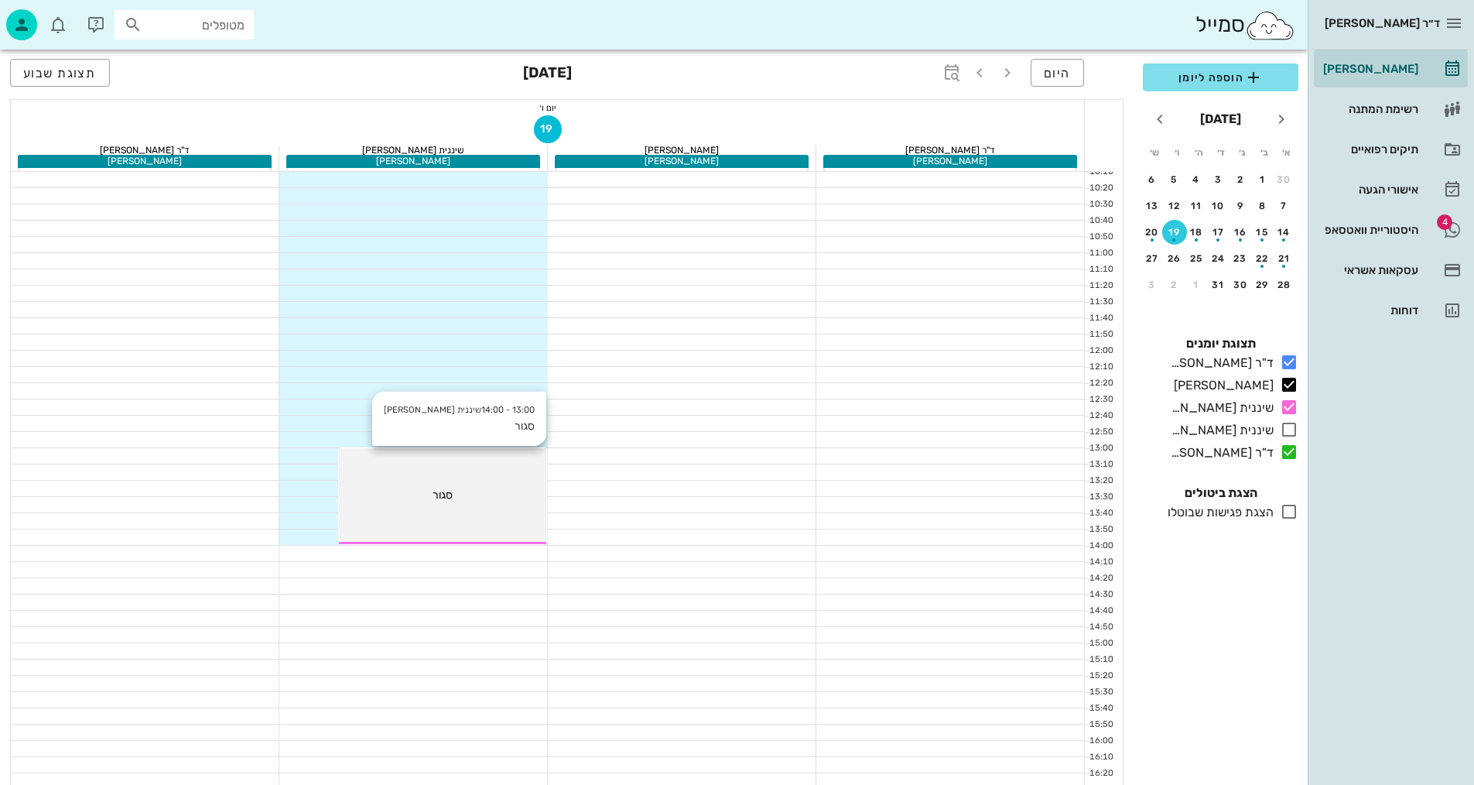
click at [454, 464] on div "13:00 - 14:00 שיננית [PERSON_NAME]" at bounding box center [442, 496] width 207 height 96
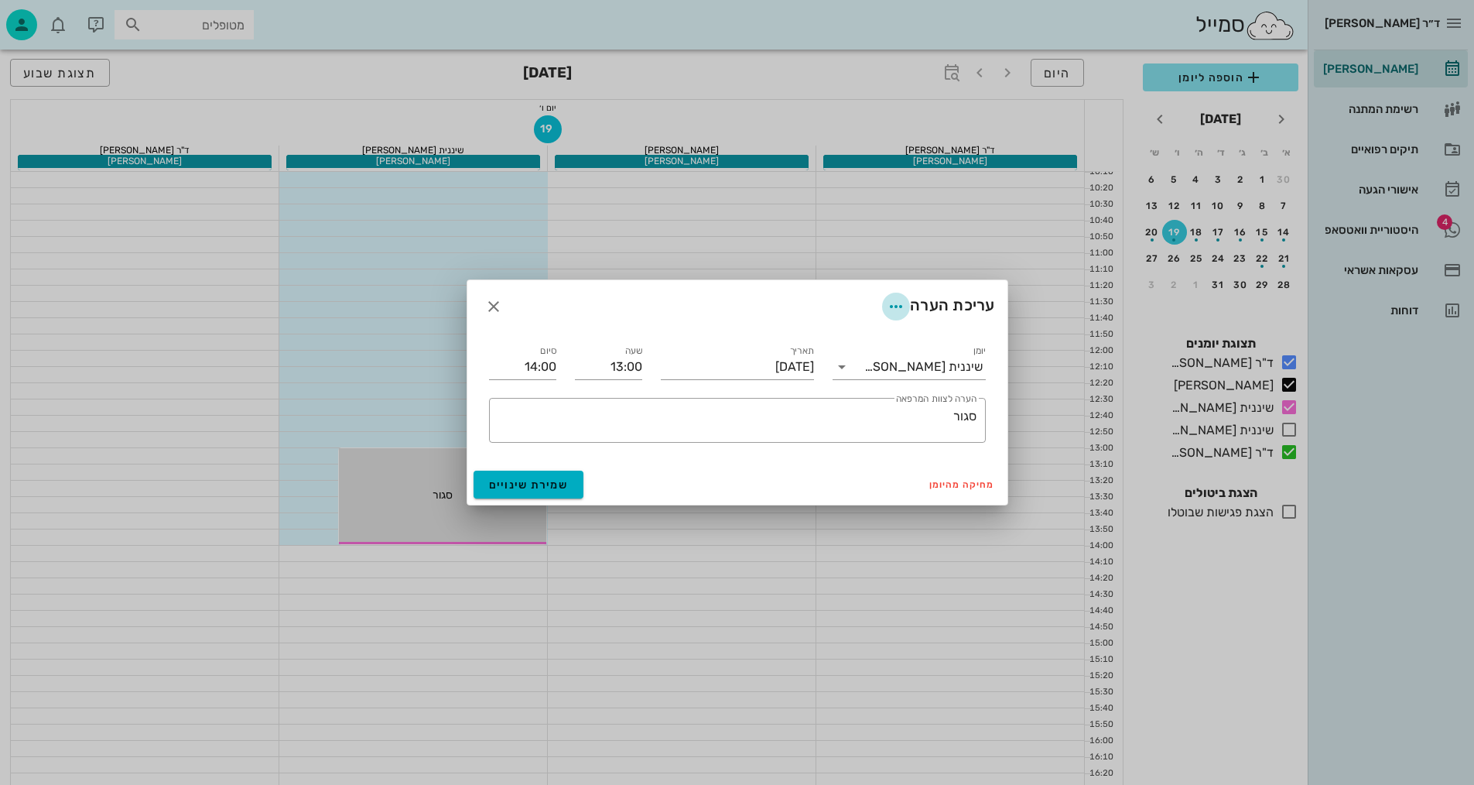
click at [894, 306] on icon "button" at bounding box center [896, 306] width 19 height 19
click at [894, 307] on icon "button" at bounding box center [896, 306] width 19 height 19
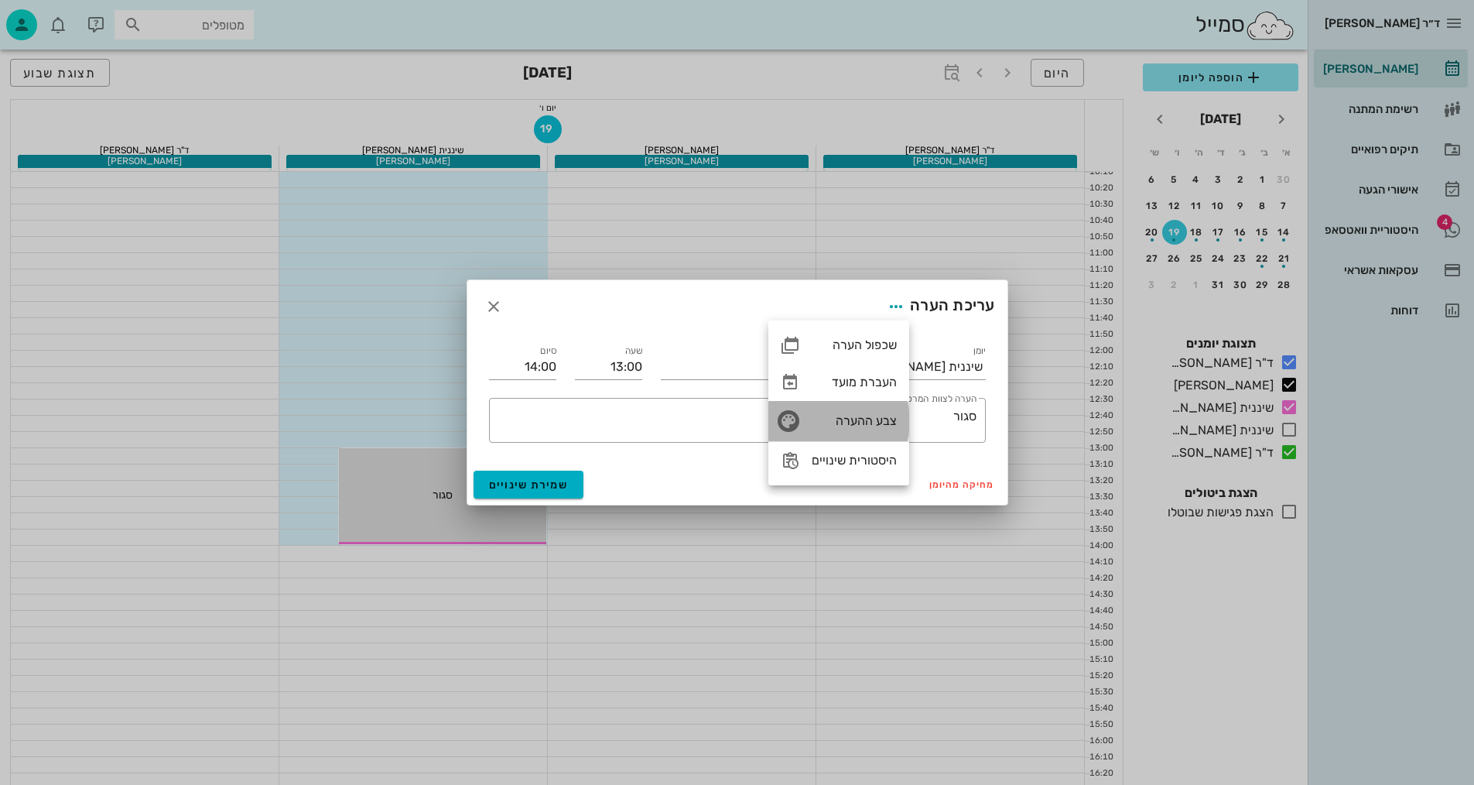
click at [827, 413] on div "צבע ההערה" at bounding box center [854, 420] width 85 height 15
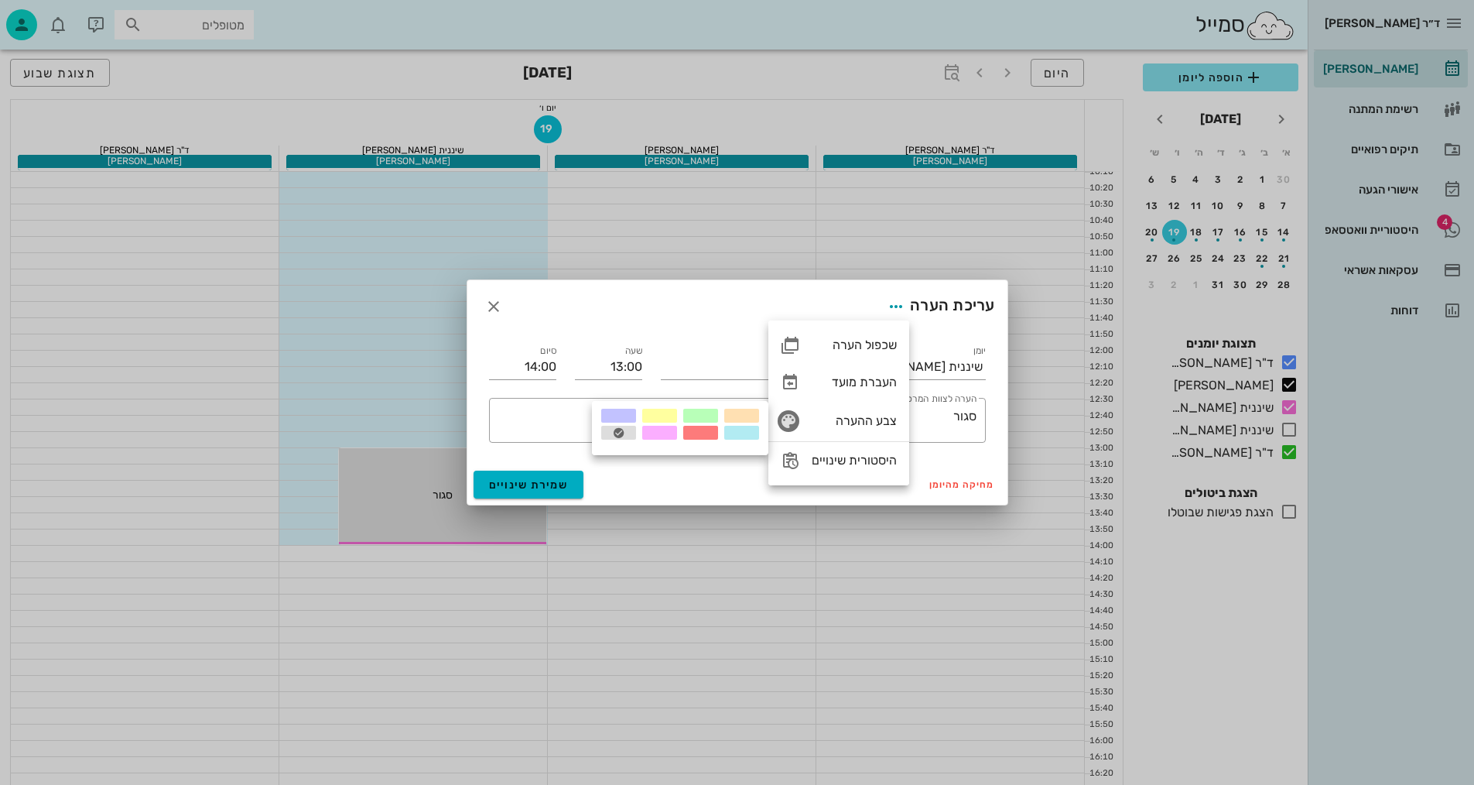
click at [693, 433] on div at bounding box center [700, 433] width 35 height 14
click at [542, 478] on span "שמירת שינויים" at bounding box center [529, 484] width 80 height 13
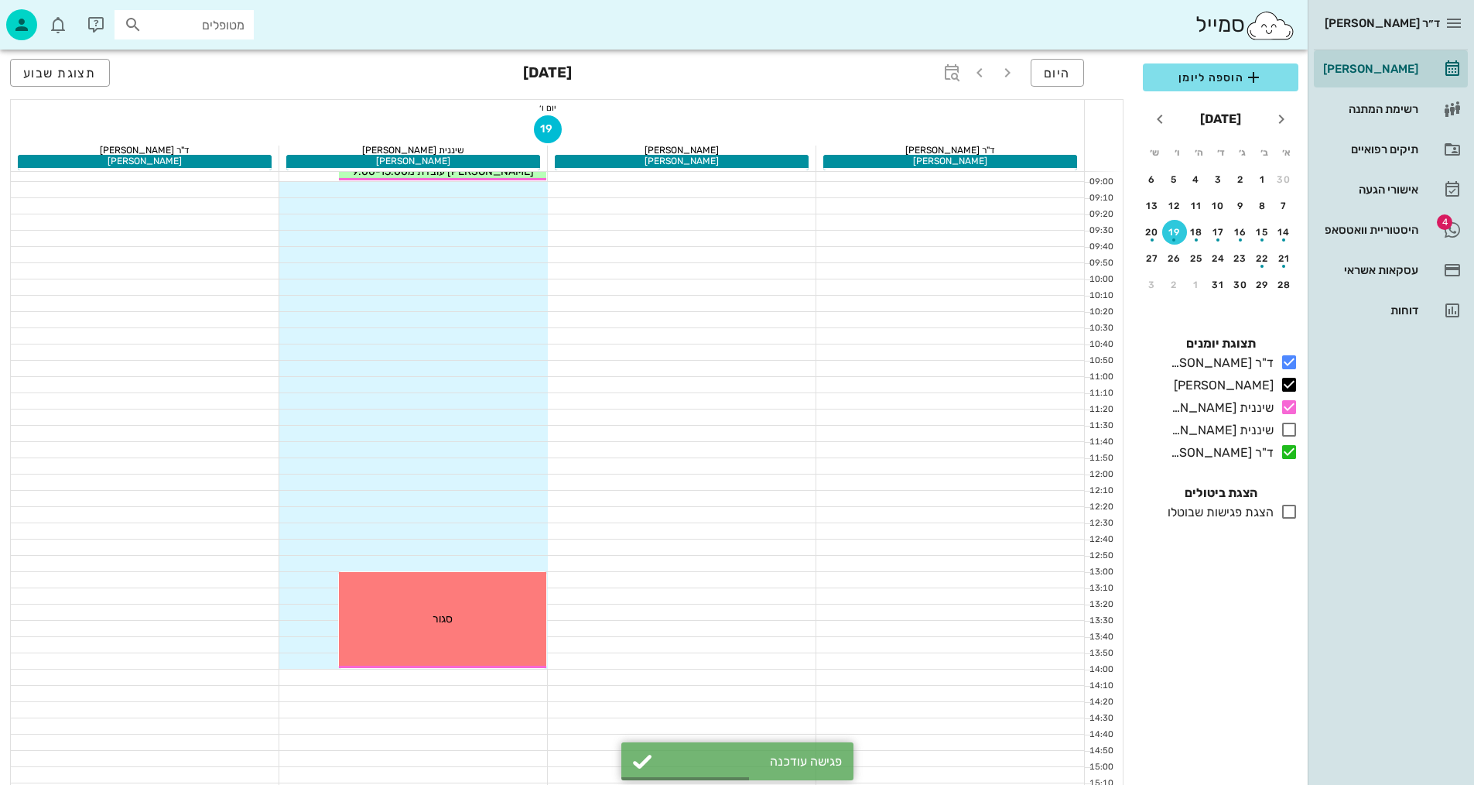
scroll to position [0, 0]
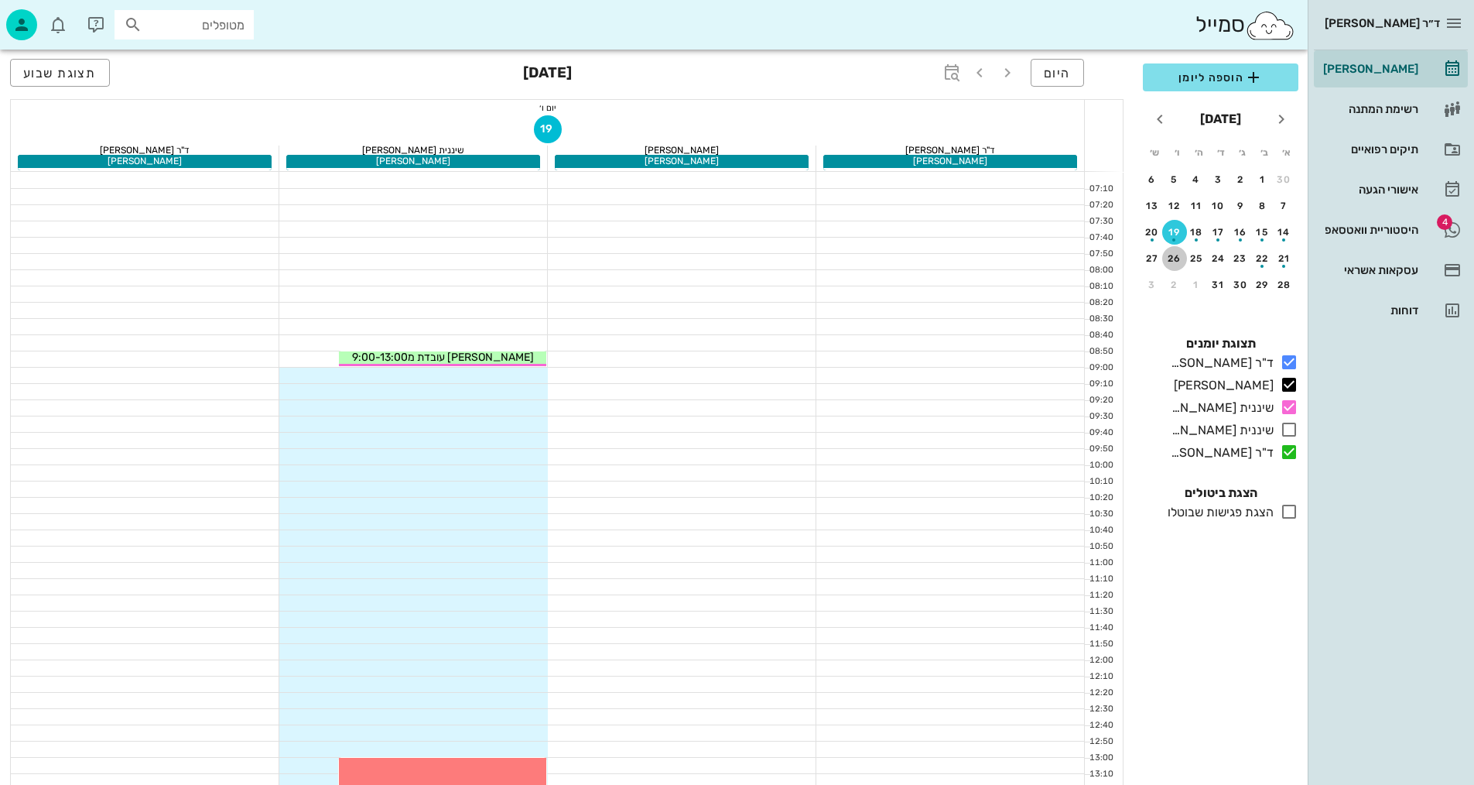
click at [1174, 257] on div "26" at bounding box center [1174, 258] width 25 height 11
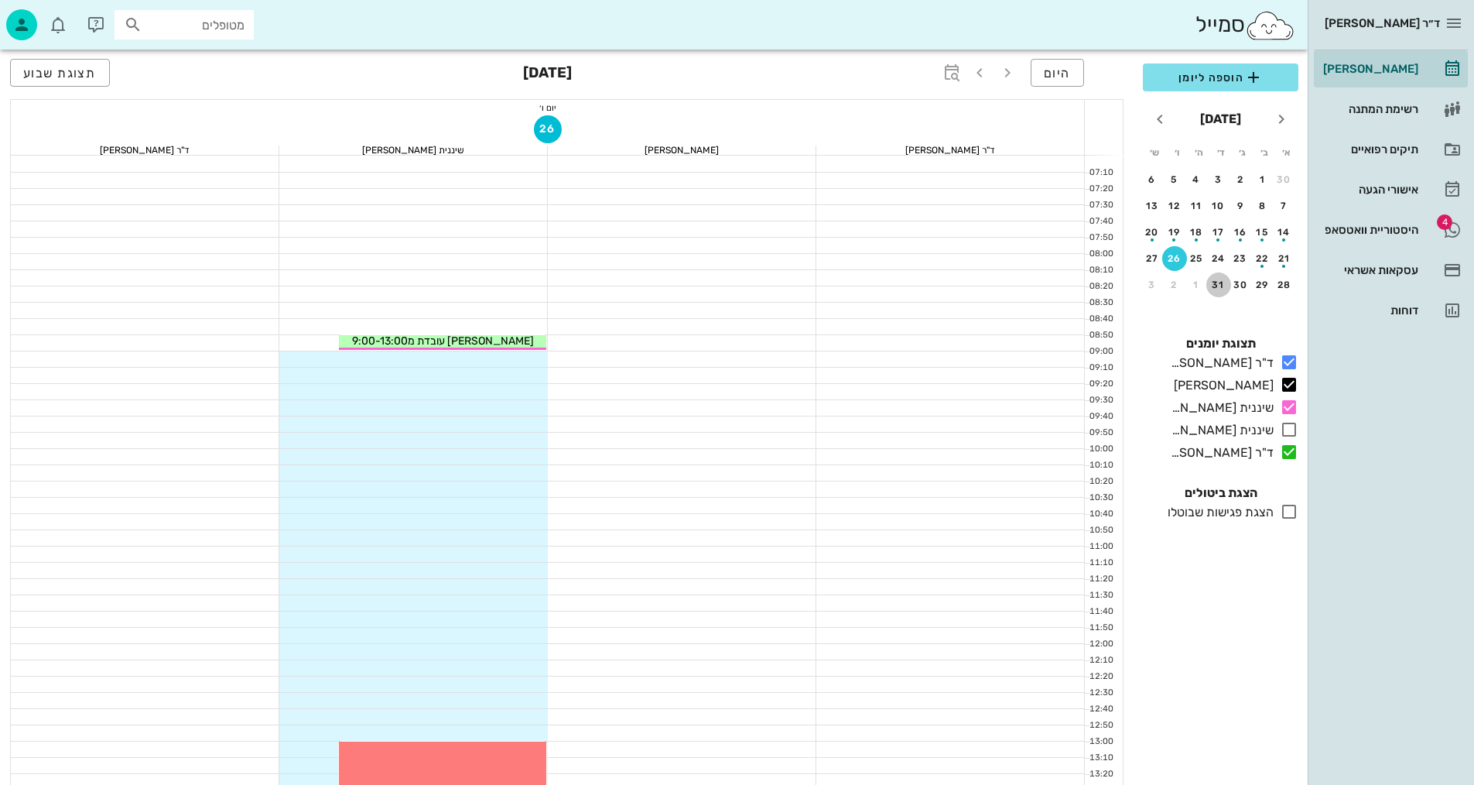
click at [1220, 282] on div "31" at bounding box center [1219, 284] width 25 height 11
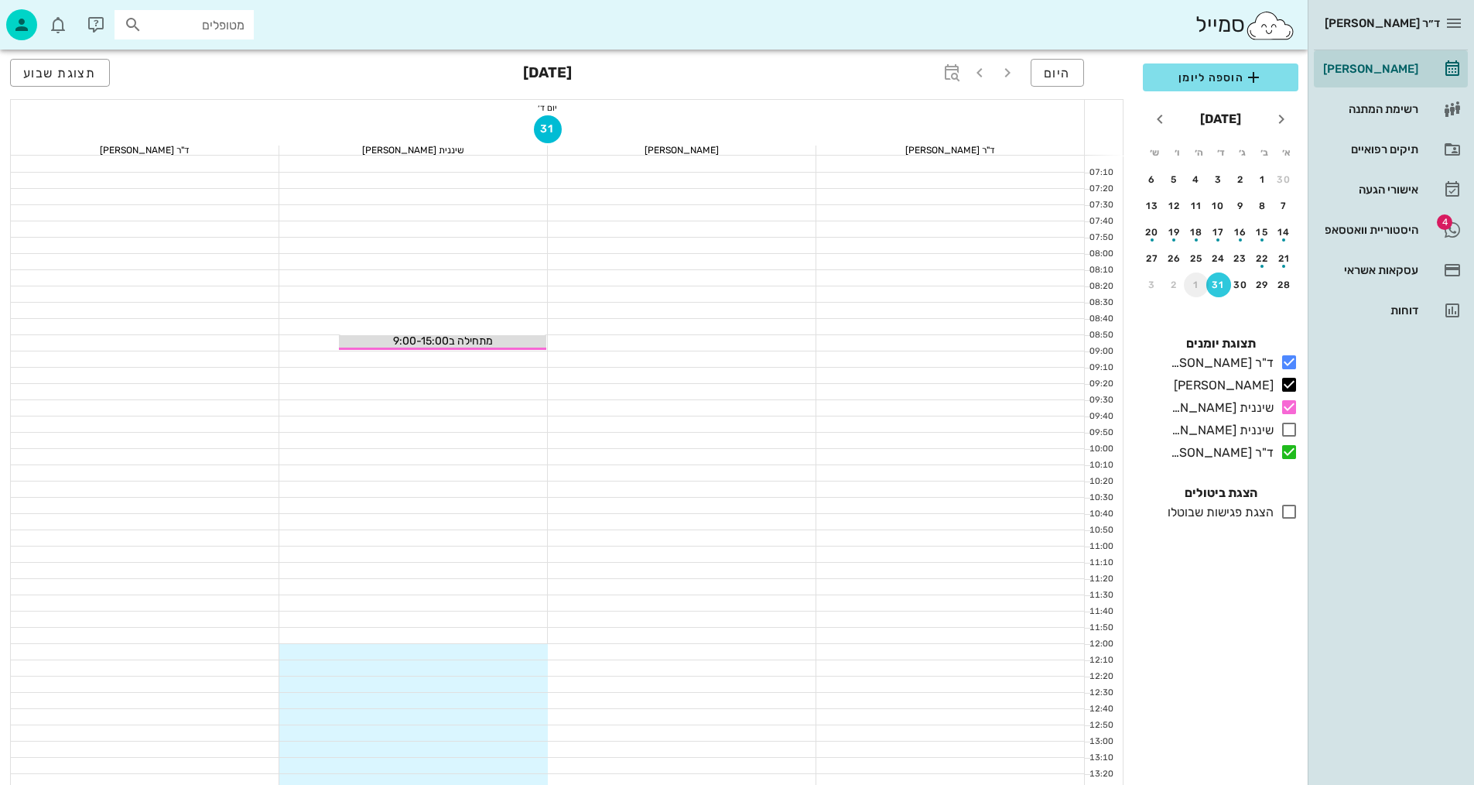
click at [1196, 282] on div "1" at bounding box center [1196, 284] width 25 height 11
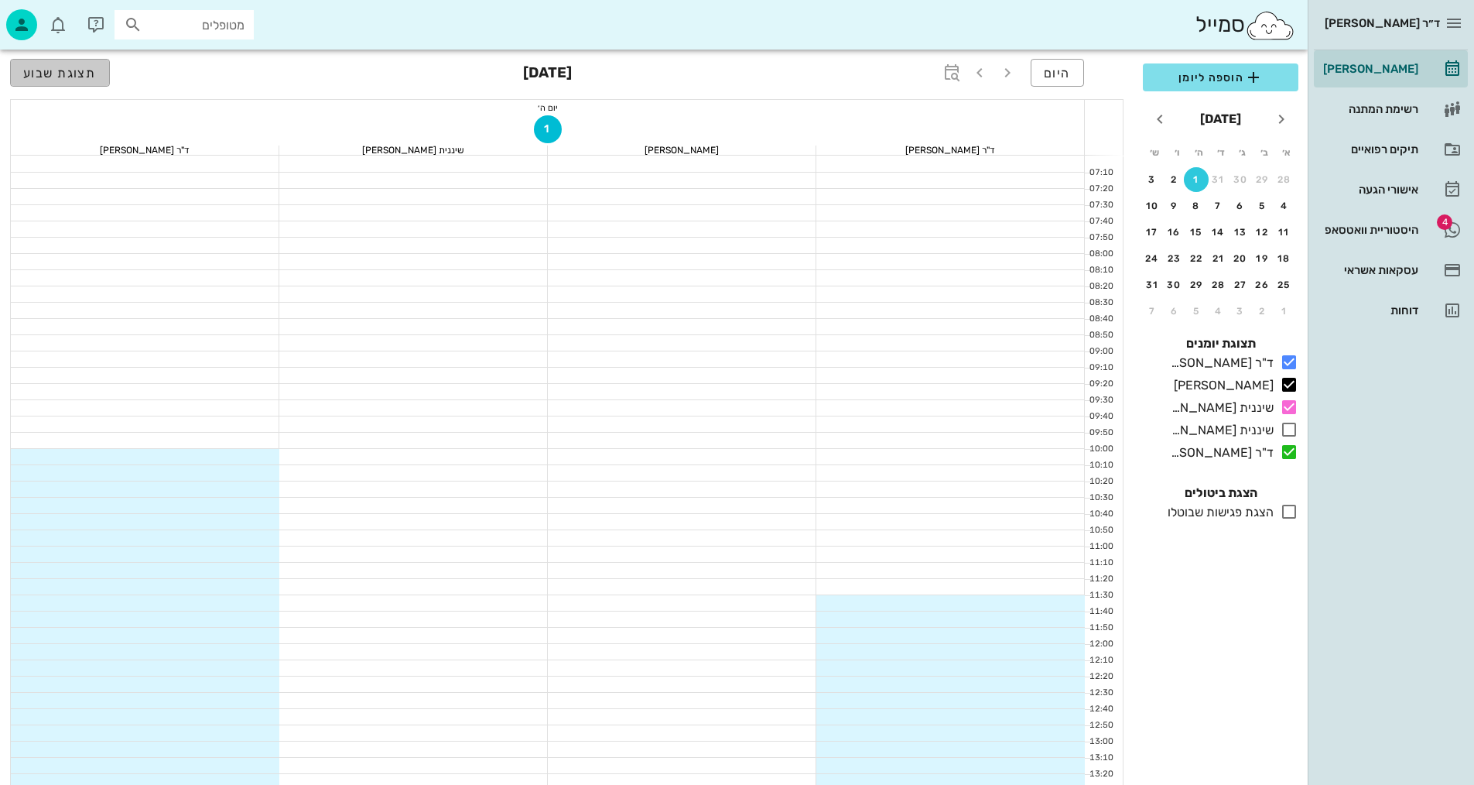
click at [106, 79] on button "תצוגת שבוע" at bounding box center [60, 73] width 100 height 28
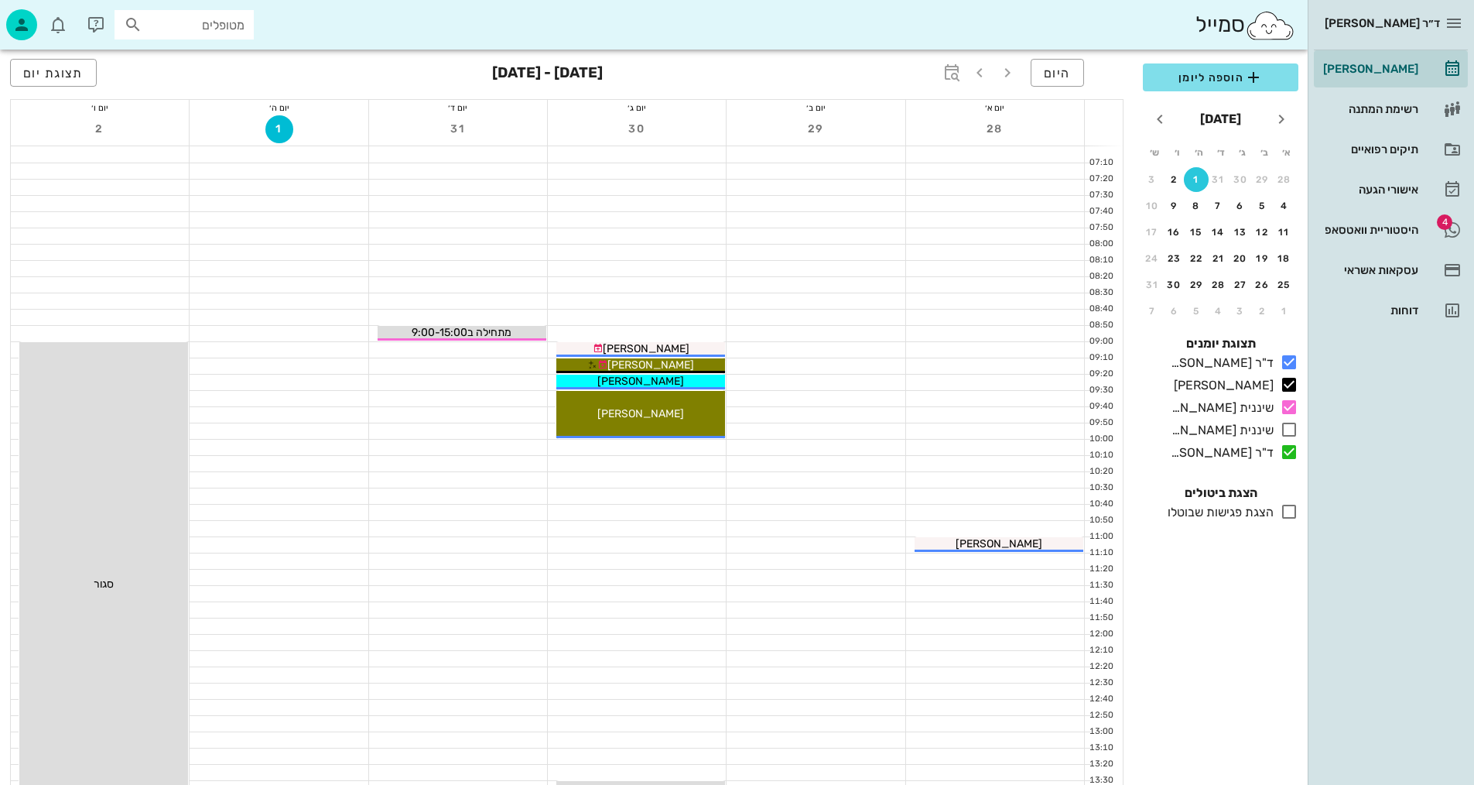
click at [1195, 183] on div "1" at bounding box center [1196, 179] width 25 height 11
click at [1196, 184] on div "1" at bounding box center [1196, 179] width 25 height 11
click at [1195, 178] on div "1" at bounding box center [1196, 179] width 25 height 11
click at [281, 410] on div at bounding box center [279, 414] width 178 height 15
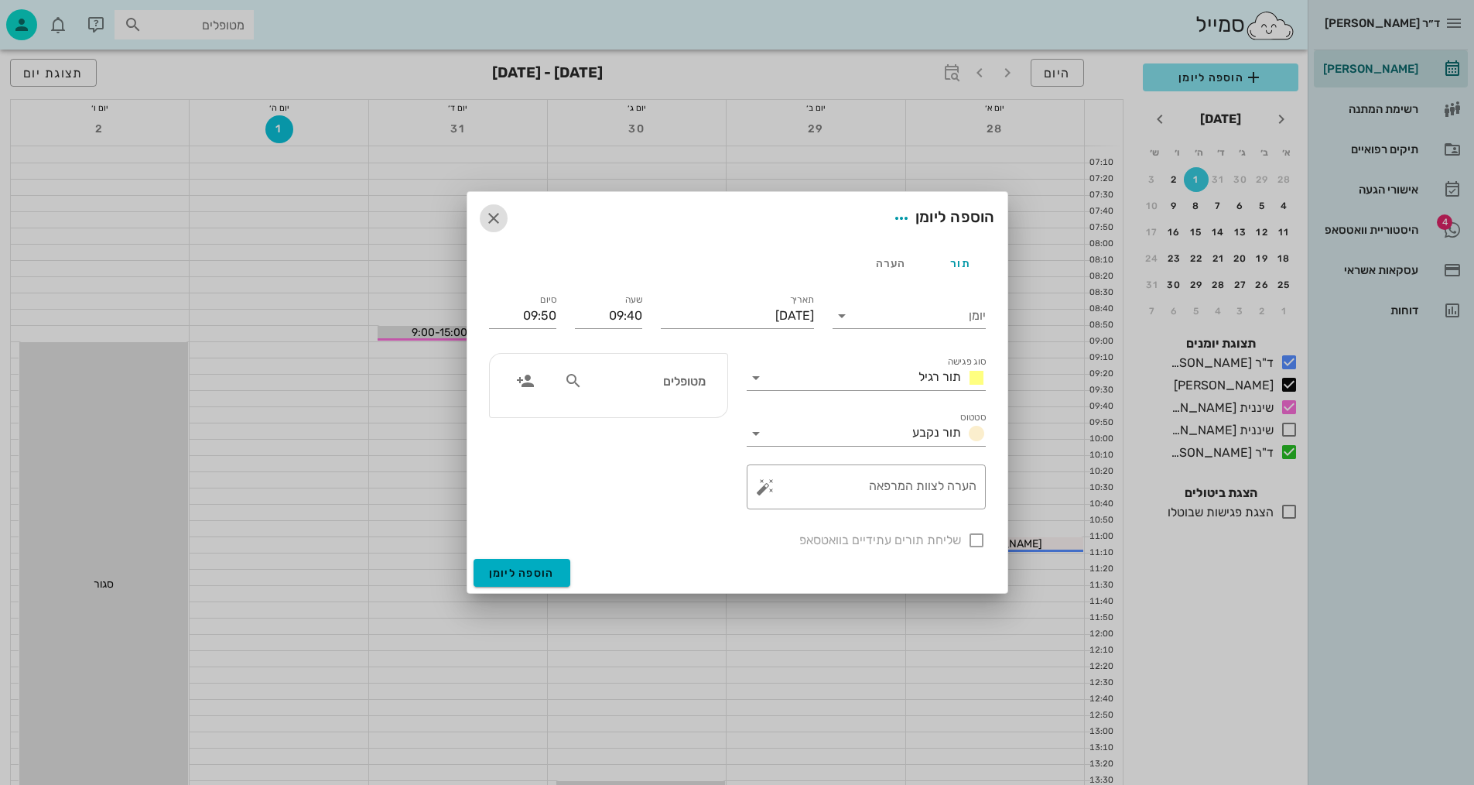
click at [490, 220] on icon "button" at bounding box center [493, 218] width 19 height 19
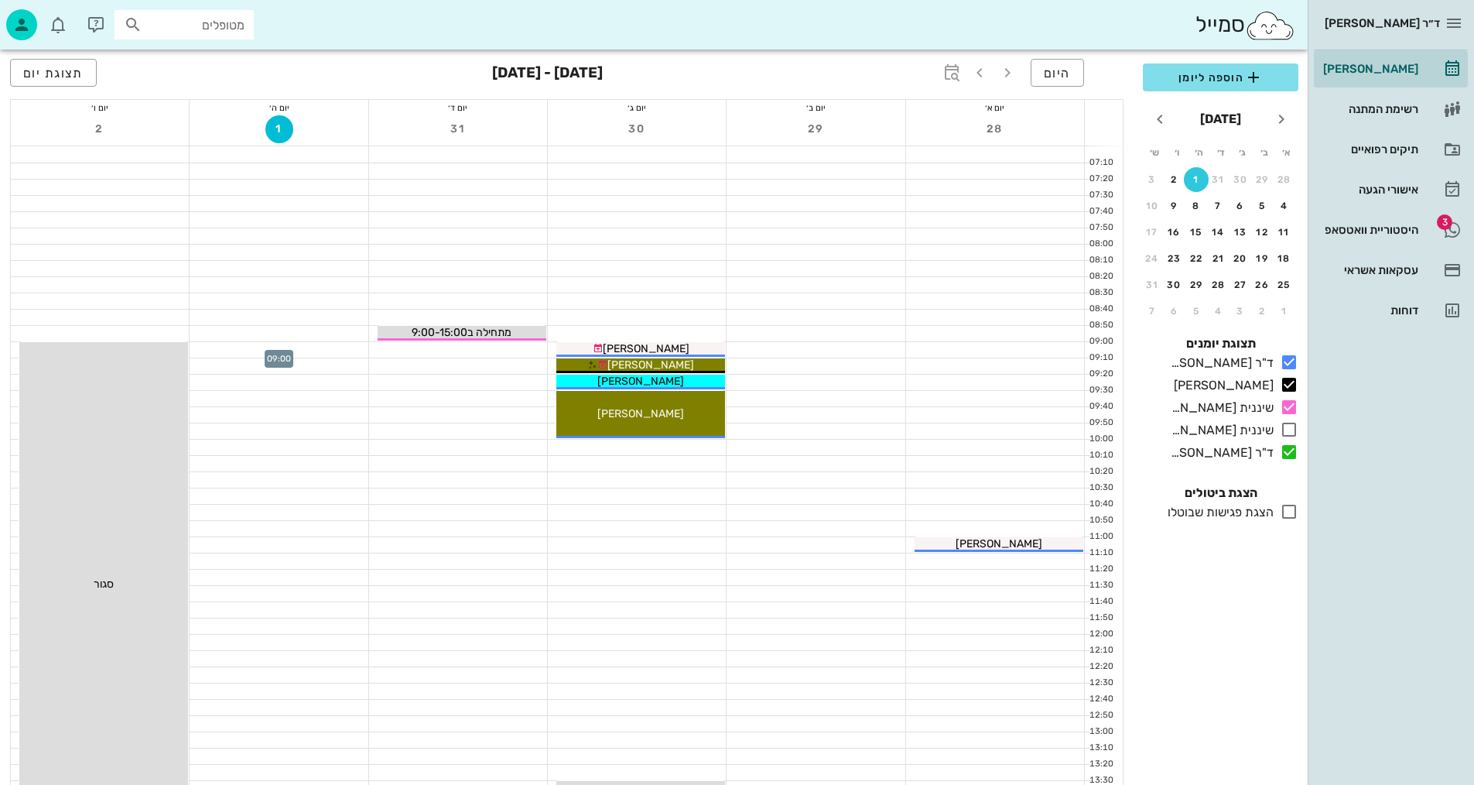
drag, startPoint x: 338, startPoint y: 344, endPoint x: 349, endPoint y: 346, distance: 10.9
click at [349, 346] on div at bounding box center [279, 349] width 178 height 15
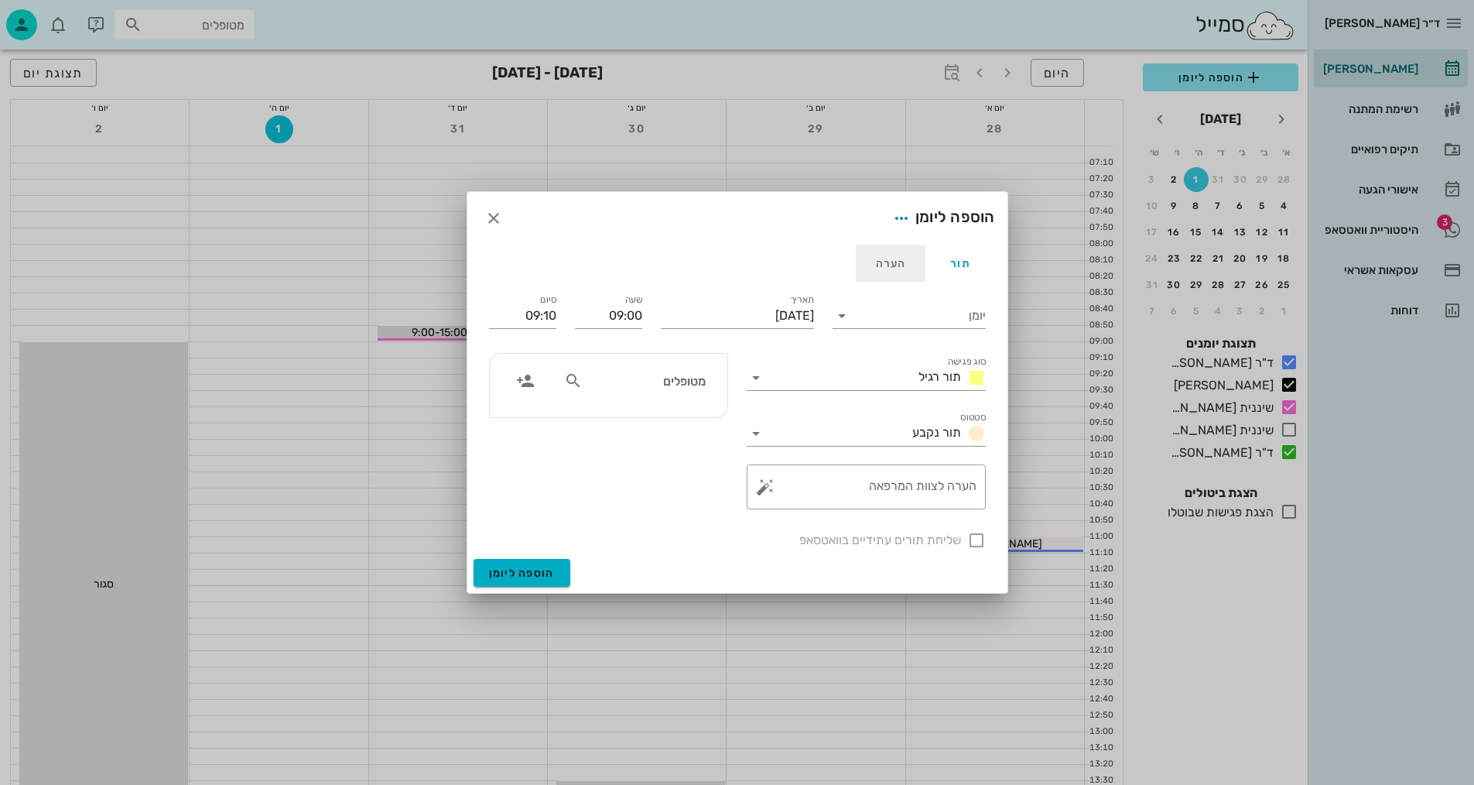
click at [892, 262] on div "הערה" at bounding box center [891, 263] width 70 height 37
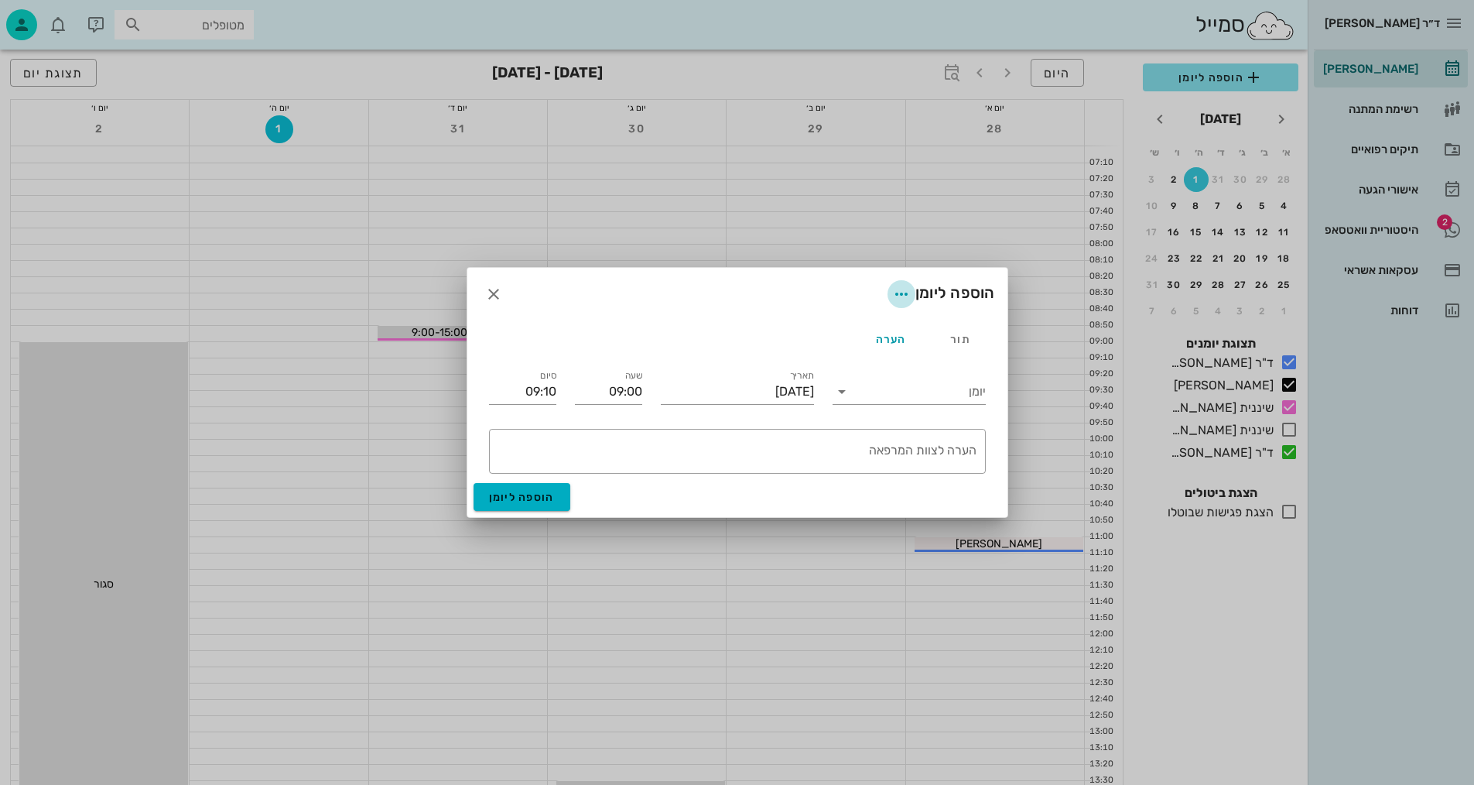
click at [892, 289] on icon "button" at bounding box center [901, 294] width 19 height 19
click at [862, 333] on div "צבע ההערה" at bounding box center [869, 334] width 64 height 15
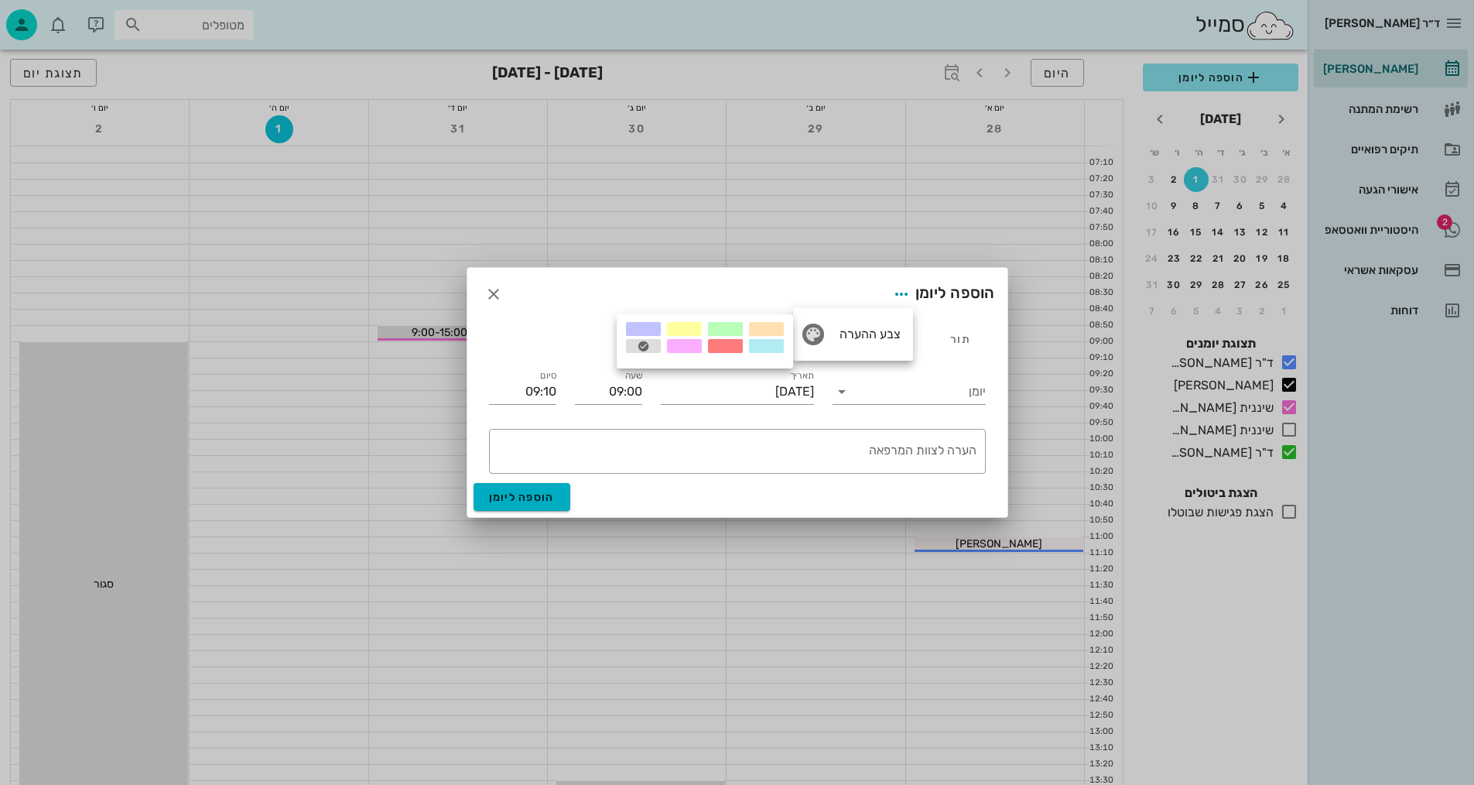
click at [717, 323] on div at bounding box center [725, 329] width 35 height 14
click at [783, 450] on textarea "הערה לצוות המרפאה" at bounding box center [734, 454] width 484 height 37
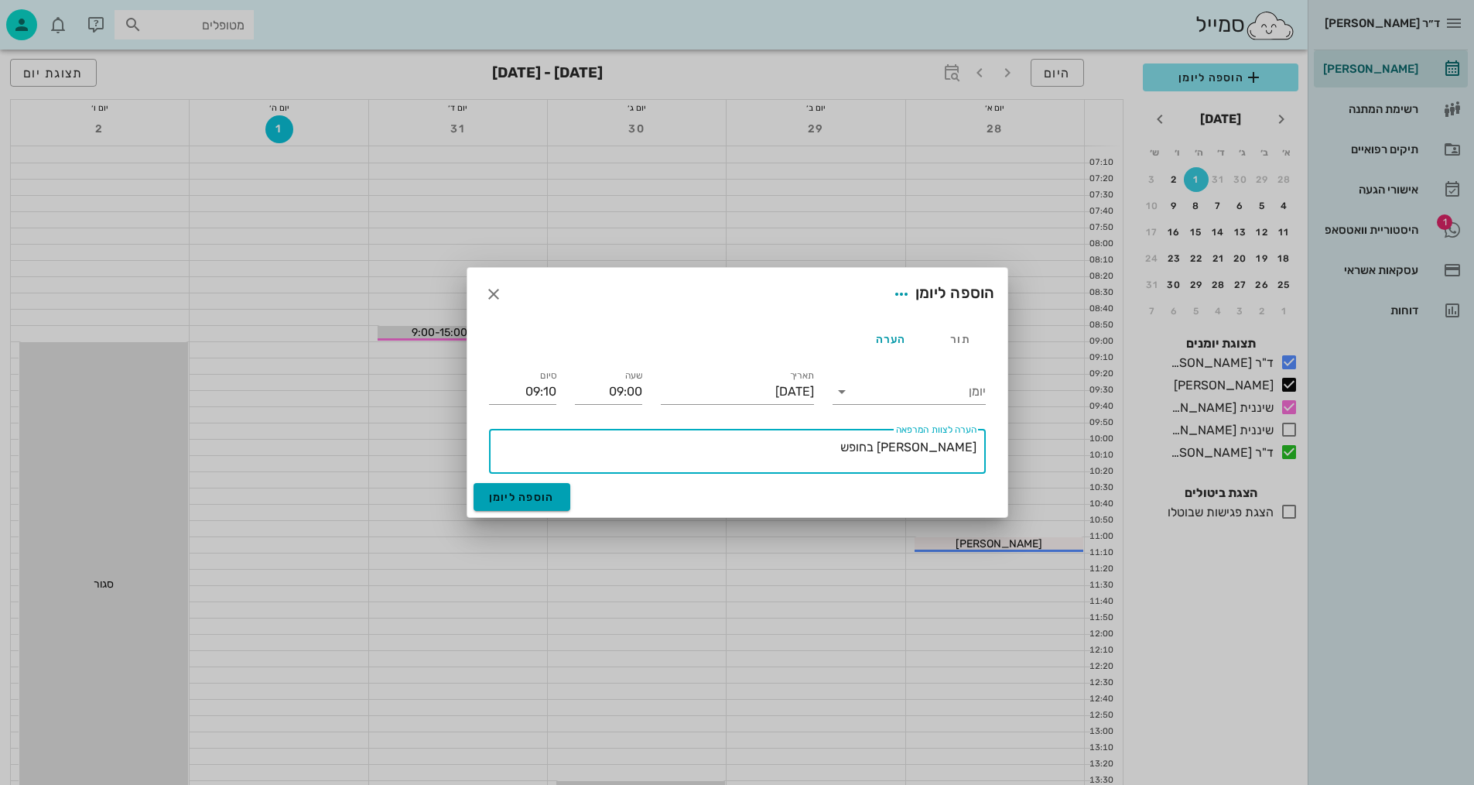
type textarea "[PERSON_NAME] בחופש"
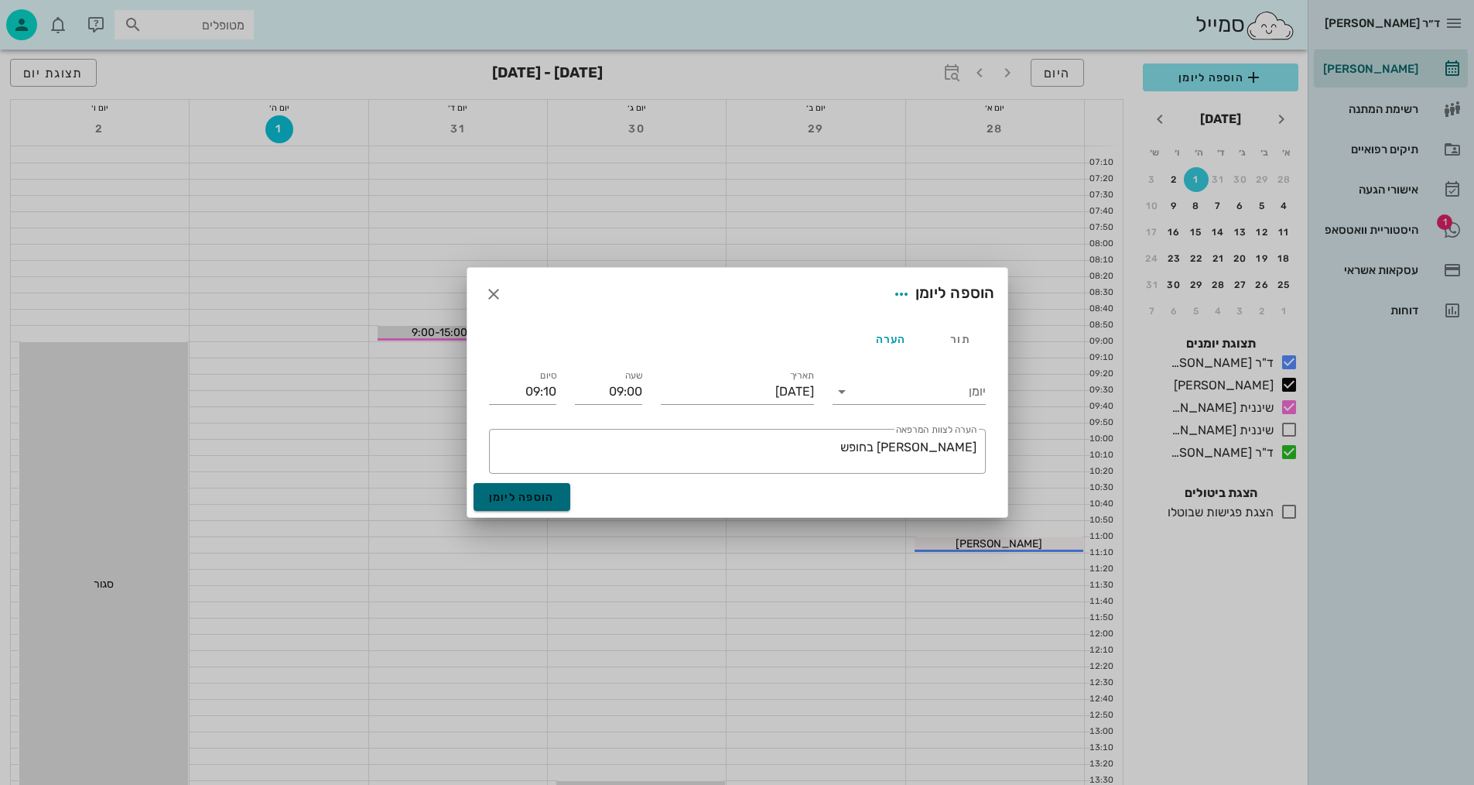
click at [552, 498] on span "הוספה ליומן" at bounding box center [522, 497] width 66 height 13
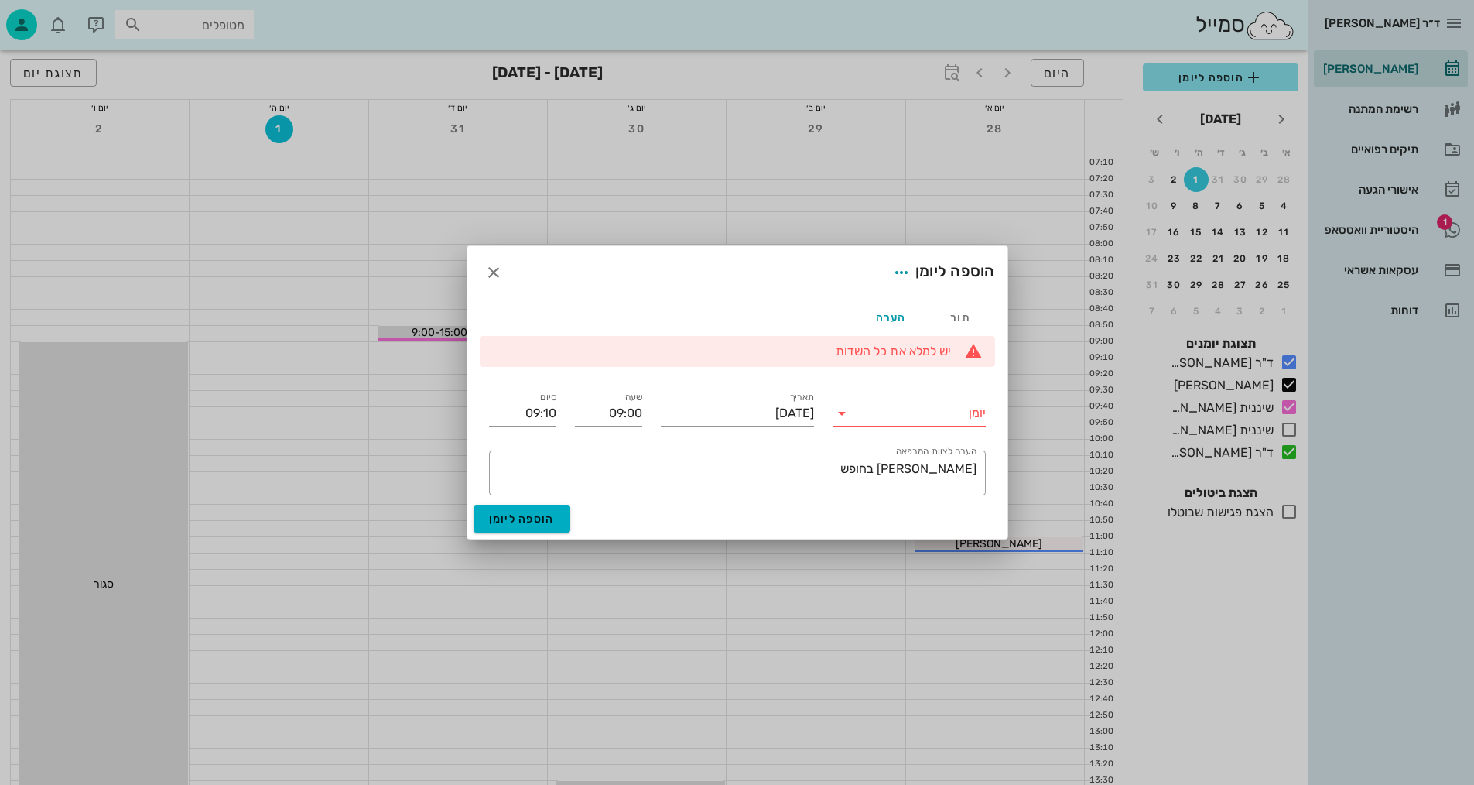
click at [845, 412] on icon at bounding box center [842, 413] width 19 height 19
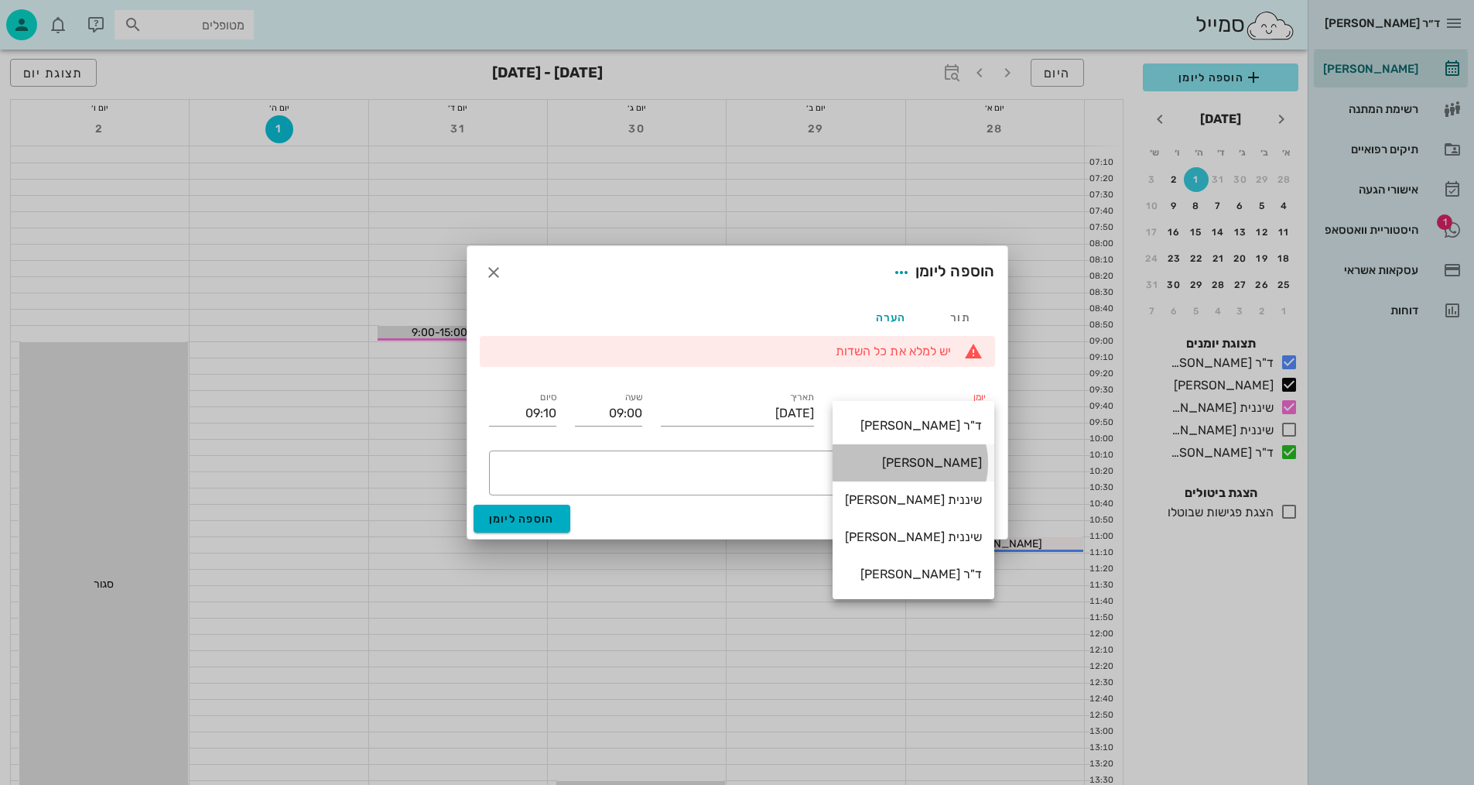
click at [936, 464] on div "[PERSON_NAME]" at bounding box center [913, 462] width 137 height 15
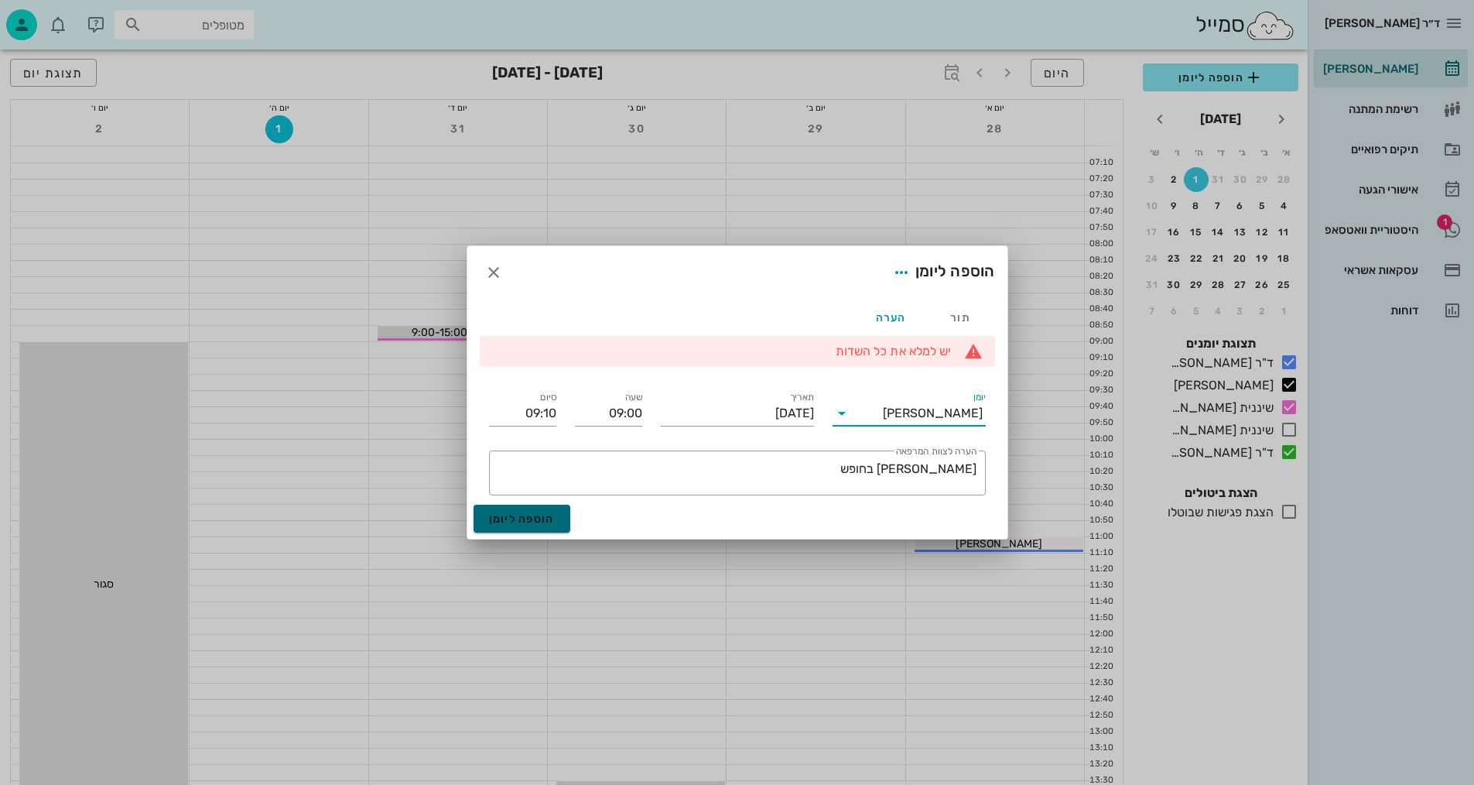
click at [523, 515] on span "הוספה ליומן" at bounding box center [522, 518] width 66 height 13
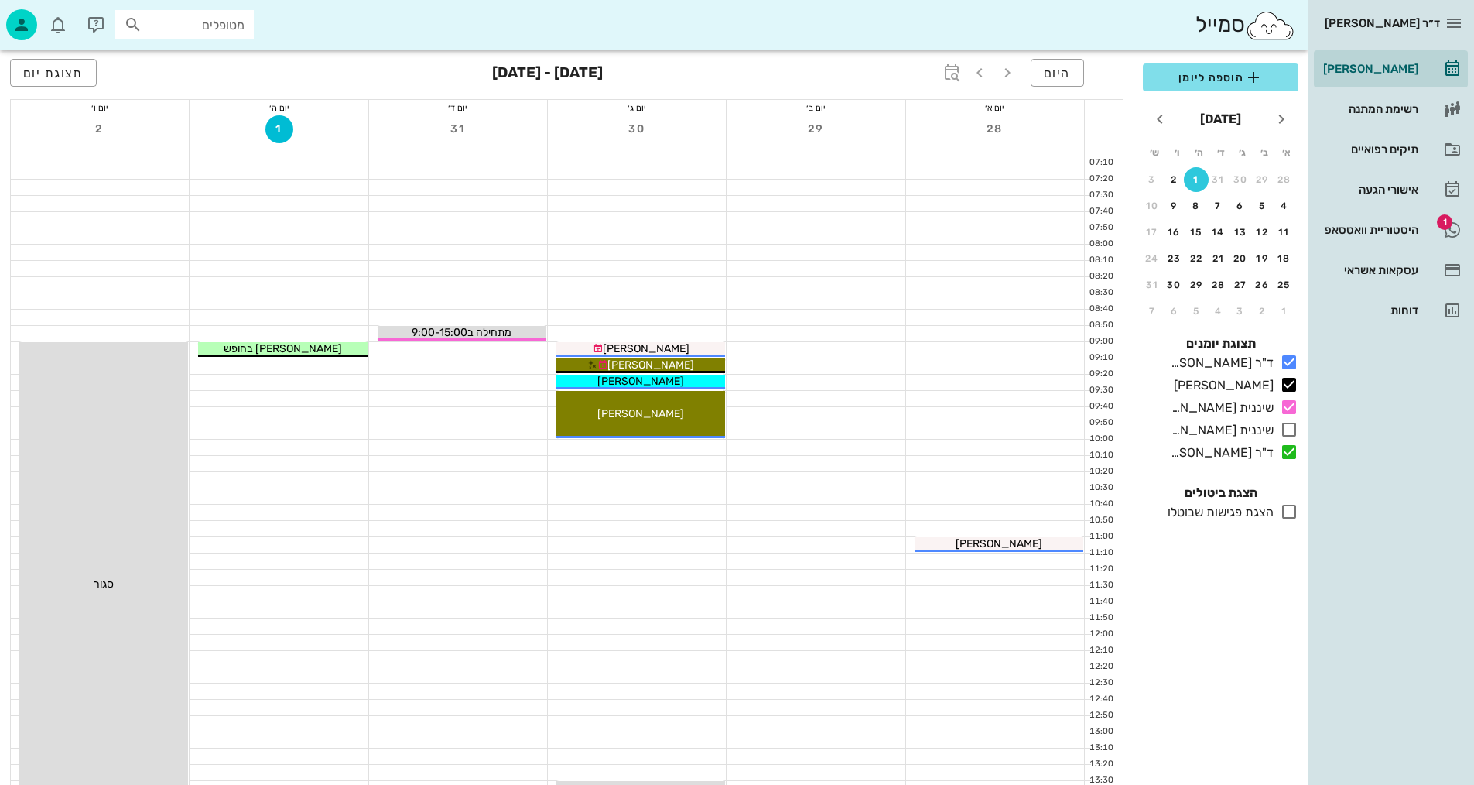
click at [266, 136] on div "1" at bounding box center [279, 130] width 178 height 30
click at [278, 129] on span "1" at bounding box center [279, 128] width 28 height 13
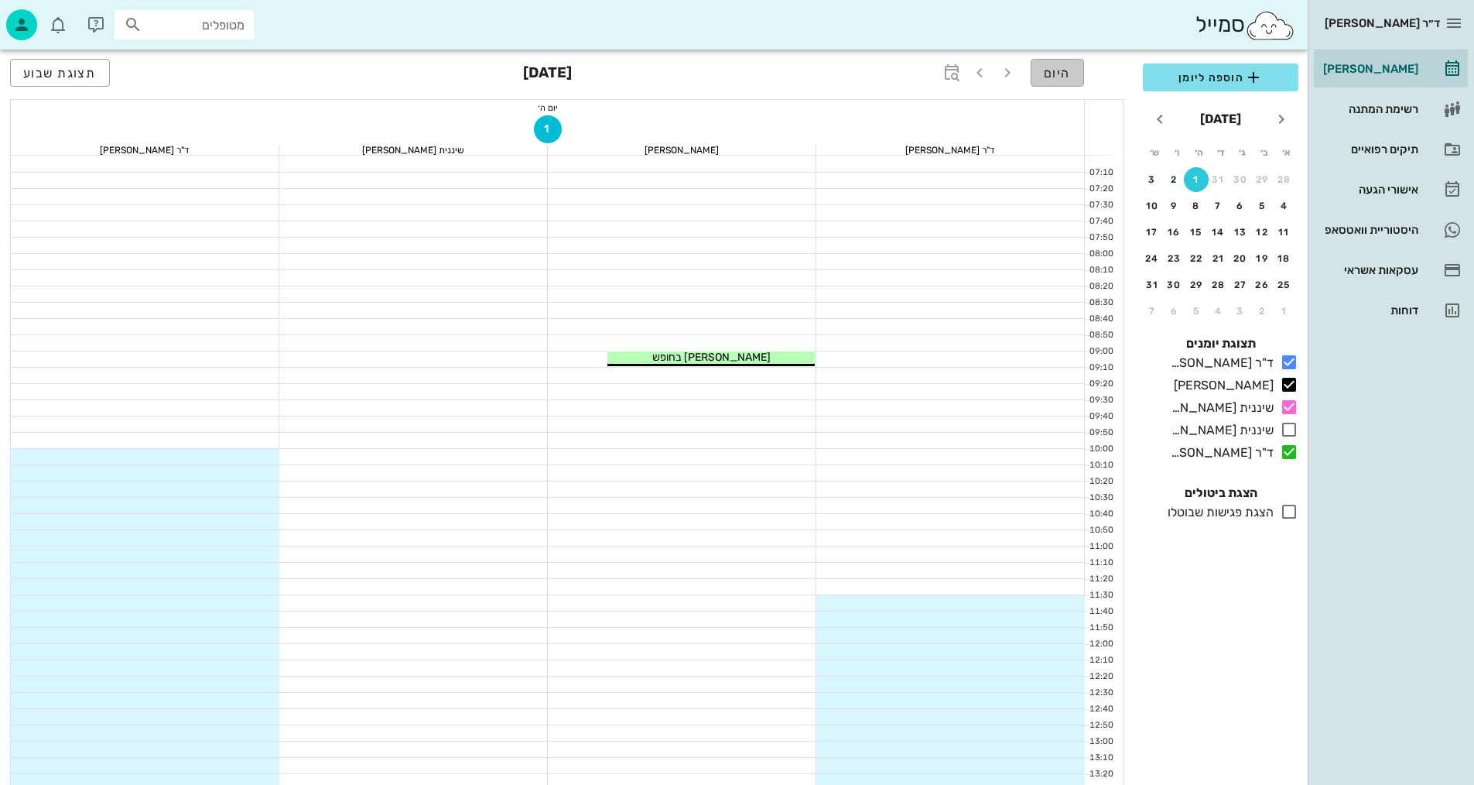
click at [1038, 76] on button "היום" at bounding box center [1057, 73] width 53 height 28
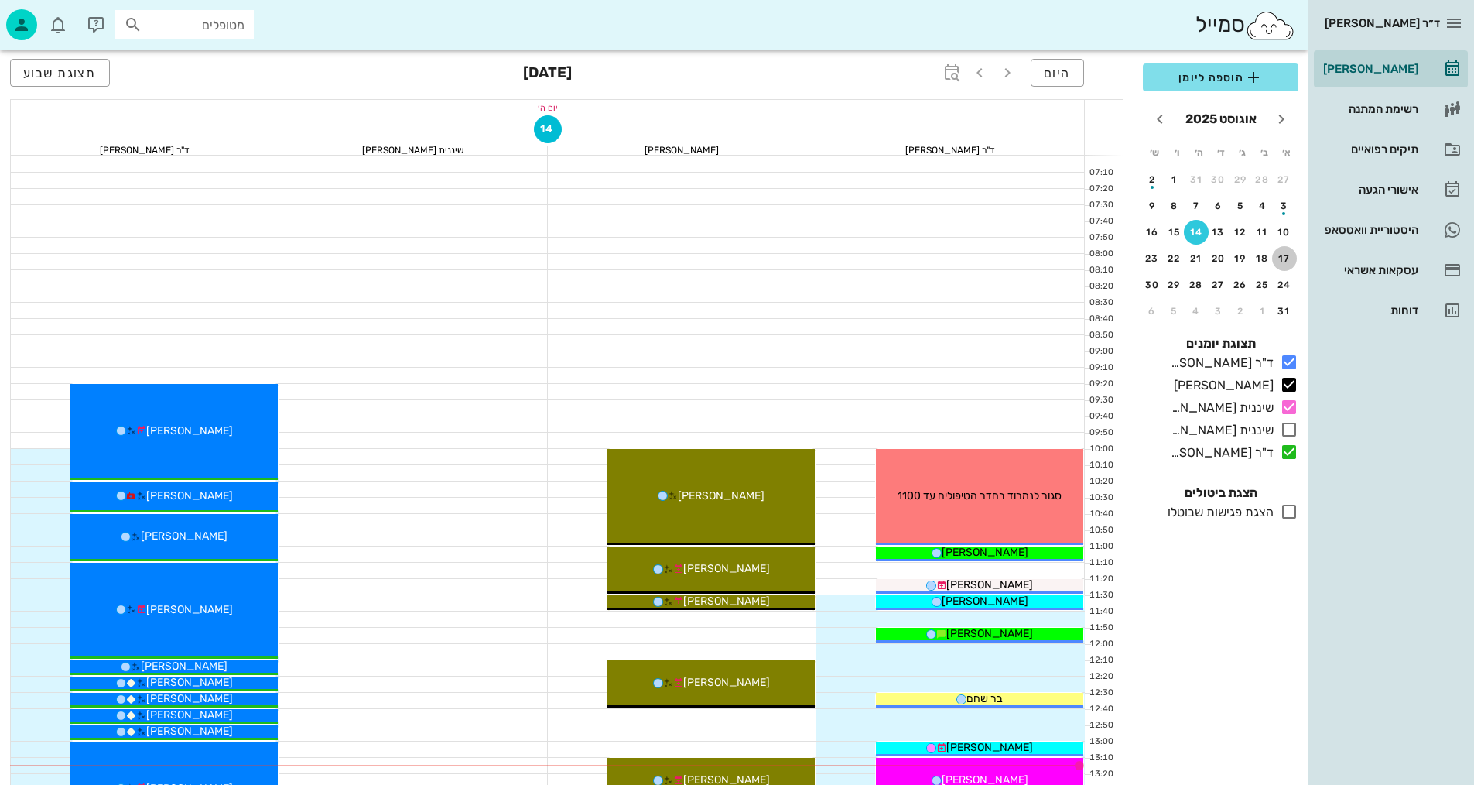
click at [1285, 256] on div "17" at bounding box center [1284, 258] width 25 height 11
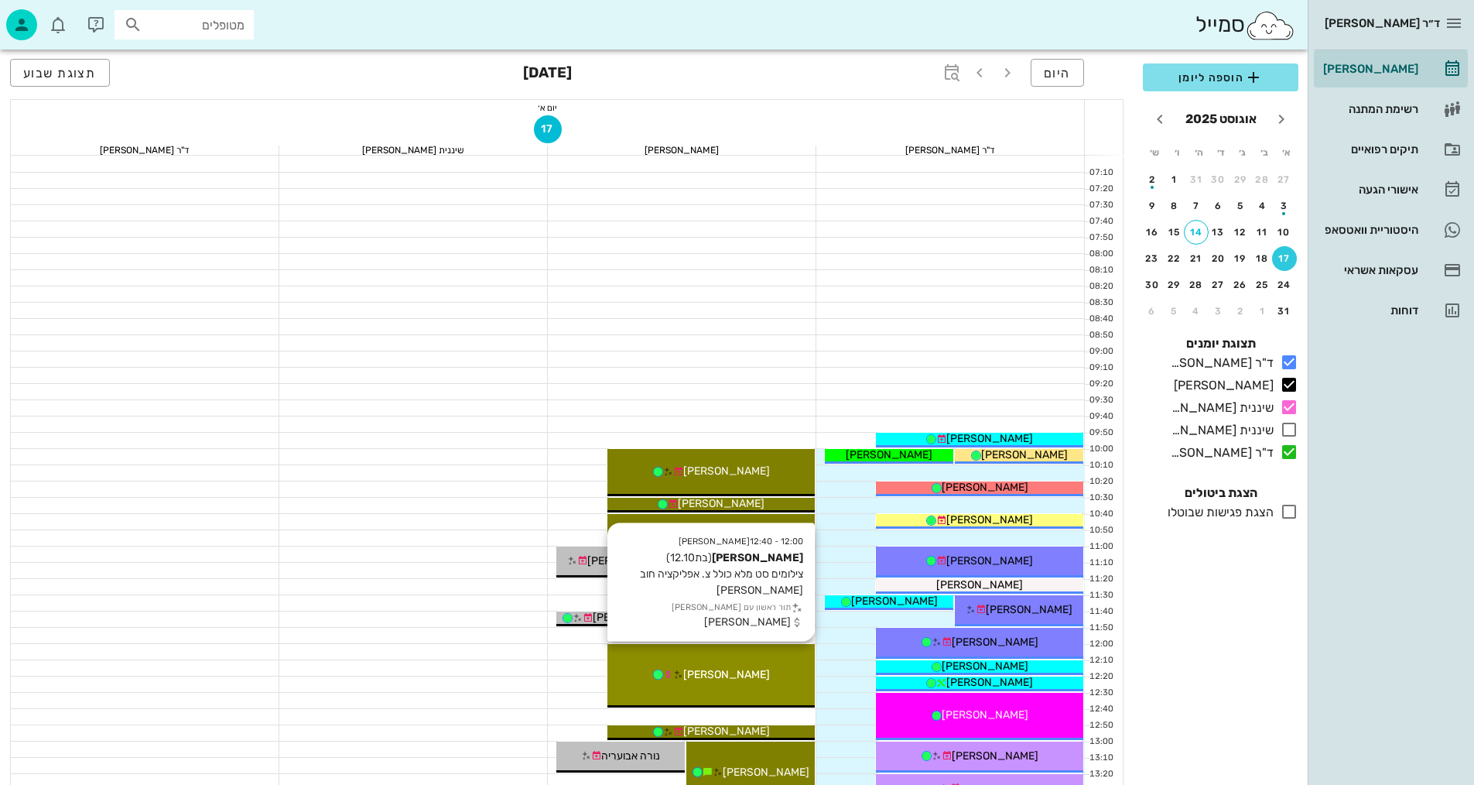
click at [764, 665] on div "12:00 - 12:40 [PERSON_NAME] (בת 12.10 ) צילומים סט מלא כולל צ. אפליקציה חוב [PE…" at bounding box center [711, 675] width 207 height 63
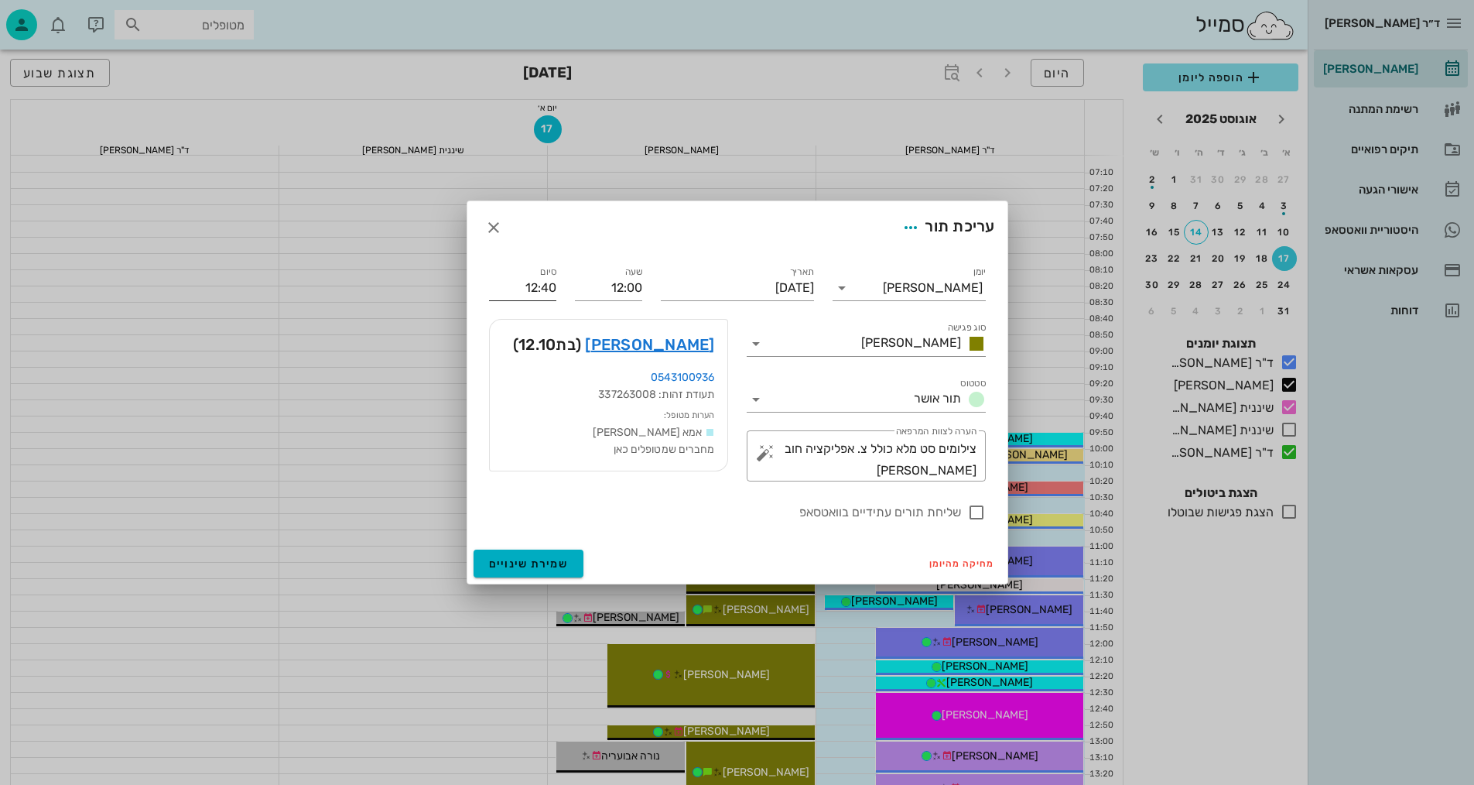
click at [529, 286] on input "12:40" at bounding box center [522, 288] width 67 height 25
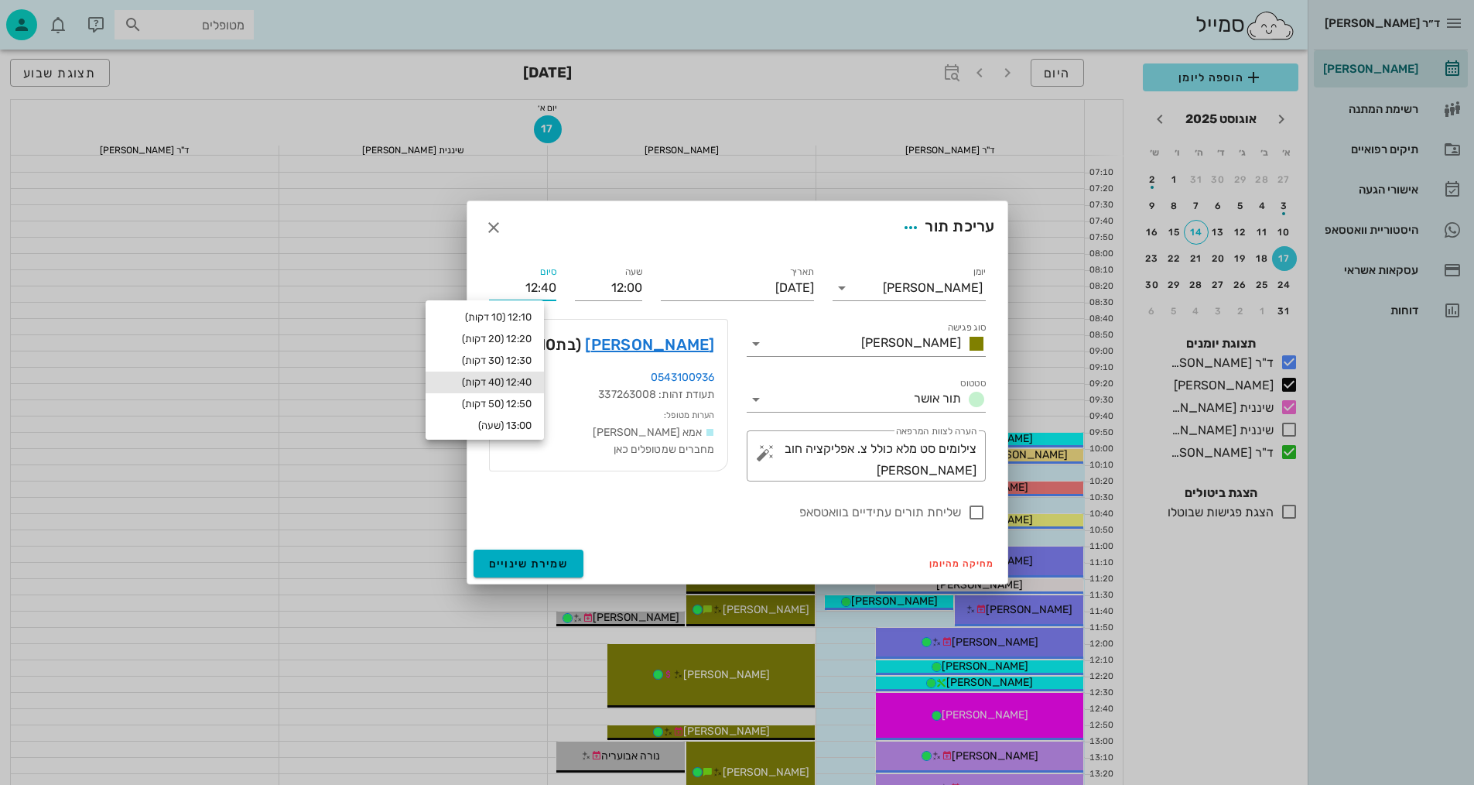
click at [520, 286] on input "12:40" at bounding box center [522, 288] width 67 height 25
drag, startPoint x: 520, startPoint y: 286, endPoint x: 591, endPoint y: 291, distance: 71.4
click at [591, 291] on div "יומן יומן מרפאה סוג פגישה [PERSON_NAME] סטטוס תור אושר תאריך [DATE] שעה 12:00 ס…" at bounding box center [737, 392] width 515 height 277
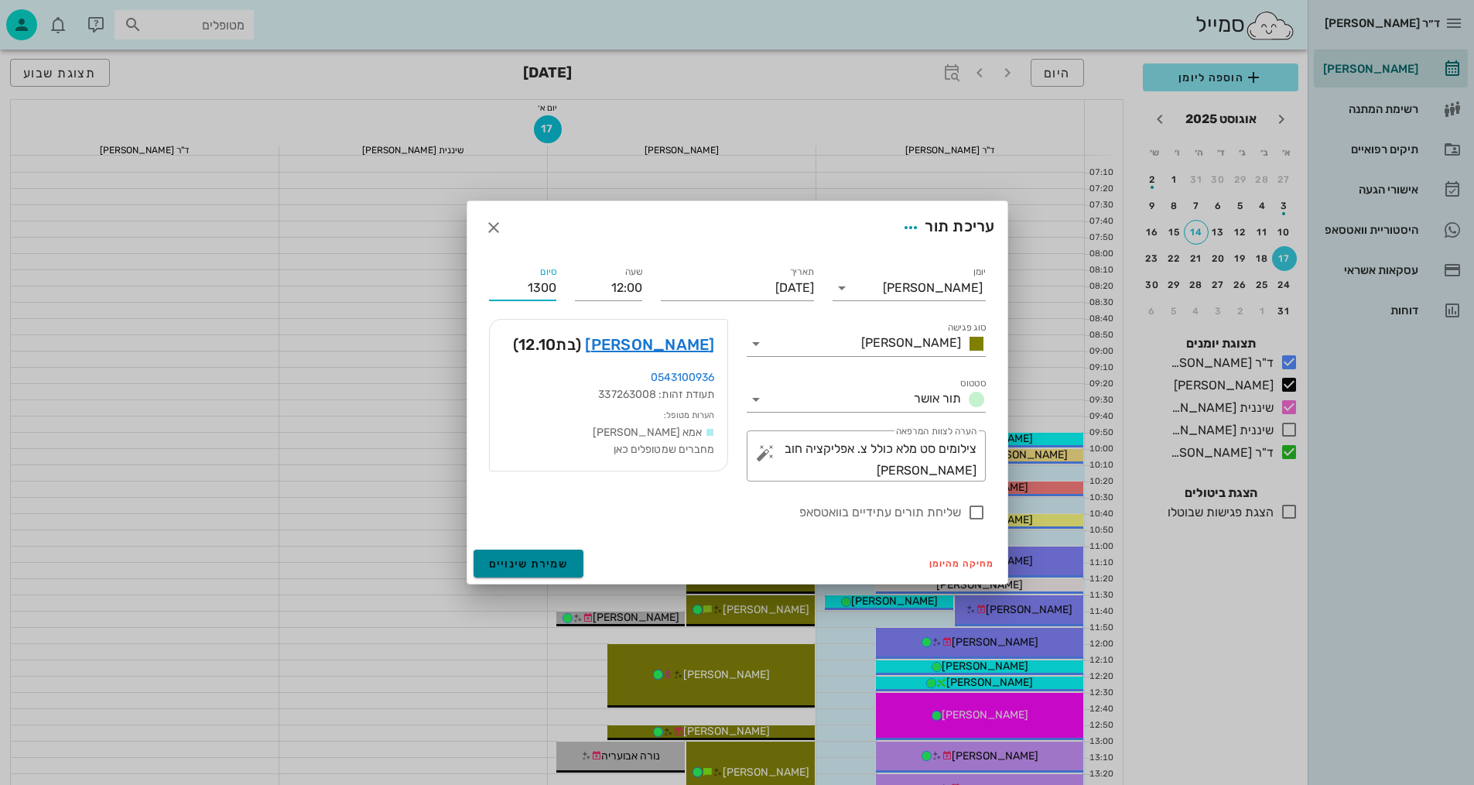
type input "13:00"
click at [539, 565] on form "עריכת תור יומן יומן מרפאה סוג פגישה [PERSON_NAME] סטטוס תור אושר תאריך [DATE] ש…" at bounding box center [737, 392] width 540 height 382
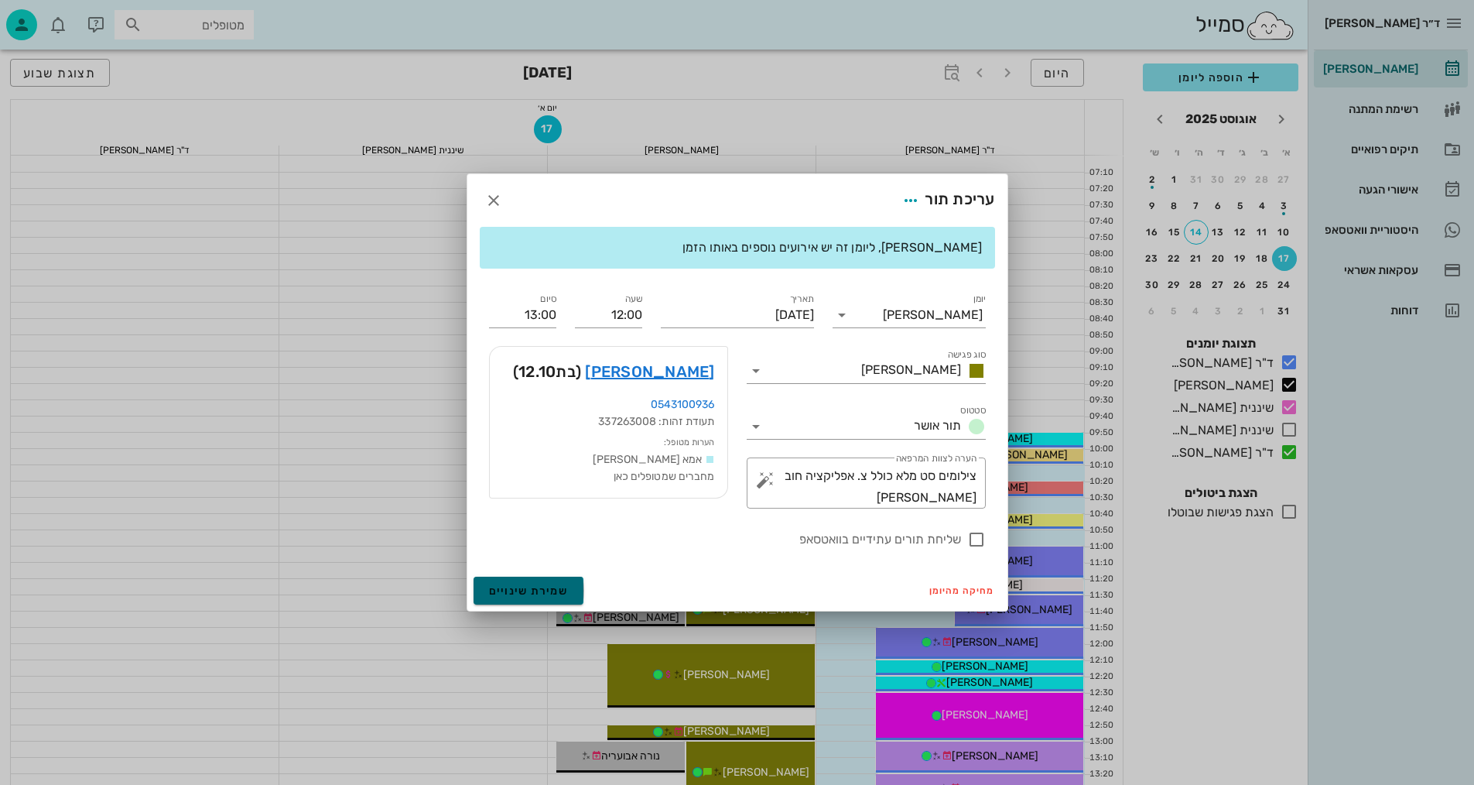
click at [544, 589] on span "שמירת שינויים" at bounding box center [529, 590] width 80 height 13
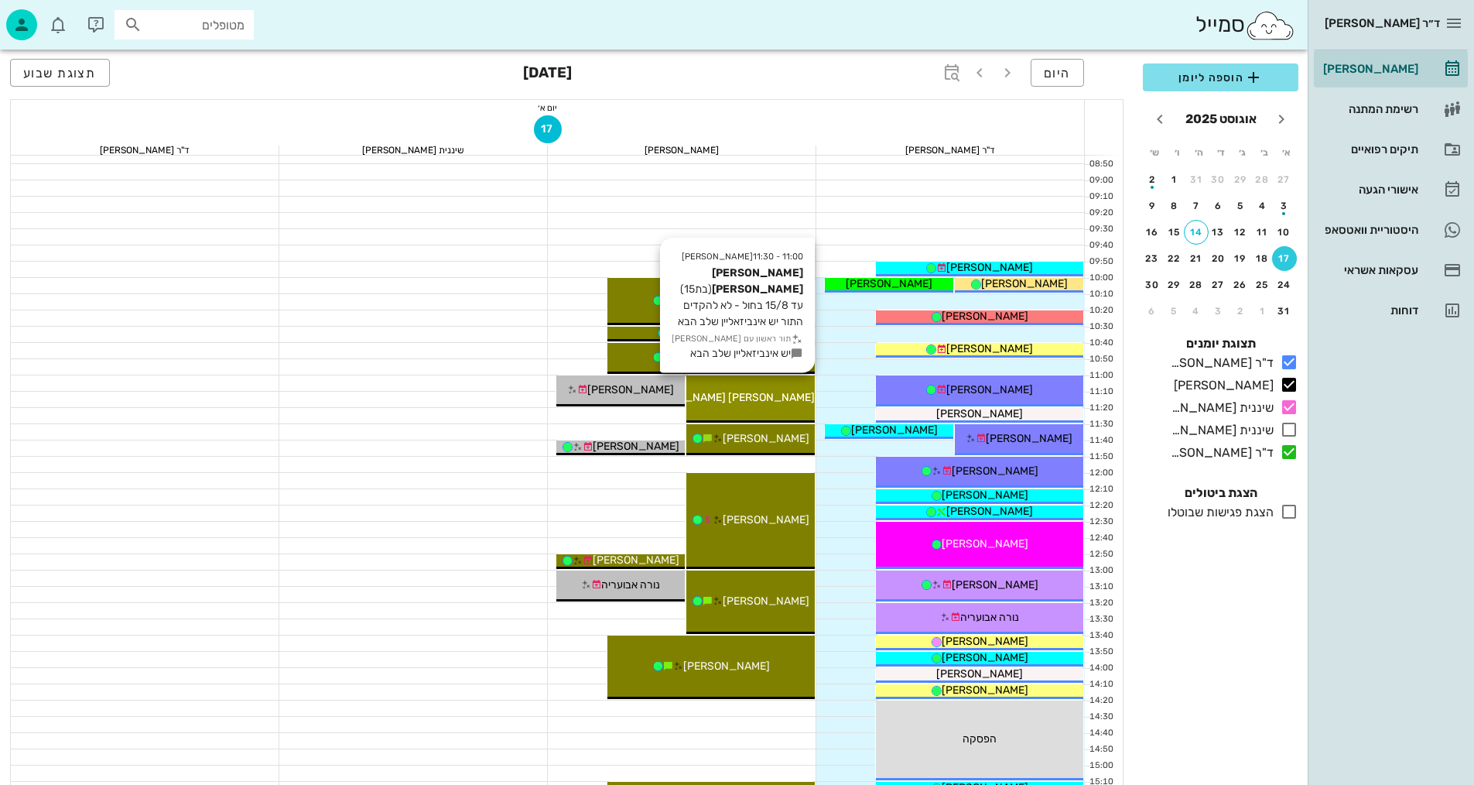
scroll to position [232, 0]
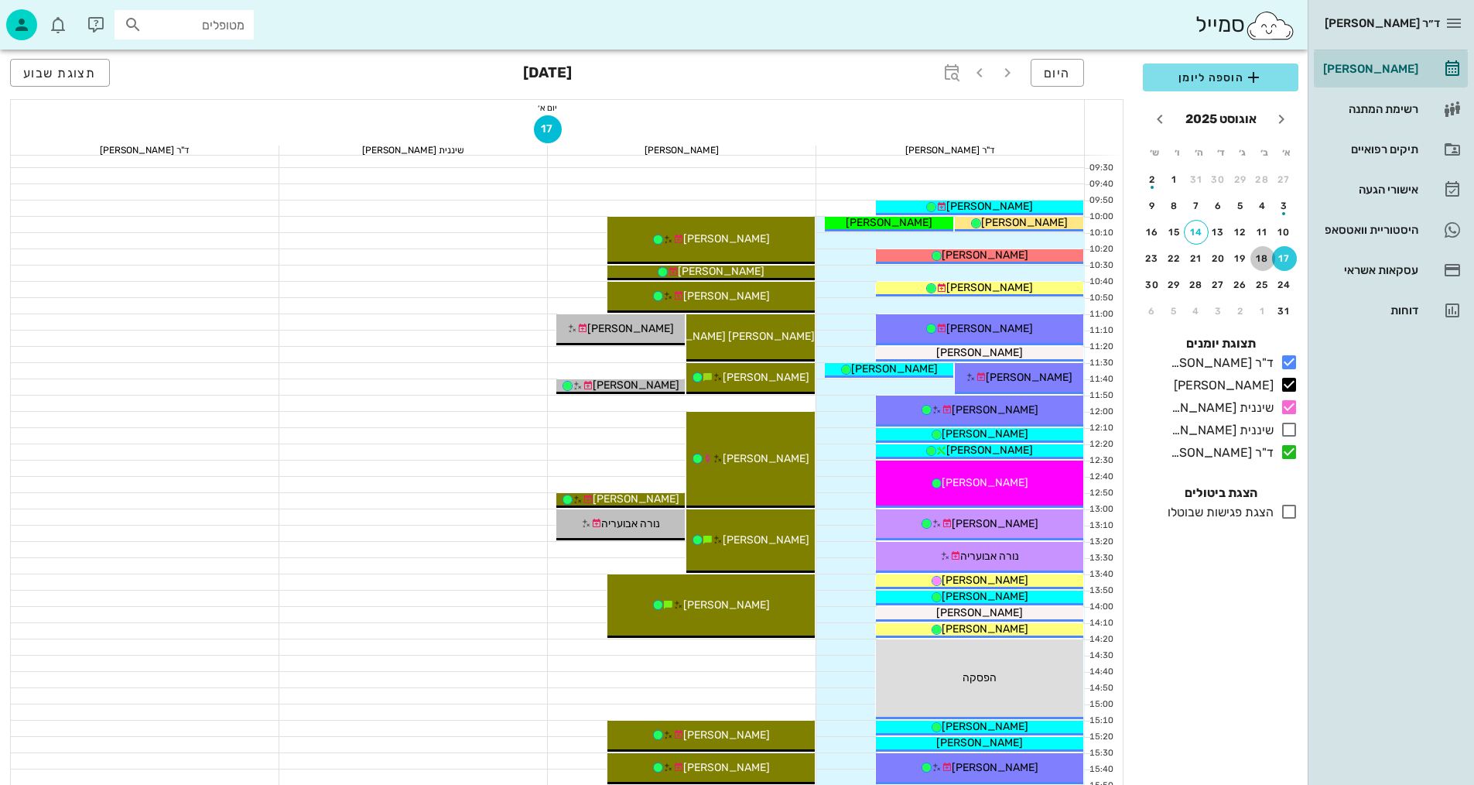
click at [1265, 257] on div "18" at bounding box center [1263, 258] width 25 height 11
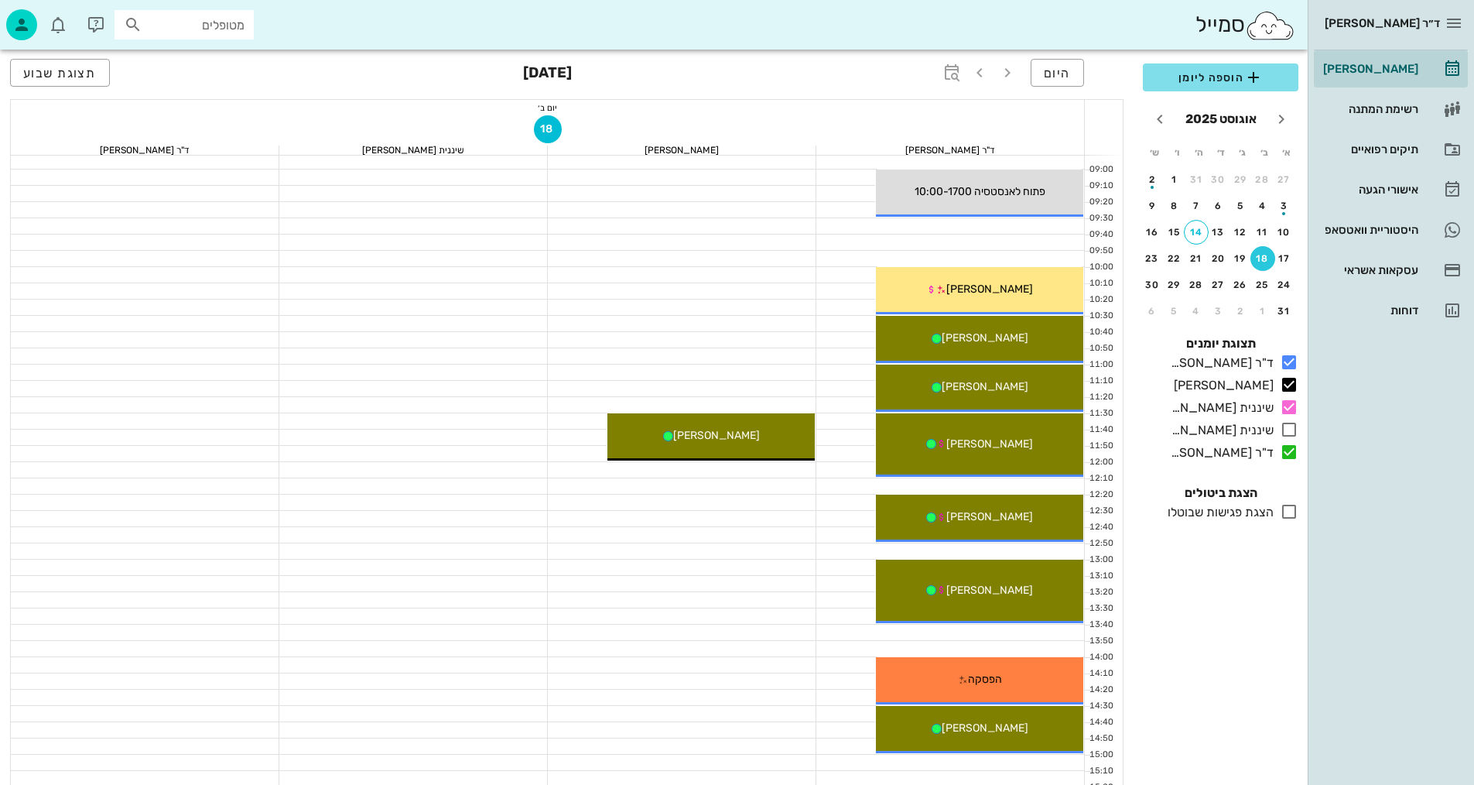
scroll to position [77, 0]
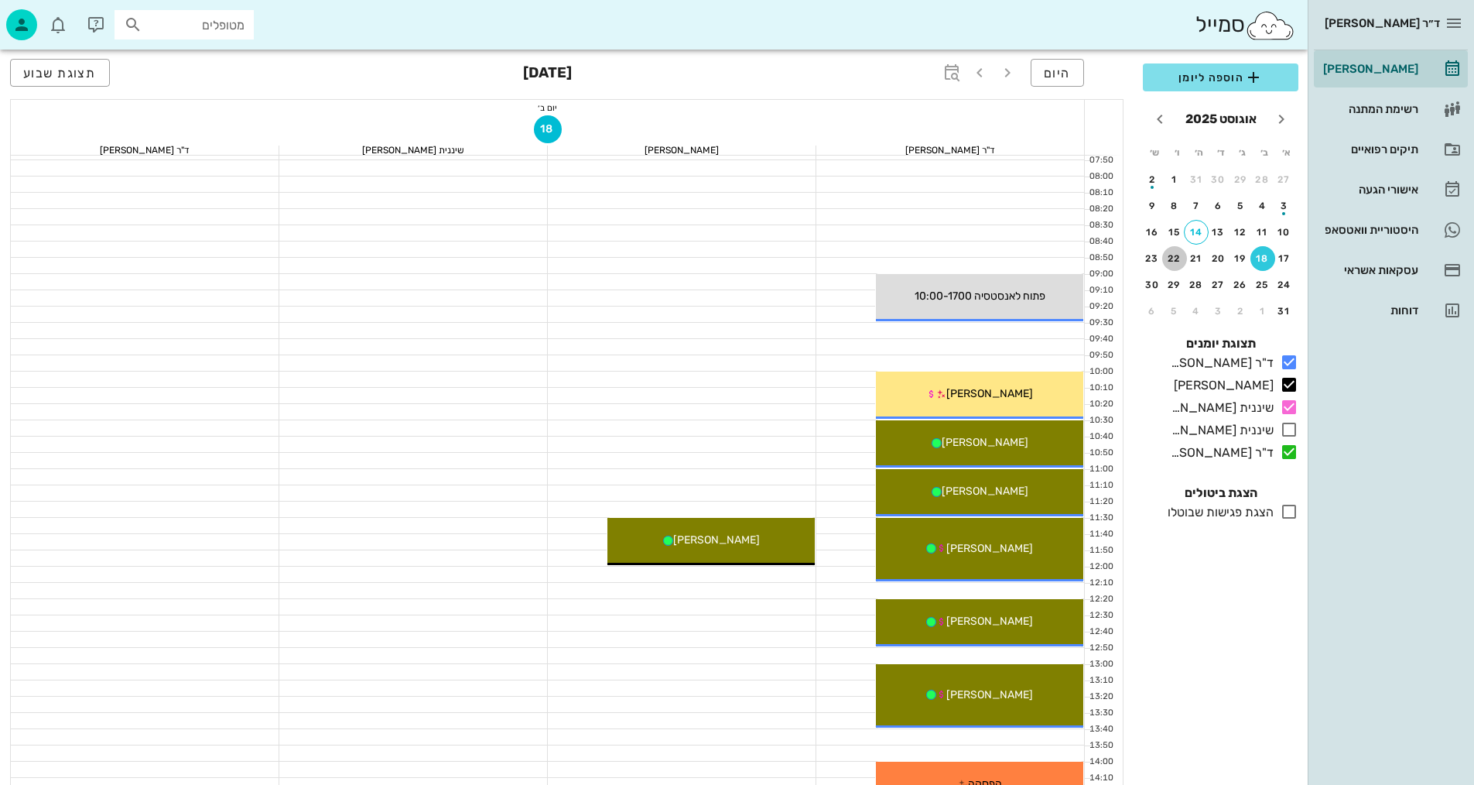
click at [1174, 262] on div "22" at bounding box center [1174, 258] width 25 height 11
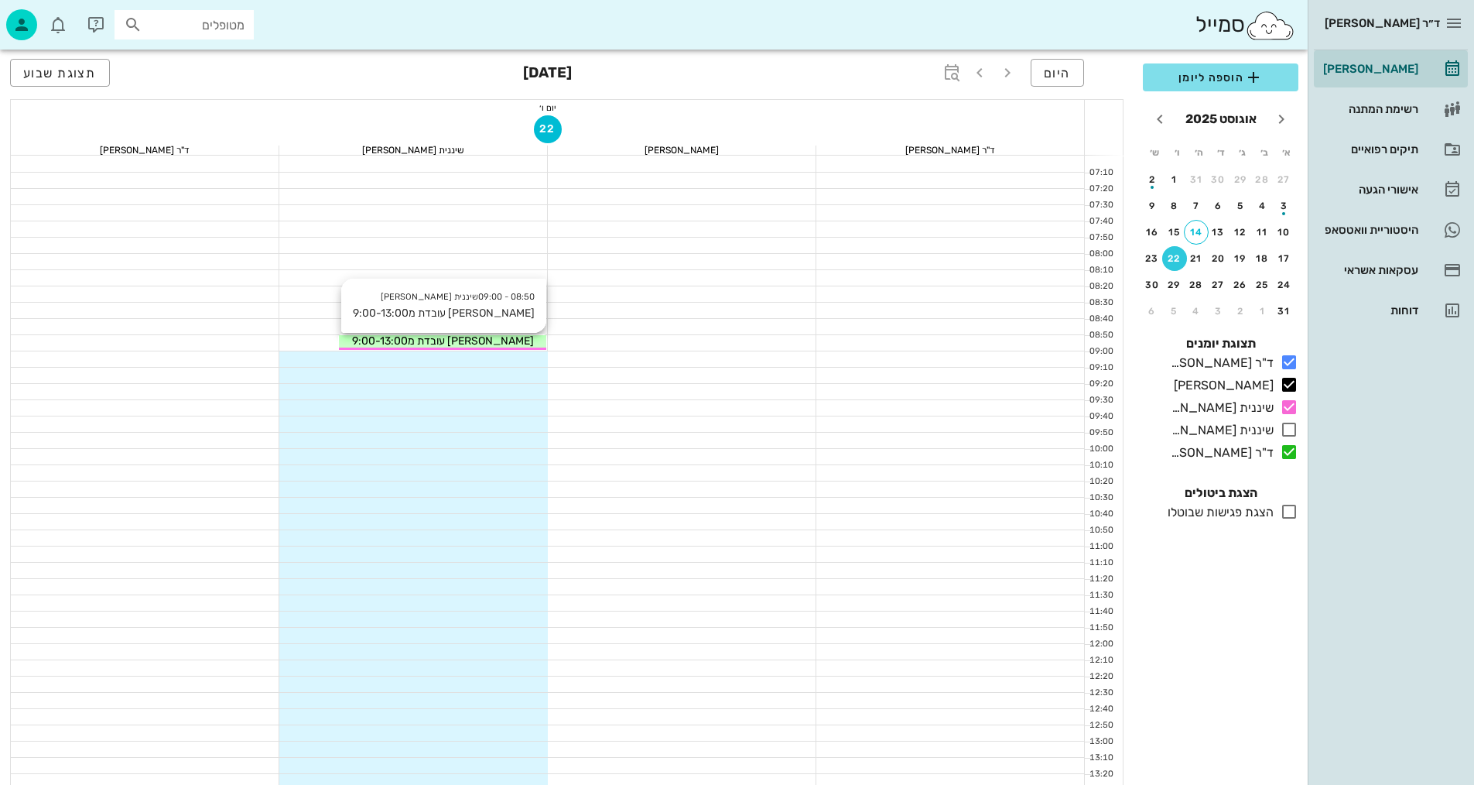
click at [475, 342] on span "[PERSON_NAME] עובדת מ9:00-13:00" at bounding box center [443, 340] width 182 height 13
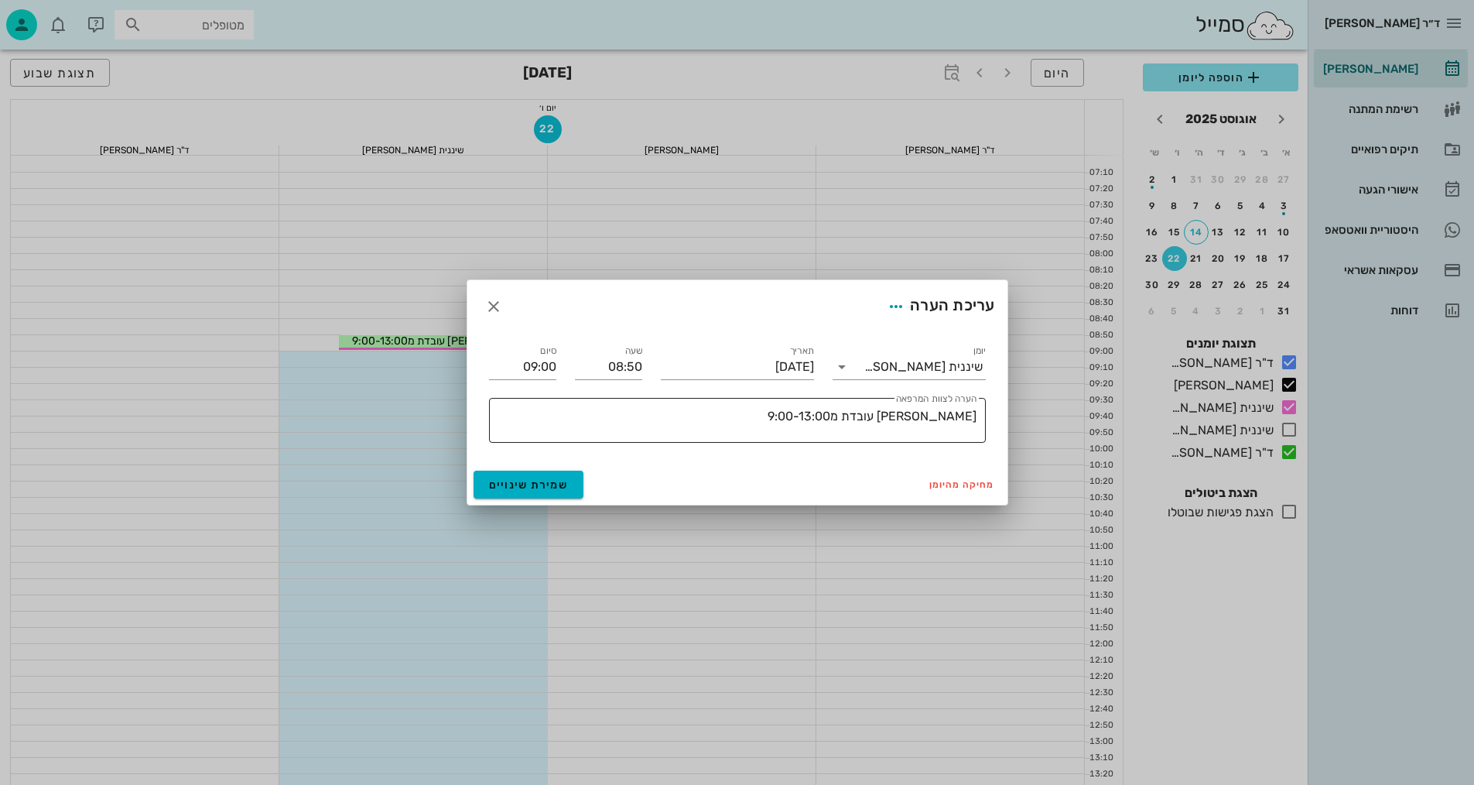
click at [767, 403] on div "הערה לצוות המרפאה [PERSON_NAME] עובדת מ9:00-13:00" at bounding box center [734, 420] width 484 height 45
drag, startPoint x: 764, startPoint y: 416, endPoint x: 1036, endPoint y: 413, distance: 272.4
click at [1036, 413] on div "ד״ר [PERSON_NAME] [PERSON_NAME] רשימת המתנה תיקים רפואיים אישורי הגעה היסטוריית…" at bounding box center [737, 760] width 1474 height 1521
type textarea "סגור"
click at [892, 299] on icon "button" at bounding box center [896, 306] width 19 height 19
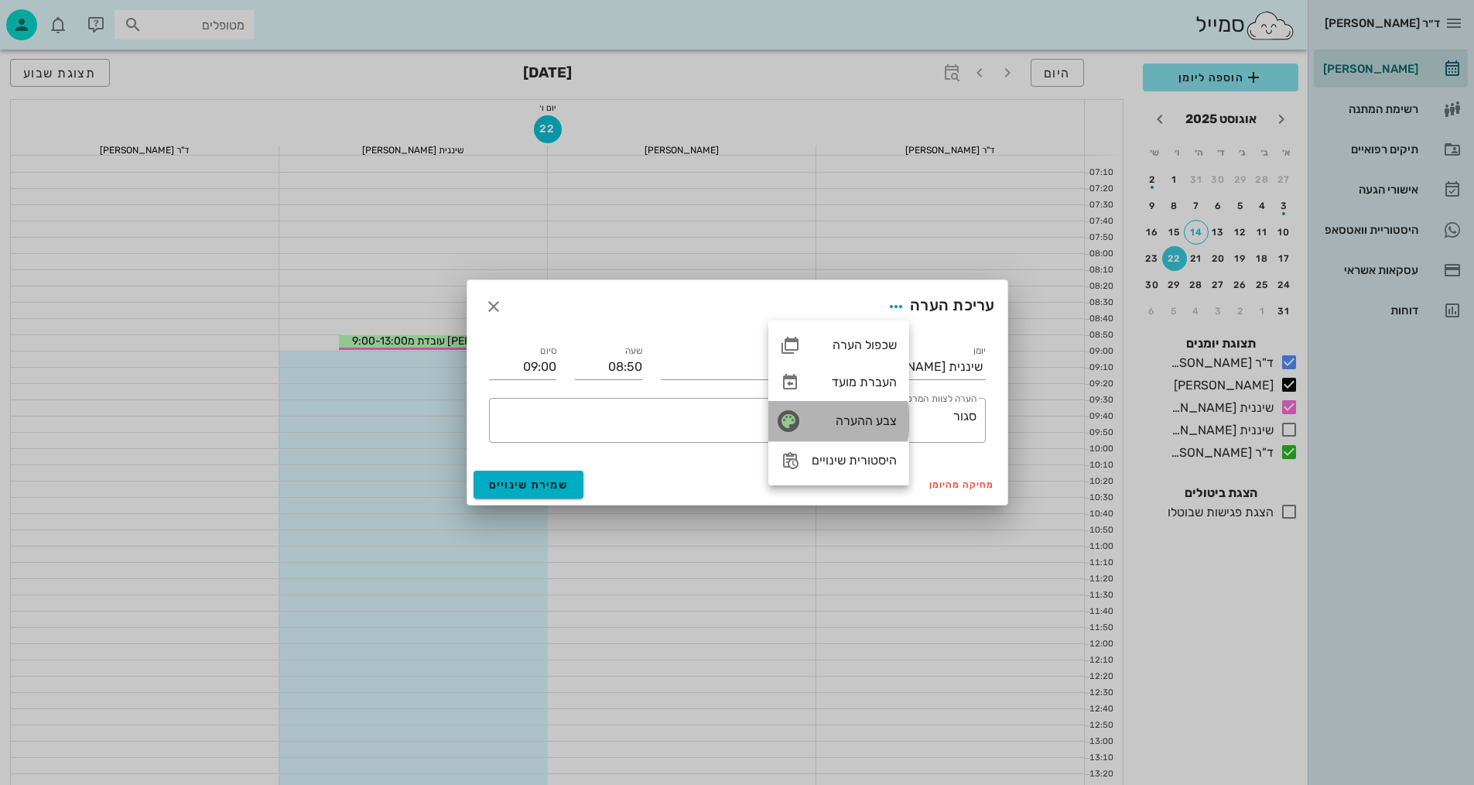
click at [865, 422] on div "צבע ההערה" at bounding box center [854, 420] width 85 height 15
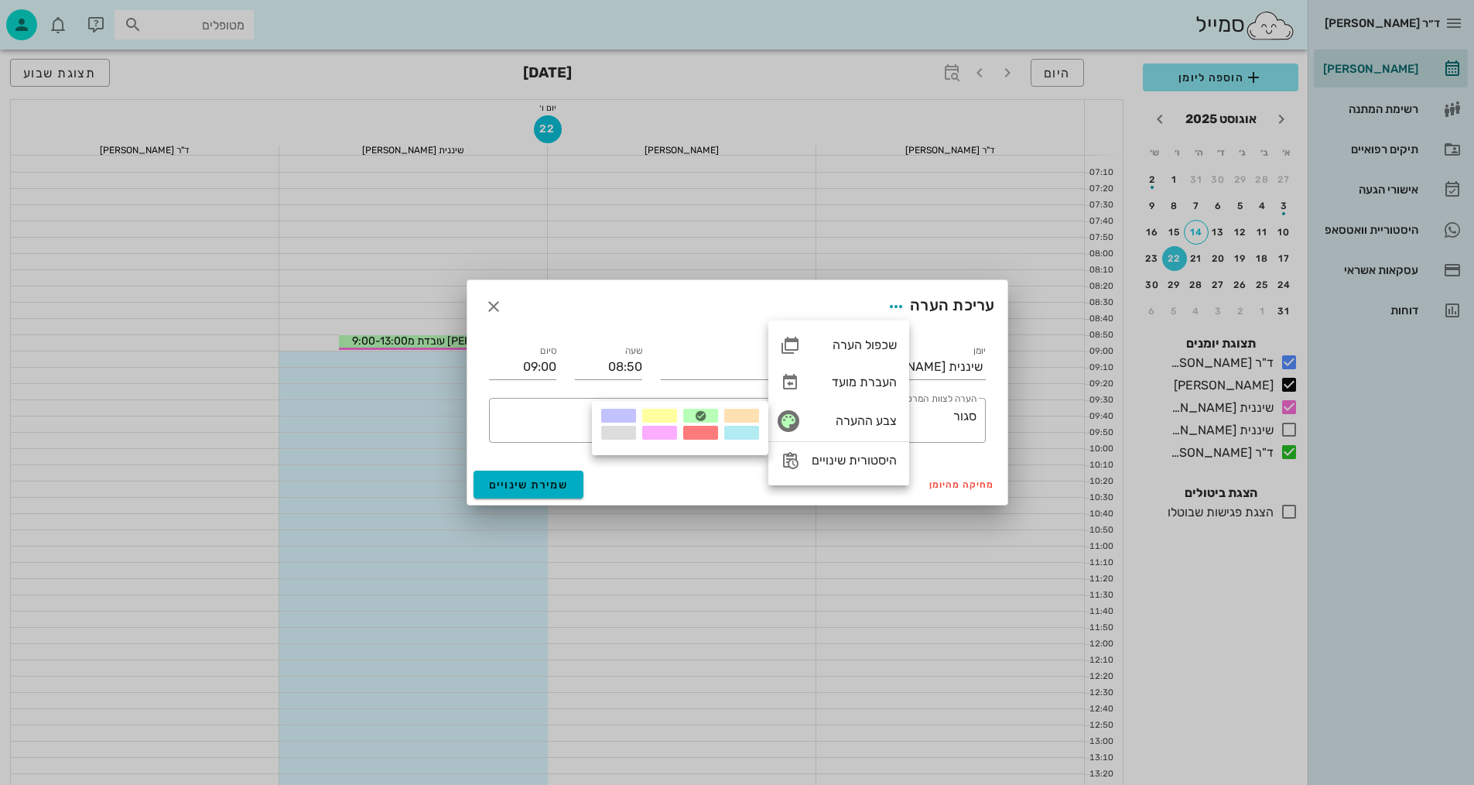
click at [620, 432] on div at bounding box center [618, 433] width 35 height 14
click at [509, 368] on input "09:00" at bounding box center [522, 366] width 67 height 25
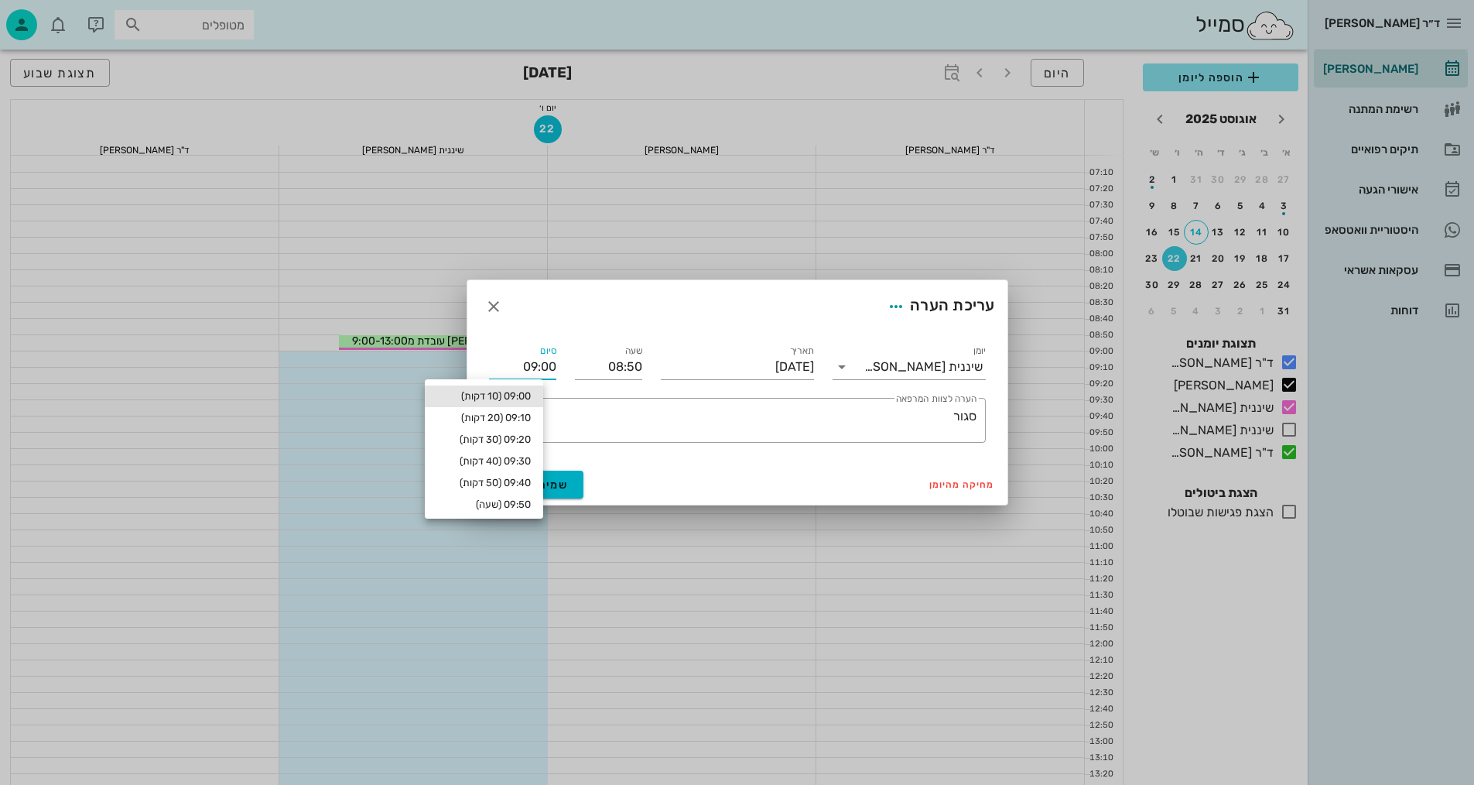
drag, startPoint x: 509, startPoint y: 368, endPoint x: 572, endPoint y: 359, distance: 63.4
click at [572, 359] on div "יומן שיננית [PERSON_NAME] תאריך [DATE] שעה 08:50 סיום 09:00 ​ הערה לצוות המרפאה…" at bounding box center [737, 392] width 515 height 119
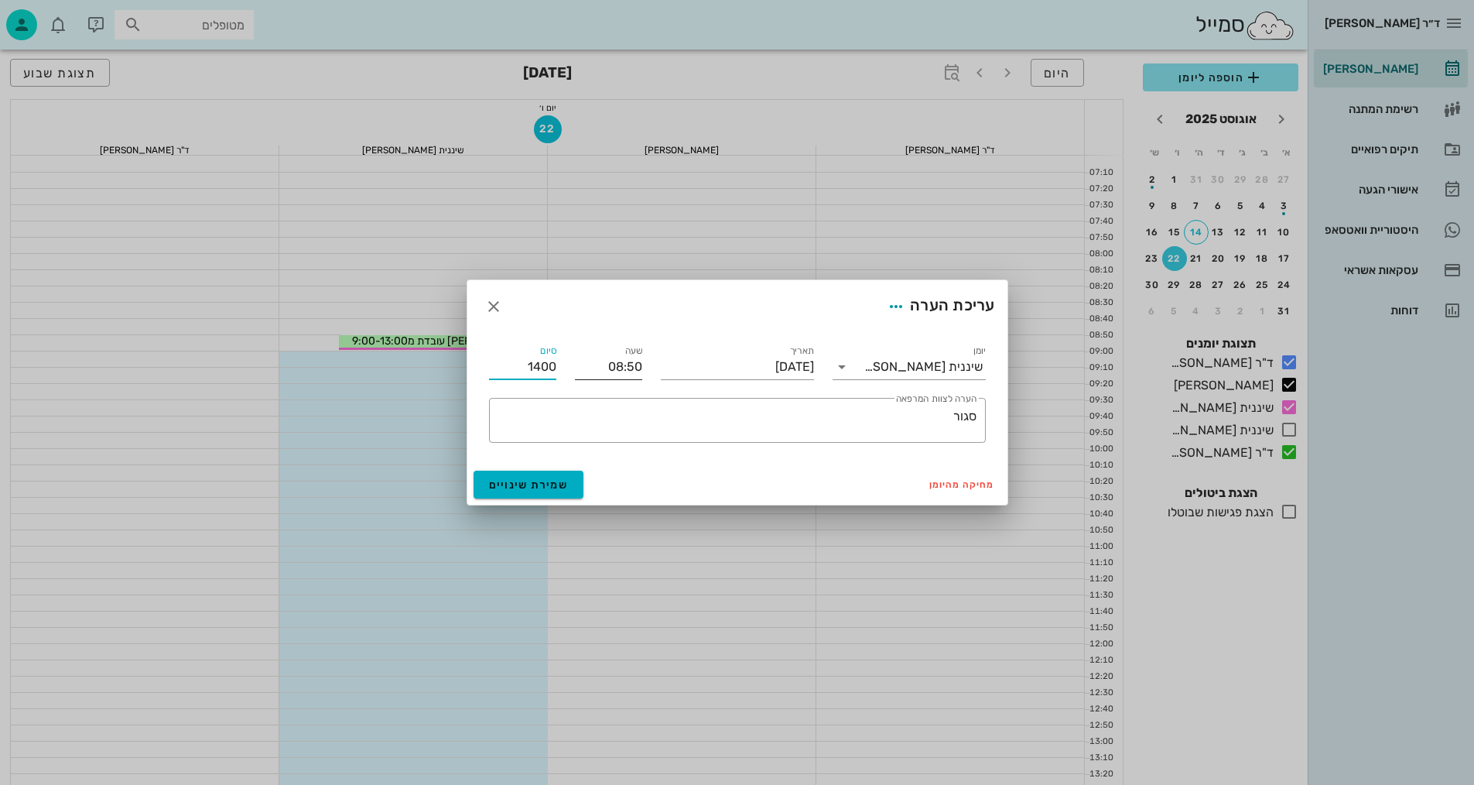
type input "14:00"
drag, startPoint x: 608, startPoint y: 366, endPoint x: 643, endPoint y: 365, distance: 34.9
click at [643, 365] on div "שעה 08:50" at bounding box center [609, 361] width 86 height 56
type input "9"
type input "09:00"
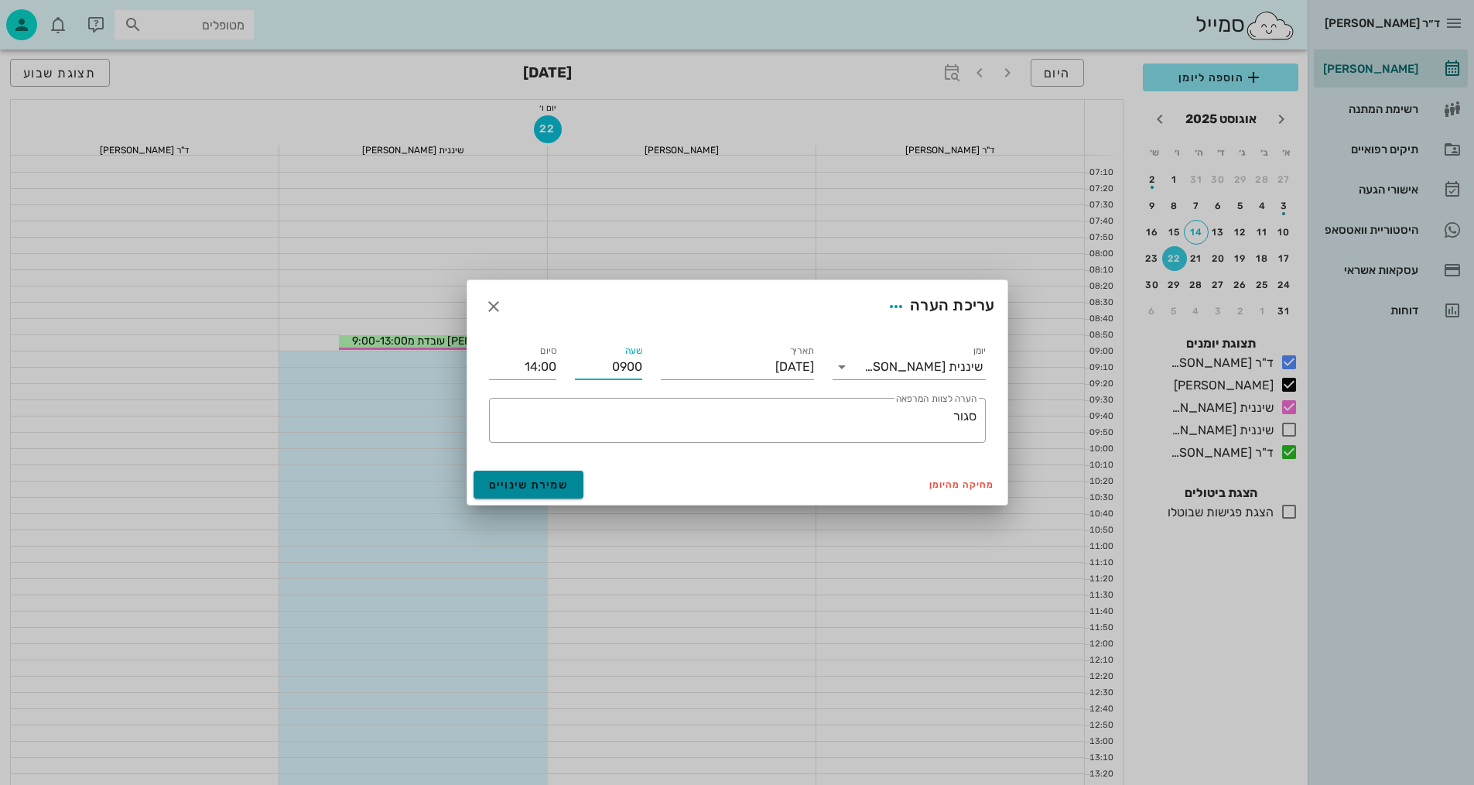
type input "14:10"
click at [547, 489] on span "שמירת שינויים" at bounding box center [529, 484] width 80 height 13
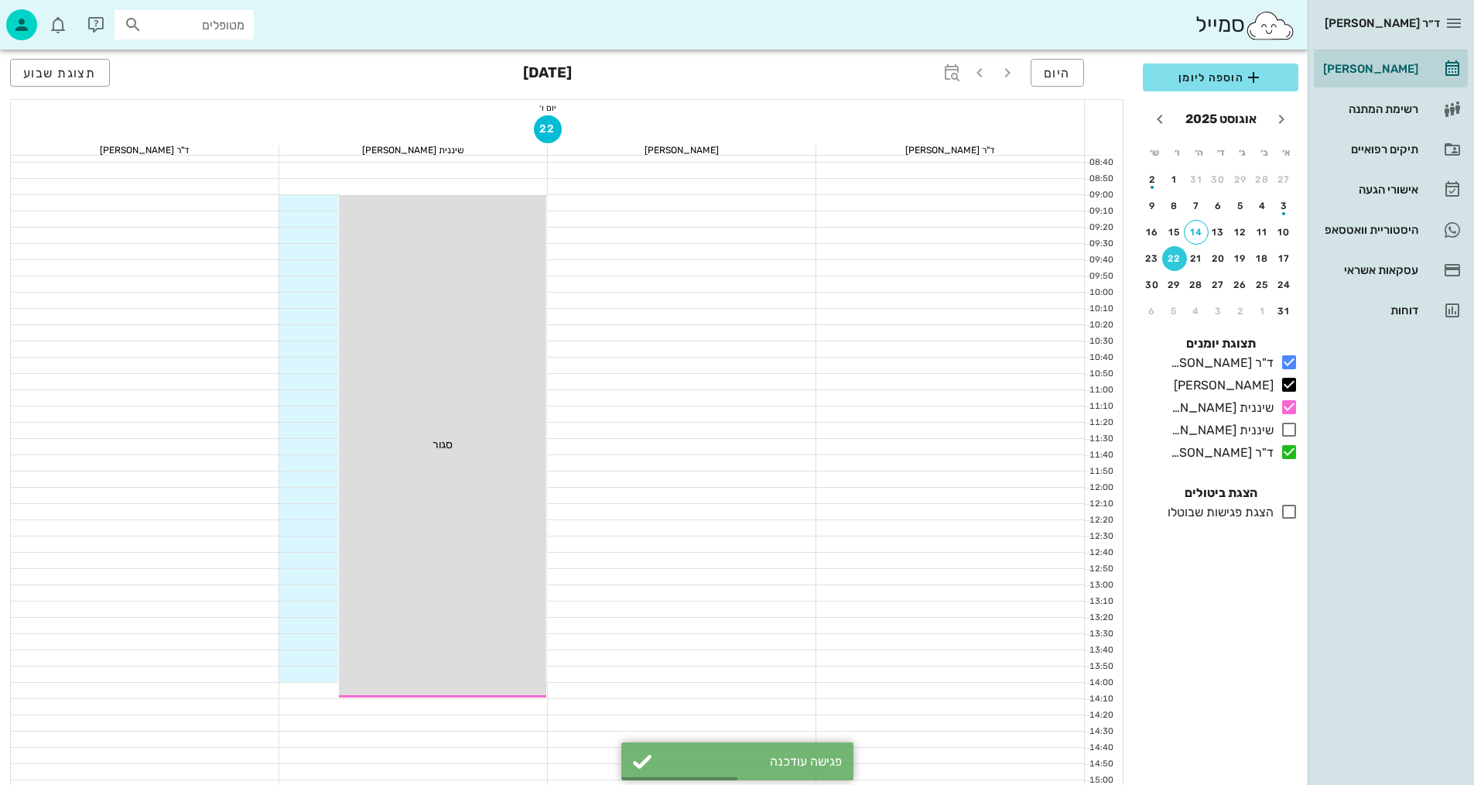
scroll to position [155, 0]
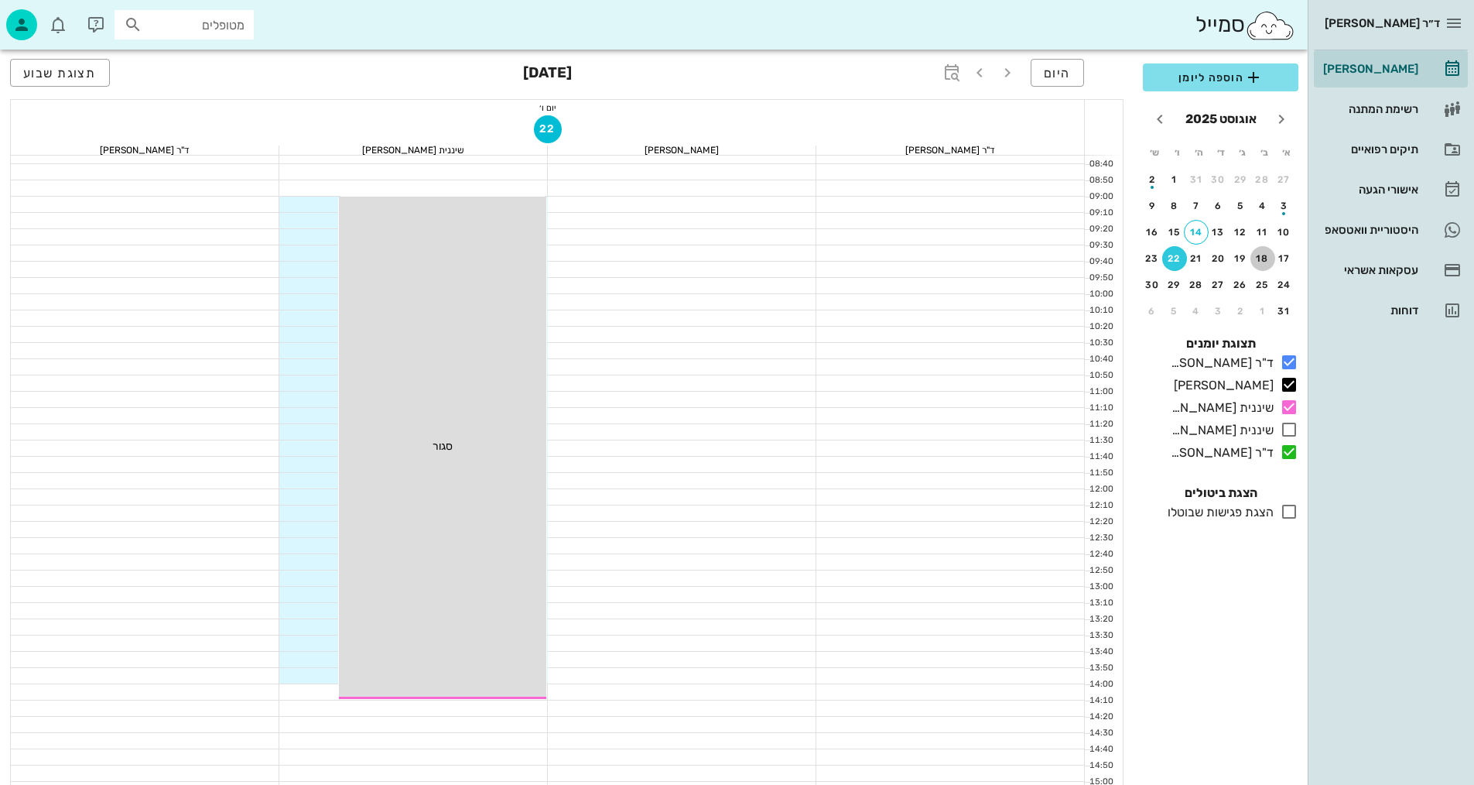
click at [1258, 255] on div "18" at bounding box center [1263, 258] width 25 height 11
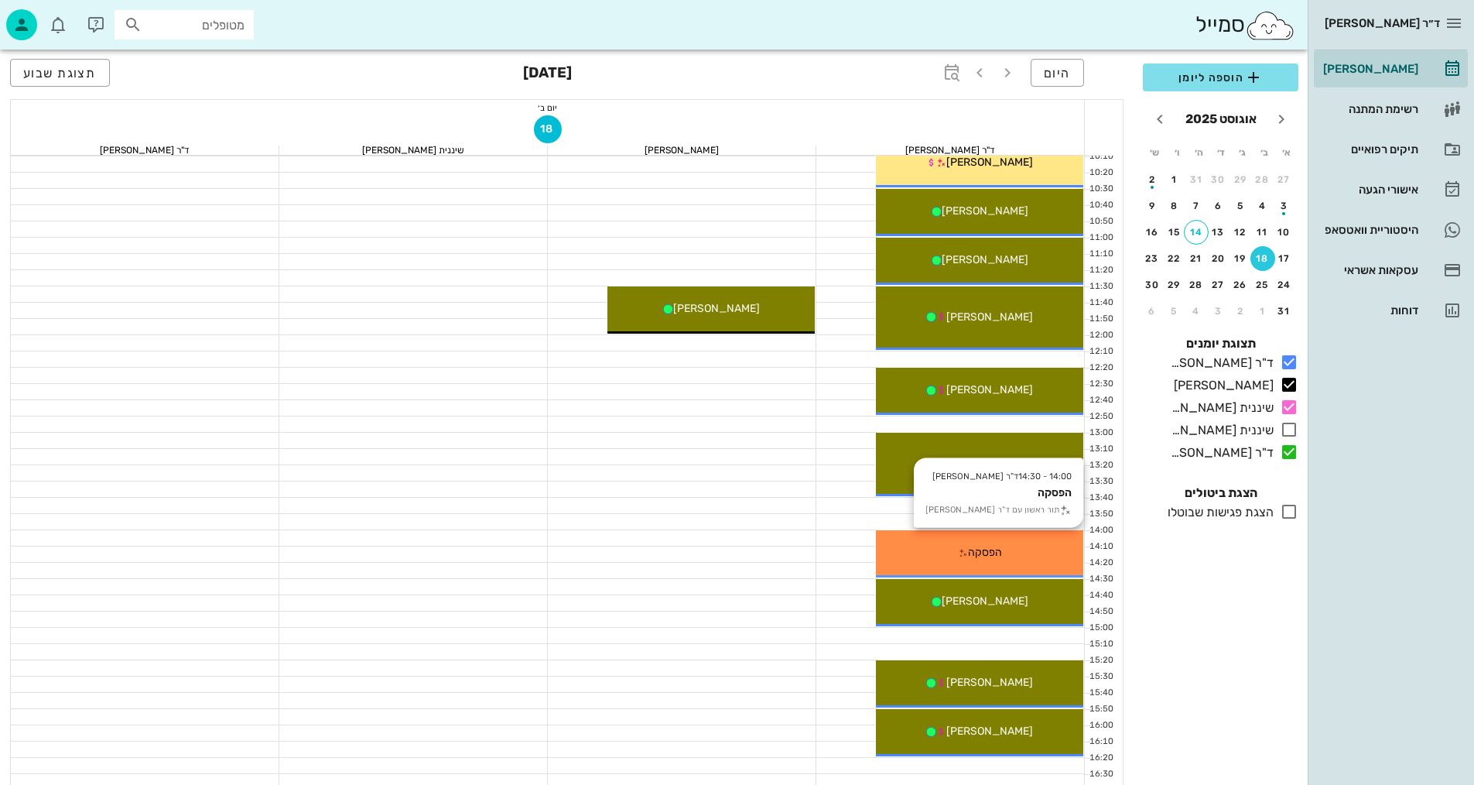
scroll to position [232, 0]
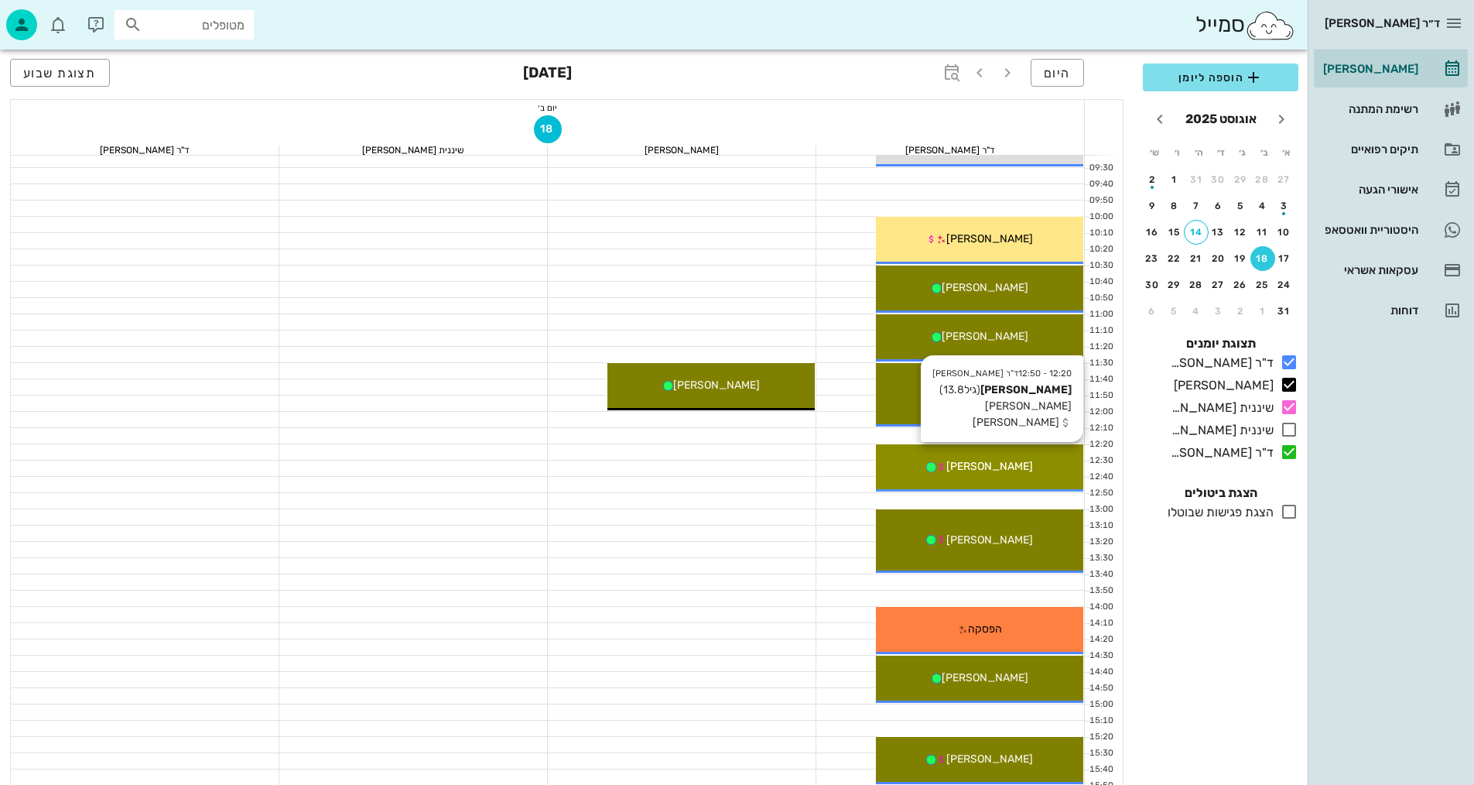
click at [1002, 474] on div "[PERSON_NAME]" at bounding box center [979, 466] width 207 height 16
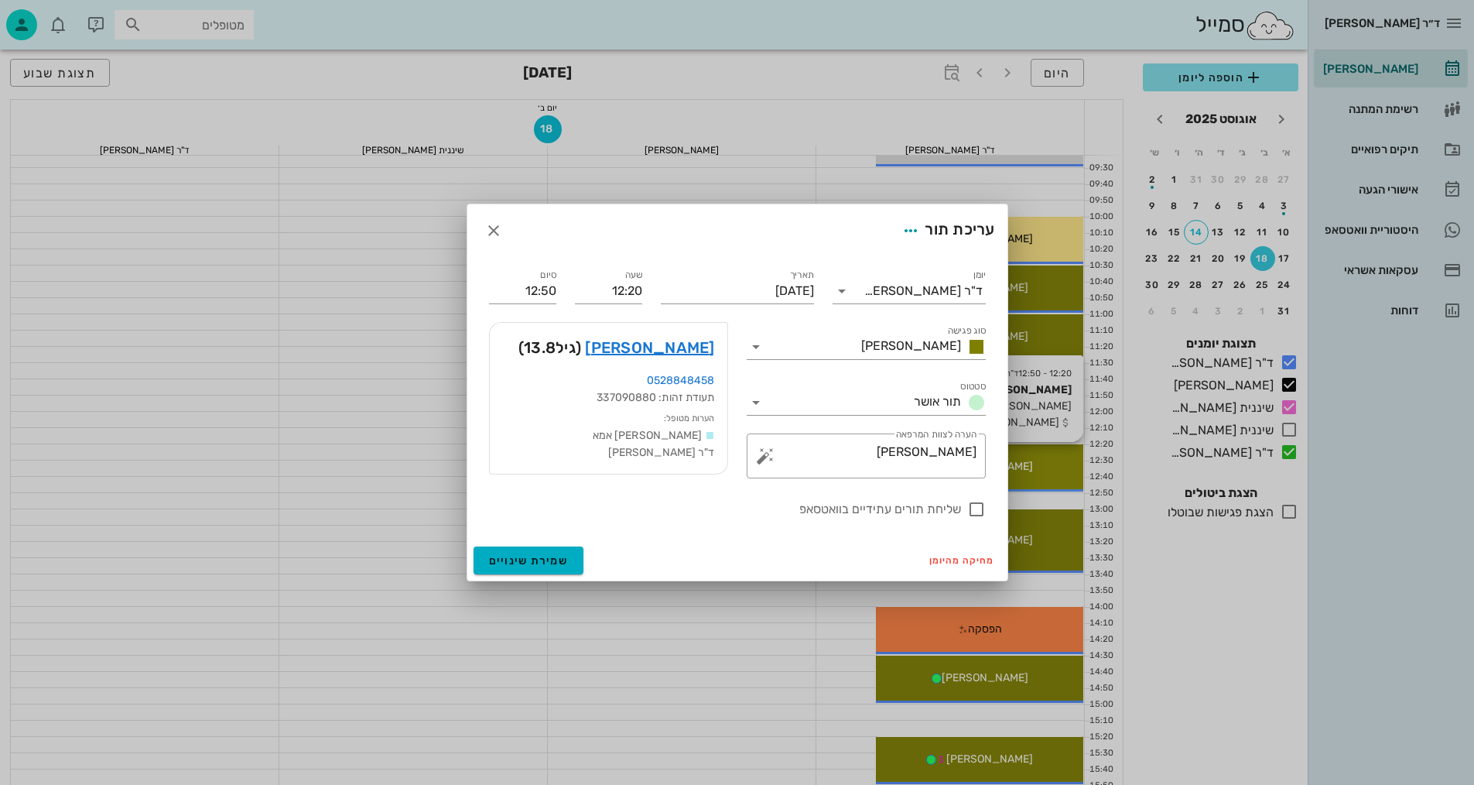
click at [1002, 474] on div "ד״ר [PERSON_NAME] [PERSON_NAME] רשימת המתנה תיקים רפואיים אישורי הגעה היסטוריית…" at bounding box center [737, 528] width 1474 height 1521
click at [681, 347] on link "[PERSON_NAME]" at bounding box center [649, 347] width 129 height 25
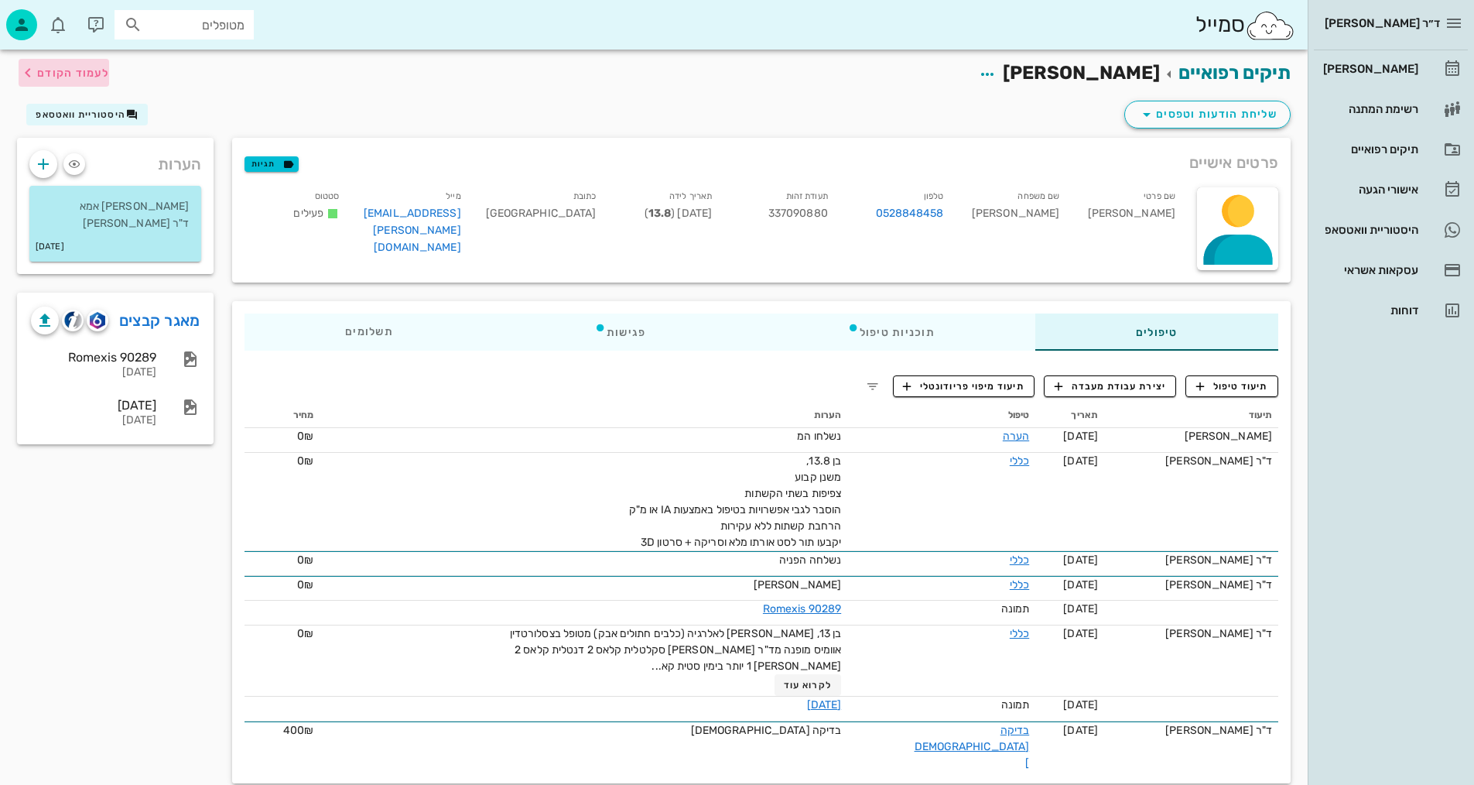
click at [87, 68] on span "לעמוד הקודם" at bounding box center [73, 73] width 72 height 13
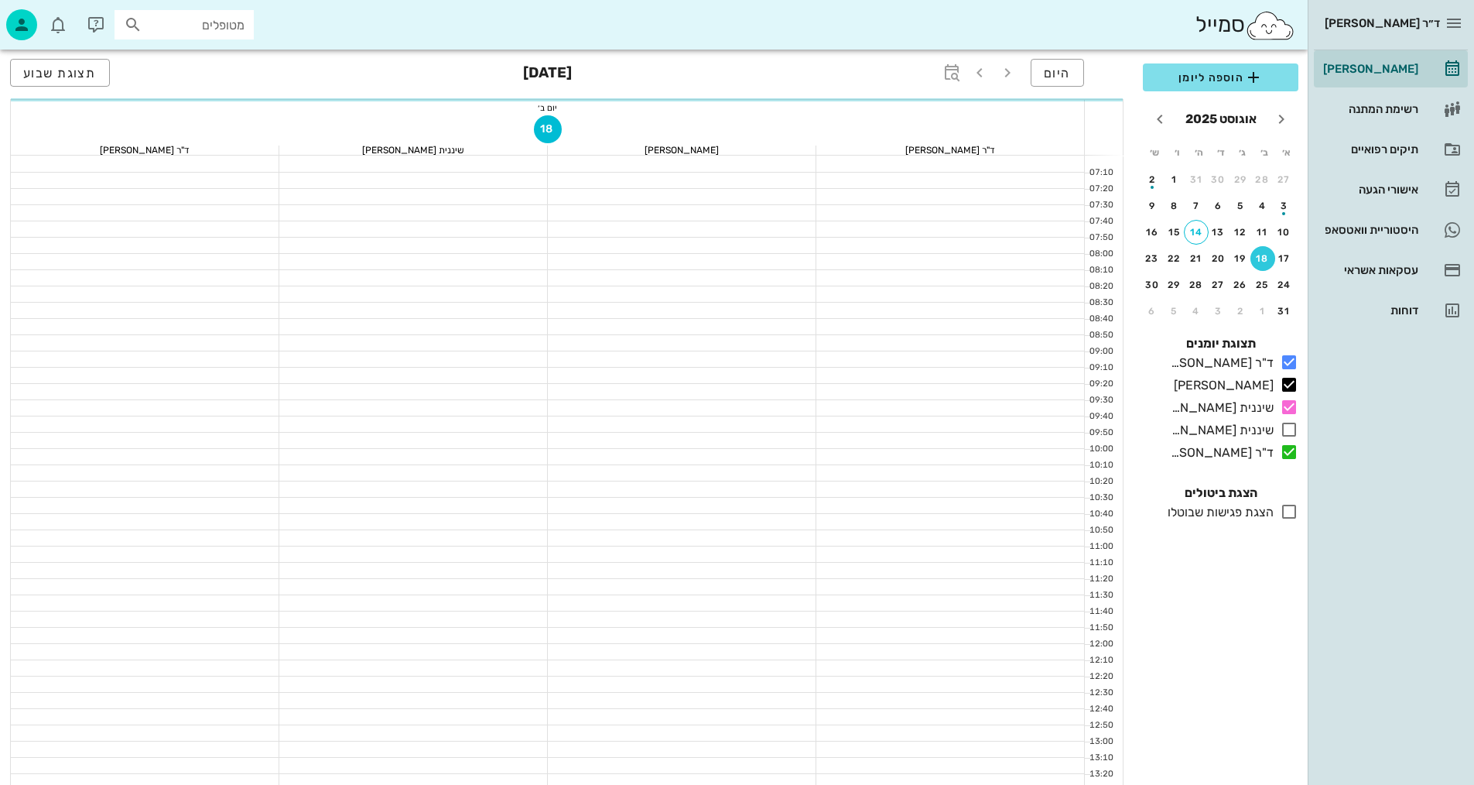
scroll to position [232, 0]
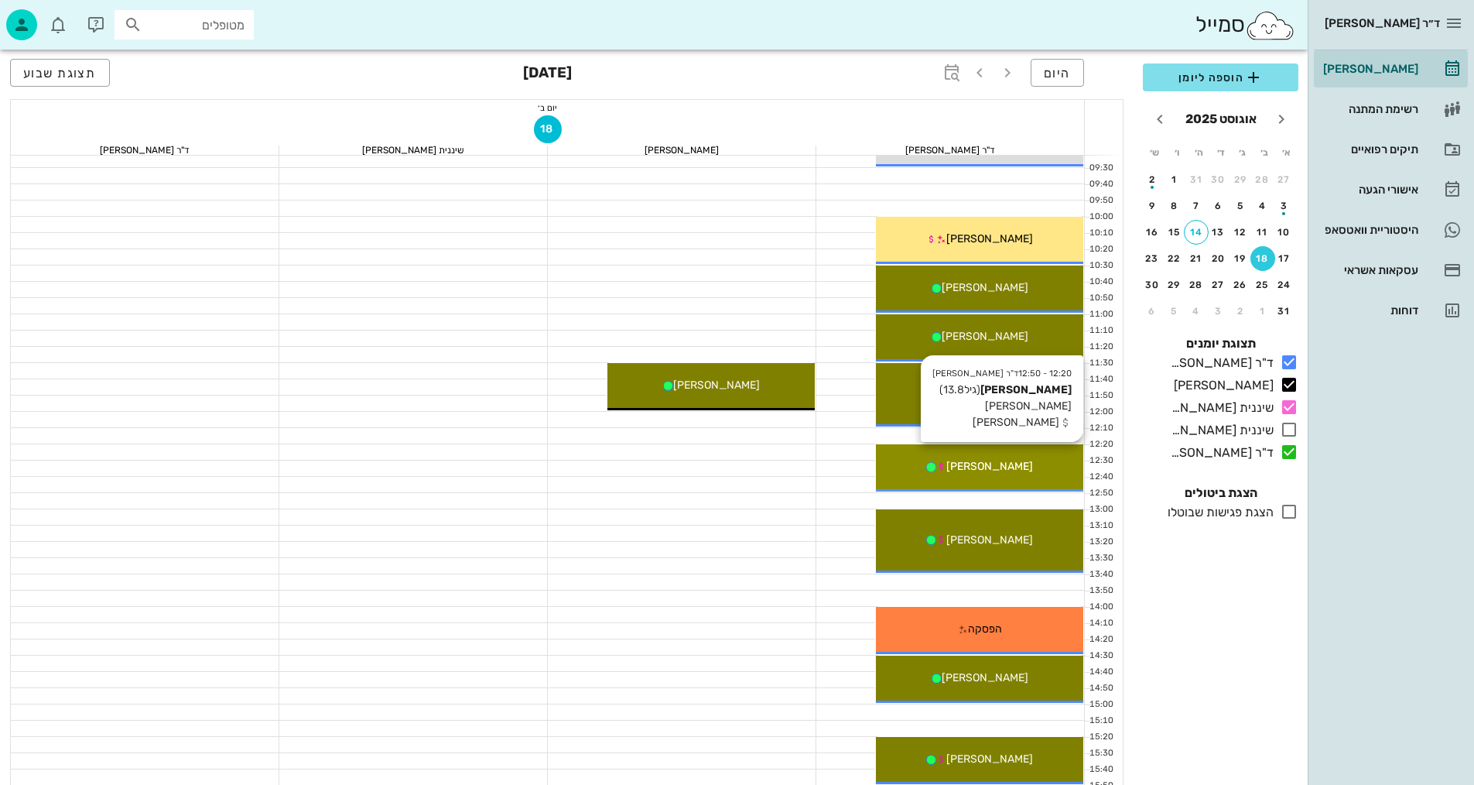
drag, startPoint x: 1022, startPoint y: 472, endPoint x: 1048, endPoint y: 456, distance: 30.3
click at [1048, 456] on div "12:20 - 12:50 ד"ר [PERSON_NAME] [PERSON_NAME] (גיל 13.8 ) חוב [PERSON_NAME] חוב…" at bounding box center [979, 467] width 207 height 47
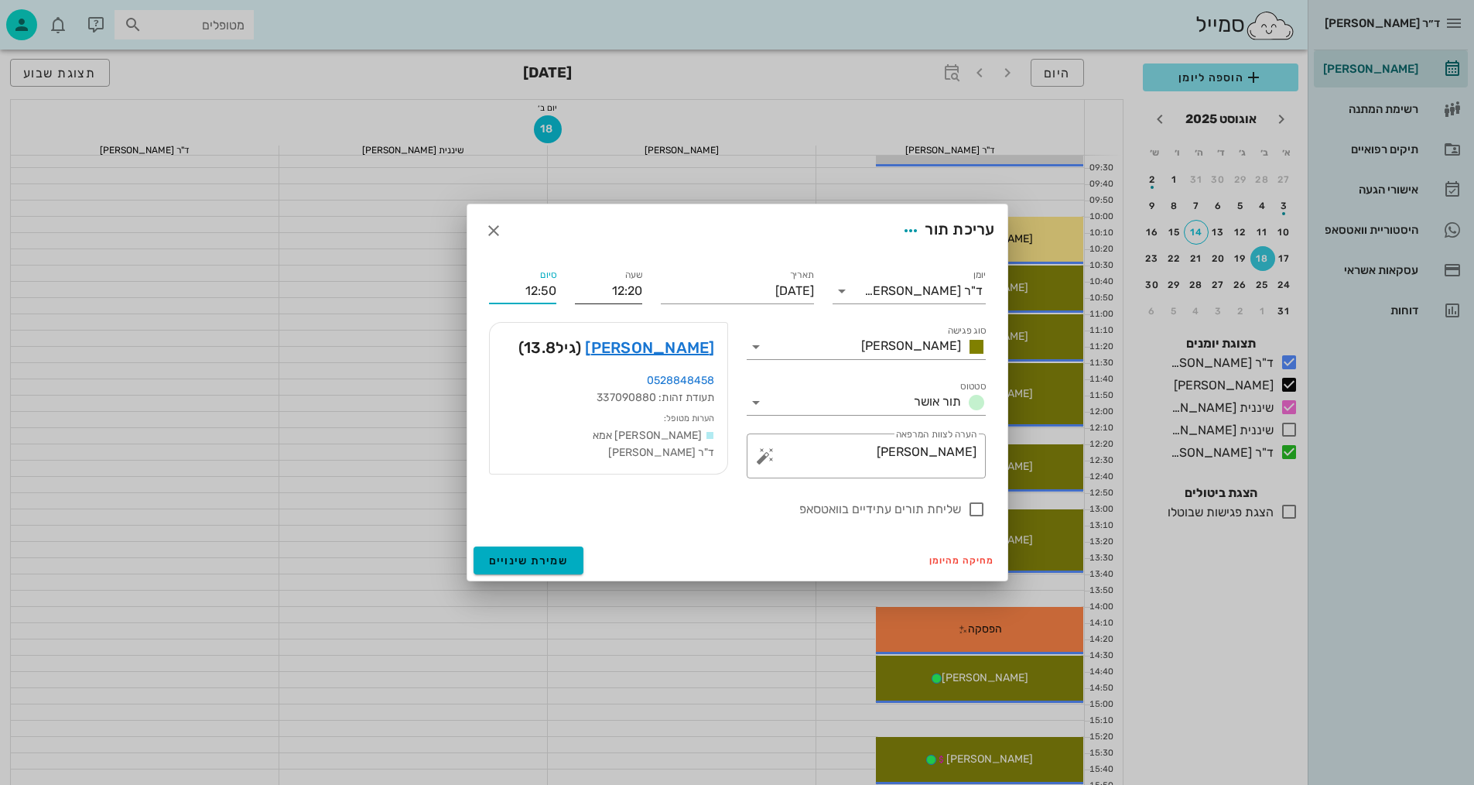
drag, startPoint x: 499, startPoint y: 289, endPoint x: 590, endPoint y: 286, distance: 90.6
click at [590, 286] on div "יומן ד"ר [PERSON_NAME] סוג פגישה [PERSON_NAME] סטטוס תור אושר תאריך [DATE] שעה …" at bounding box center [737, 392] width 515 height 271
type input "13:00"
click at [525, 562] on span "שמירת שינויים" at bounding box center [529, 560] width 80 height 13
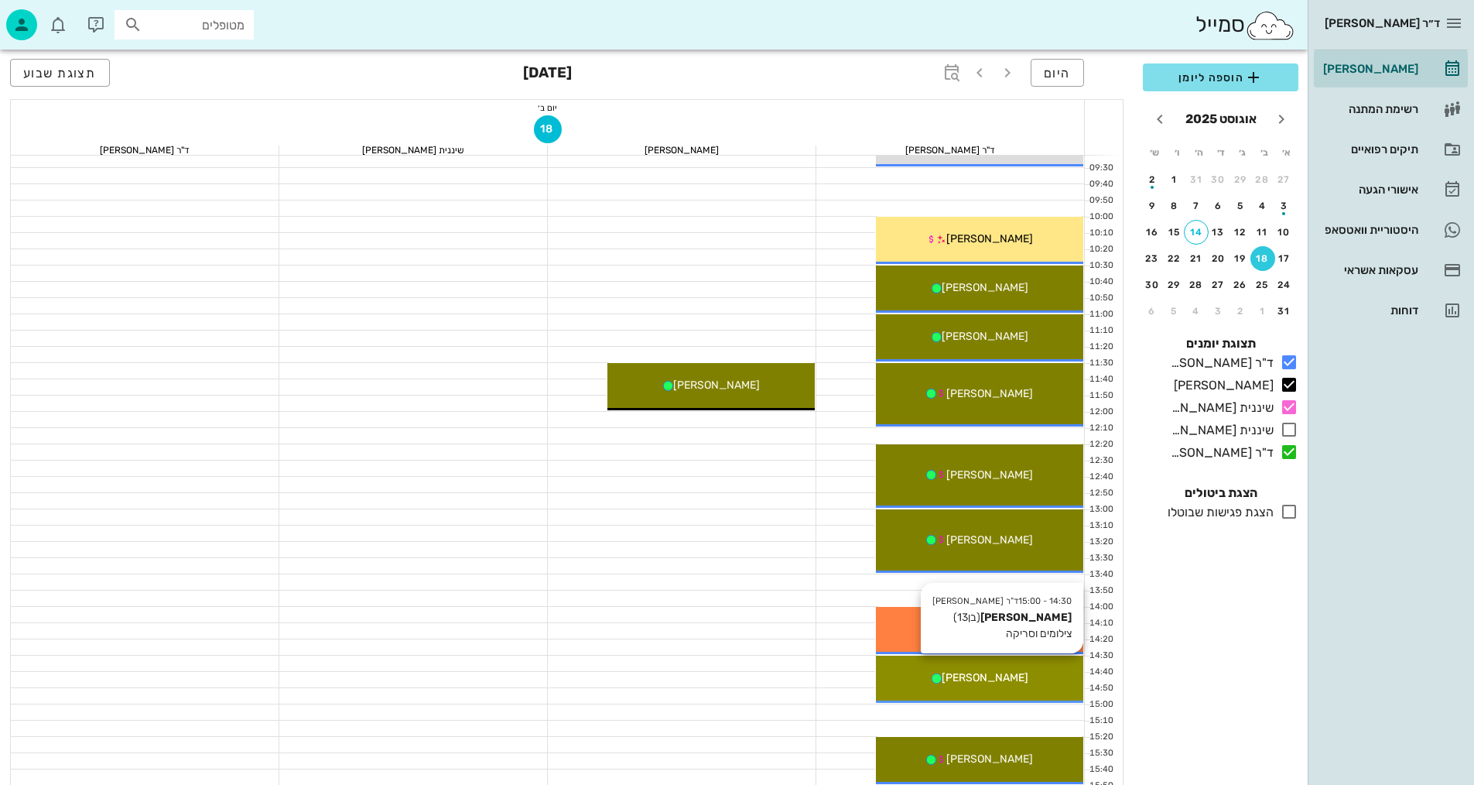
click at [1046, 681] on div "[PERSON_NAME]" at bounding box center [979, 677] width 207 height 16
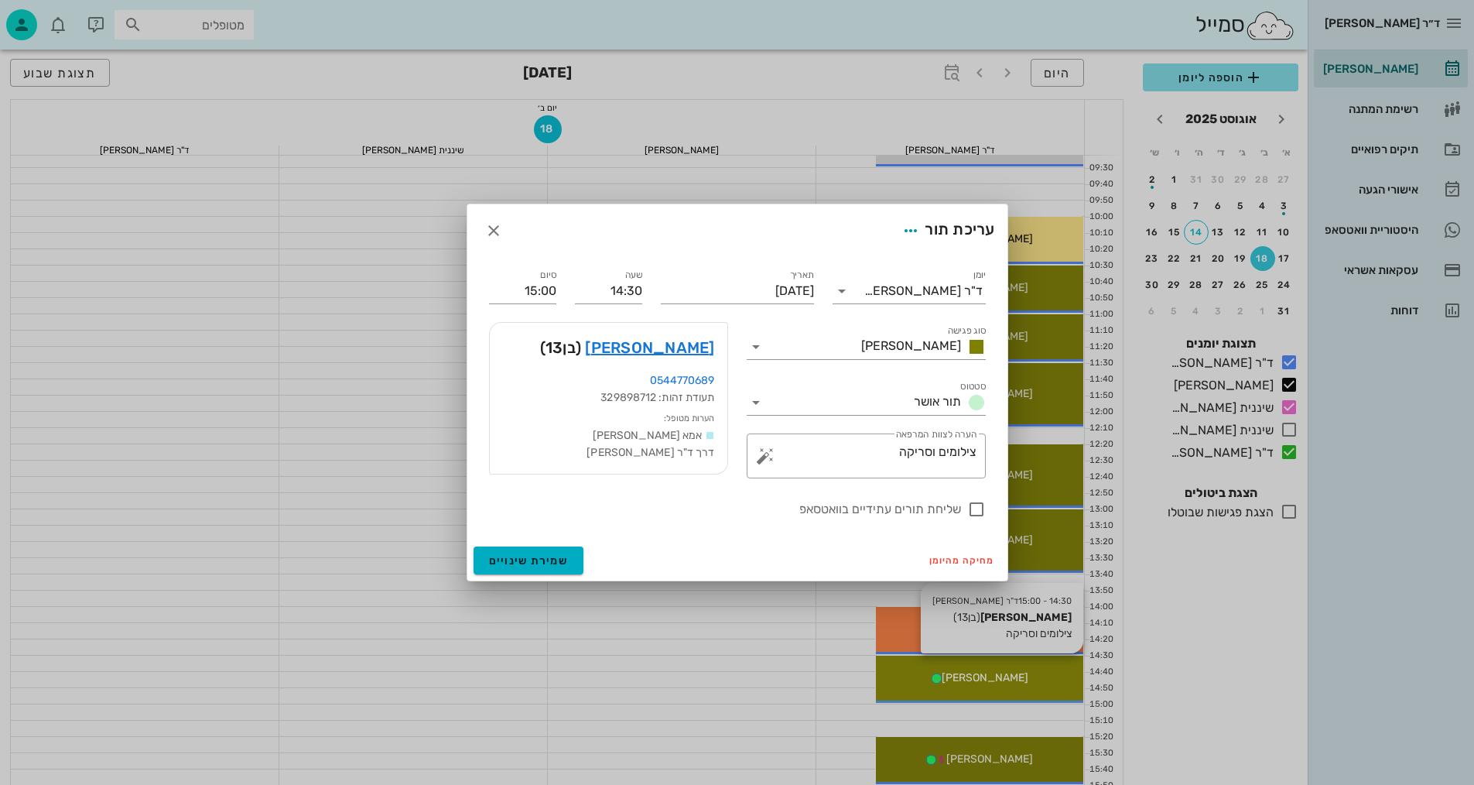
click at [1046, 681] on div "ד״ר [PERSON_NAME] [PERSON_NAME] רשימת המתנה תיקים רפואיים אישורי הגעה היסטוריית…" at bounding box center [737, 528] width 1474 height 1521
click at [685, 340] on link "[PERSON_NAME]" at bounding box center [649, 347] width 129 height 25
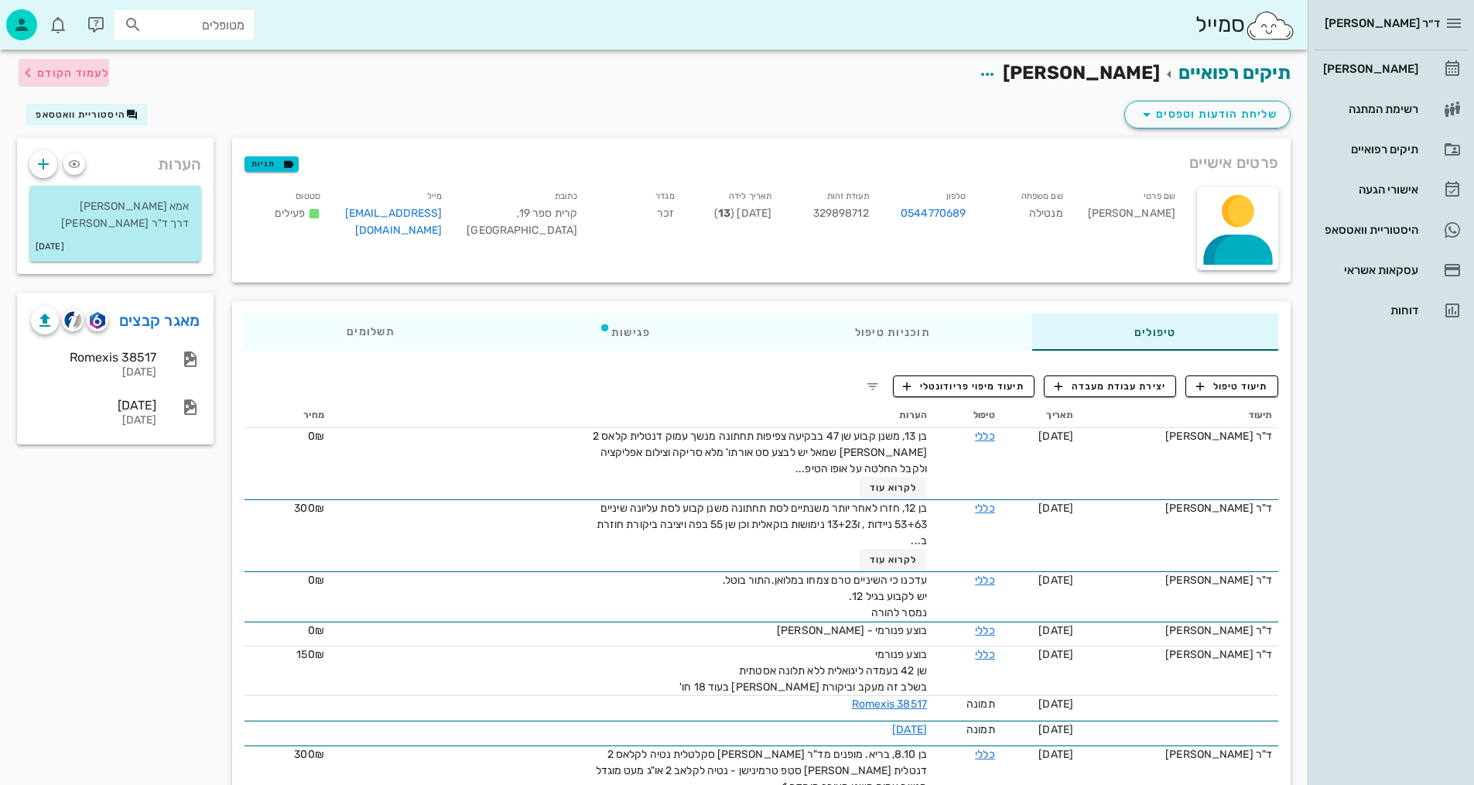
click at [69, 71] on span "לעמוד הקודם" at bounding box center [73, 73] width 72 height 13
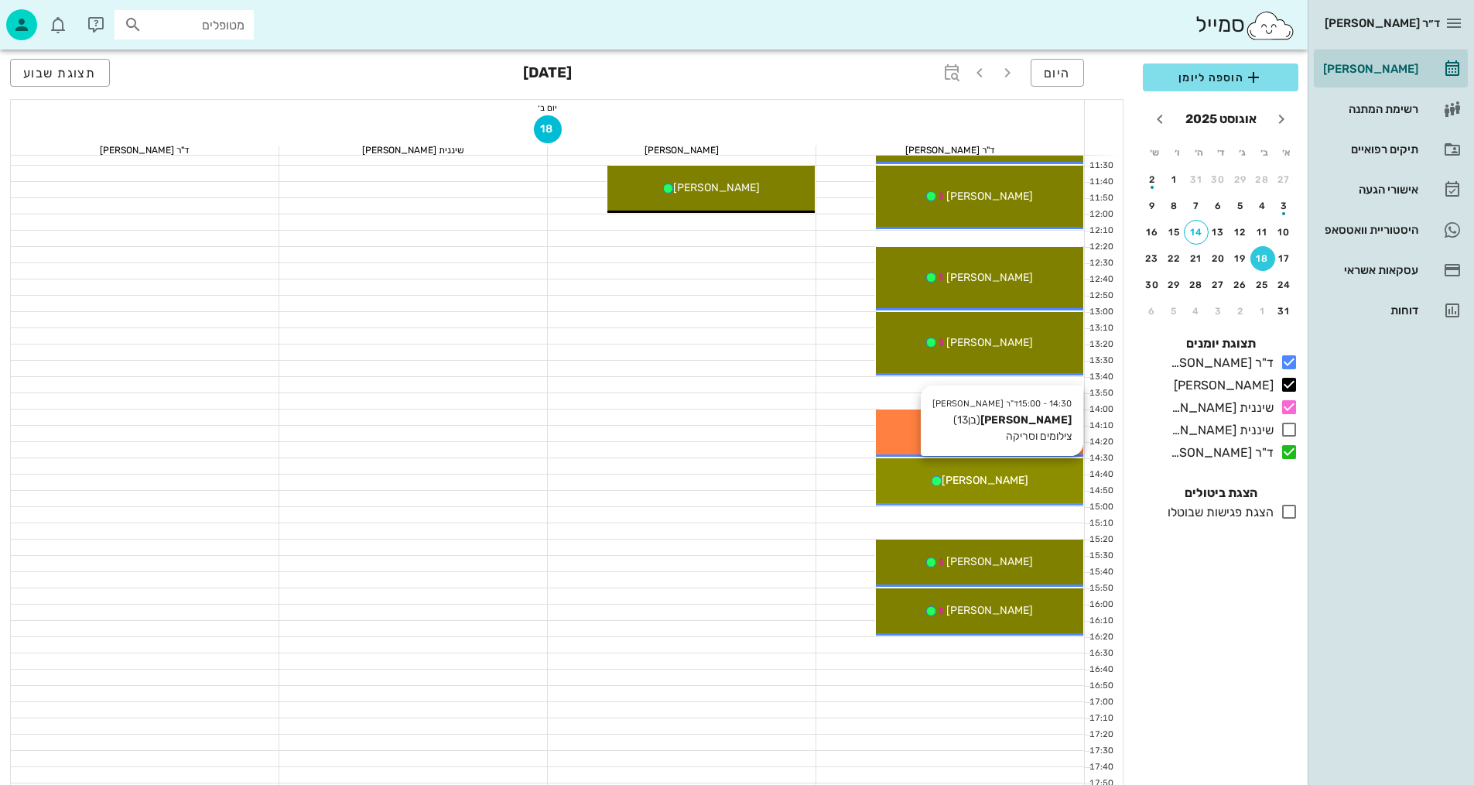
scroll to position [464, 0]
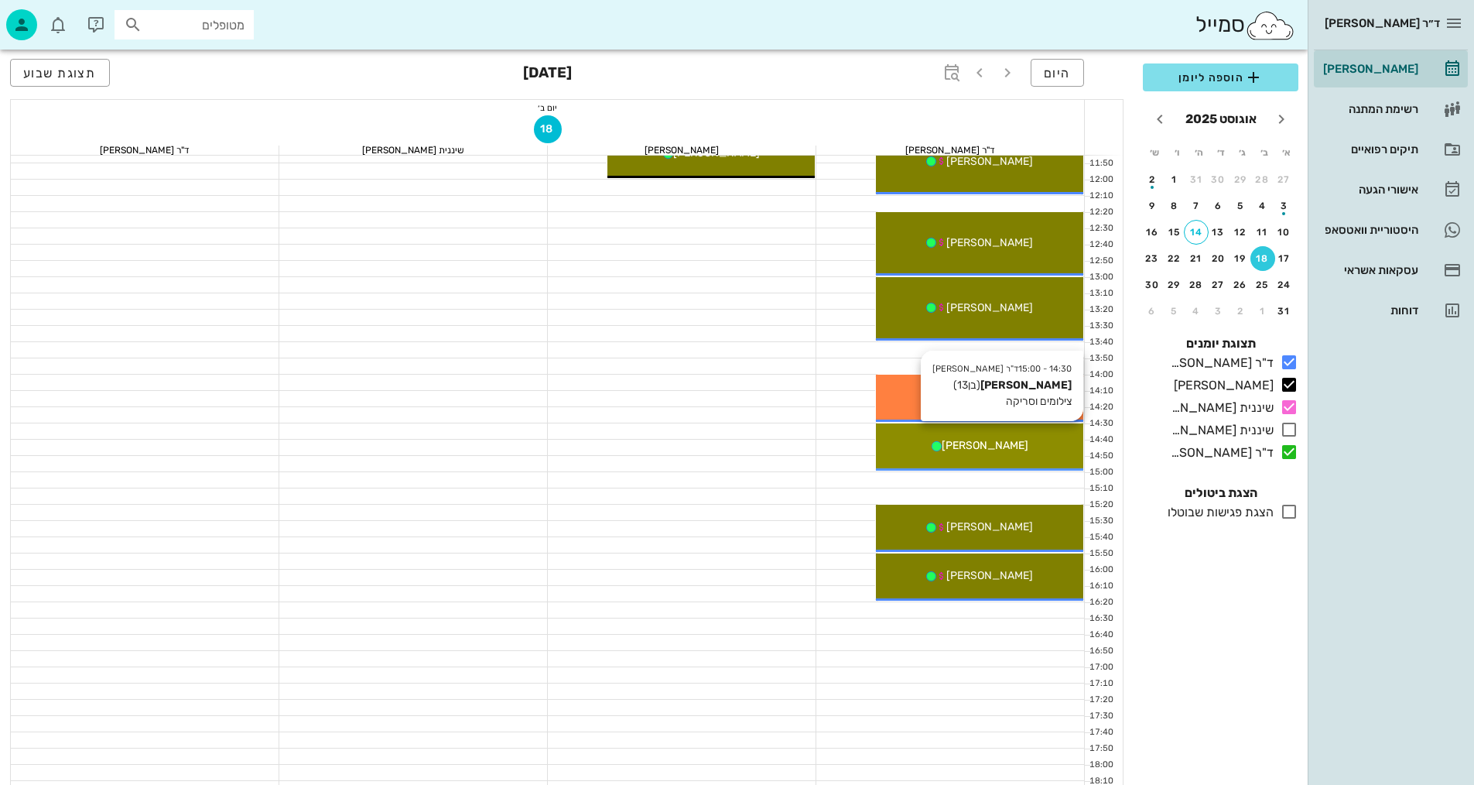
drag, startPoint x: 994, startPoint y: 447, endPoint x: 1018, endPoint y: 443, distance: 24.3
click at [1018, 443] on div "[PERSON_NAME]" at bounding box center [979, 445] width 207 height 16
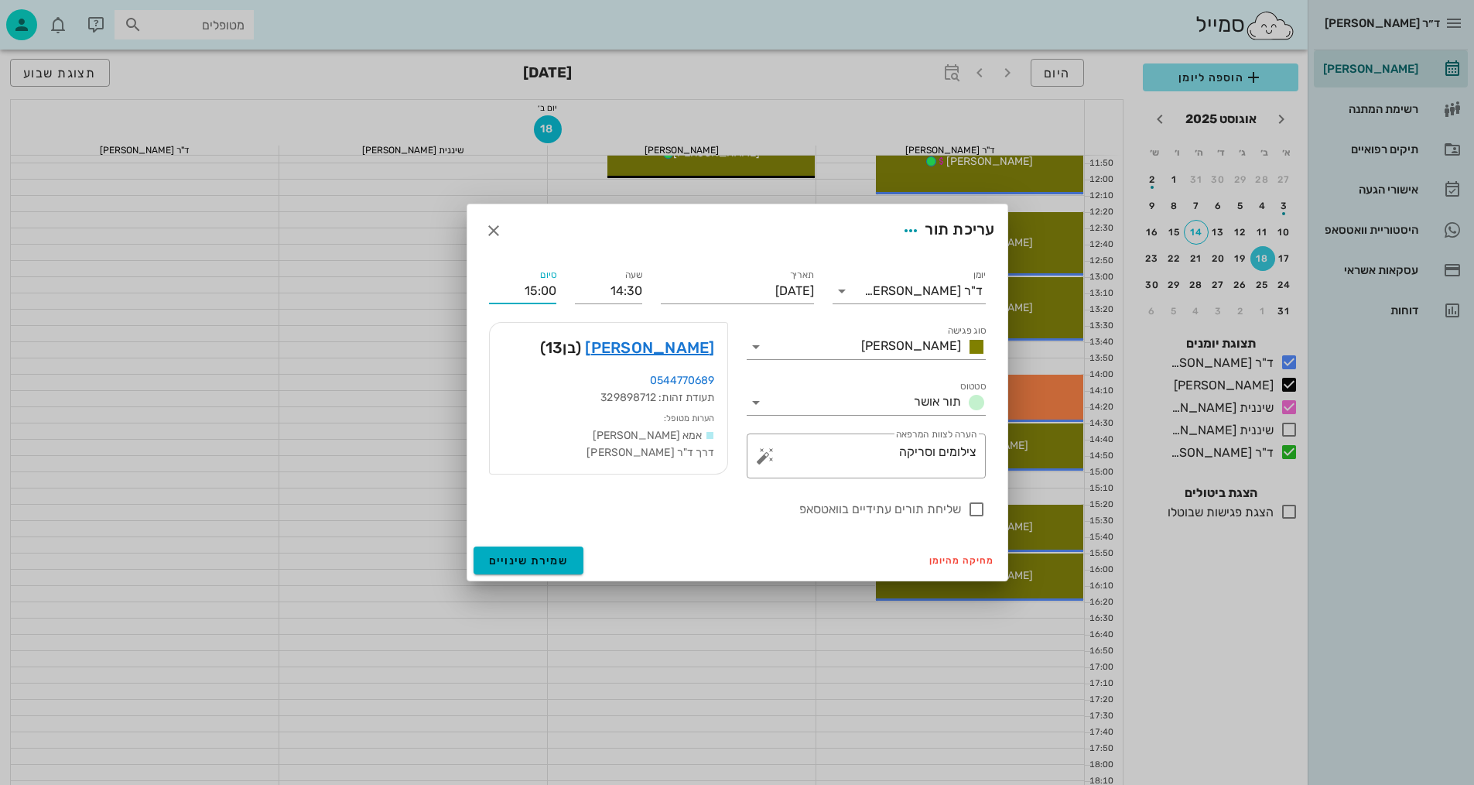
drag, startPoint x: 503, startPoint y: 289, endPoint x: 568, endPoint y: 295, distance: 65.2
click at [568, 295] on div "יומן ד"ר [PERSON_NAME] סוג פגישה [PERSON_NAME] סטטוס תור אושר תאריך [DATE] שעה …" at bounding box center [737, 392] width 515 height 271
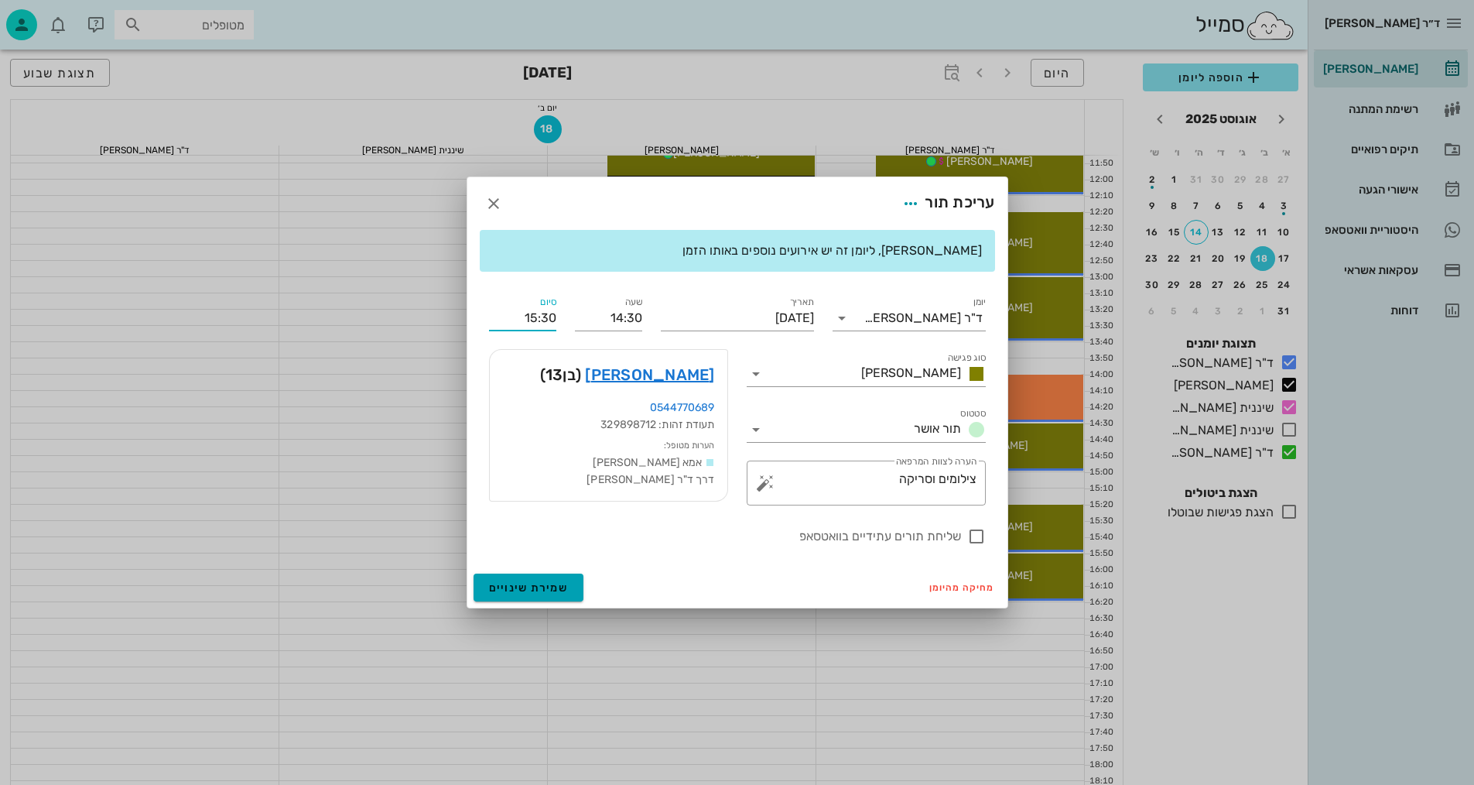
type input "15:30"
click at [532, 582] on span "שמירת שינויים" at bounding box center [529, 587] width 80 height 13
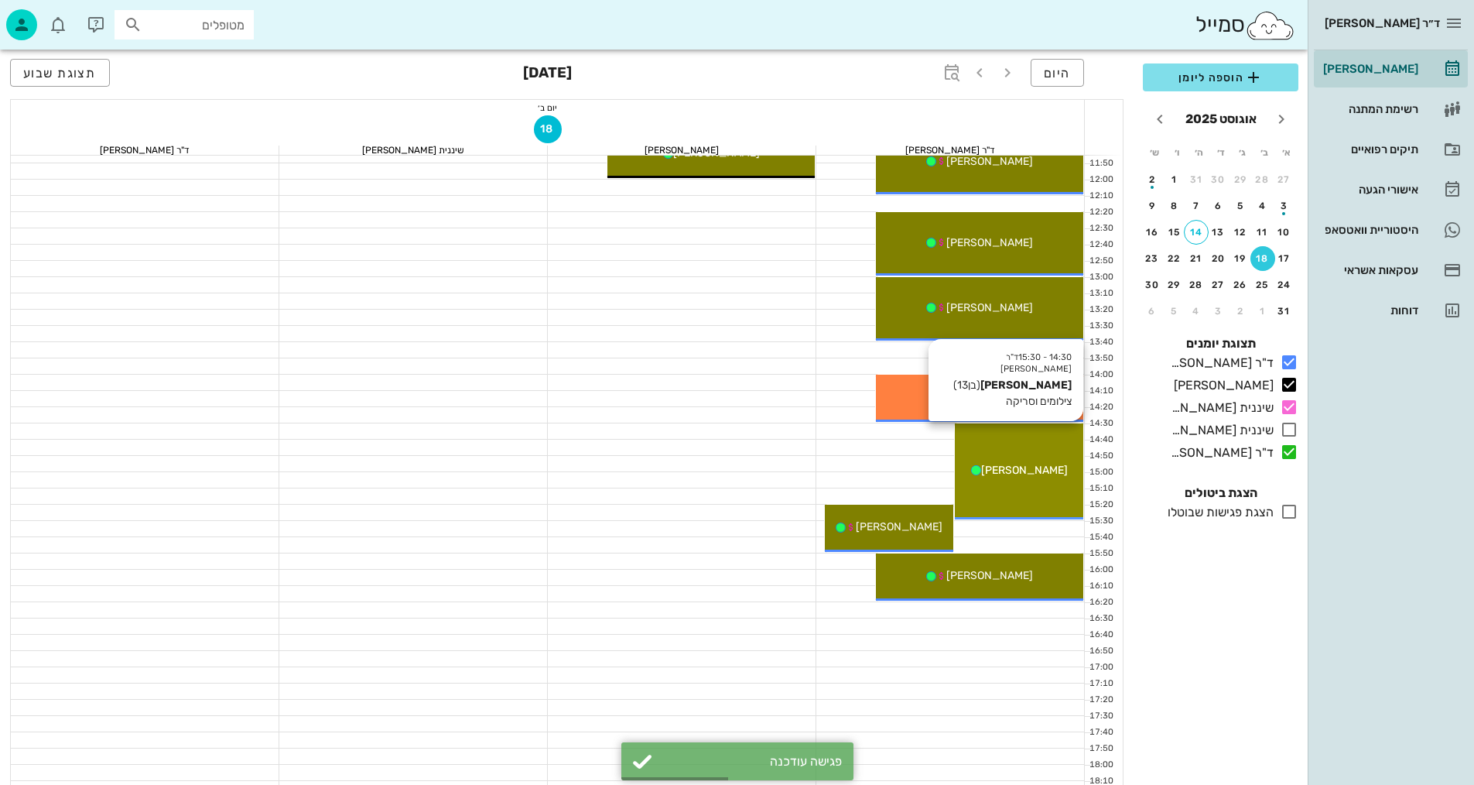
click at [1029, 462] on div "[PERSON_NAME]" at bounding box center [1019, 470] width 128 height 16
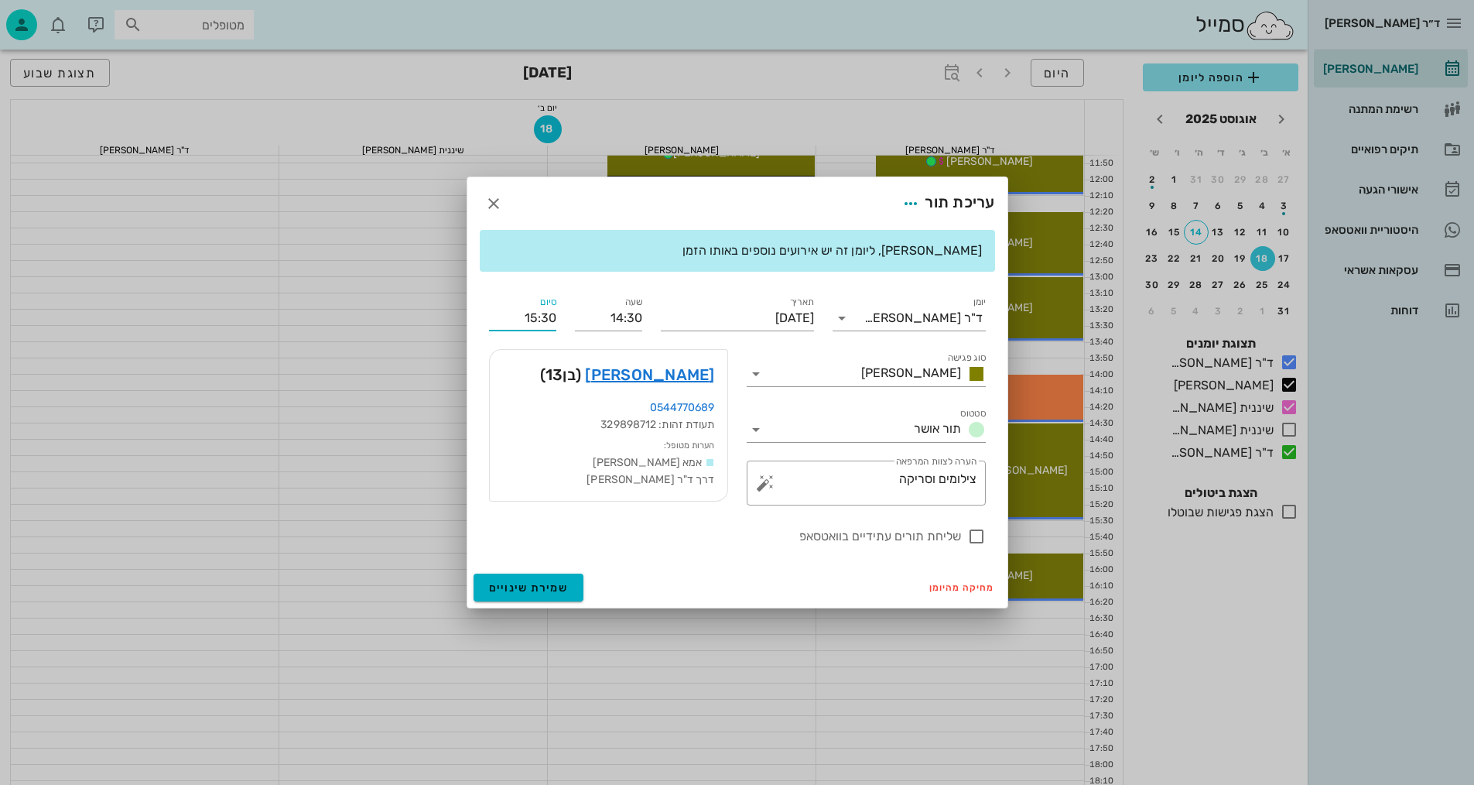
drag, startPoint x: 539, startPoint y: 314, endPoint x: 558, endPoint y: 318, distance: 19.7
click at [558, 318] on div "סיום 15:30" at bounding box center [523, 312] width 86 height 56
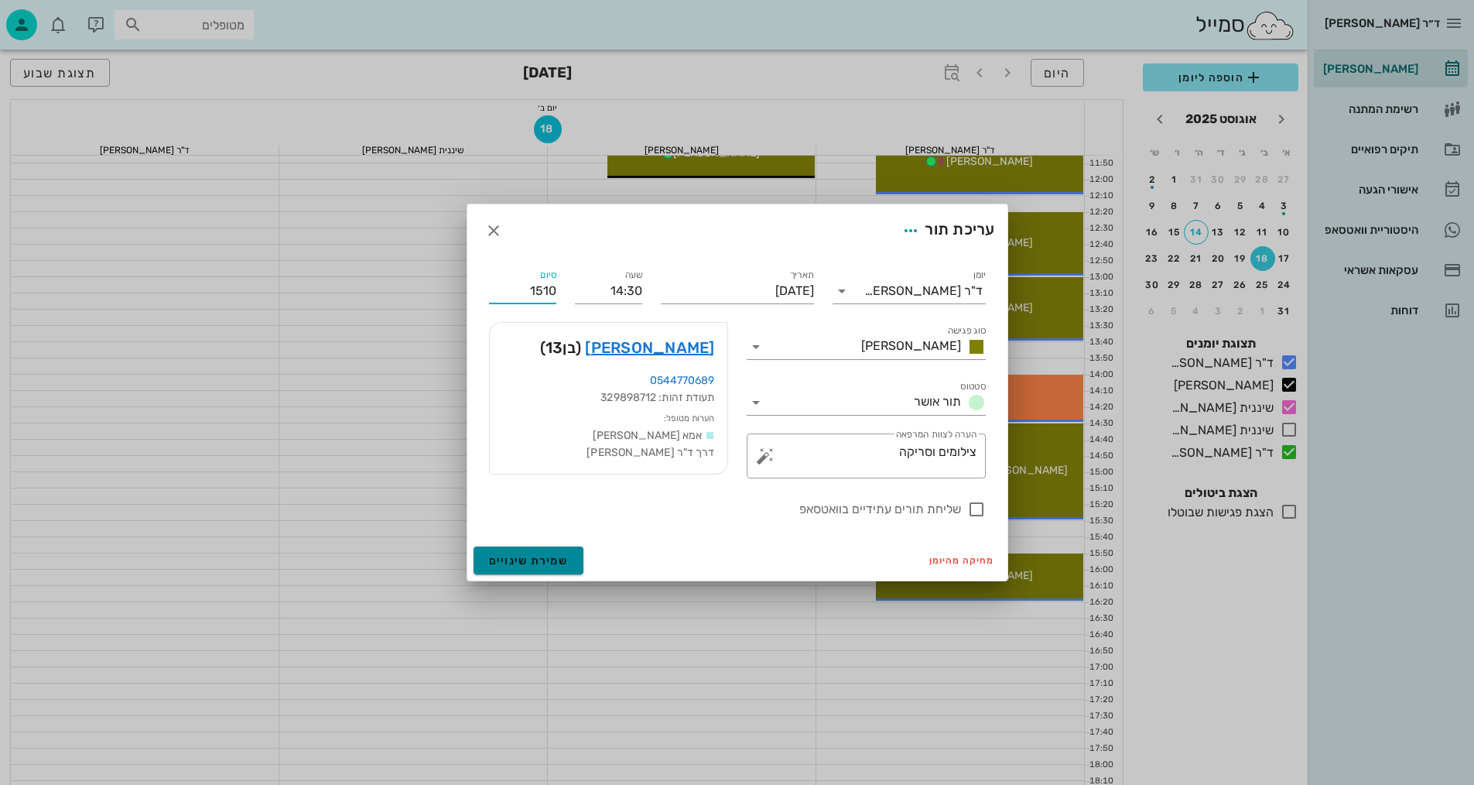
type input "15:10"
click at [561, 561] on span "שמירת שינויים" at bounding box center [529, 560] width 80 height 13
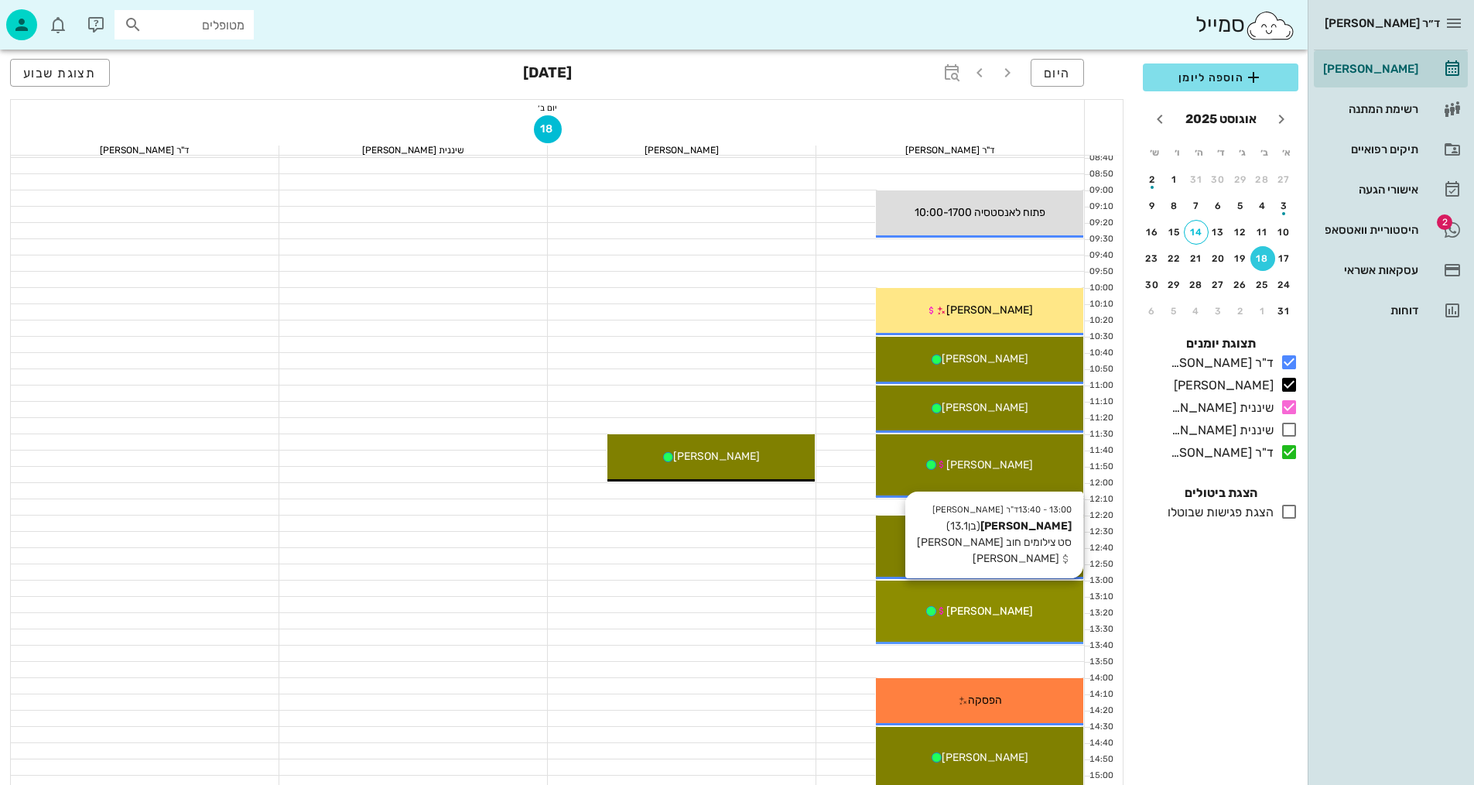
scroll to position [155, 0]
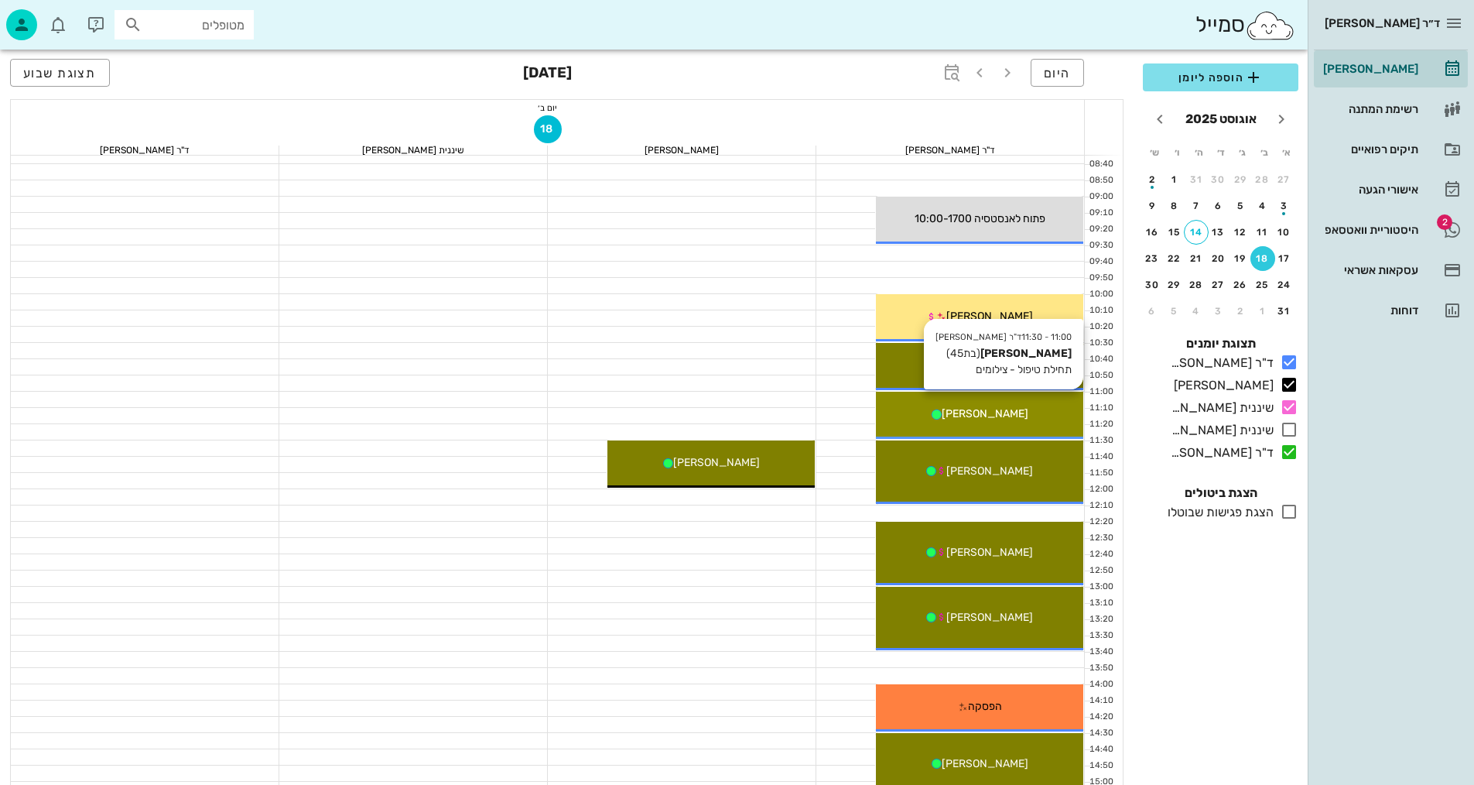
click at [998, 416] on span "[PERSON_NAME]" at bounding box center [985, 413] width 87 height 13
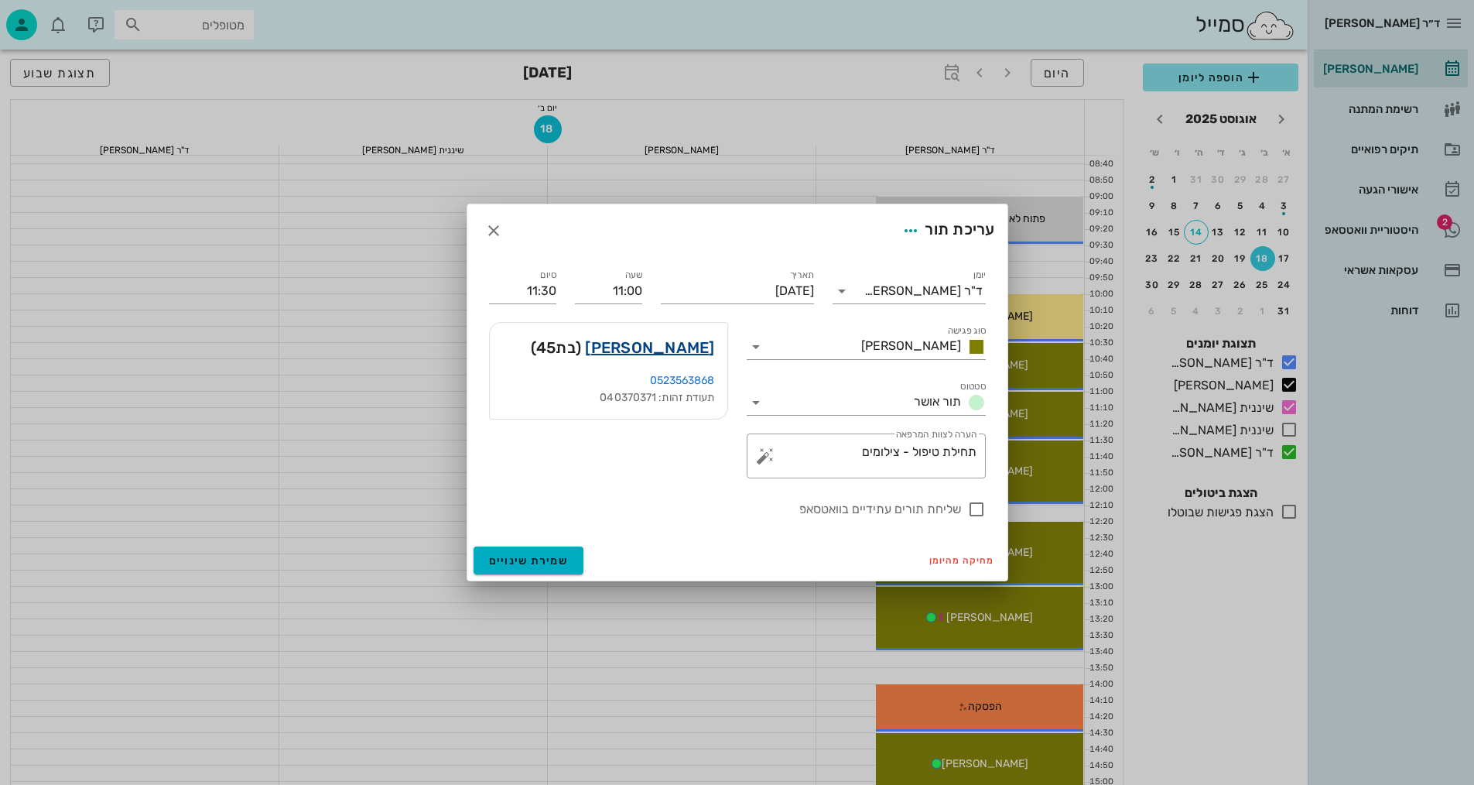
click at [655, 352] on link "[PERSON_NAME]" at bounding box center [649, 347] width 129 height 25
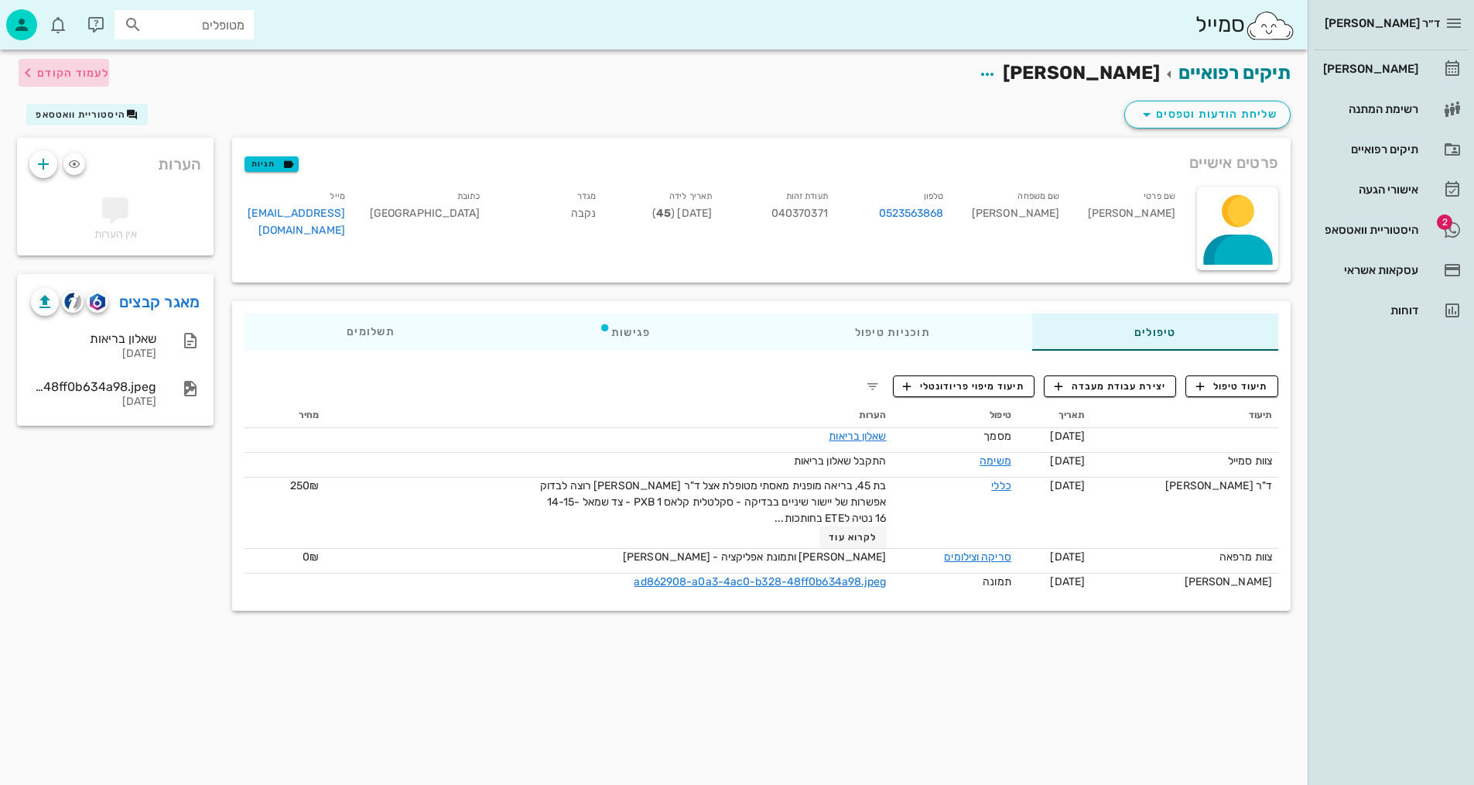
click at [33, 67] on icon "button" at bounding box center [28, 72] width 19 height 19
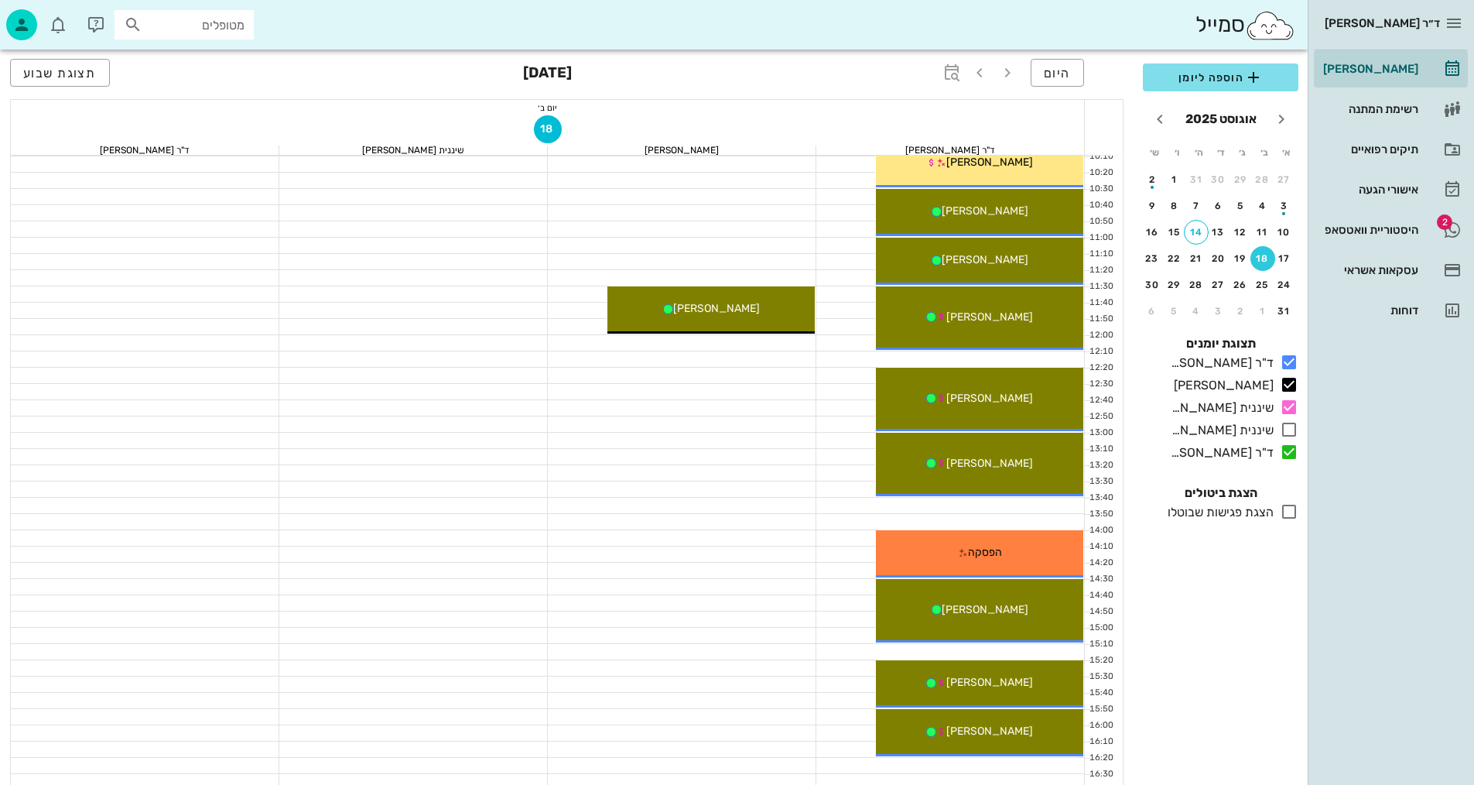
scroll to position [310, 0]
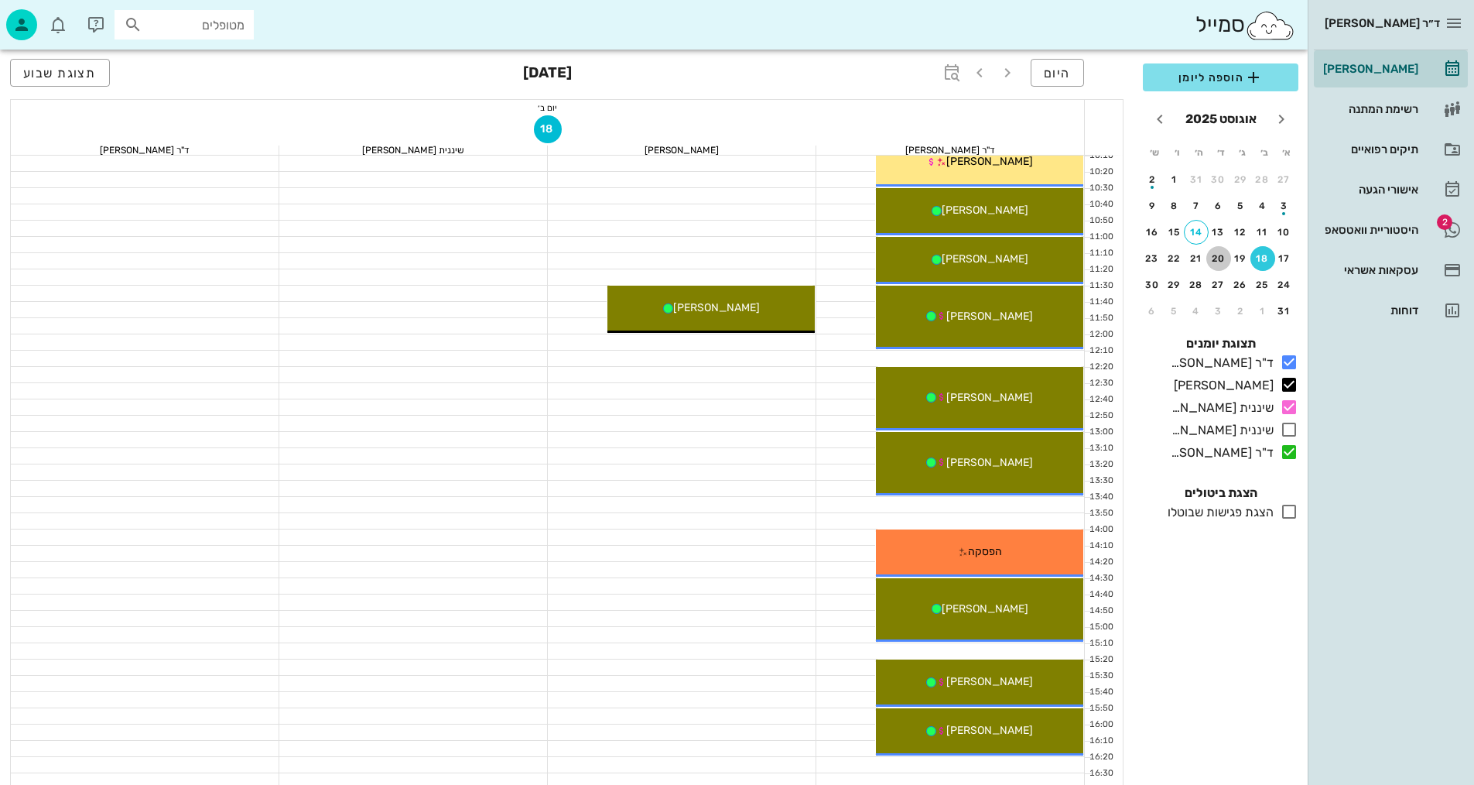
click at [1218, 256] on div "20" at bounding box center [1219, 258] width 25 height 11
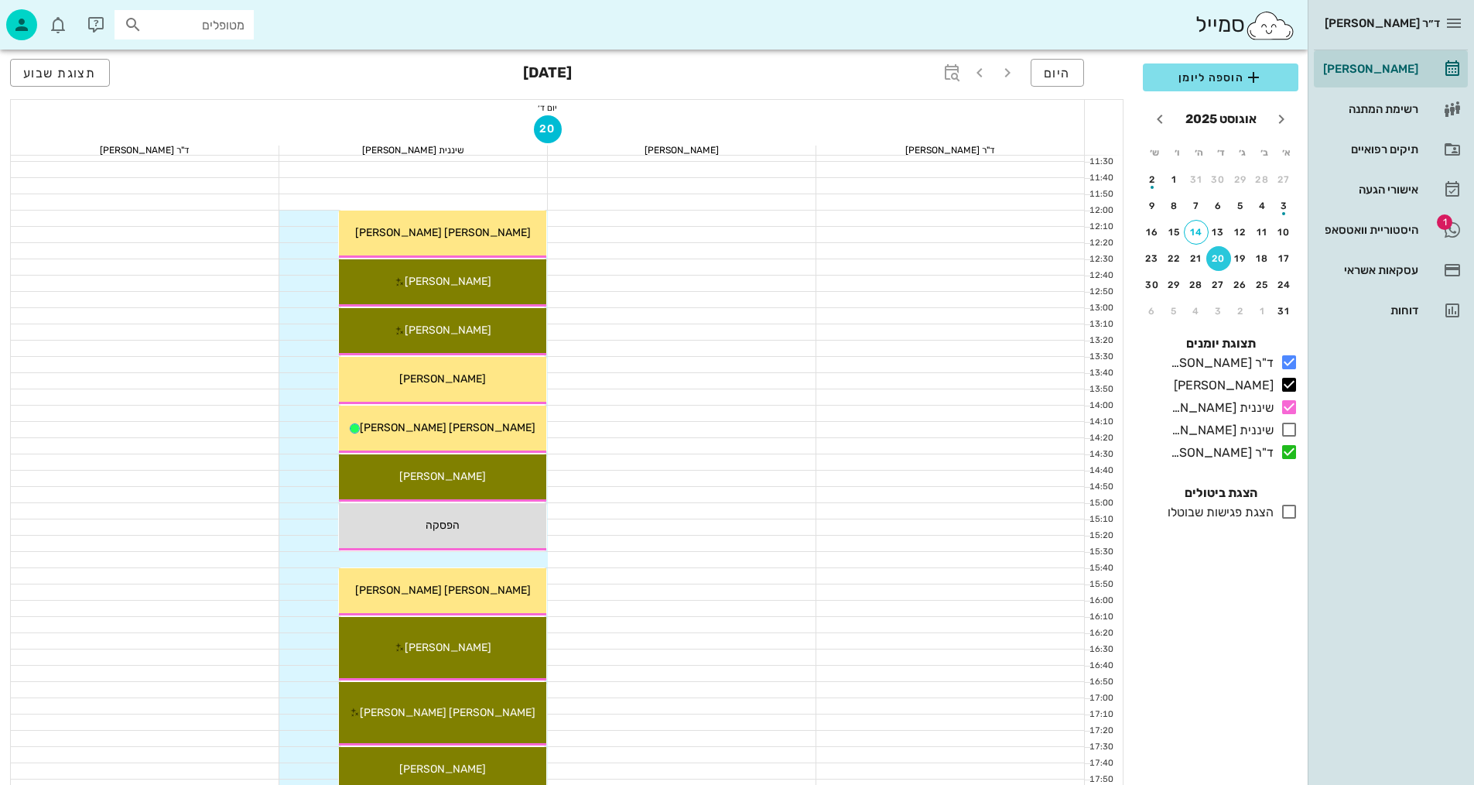
scroll to position [427, 0]
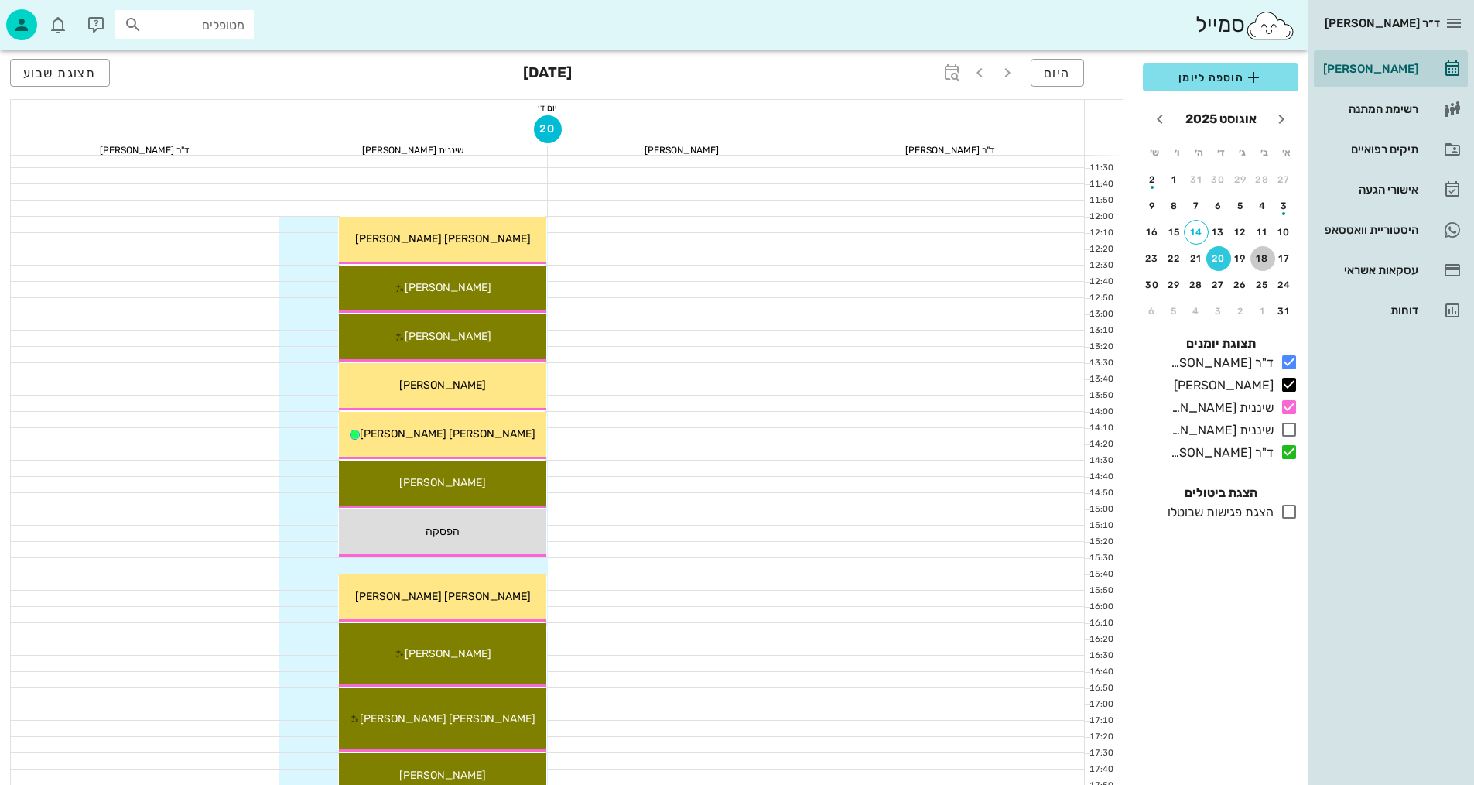
click at [1269, 260] on div "18" at bounding box center [1263, 258] width 25 height 11
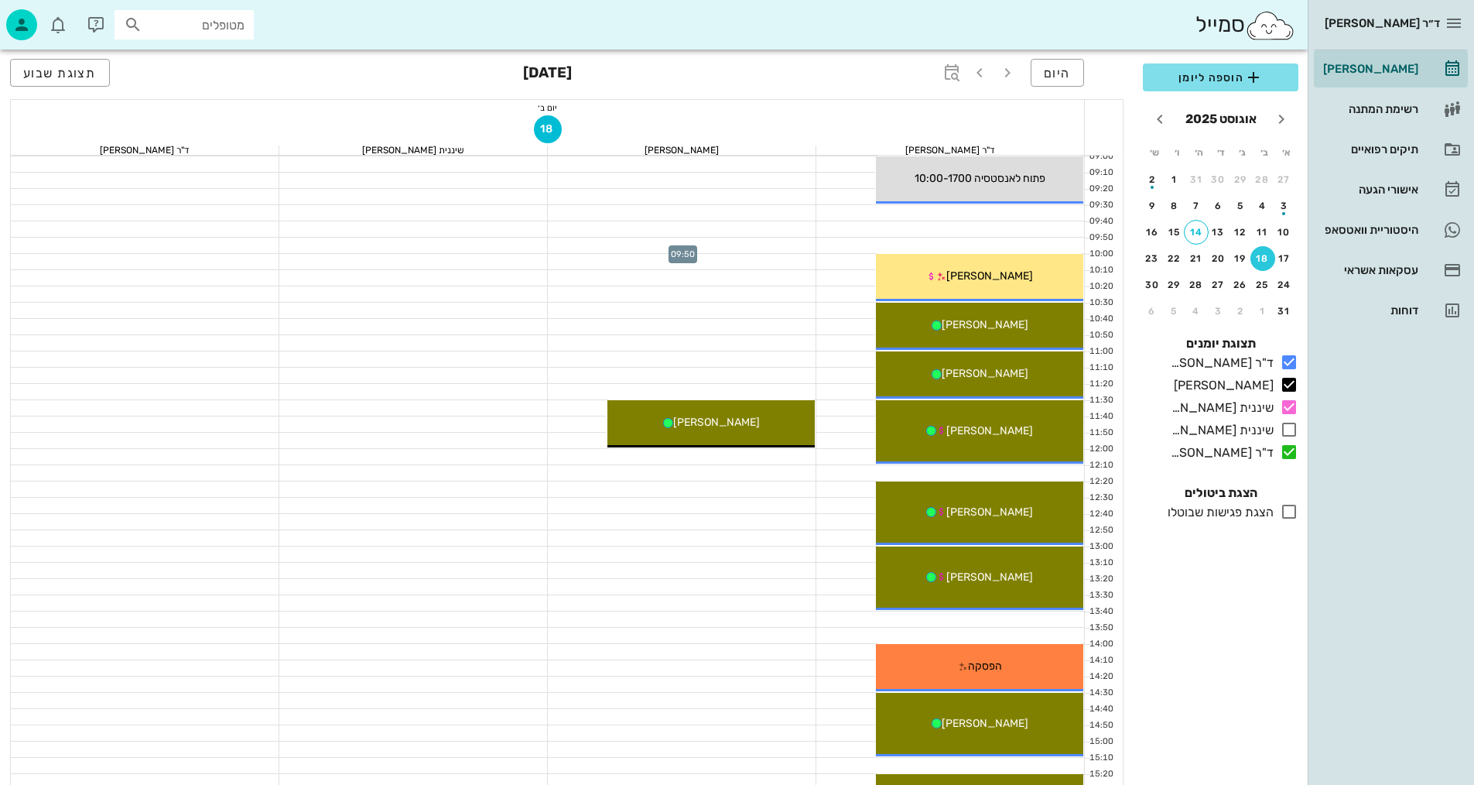
scroll to position [272, 0]
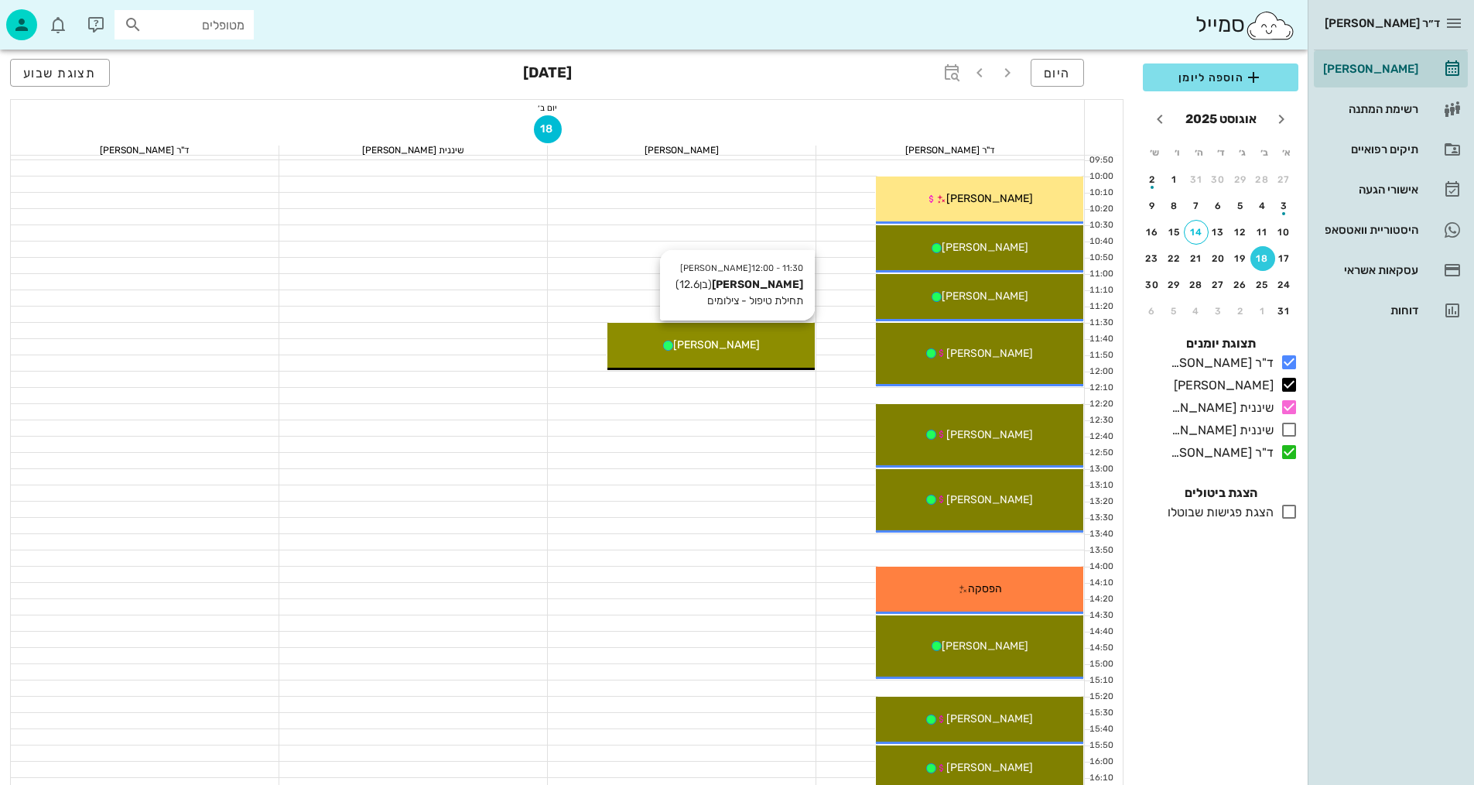
click at [714, 337] on div "[PERSON_NAME]" at bounding box center [711, 345] width 207 height 16
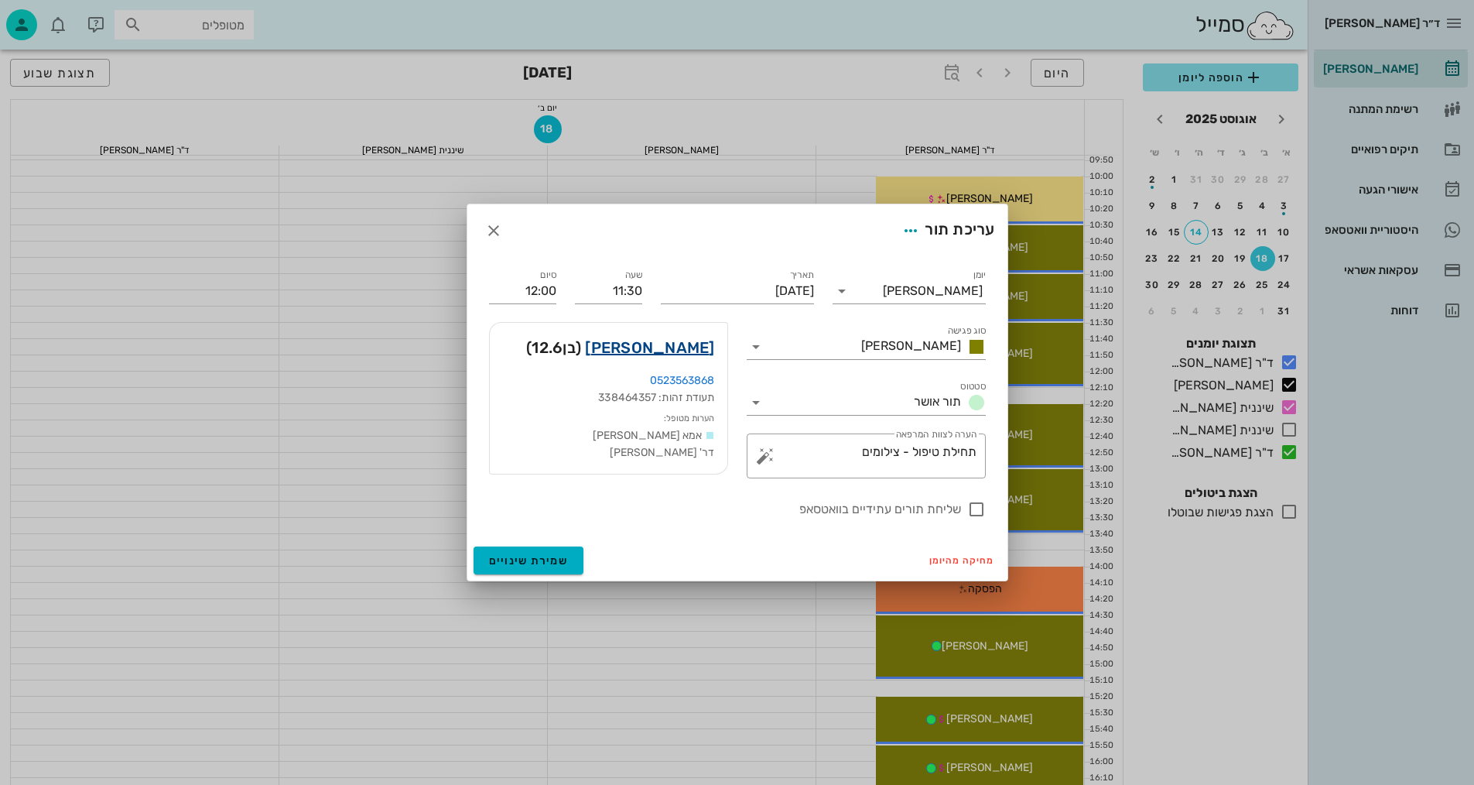
click at [690, 349] on link "[PERSON_NAME]" at bounding box center [649, 347] width 129 height 25
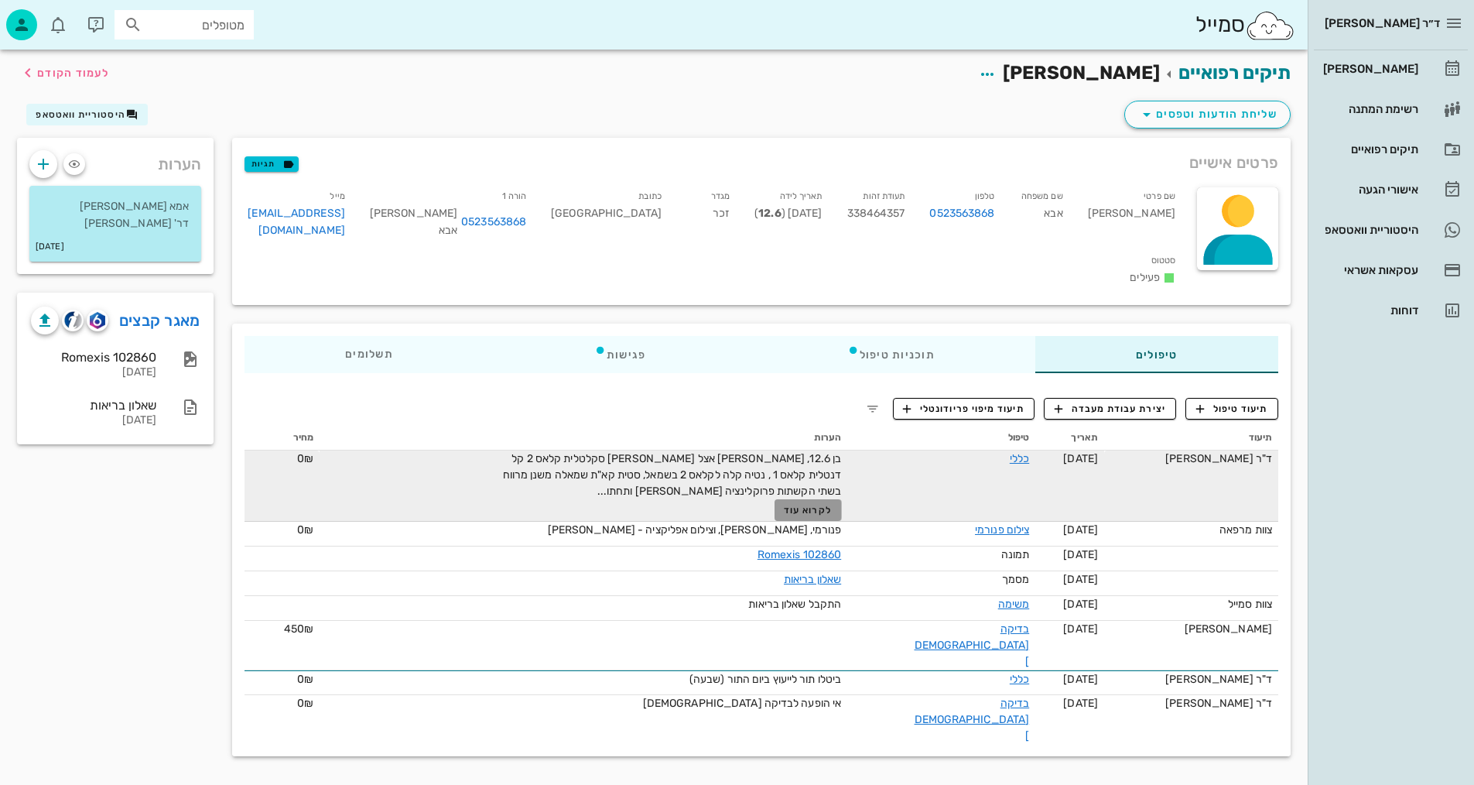
click at [832, 505] on span "לקרוא עוד" at bounding box center [808, 510] width 48 height 11
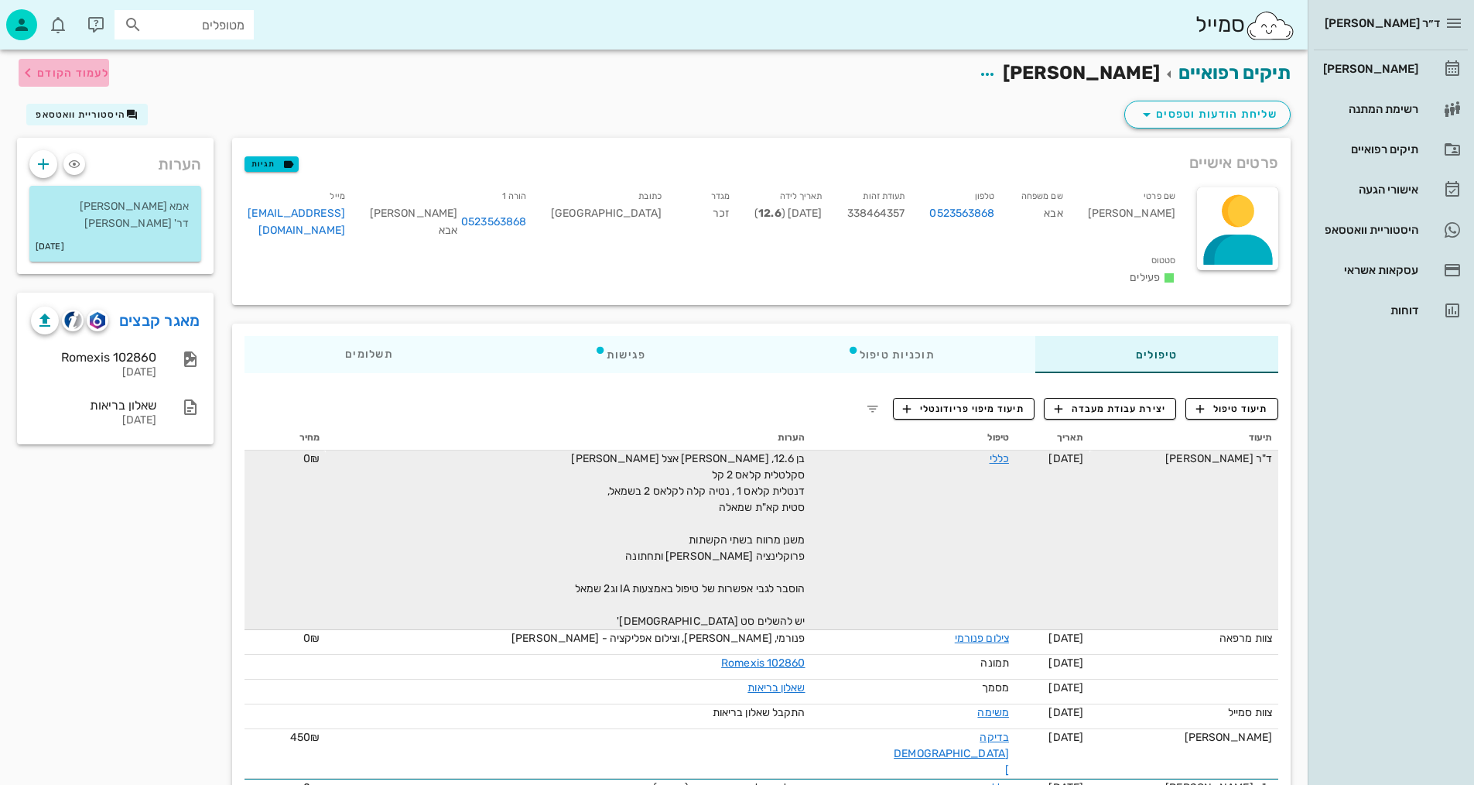
click at [26, 64] on icon "button" at bounding box center [28, 72] width 19 height 19
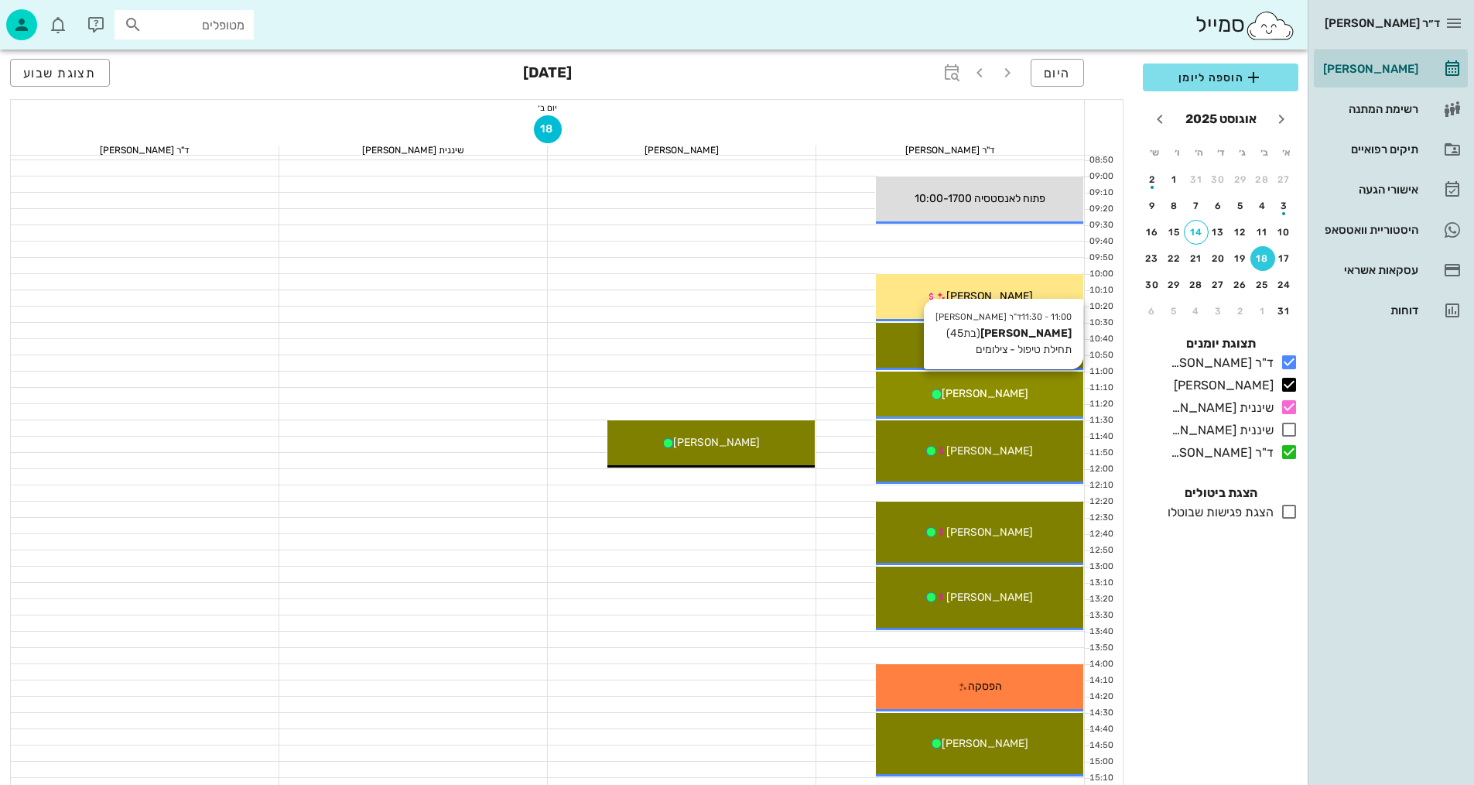
scroll to position [118, 0]
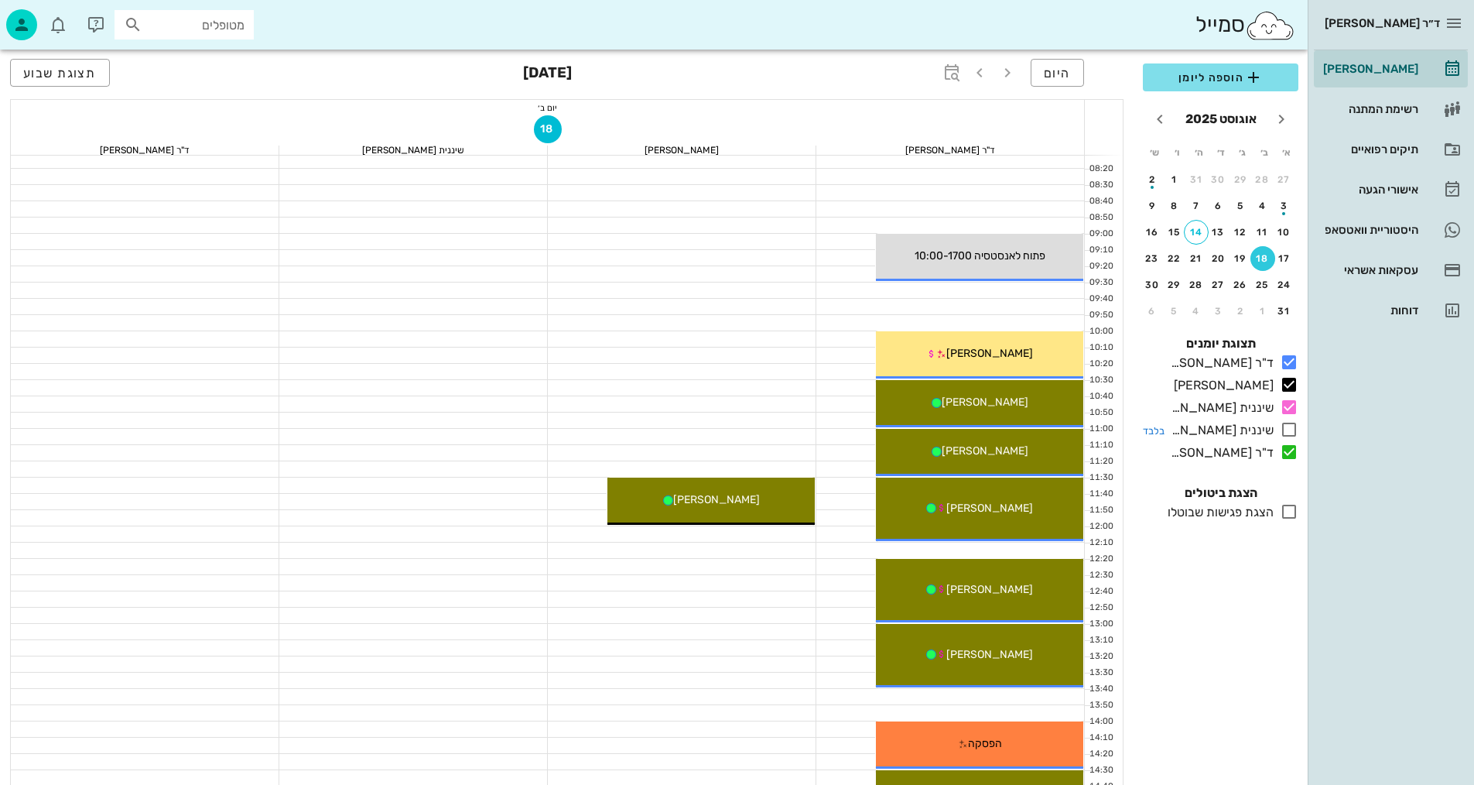
click at [1290, 428] on icon at bounding box center [1289, 429] width 19 height 19
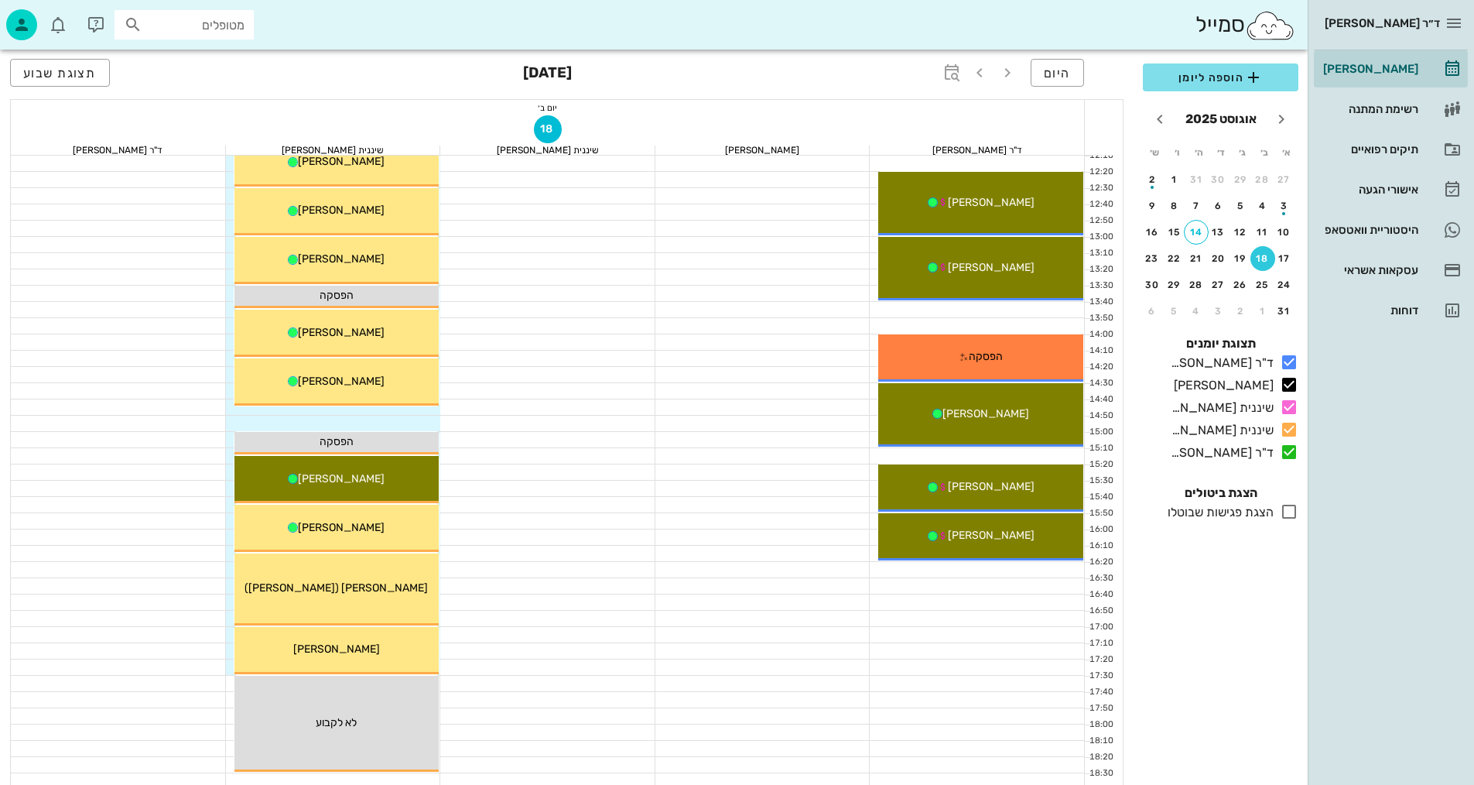
scroll to position [737, 0]
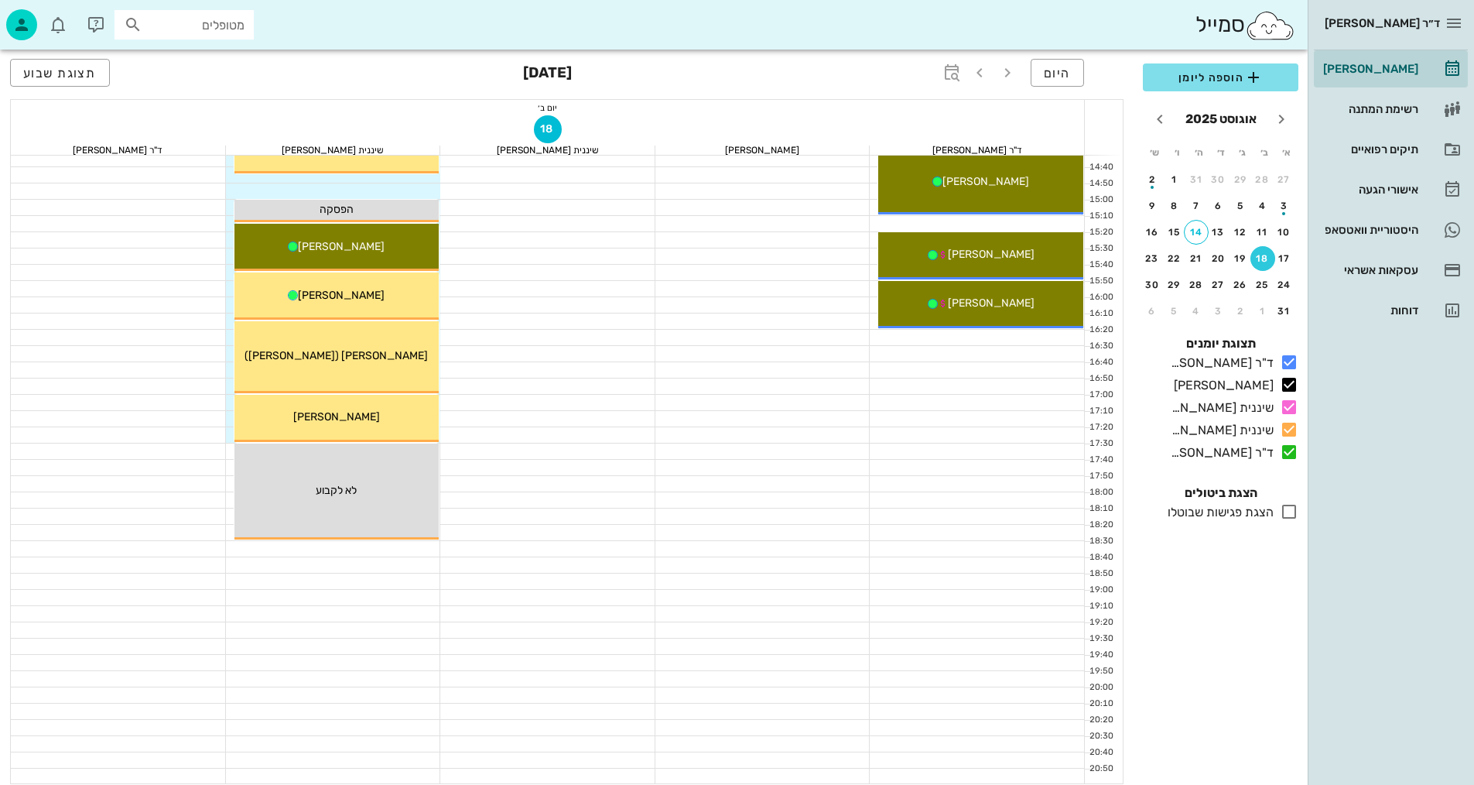
click at [853, 485] on div at bounding box center [763, 483] width 215 height 15
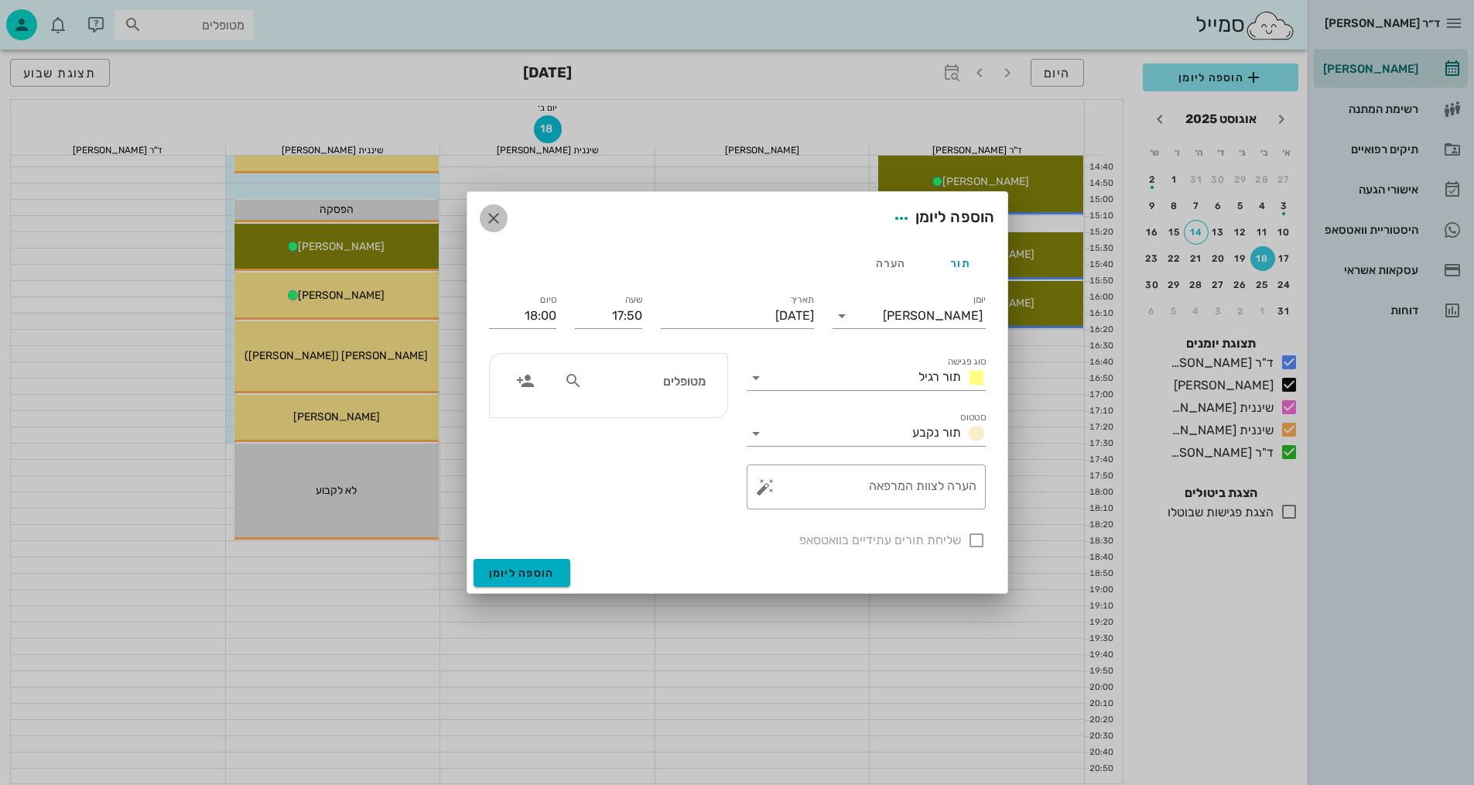
click at [490, 215] on icon "button" at bounding box center [493, 218] width 19 height 19
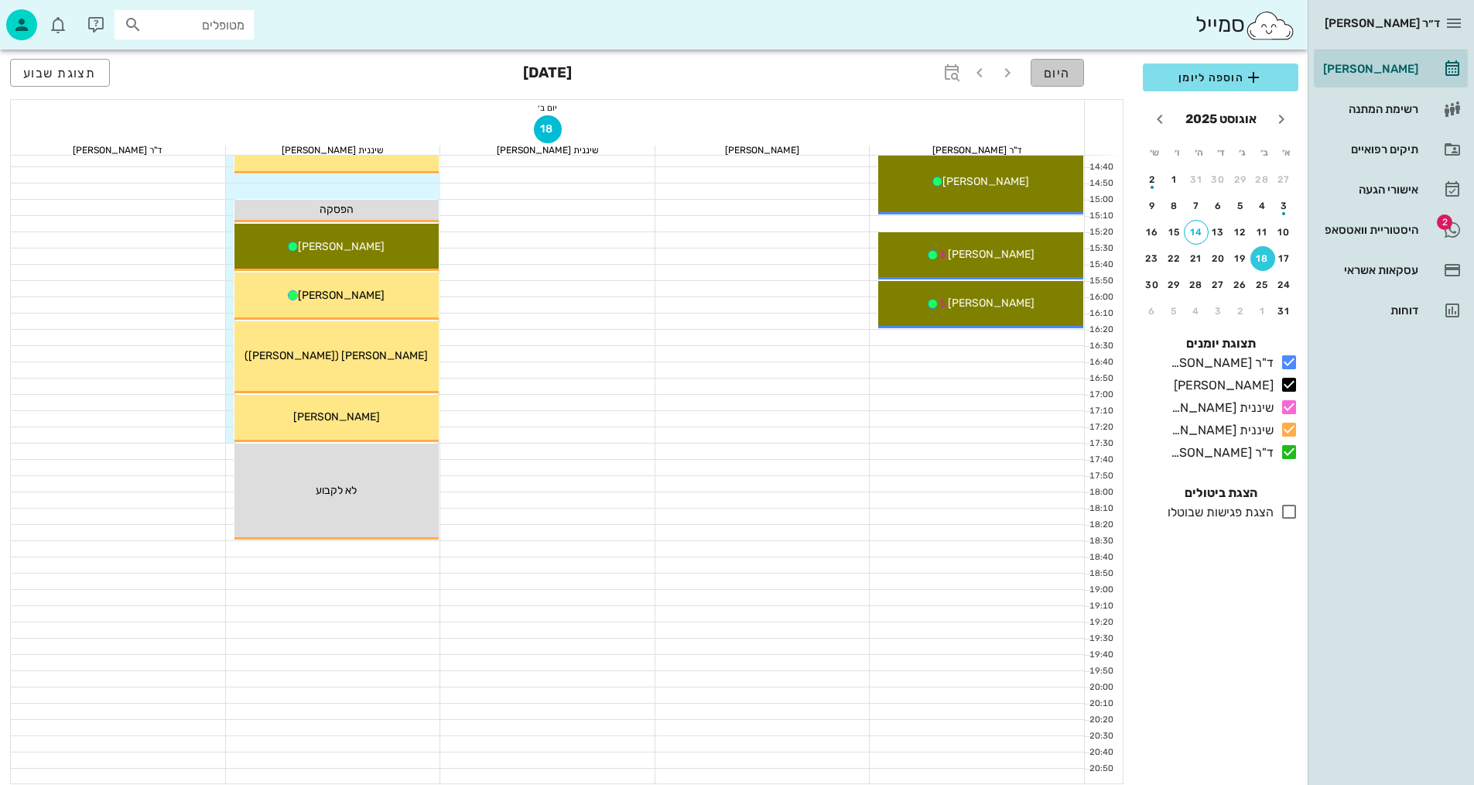
click at [1077, 73] on button "היום" at bounding box center [1057, 73] width 53 height 28
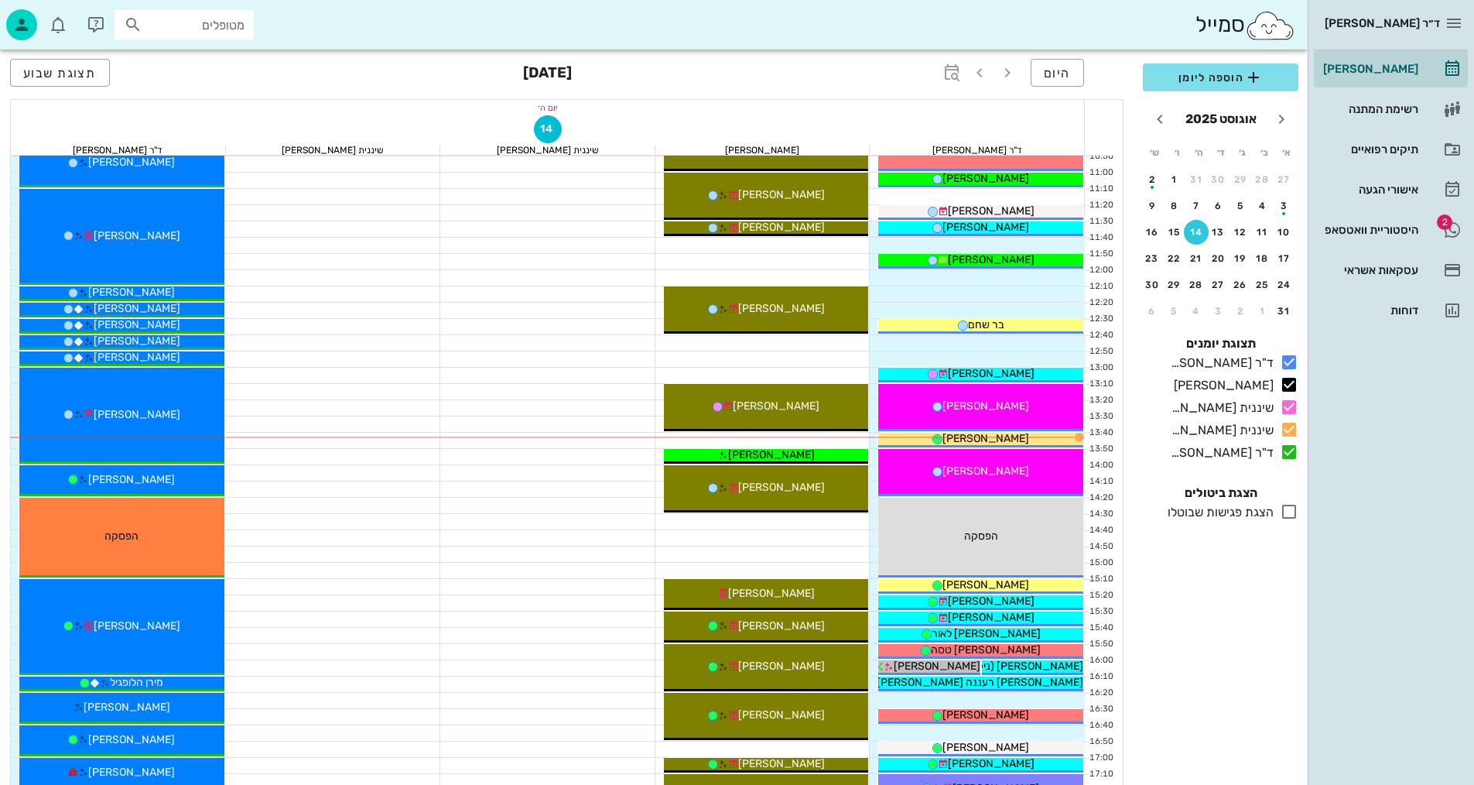
scroll to position [350, 0]
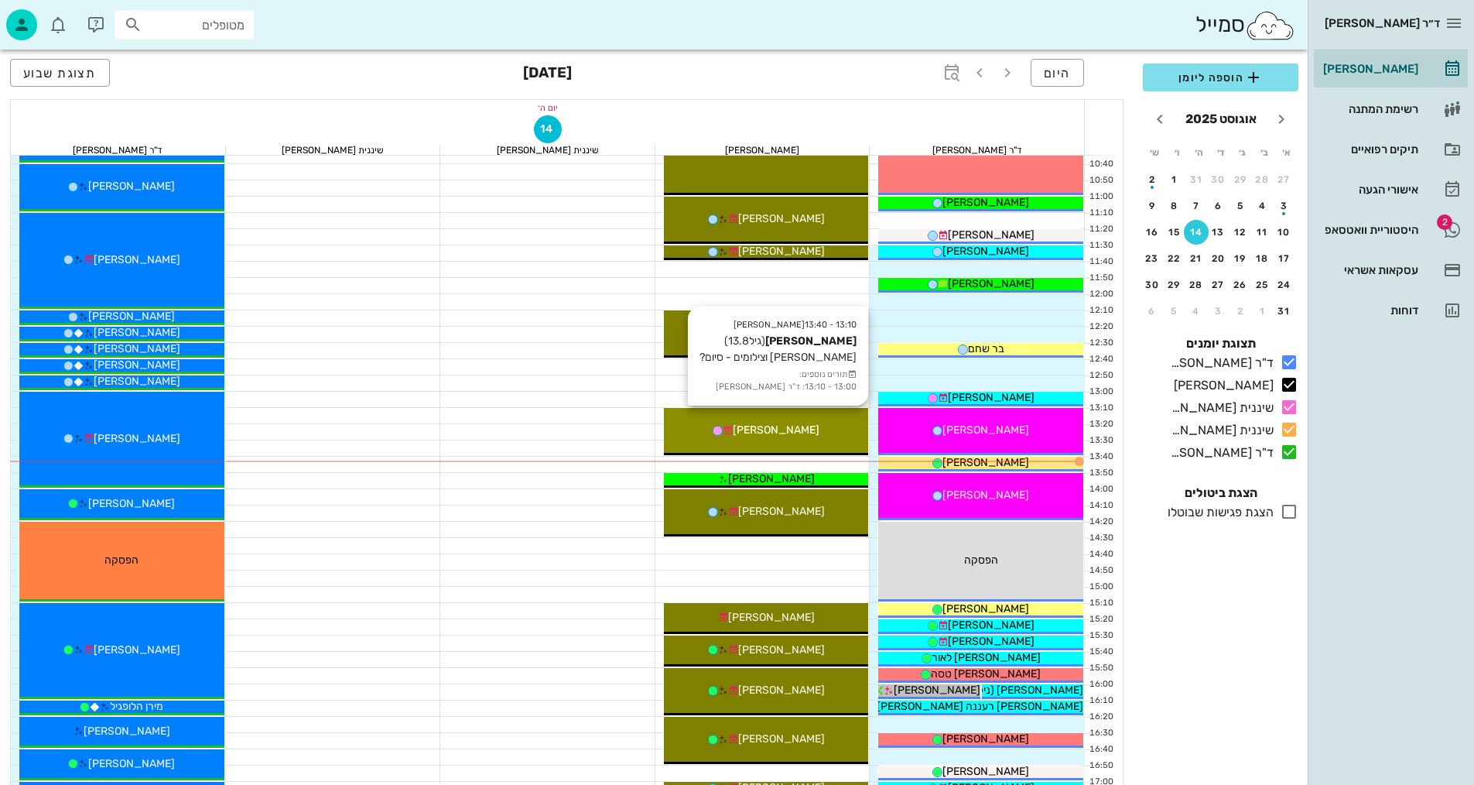
click at [806, 425] on div "[PERSON_NAME]" at bounding box center [766, 430] width 205 height 16
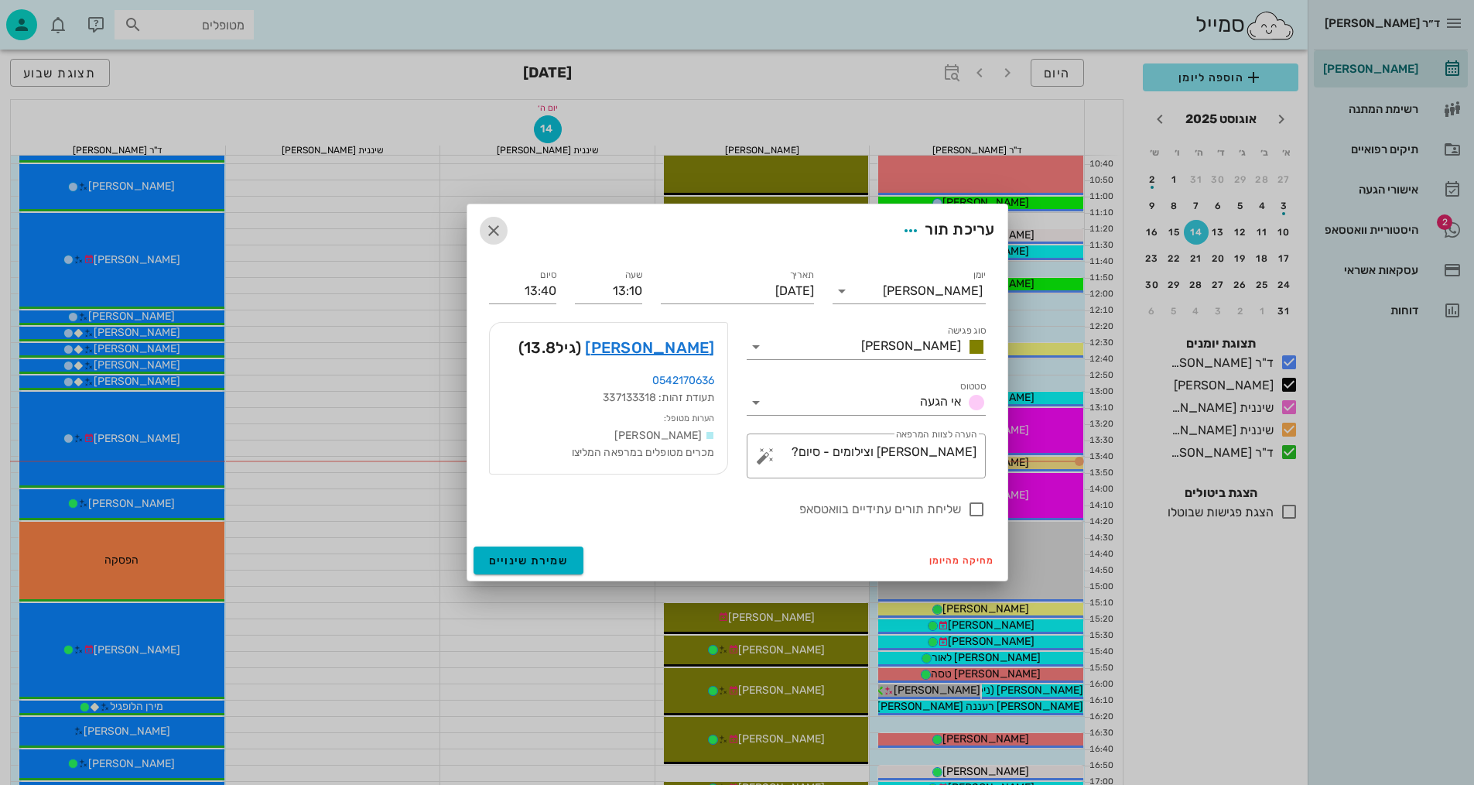
click at [503, 230] on span "button" at bounding box center [494, 230] width 28 height 19
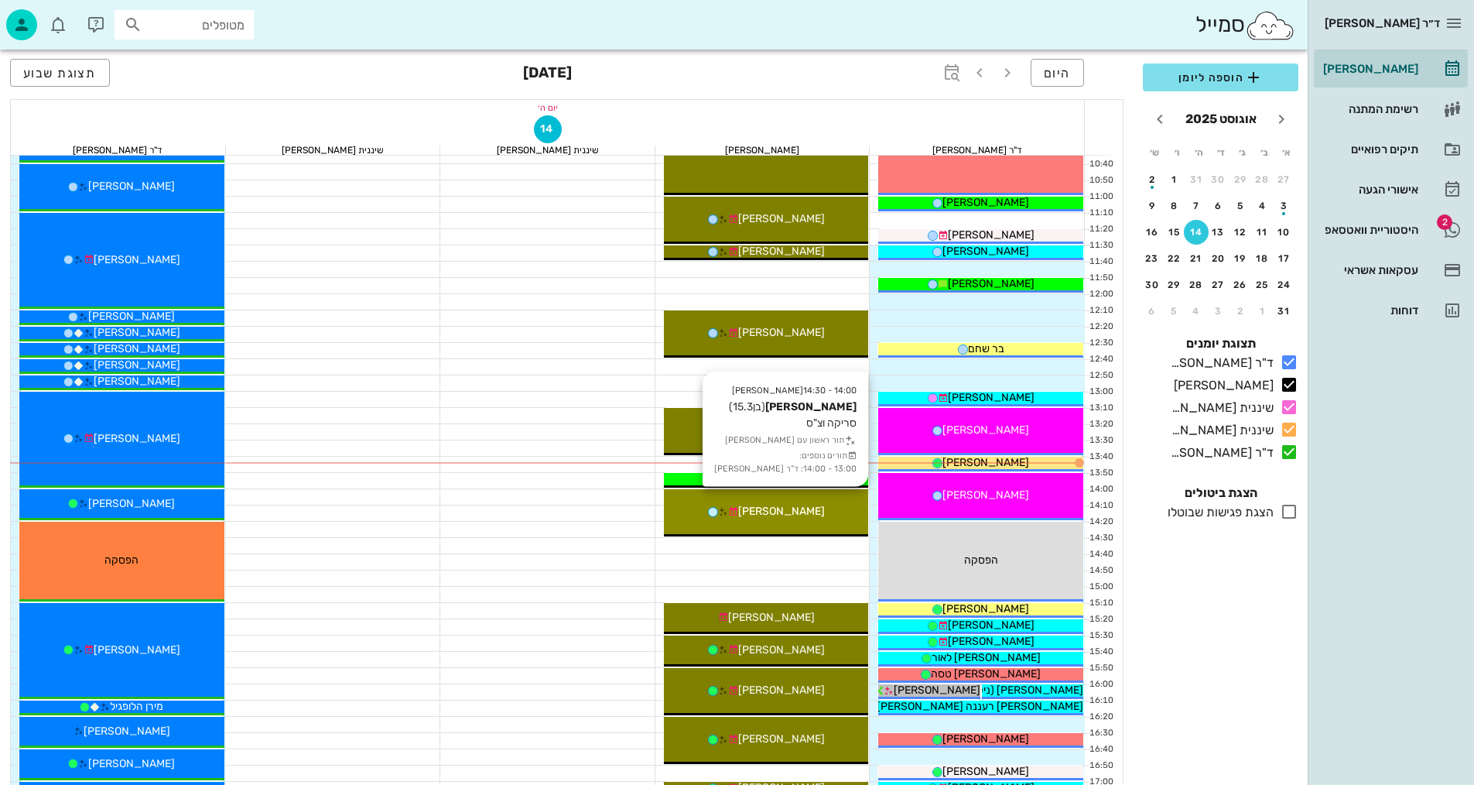
click at [821, 512] on div "[PERSON_NAME]" at bounding box center [766, 511] width 205 height 16
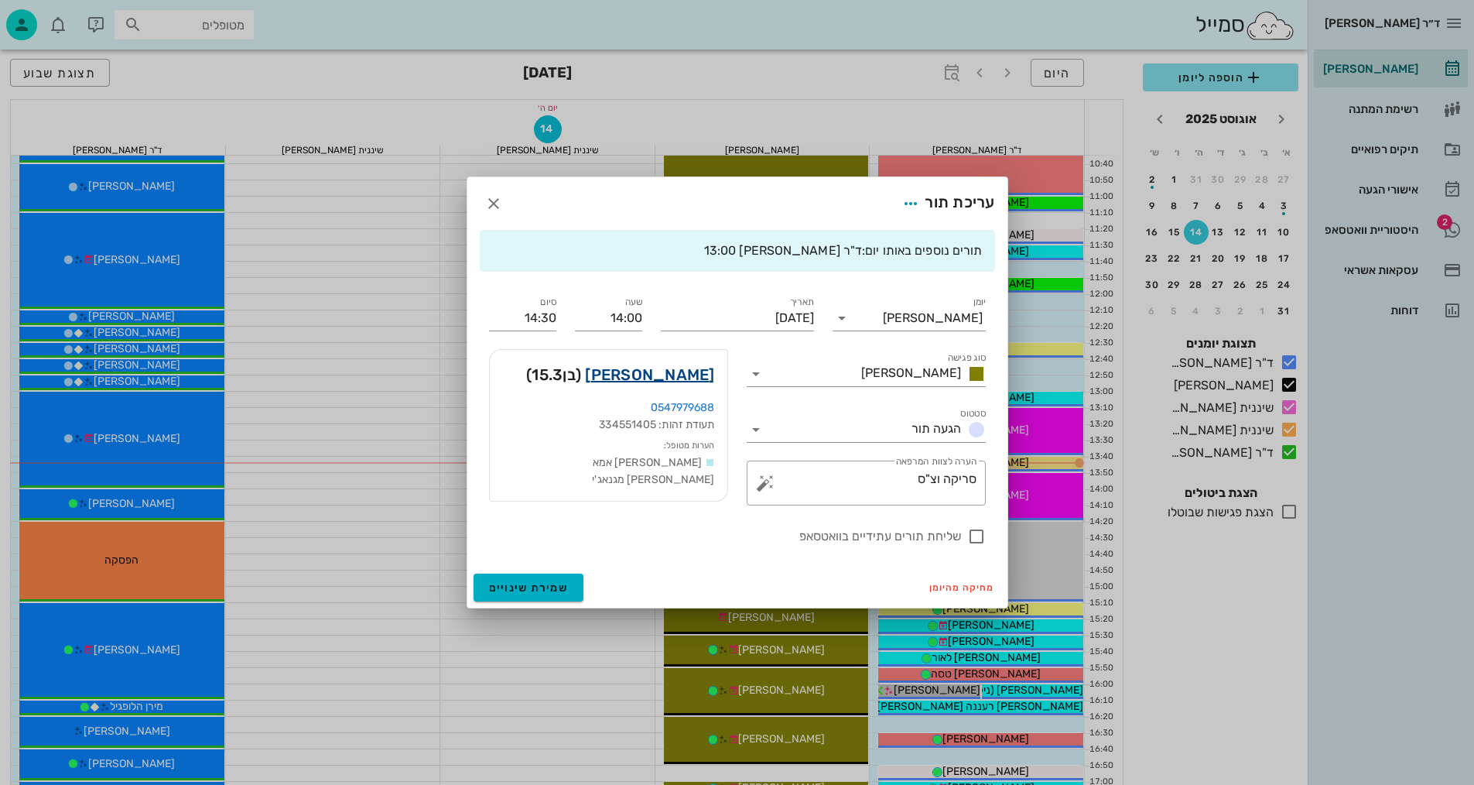
click at [679, 378] on link "[PERSON_NAME]" at bounding box center [649, 374] width 129 height 25
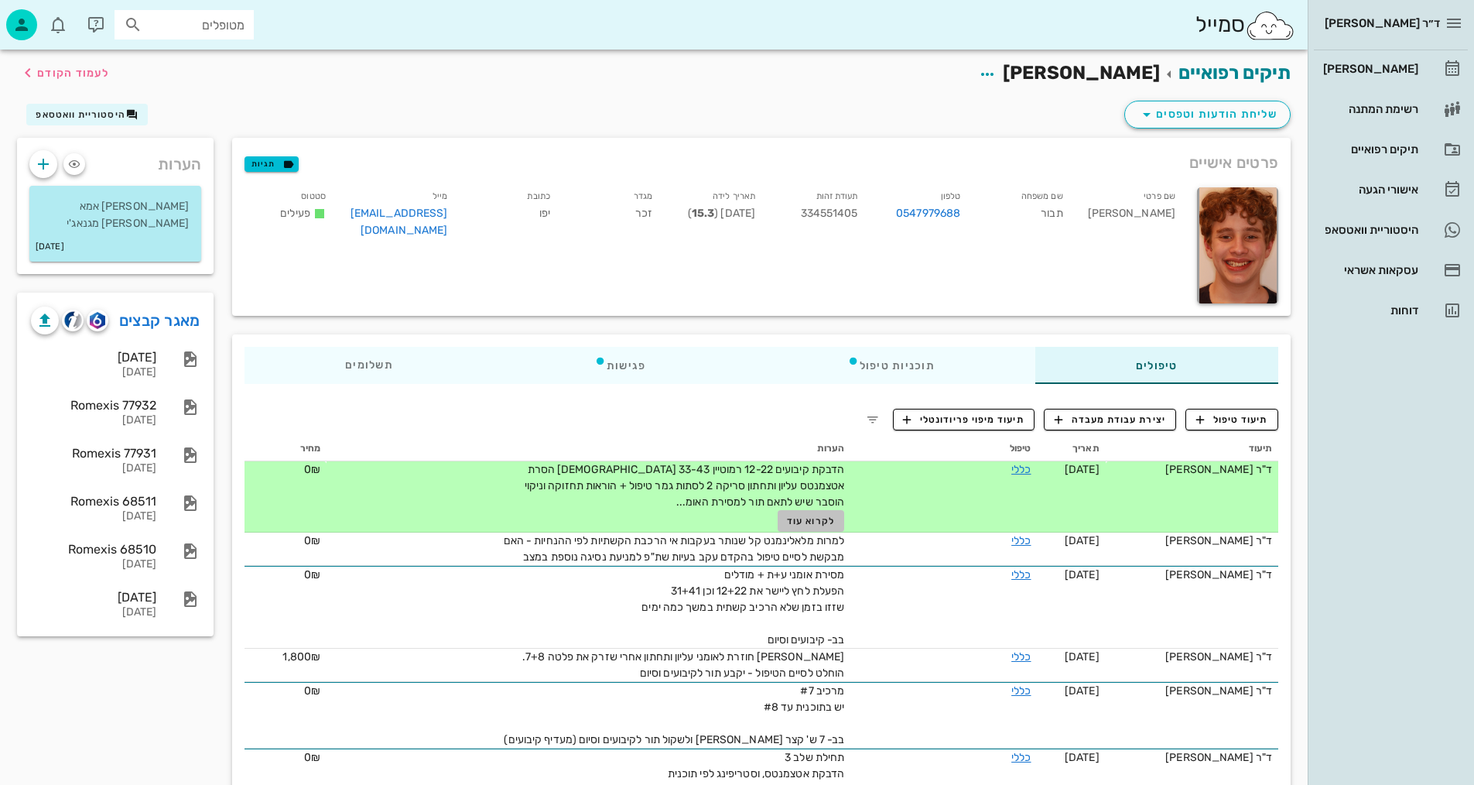
click at [817, 521] on span "לקרוא עוד" at bounding box center [811, 520] width 48 height 11
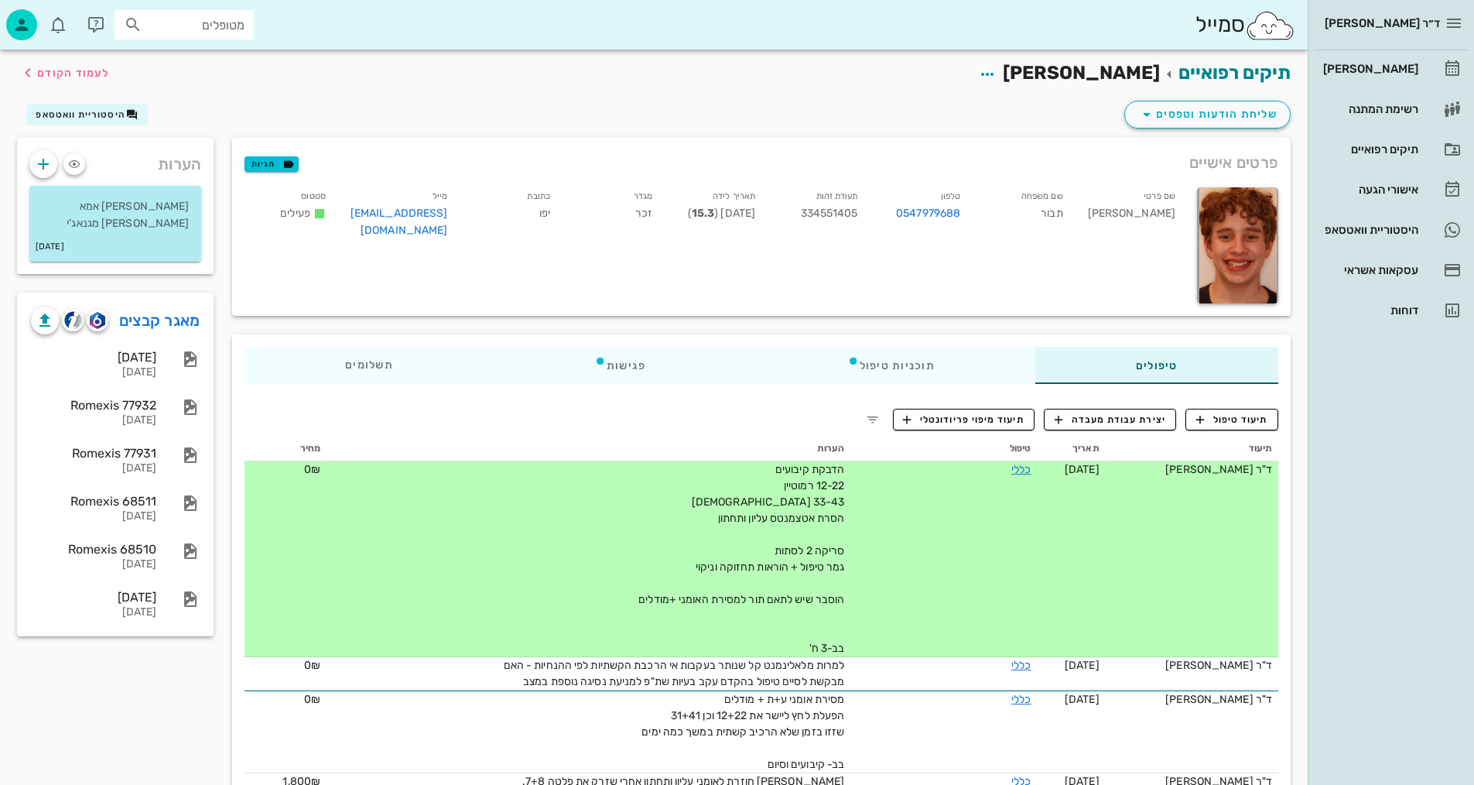
click at [1168, 642] on td "ד"ר [PERSON_NAME]" at bounding box center [1192, 559] width 173 height 196
click at [100, 320] on img "button" at bounding box center [97, 320] width 15 height 17
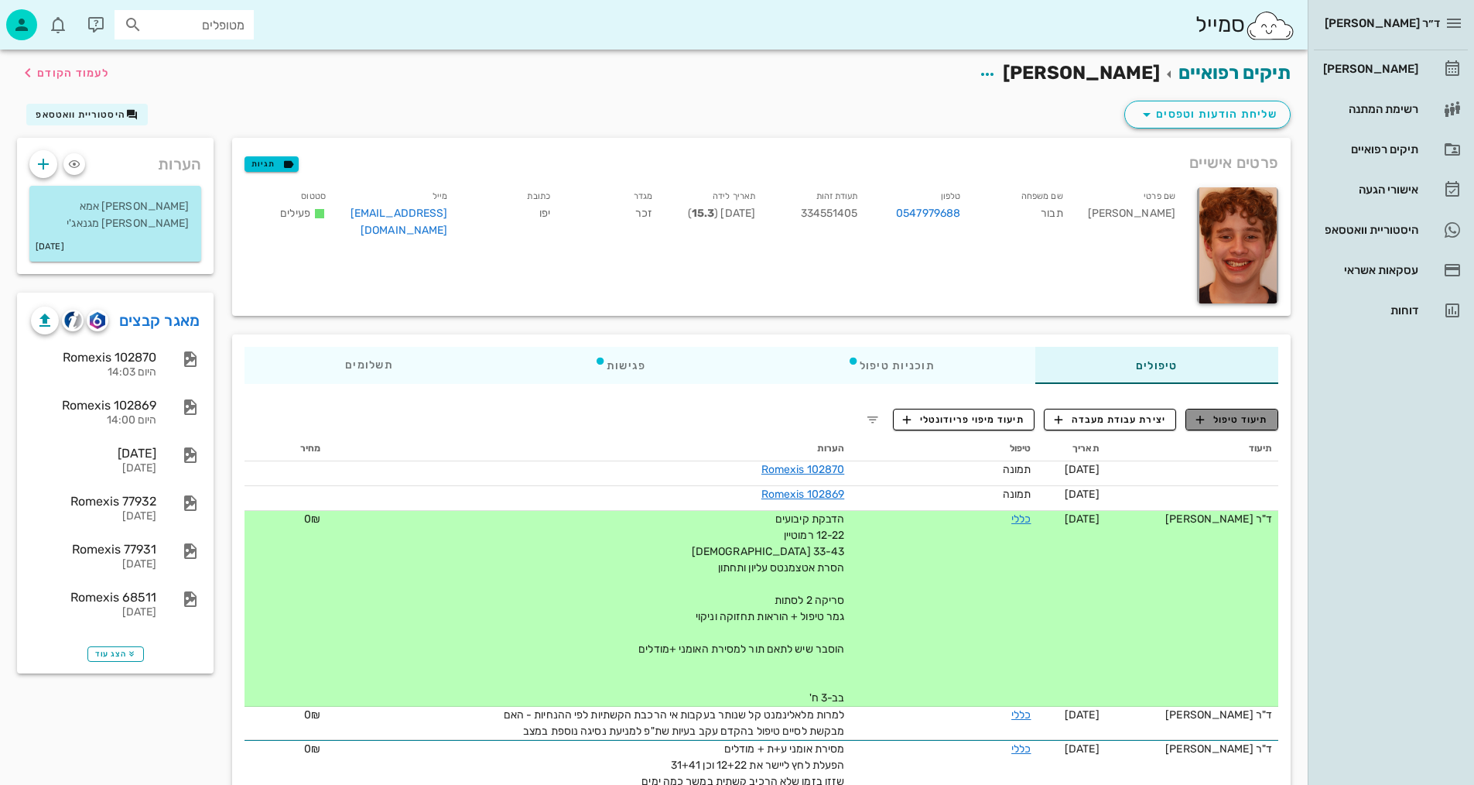
drag, startPoint x: 1244, startPoint y: 420, endPoint x: 1225, endPoint y: 417, distance: 18.8
click at [1242, 419] on span "תיעוד טיפול" at bounding box center [1232, 419] width 72 height 14
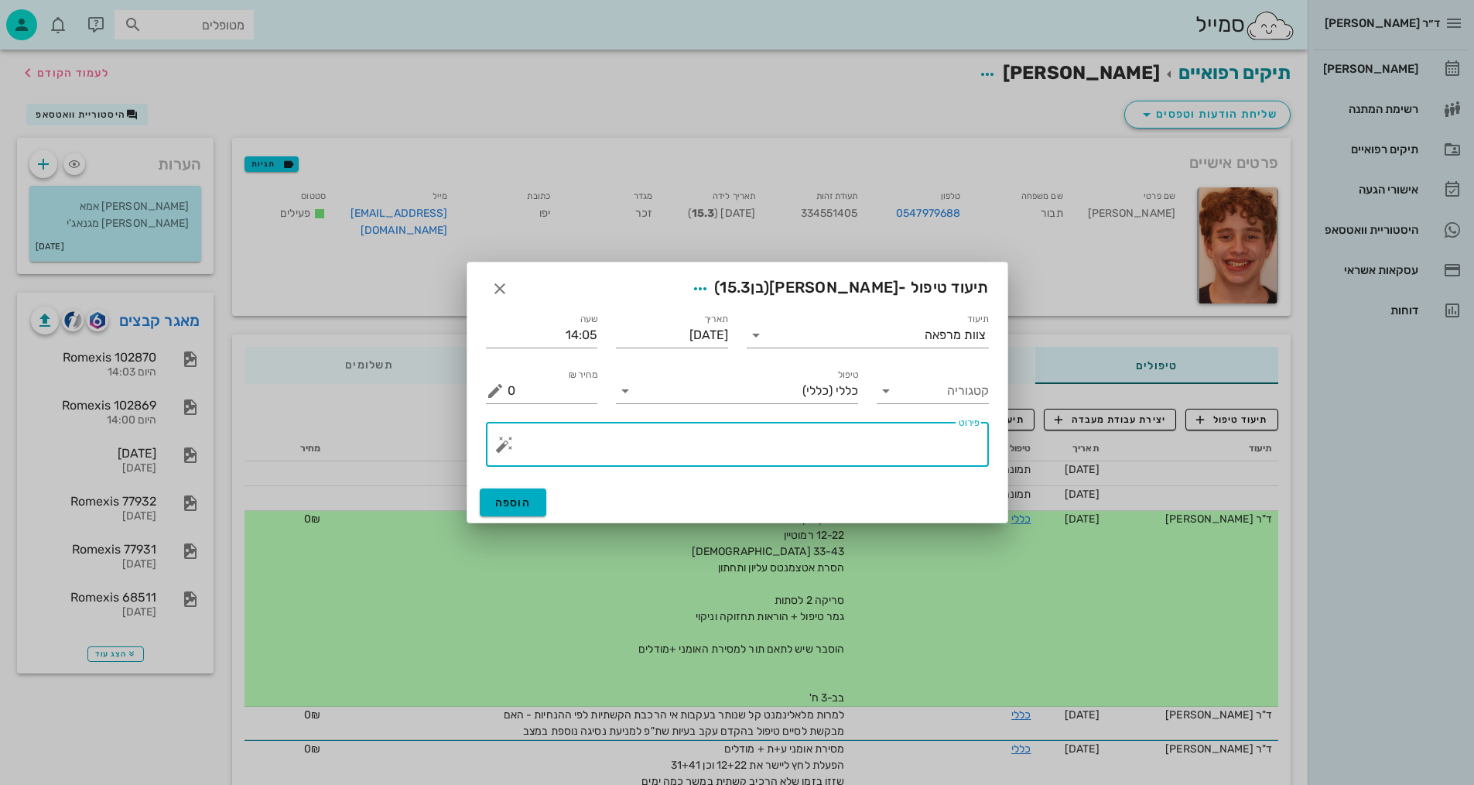
click at [878, 448] on textarea "פירוט" at bounding box center [744, 448] width 472 height 37
type textarea "צ"
type textarea "צ"ס+רנטגן +סריקה לאומני ע+ת ומודלים."
click at [760, 337] on icon at bounding box center [756, 335] width 19 height 19
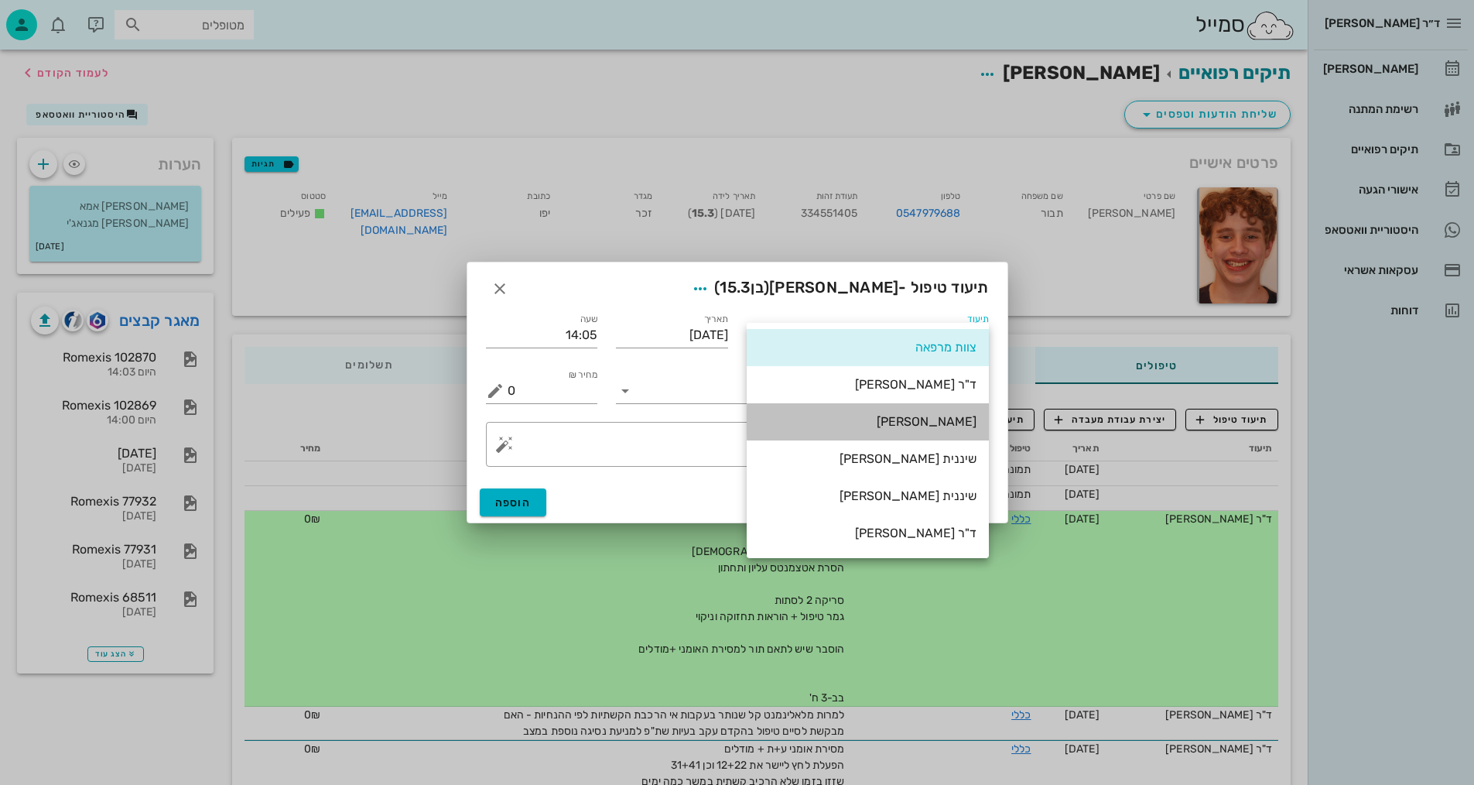
click at [968, 415] on div "[PERSON_NAME]" at bounding box center [867, 421] width 217 height 15
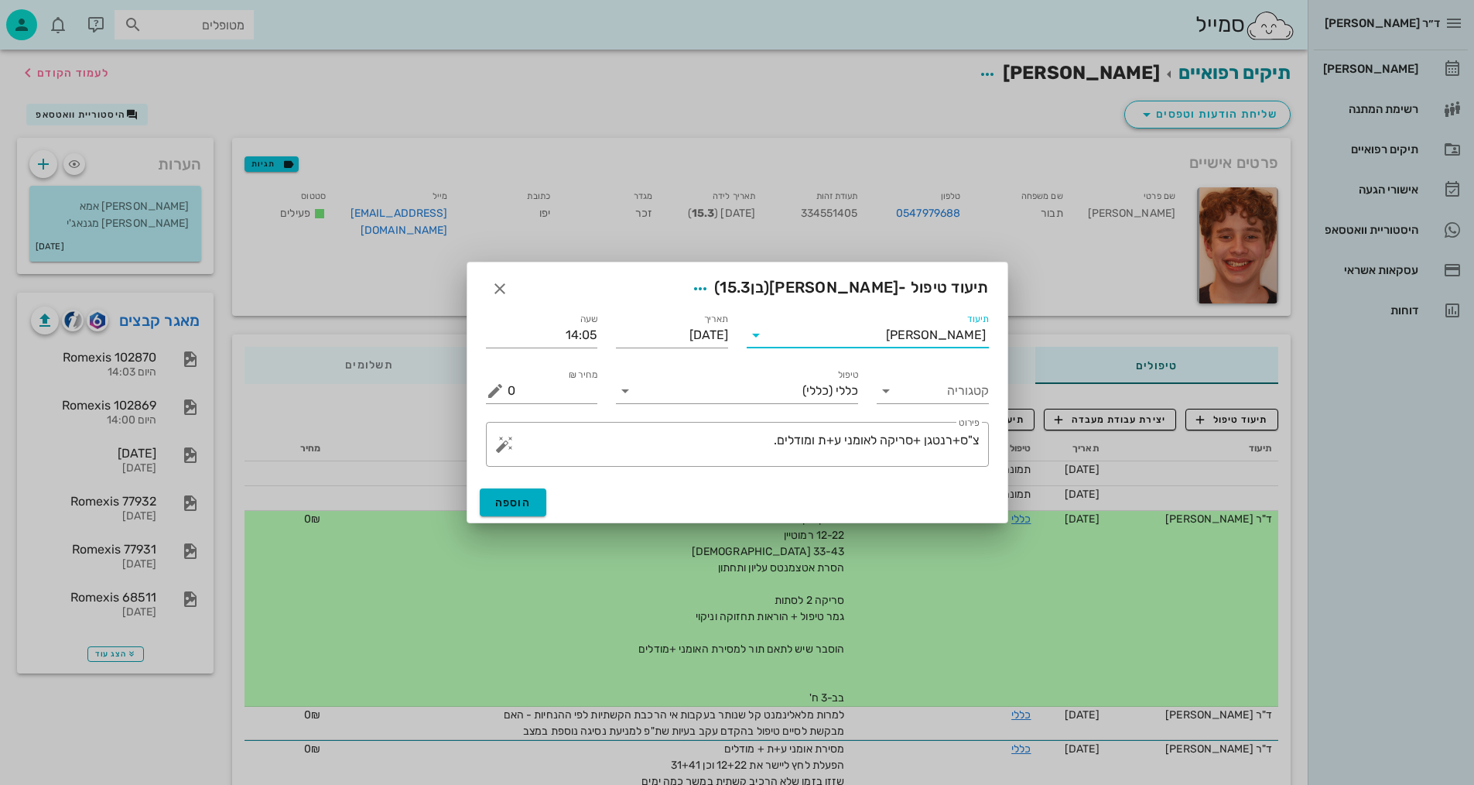
click at [761, 339] on icon at bounding box center [756, 335] width 19 height 19
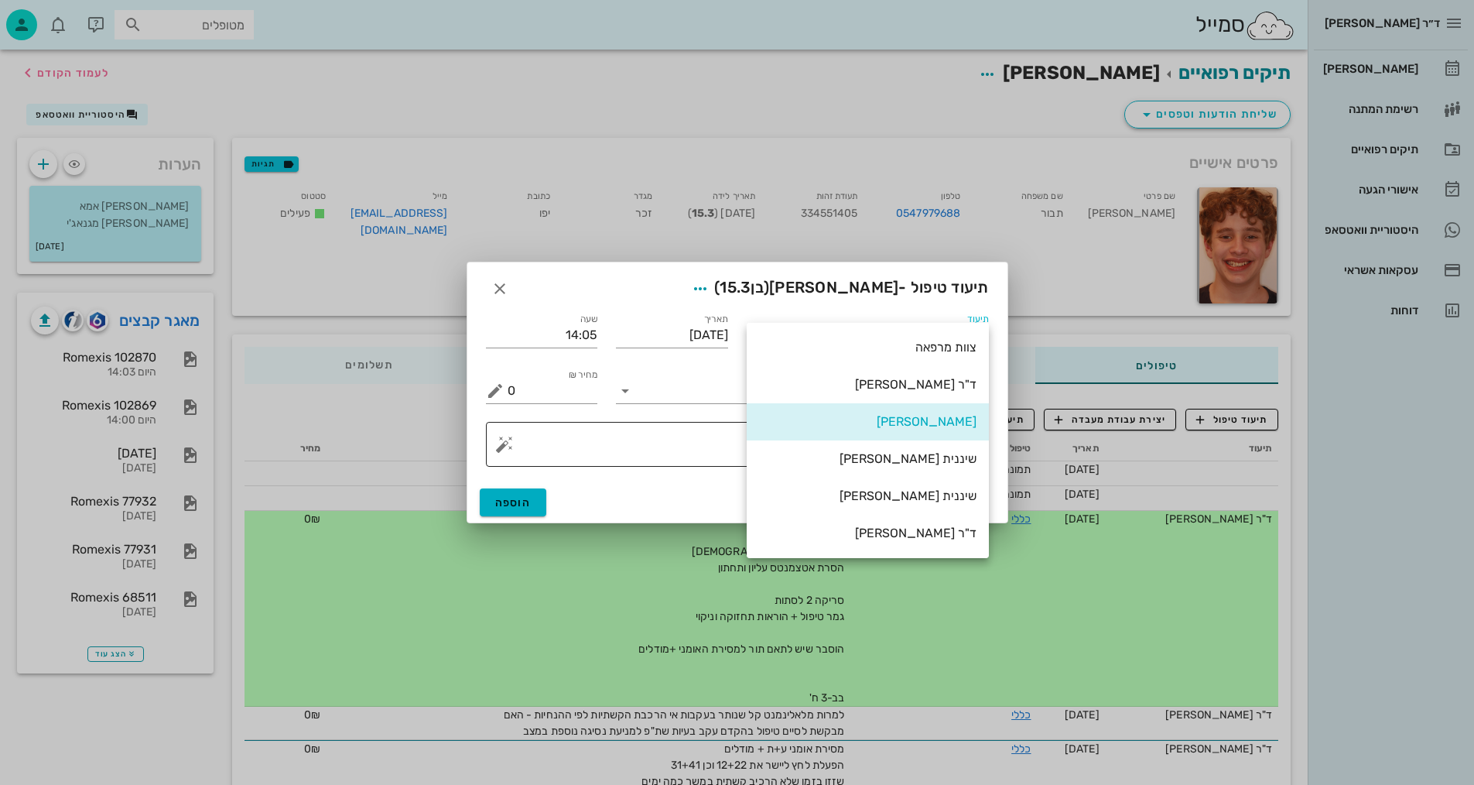
click at [939, 463] on div "שיננית [PERSON_NAME]" at bounding box center [867, 458] width 217 height 15
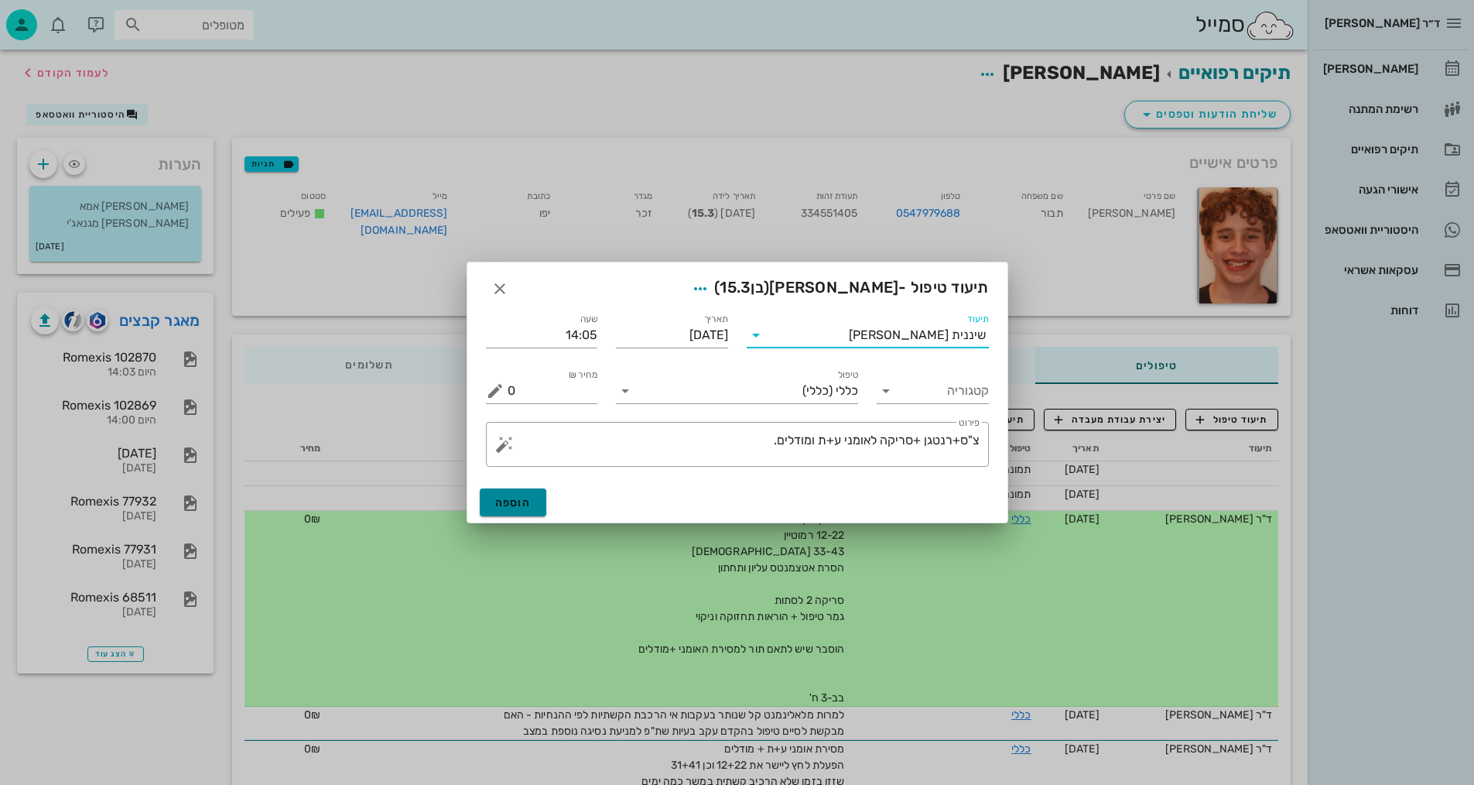
click at [524, 506] on span "הוספה" at bounding box center [513, 502] width 36 height 13
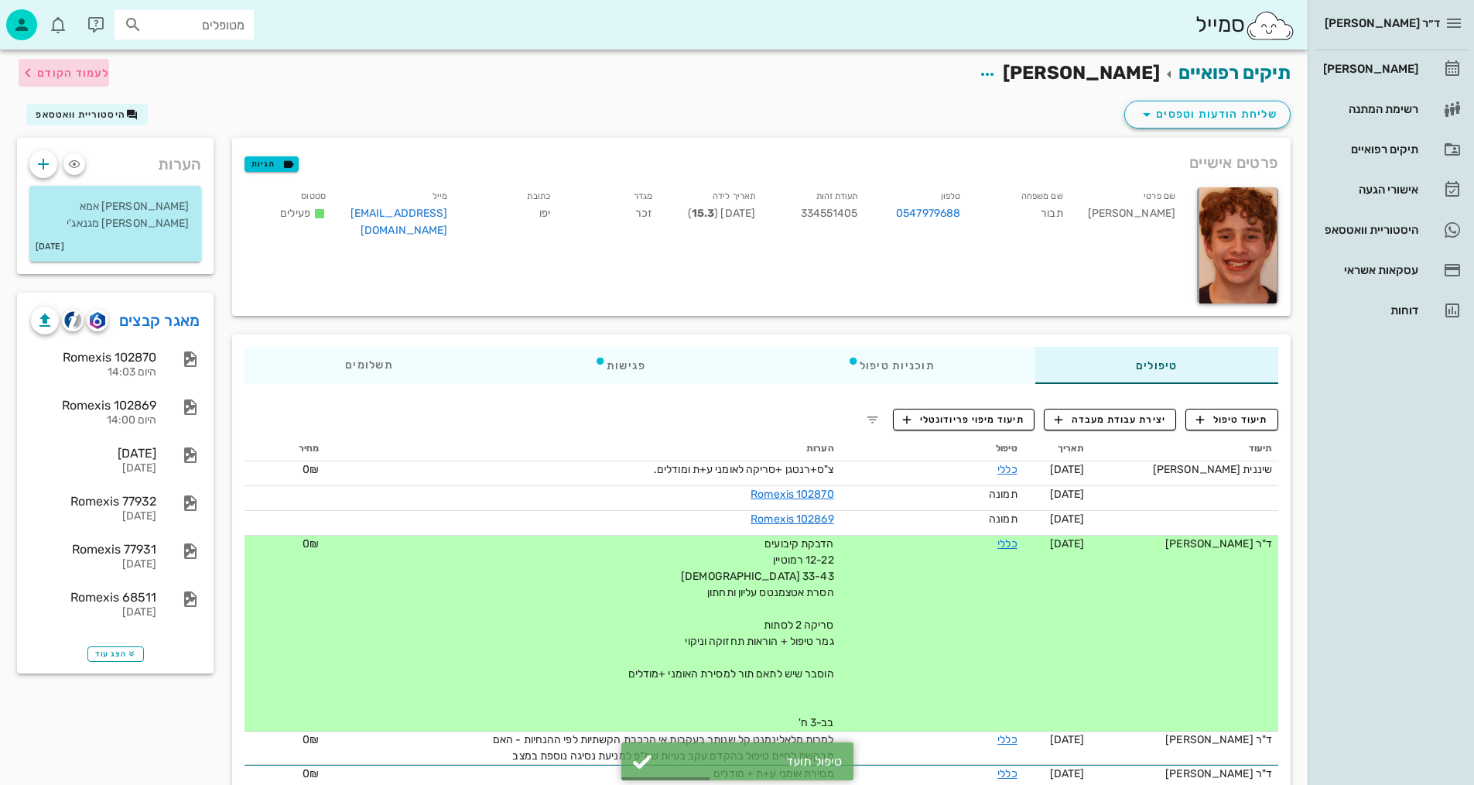
click at [54, 74] on span "לעמוד הקודם" at bounding box center [73, 73] width 72 height 13
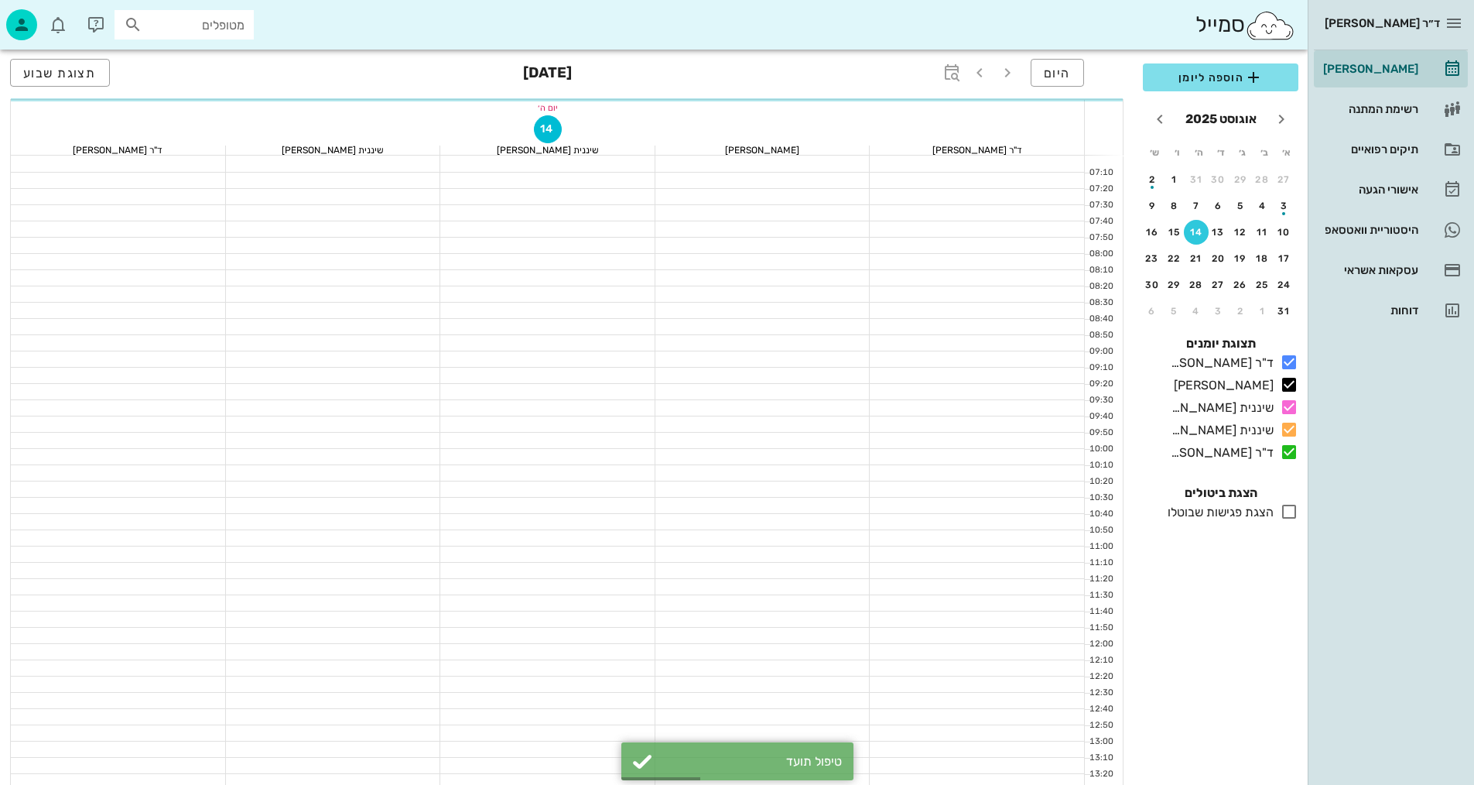
scroll to position [350, 0]
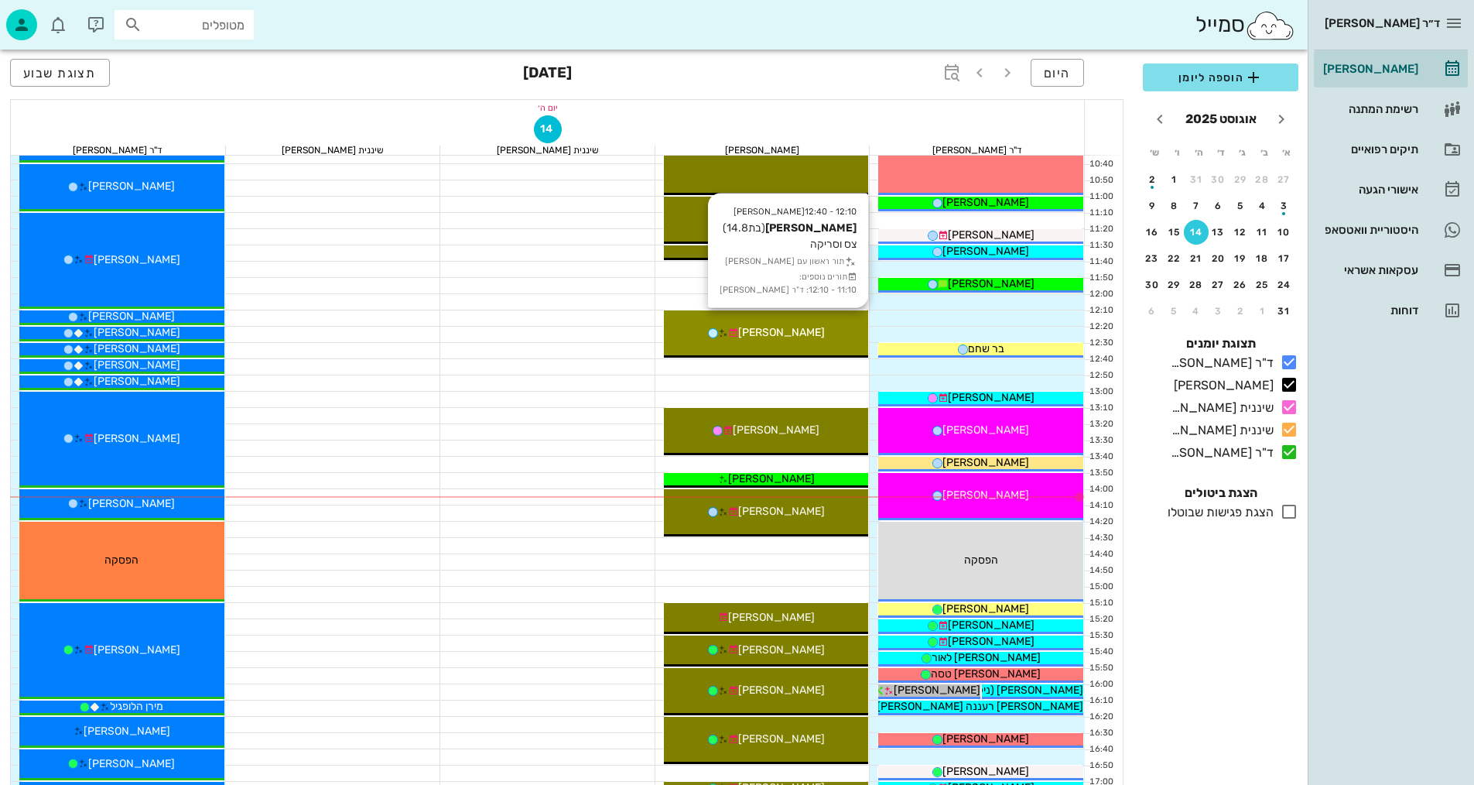
click at [818, 349] on div "12:10 - 12:40 [PERSON_NAME] (בת 14.8 ) צס וסריקה תור ראשון עם [PERSON_NAME] תור…" at bounding box center [766, 333] width 205 height 47
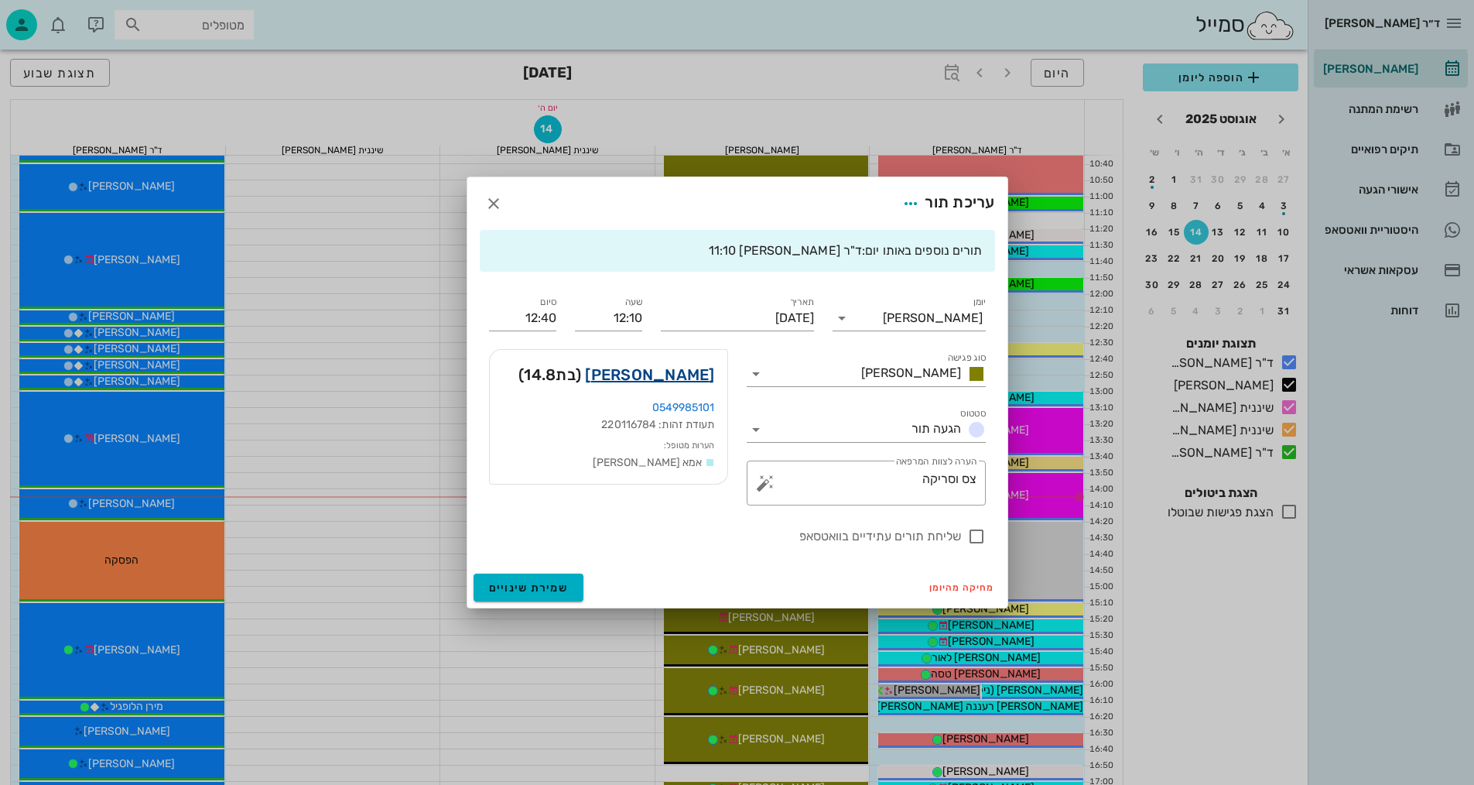
click at [690, 377] on link "[PERSON_NAME]" at bounding box center [649, 374] width 129 height 25
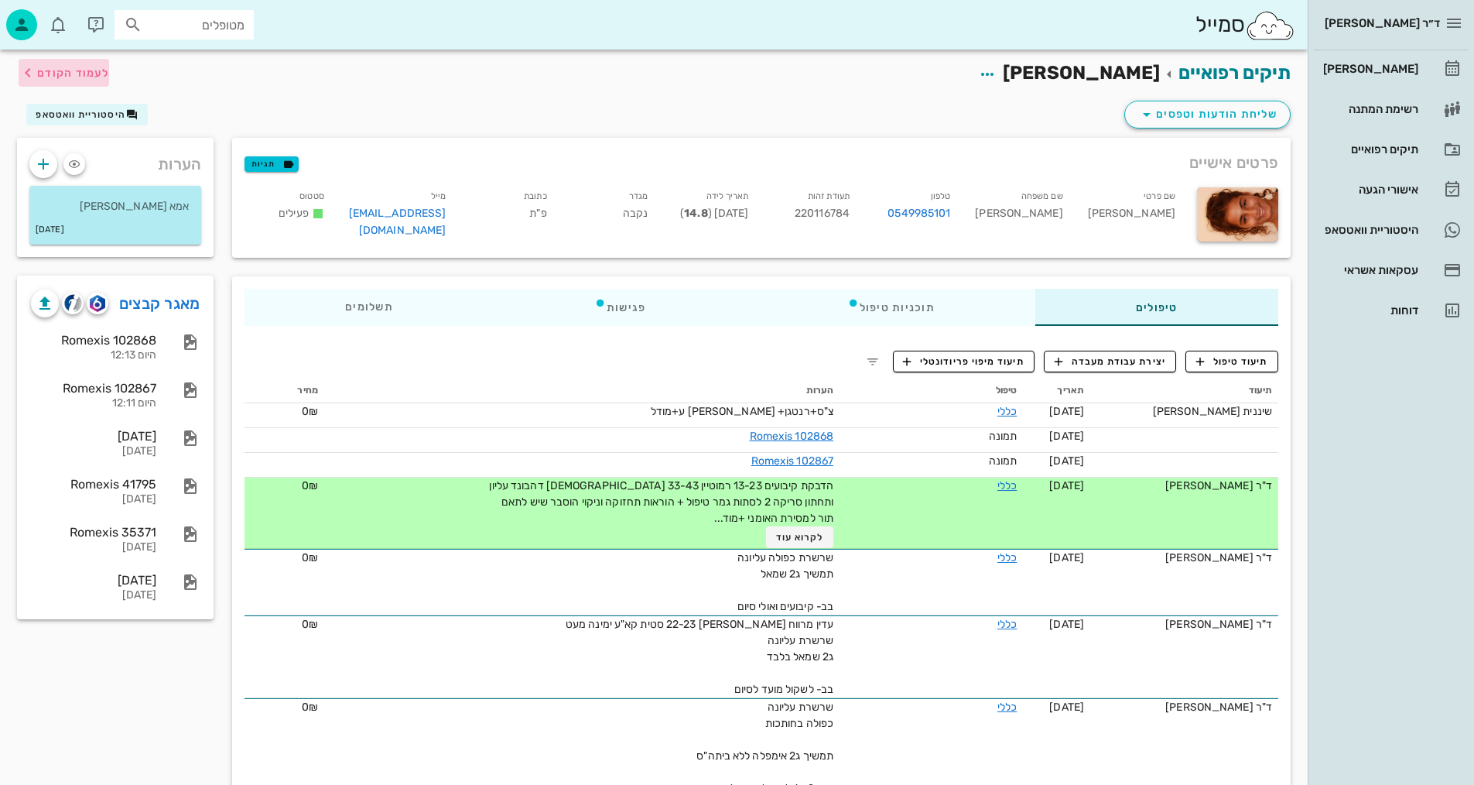
click at [39, 68] on span "לעמוד הקודם" at bounding box center [73, 73] width 72 height 13
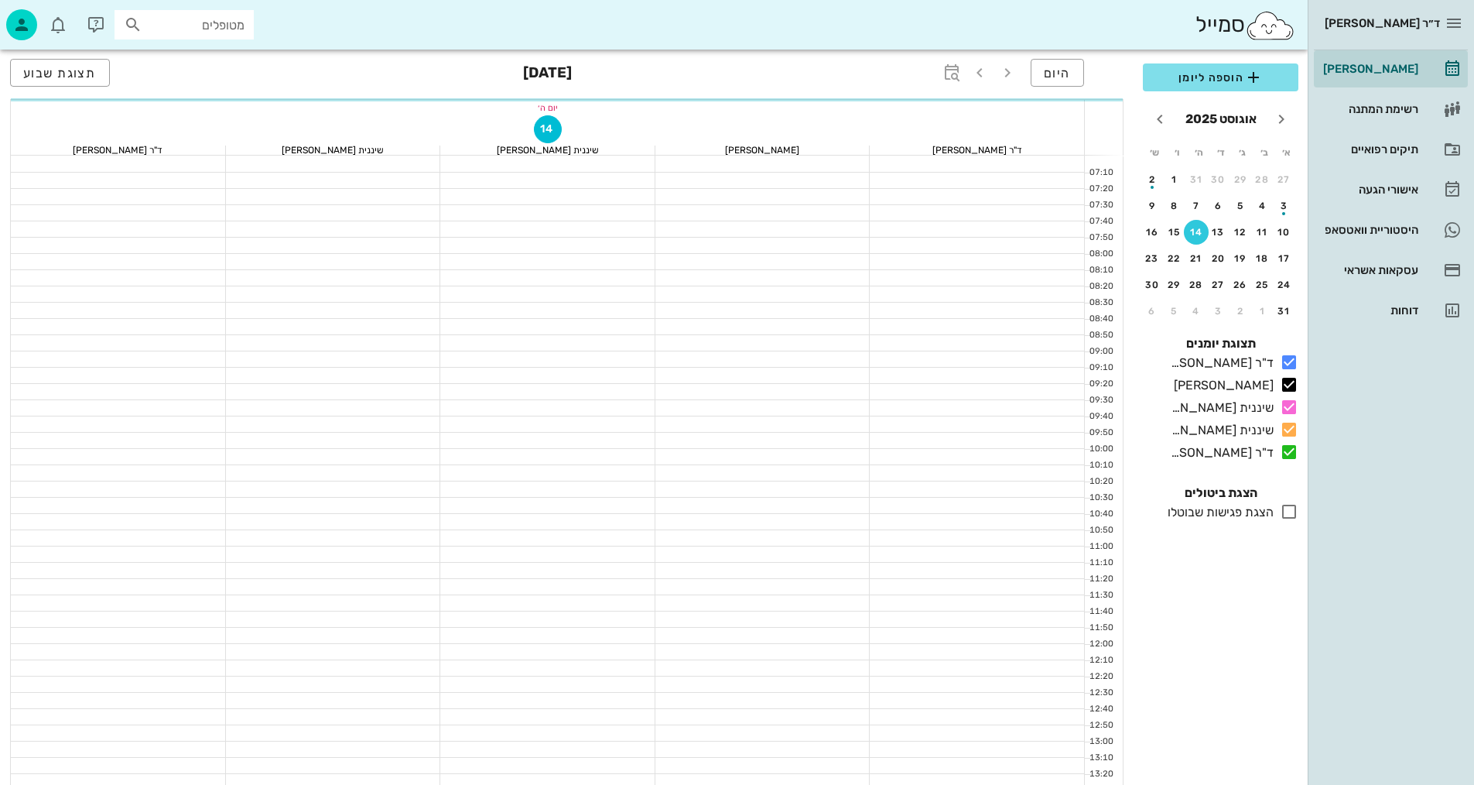
scroll to position [350, 0]
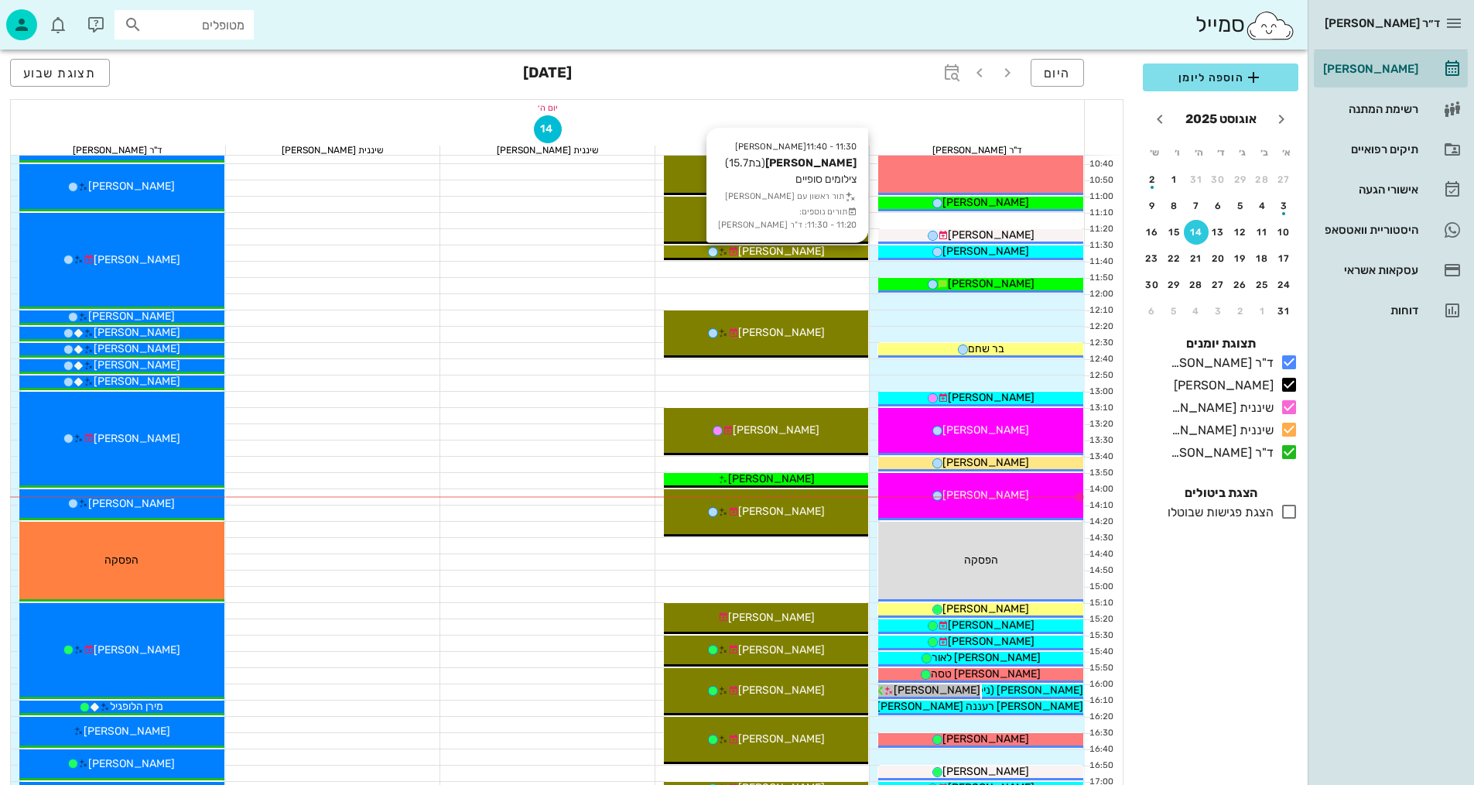
click at [796, 252] on span "[PERSON_NAME]" at bounding box center [781, 251] width 87 height 13
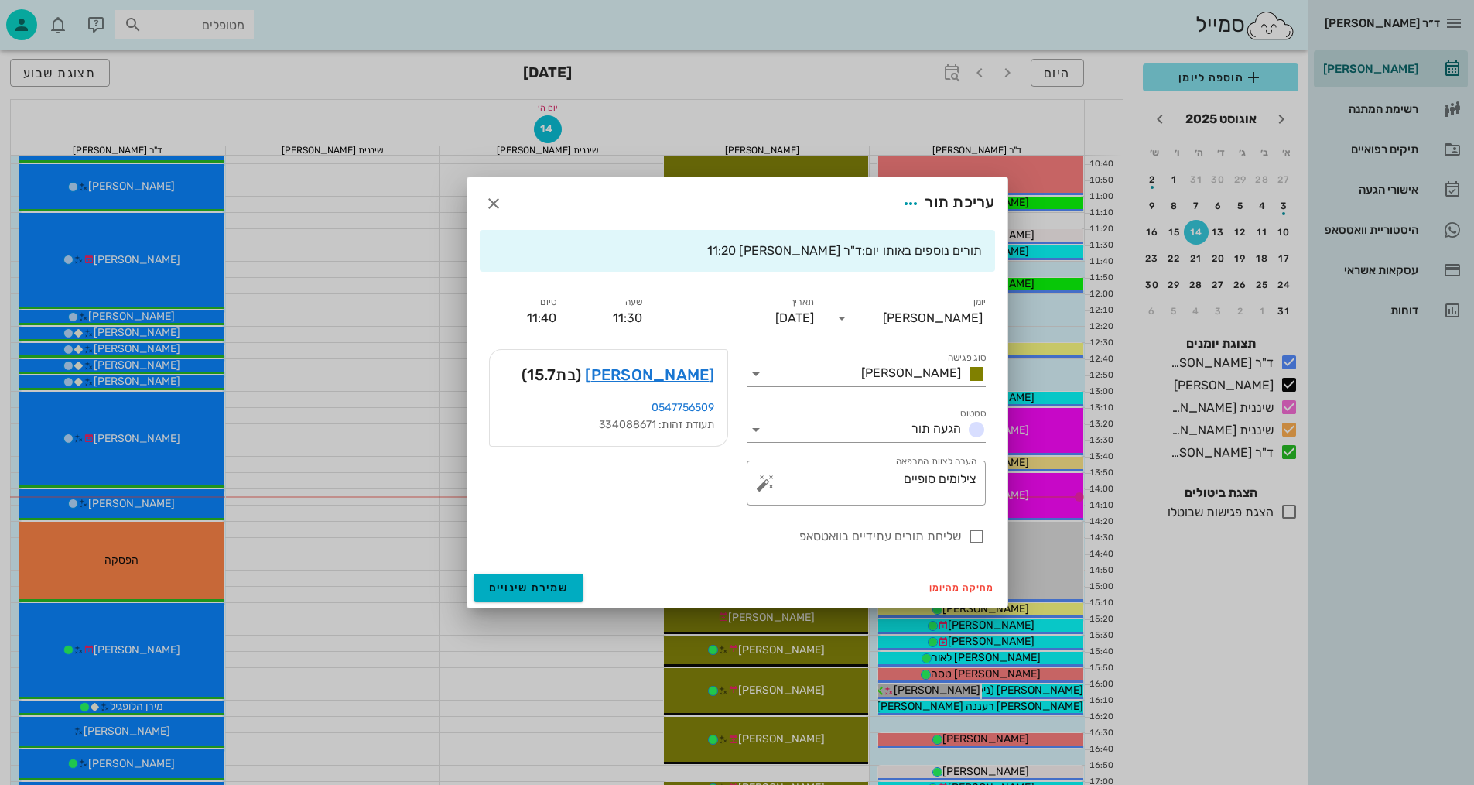
drag, startPoint x: 468, startPoint y: 203, endPoint x: 478, endPoint y: 200, distance: 9.6
click at [474, 201] on div "עריכת תור" at bounding box center [737, 203] width 540 height 53
click at [490, 204] on icon "button" at bounding box center [493, 203] width 19 height 19
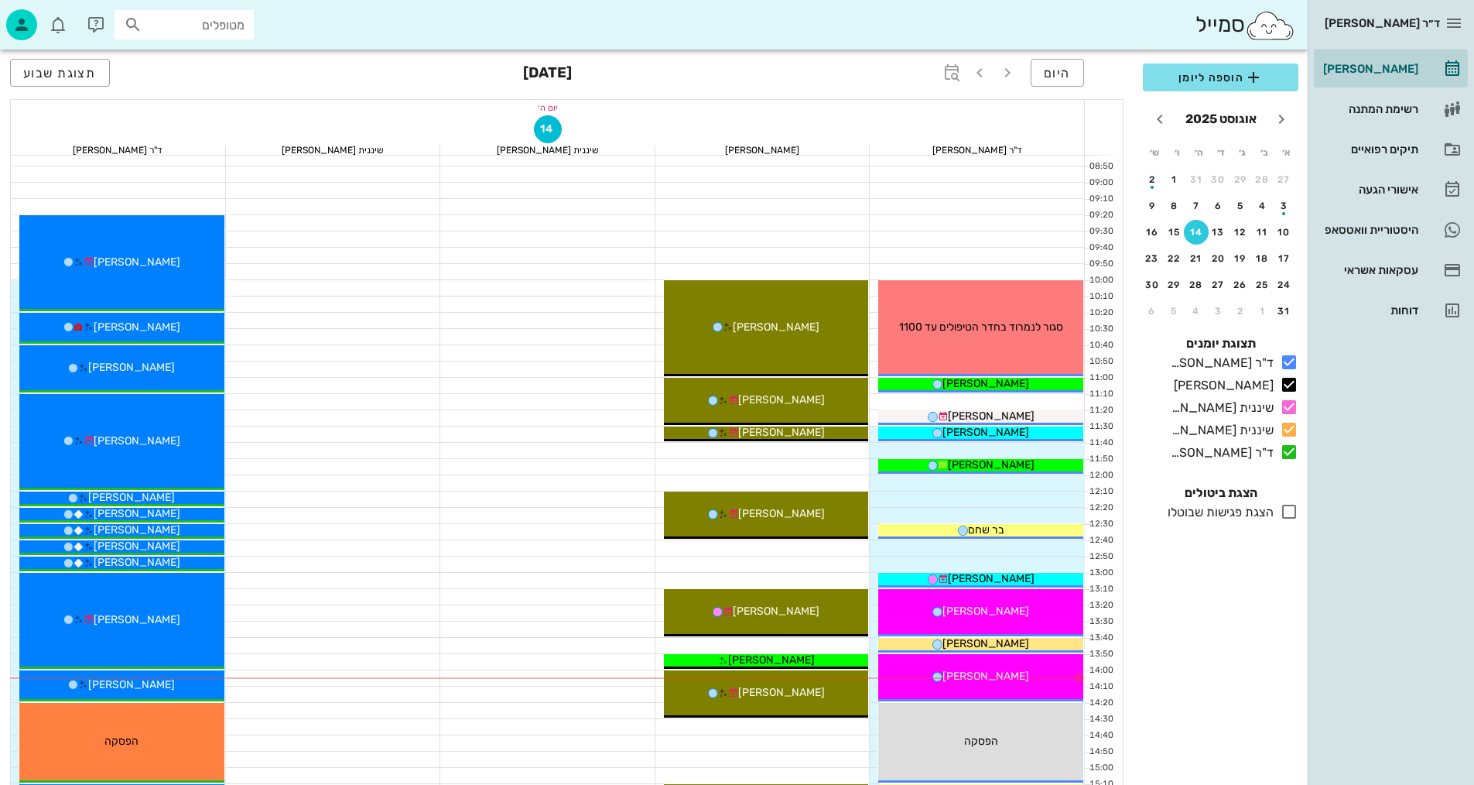
scroll to position [118, 0]
